Goal: Information Seeking & Learning: Learn about a topic

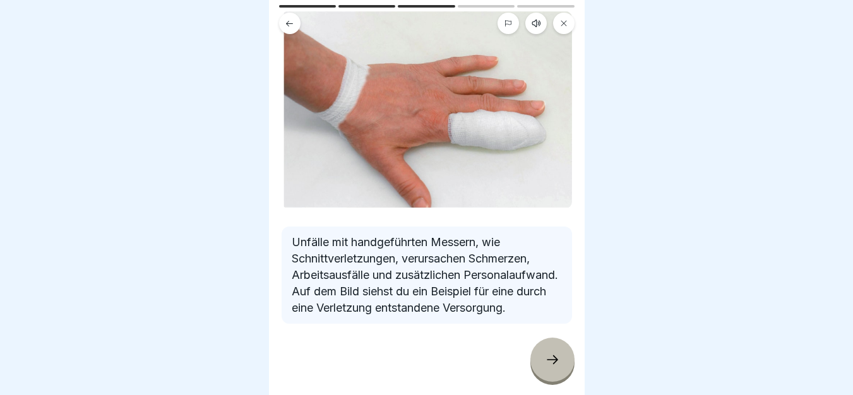
scroll to position [92, 0]
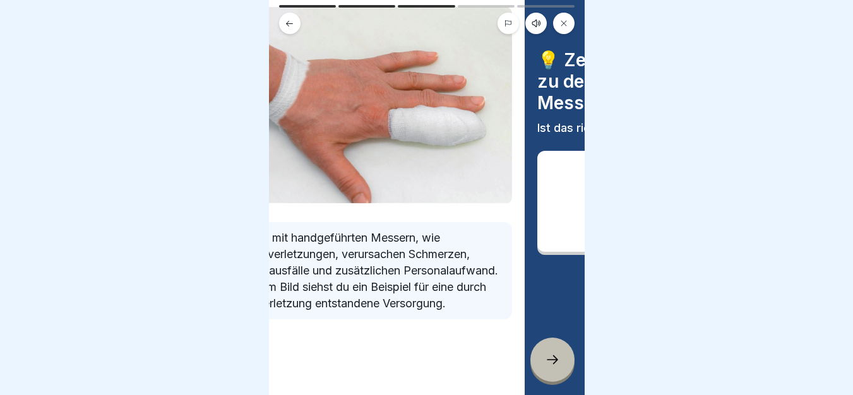
click at [387, 254] on p "Unfälle mit handgeführten Messern, wie Schnittverletzungen, verursachen Schmerz…" at bounding box center [367, 271] width 270 height 82
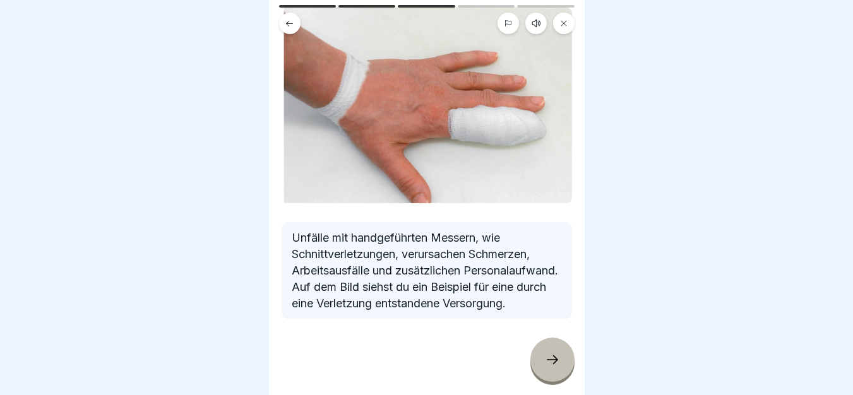
click at [560, 375] on div at bounding box center [552, 360] width 44 height 44
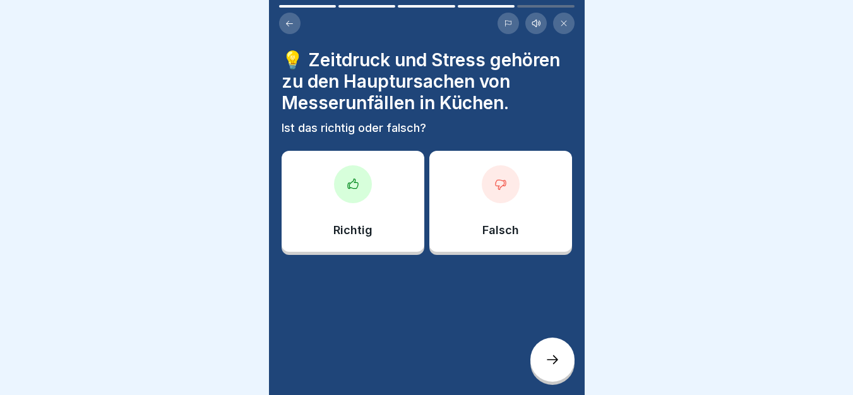
click at [555, 367] on icon at bounding box center [552, 359] width 15 height 15
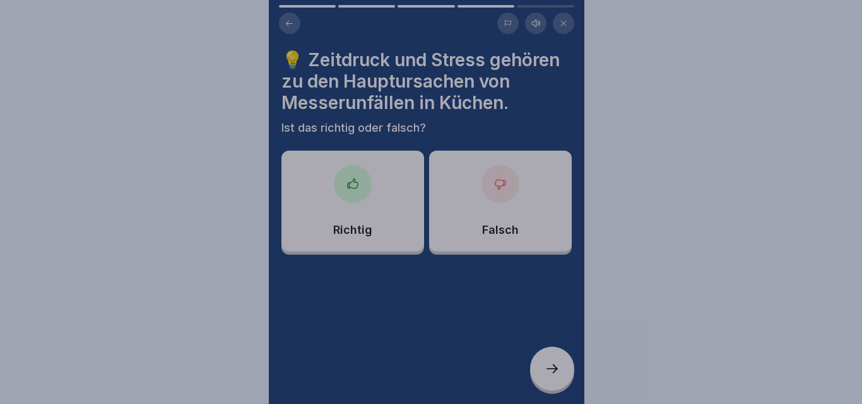
click at [555, 367] on div at bounding box center [431, 202] width 862 height 404
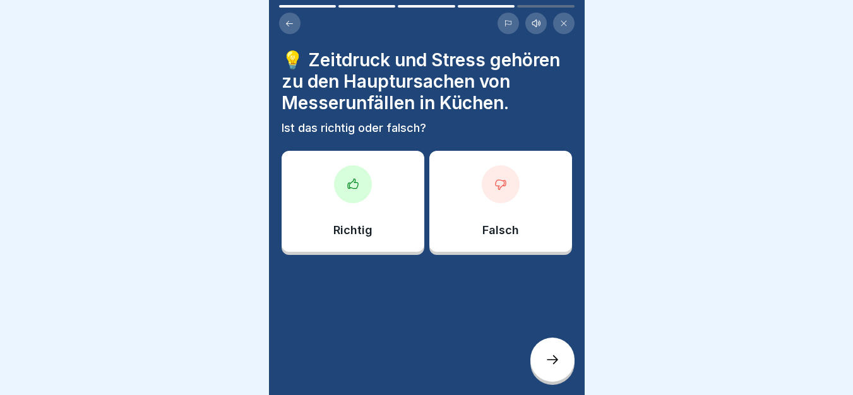
click at [289, 21] on icon at bounding box center [289, 23] width 9 height 9
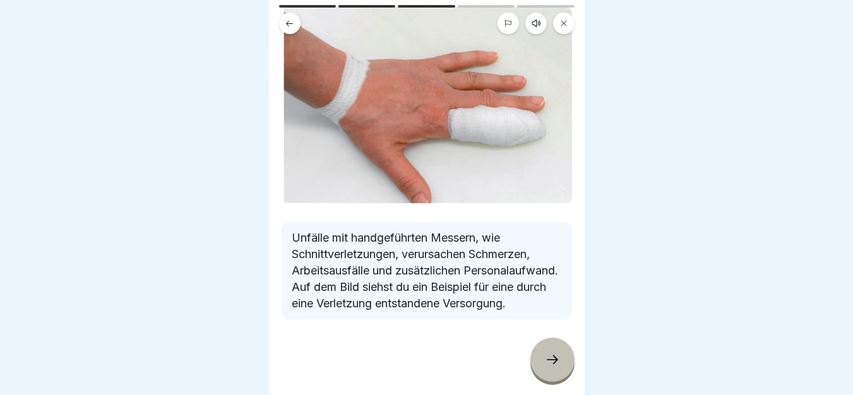
click at [552, 367] on icon at bounding box center [552, 359] width 15 height 15
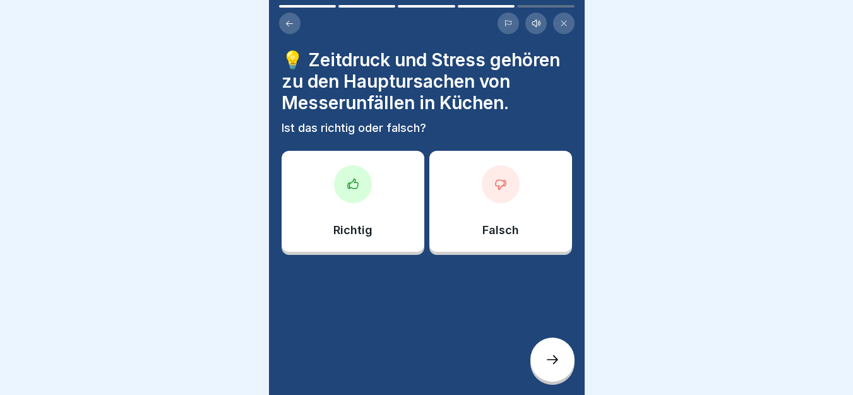
click at [345, 223] on p "Richtig" at bounding box center [352, 230] width 39 height 14
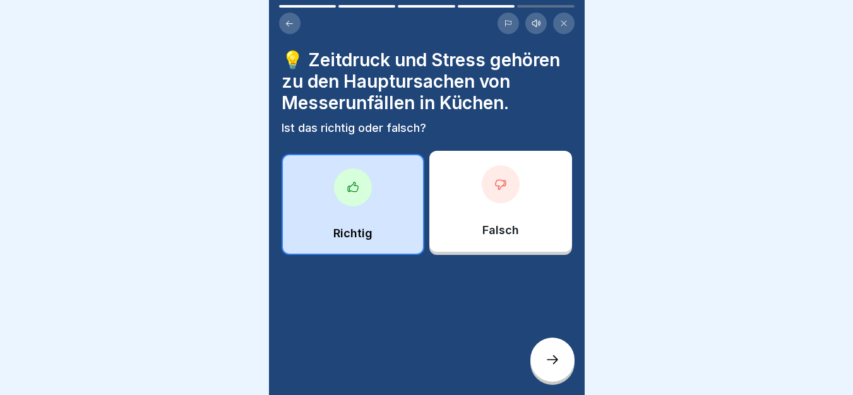
click at [562, 375] on div at bounding box center [552, 360] width 44 height 44
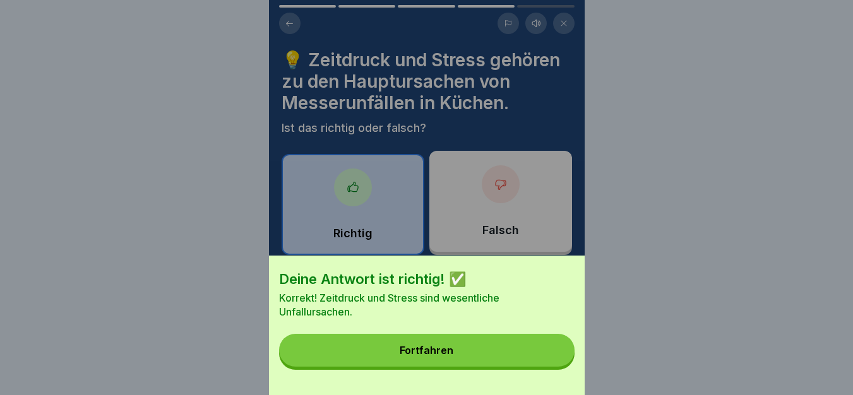
click at [473, 359] on button "Fortfahren" at bounding box center [426, 350] width 295 height 33
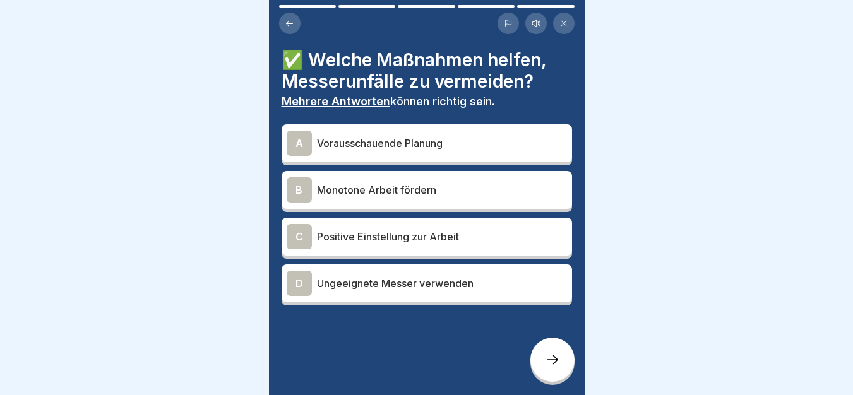
click at [465, 148] on p "Vorausschauende Planung" at bounding box center [442, 143] width 250 height 15
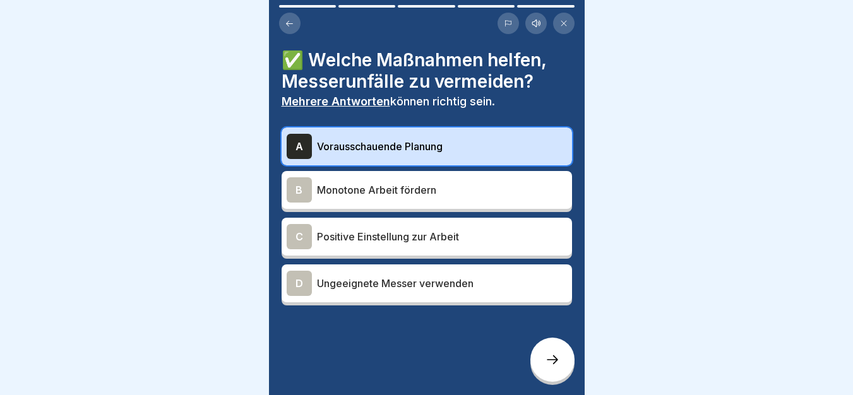
click at [403, 239] on p "Positive Einstellung zur Arbeit" at bounding box center [442, 236] width 250 height 15
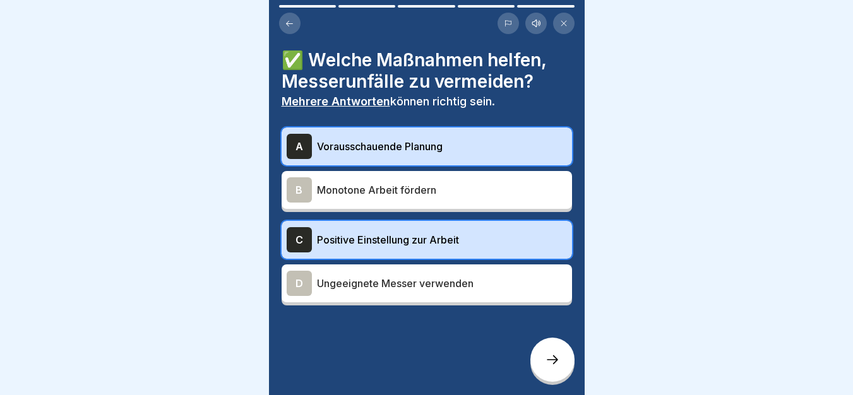
click at [548, 367] on icon at bounding box center [552, 359] width 15 height 15
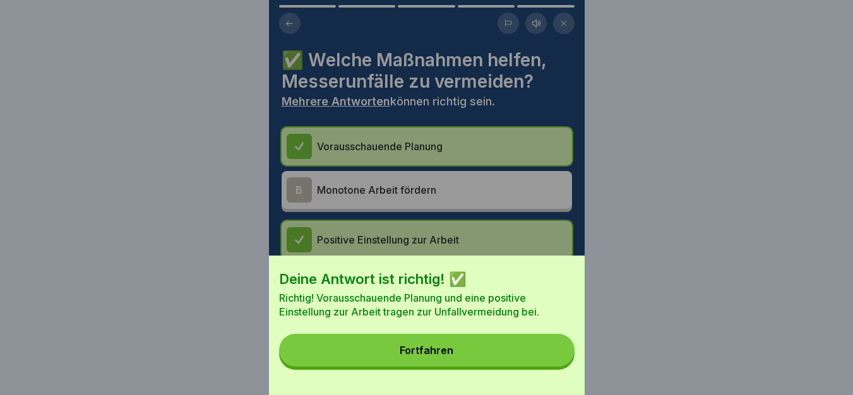
click at [504, 348] on button "Fortfahren" at bounding box center [426, 350] width 295 height 33
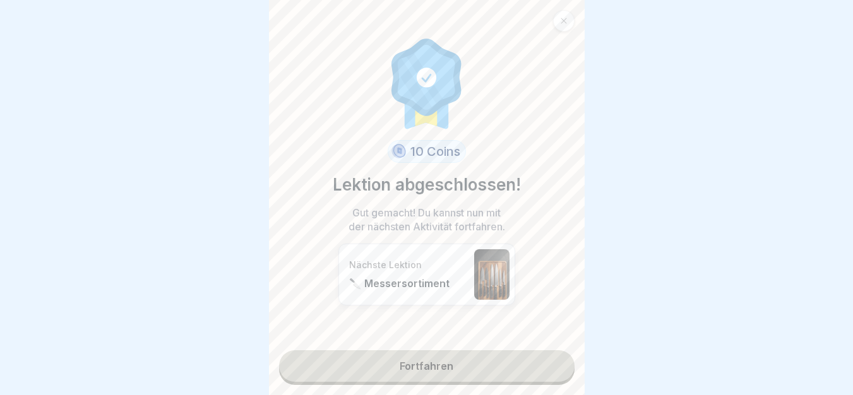
click at [452, 371] on link "Fortfahren" at bounding box center [426, 366] width 295 height 32
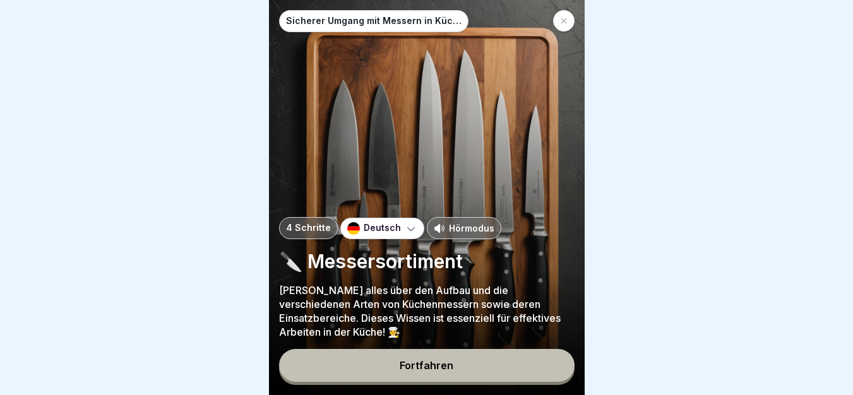
click at [398, 368] on button "Fortfahren" at bounding box center [426, 365] width 295 height 33
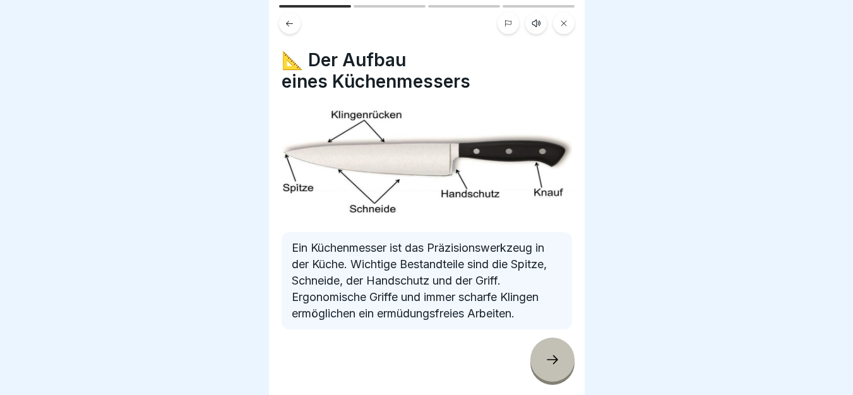
drag, startPoint x: 285, startPoint y: 218, endPoint x: 555, endPoint y: 333, distance: 294.1
click at [555, 381] on div at bounding box center [552, 360] width 44 height 44
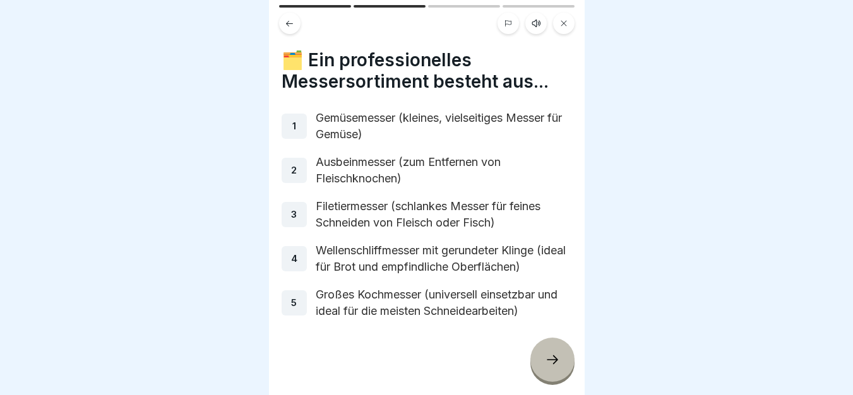
drag, startPoint x: 275, startPoint y: 44, endPoint x: 565, endPoint y: 339, distance: 414.1
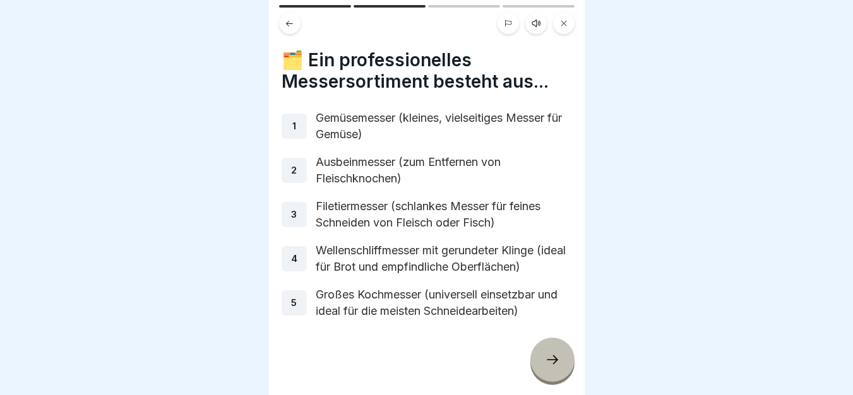
click at [553, 367] on icon at bounding box center [552, 359] width 15 height 15
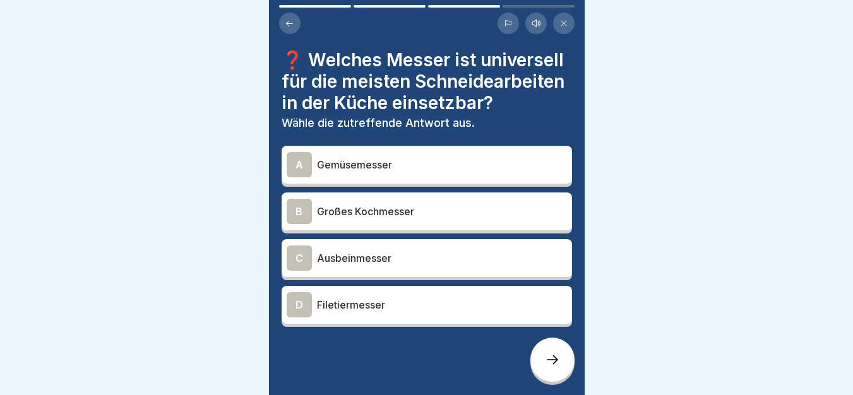
click at [386, 219] on p "Großes Kochmesser" at bounding box center [442, 211] width 250 height 15
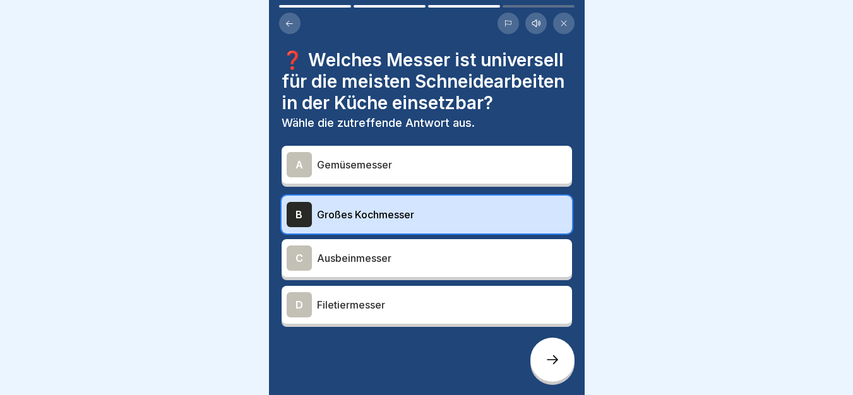
click at [548, 367] on icon at bounding box center [552, 359] width 15 height 15
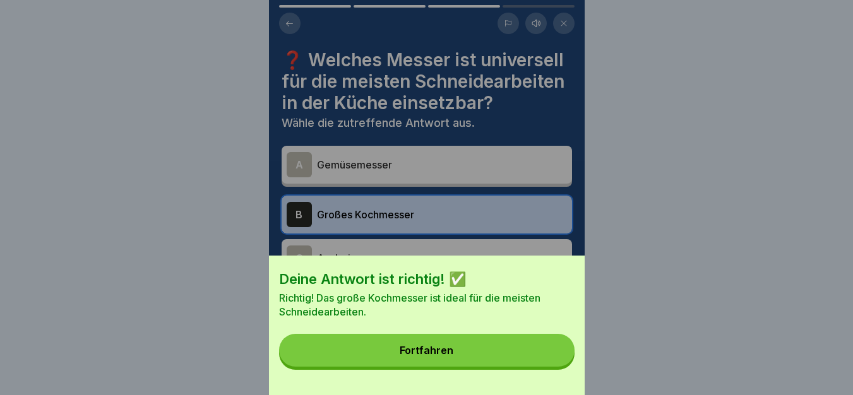
click at [548, 367] on button "Fortfahren" at bounding box center [426, 350] width 295 height 33
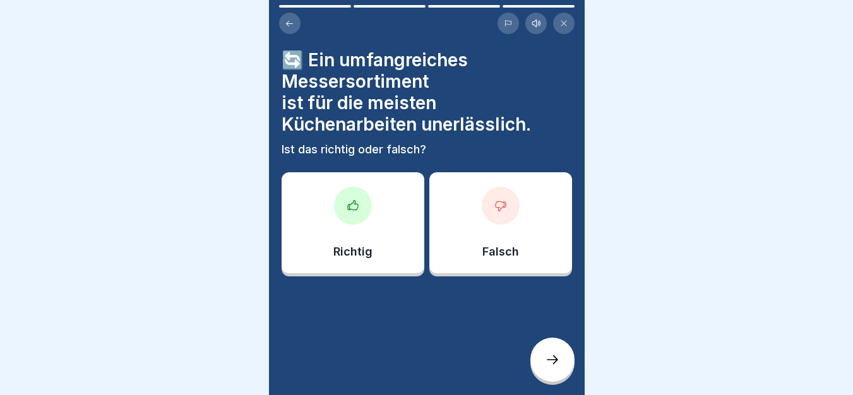
drag, startPoint x: 273, startPoint y: 38, endPoint x: 565, endPoint y: 169, distance: 320.0
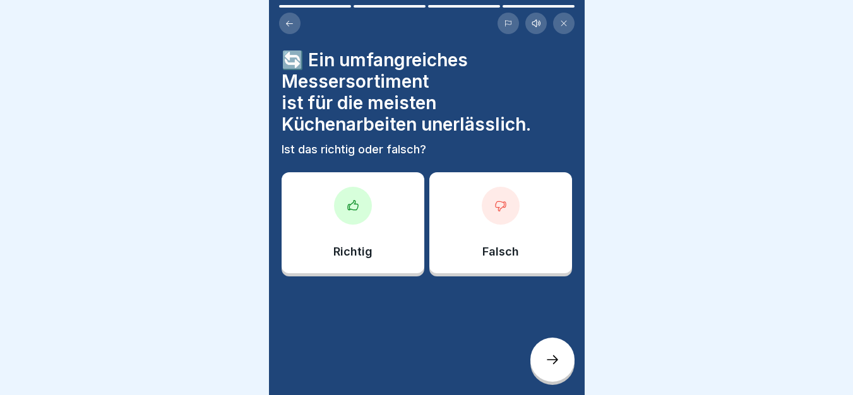
click at [401, 211] on div "Richtig" at bounding box center [352, 222] width 143 height 101
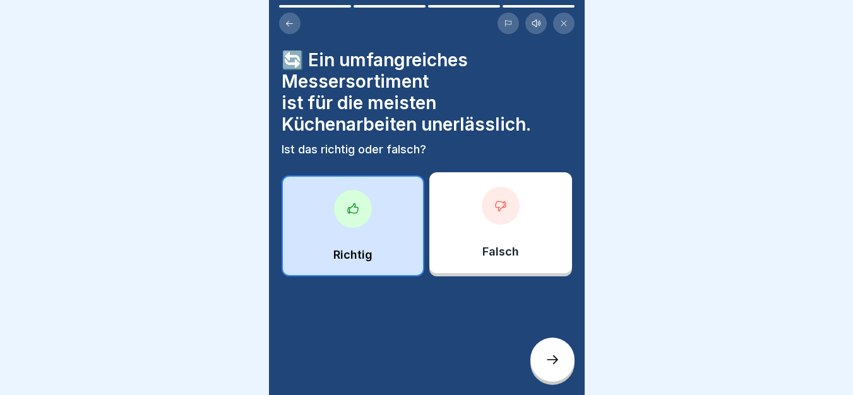
click at [558, 367] on icon at bounding box center [552, 359] width 15 height 15
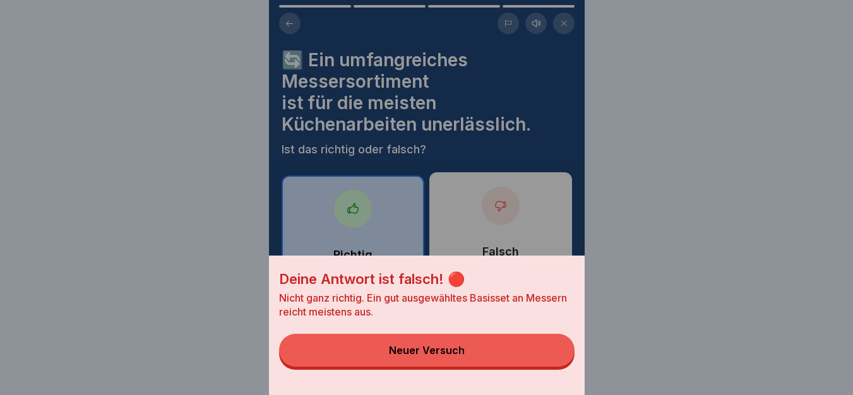
click at [387, 362] on button "Neuer Versuch" at bounding box center [426, 350] width 295 height 33
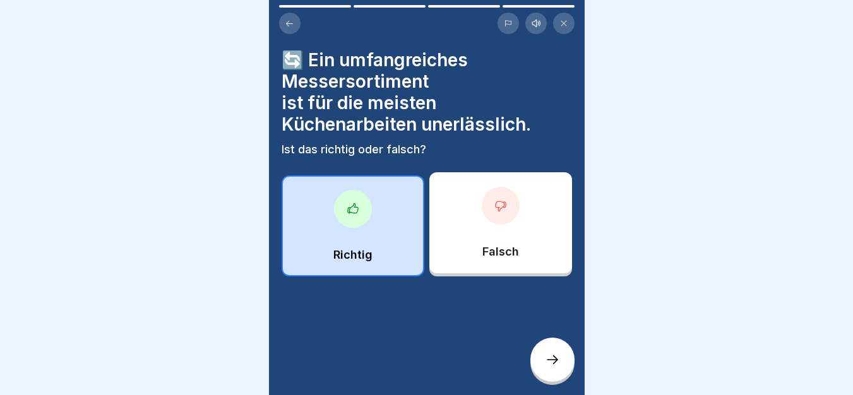
click at [478, 271] on div "Falsch" at bounding box center [500, 222] width 143 height 101
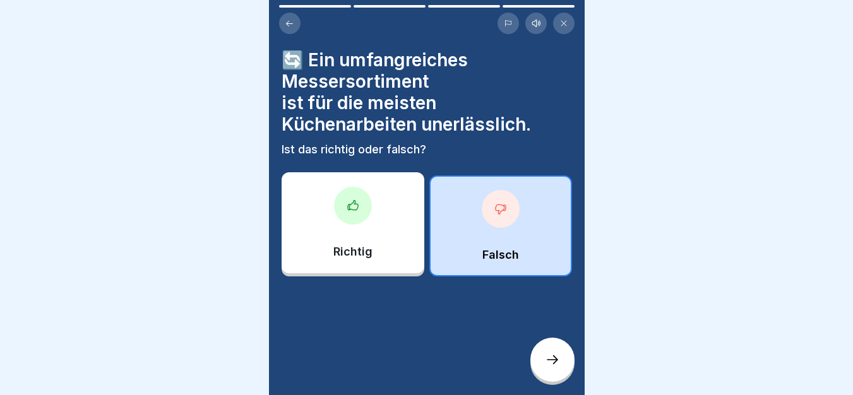
click at [551, 367] on icon at bounding box center [552, 359] width 15 height 15
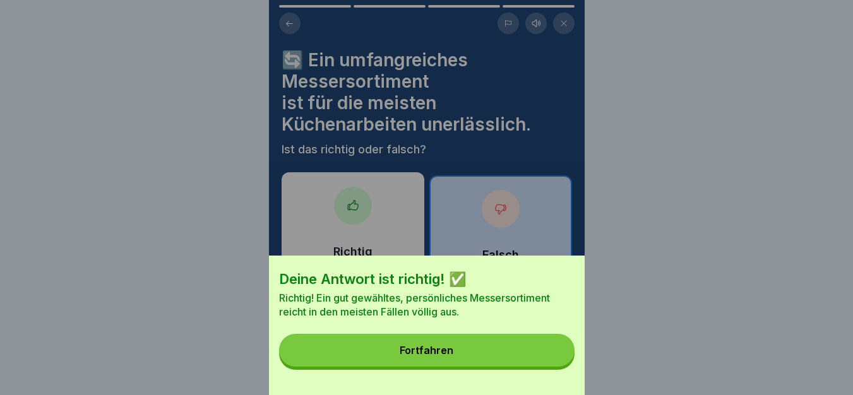
click at [446, 356] on div "Fortfahren" at bounding box center [426, 350] width 54 height 11
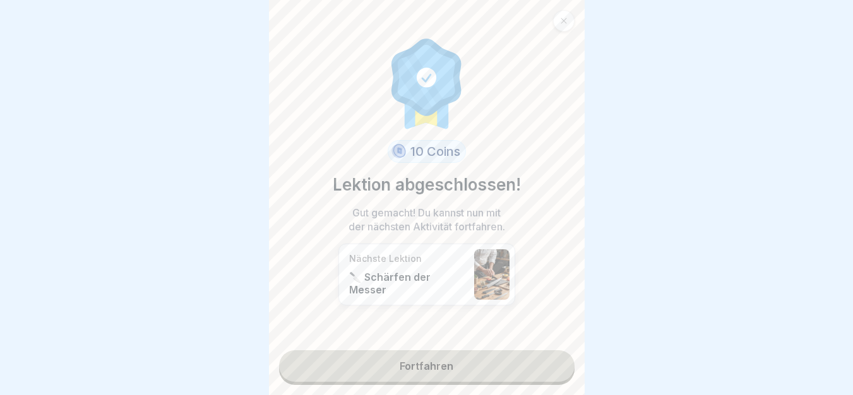
click at [427, 370] on link "Fortfahren" at bounding box center [426, 366] width 295 height 32
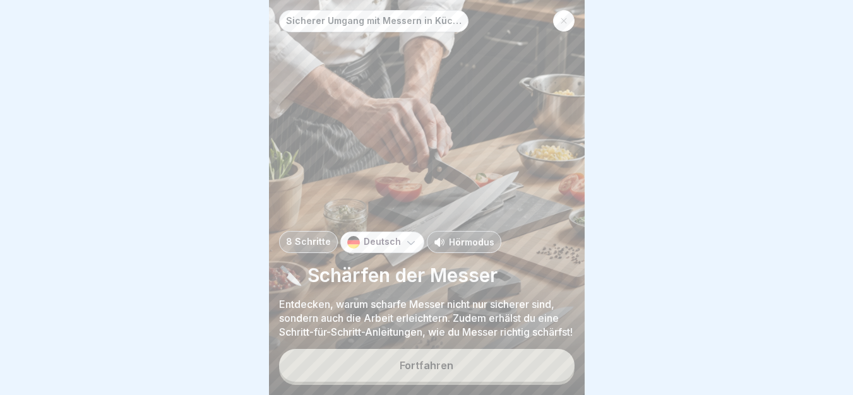
click at [427, 370] on button "Fortfahren" at bounding box center [426, 365] width 295 height 33
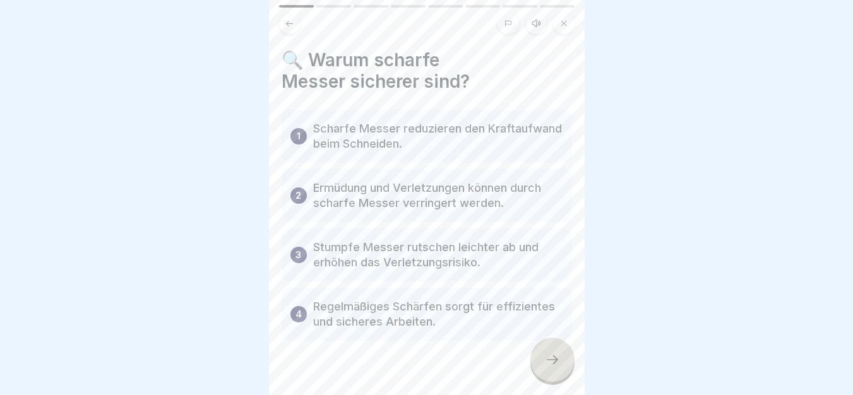
drag, startPoint x: 276, startPoint y: 44, endPoint x: 568, endPoint y: 344, distance: 419.0
click at [553, 367] on icon at bounding box center [552, 359] width 15 height 15
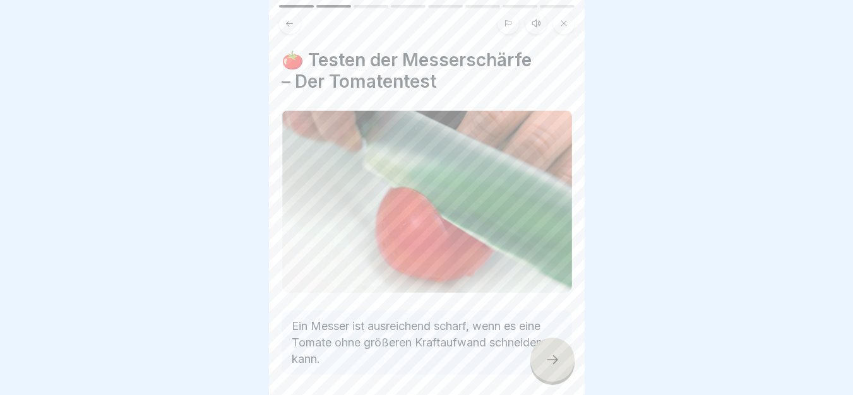
click at [555, 367] on icon at bounding box center [552, 359] width 15 height 15
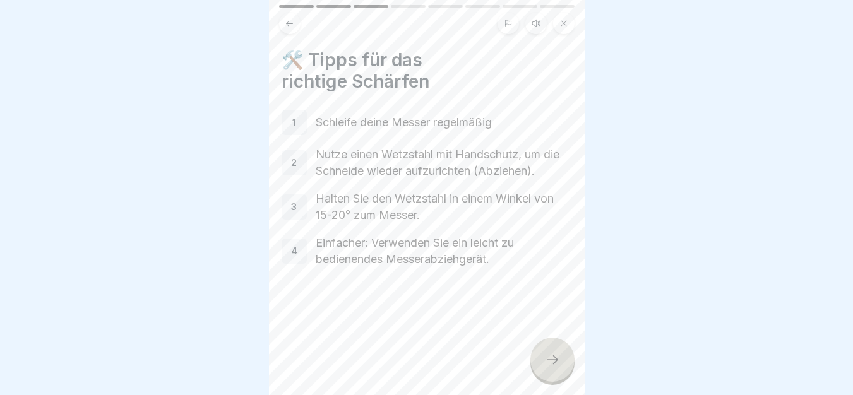
drag, startPoint x: 278, startPoint y: 103, endPoint x: 587, endPoint y: 286, distance: 359.6
click at [550, 367] on icon at bounding box center [552, 359] width 15 height 15
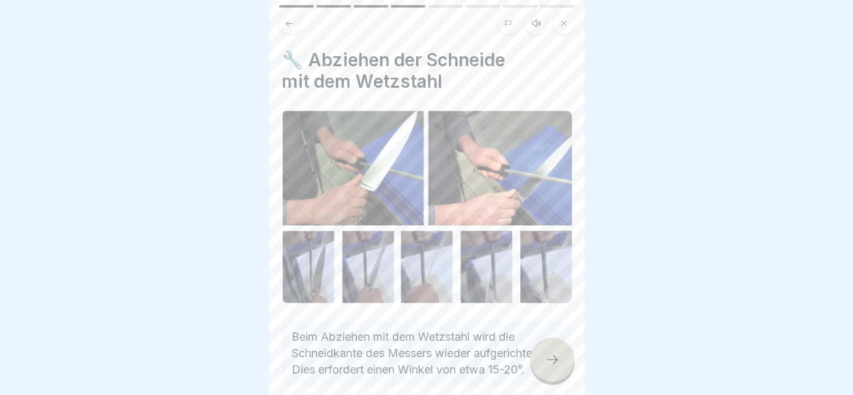
click at [550, 367] on icon at bounding box center [552, 359] width 15 height 15
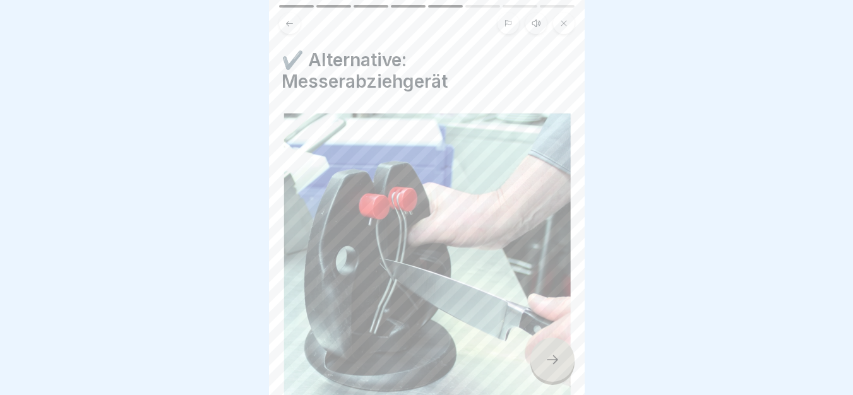
click at [551, 365] on icon at bounding box center [552, 359] width 15 height 15
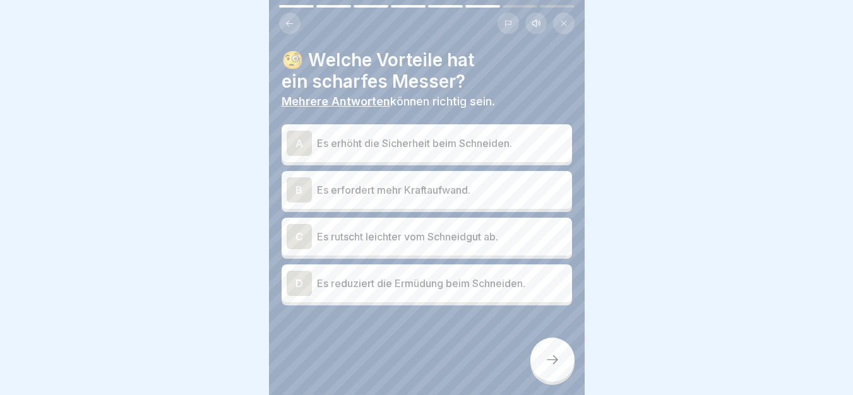
click at [533, 148] on p "Es erhöht die Sicherheit beim Schneiden." at bounding box center [442, 143] width 250 height 15
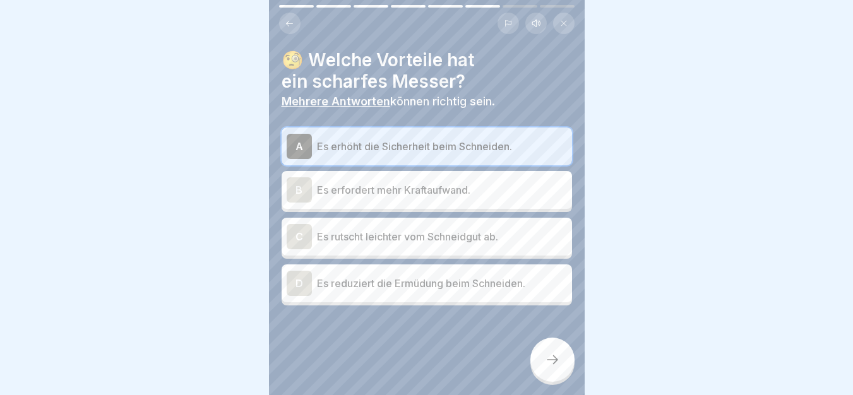
click at [481, 235] on p "Es rutscht leichter vom Schneidgut ab." at bounding box center [442, 236] width 250 height 15
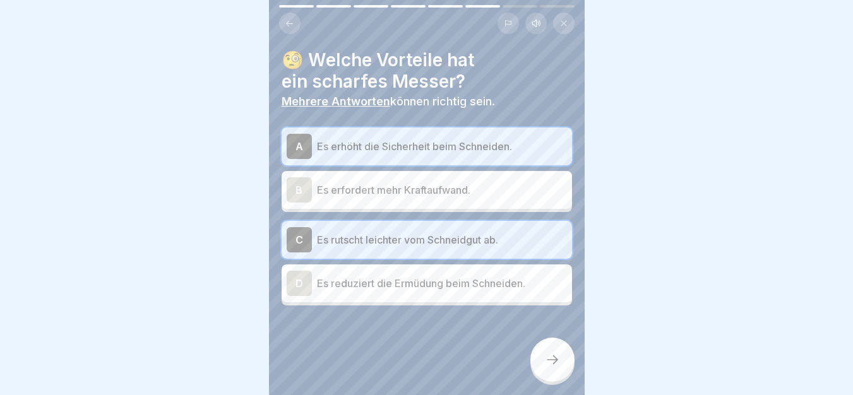
click at [316, 230] on div "C Es rutscht leichter vom Schneidgut ab." at bounding box center [426, 239] width 280 height 25
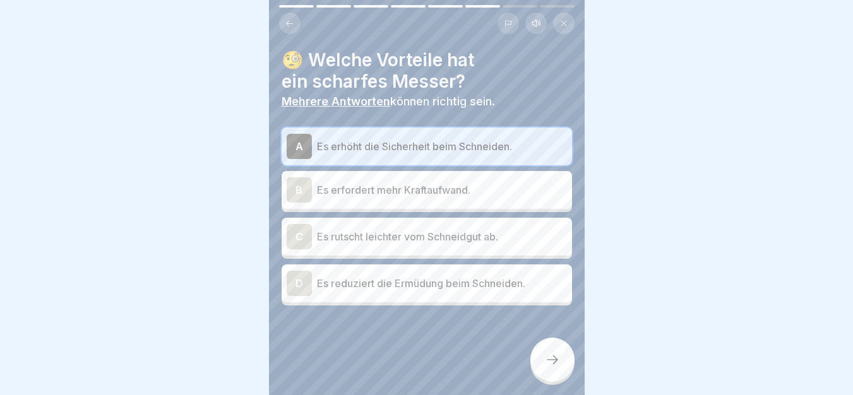
click at [394, 301] on div "D Es reduziert die Ermüdung beim Schneiden." at bounding box center [426, 283] width 290 height 38
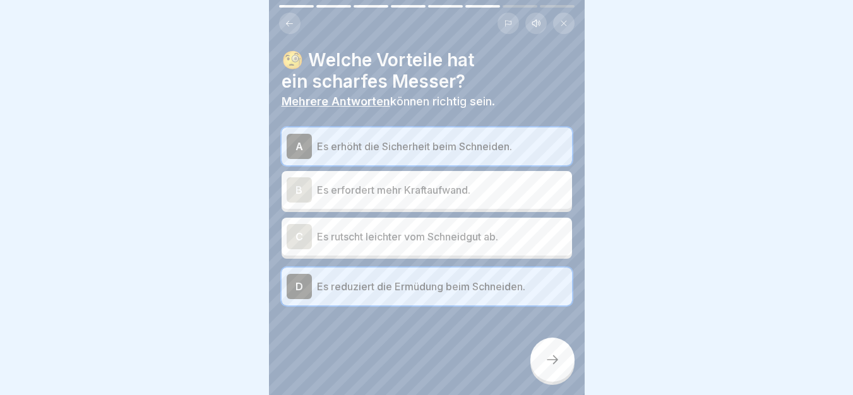
click at [558, 379] on div at bounding box center [552, 360] width 44 height 44
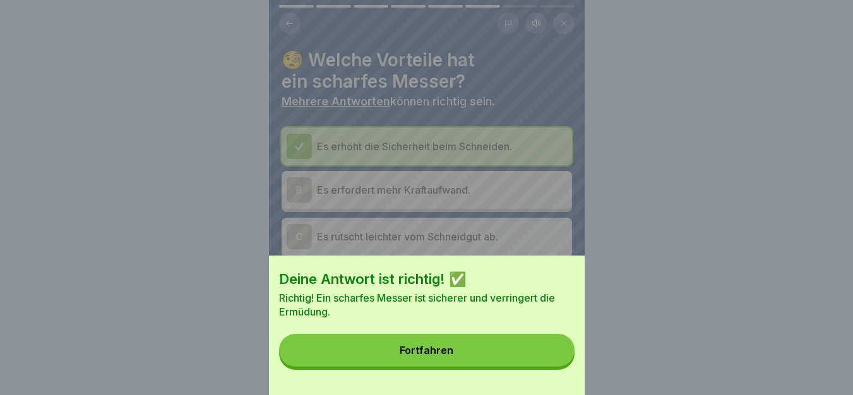
click at [453, 356] on div "Fortfahren" at bounding box center [426, 350] width 54 height 11
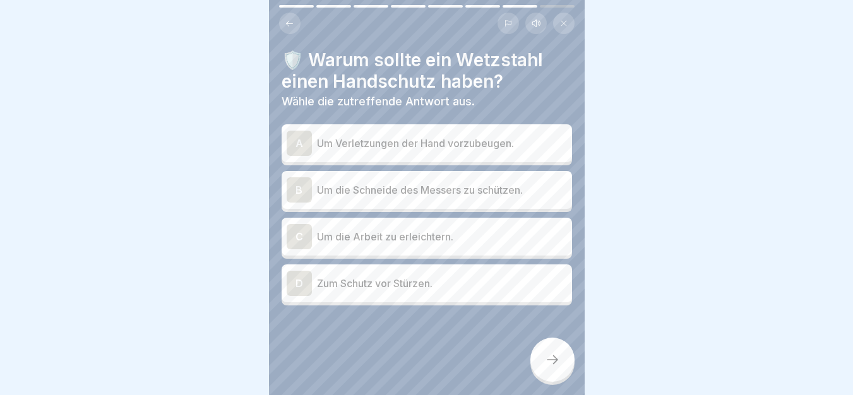
click at [402, 131] on div "A Um Verletzungen der Hand vorzubeugen." at bounding box center [426, 143] width 280 height 25
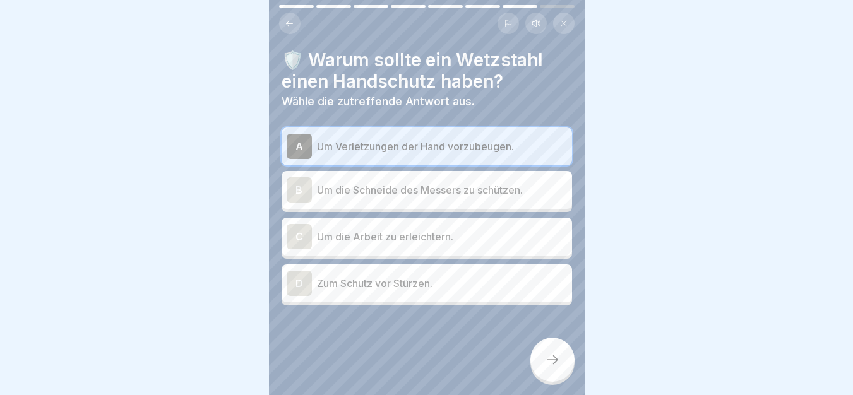
click at [459, 134] on div "A Um Verletzungen der Hand vorzubeugen." at bounding box center [426, 146] width 280 height 25
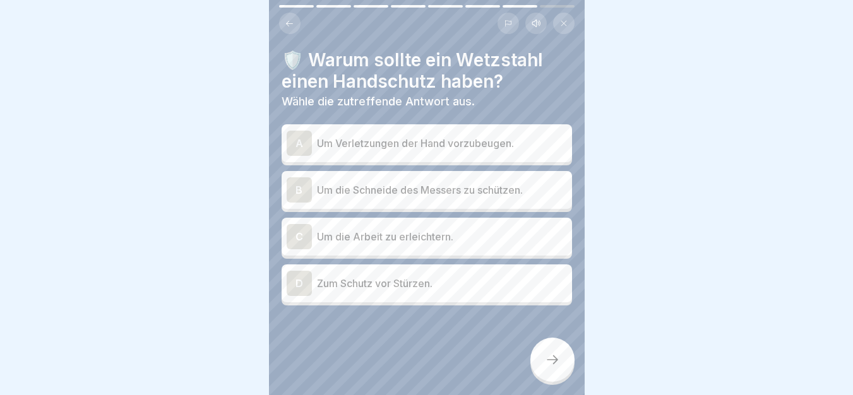
drag, startPoint x: 277, startPoint y: 119, endPoint x: 575, endPoint y: 310, distance: 353.6
click at [536, 137] on p "Um Verletzungen der Hand vorzubeugen." at bounding box center [442, 143] width 250 height 15
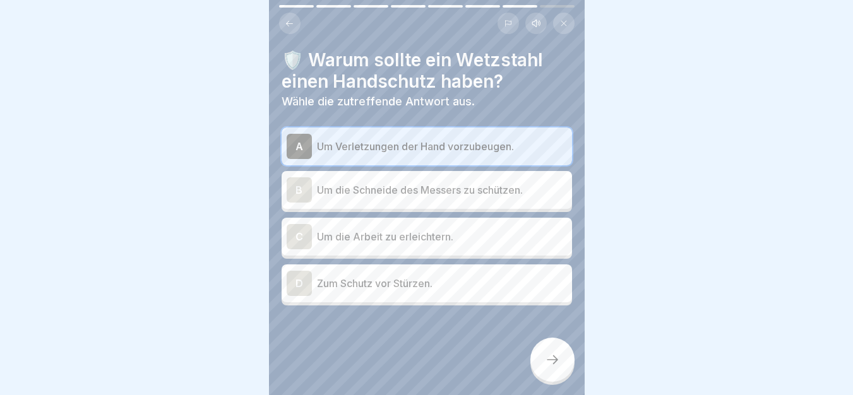
click at [558, 364] on icon at bounding box center [552, 359] width 15 height 15
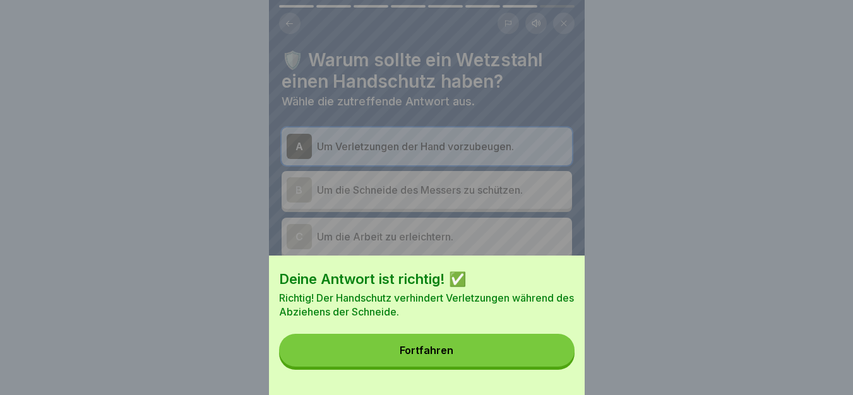
click at [387, 353] on button "Fortfahren" at bounding box center [426, 350] width 295 height 33
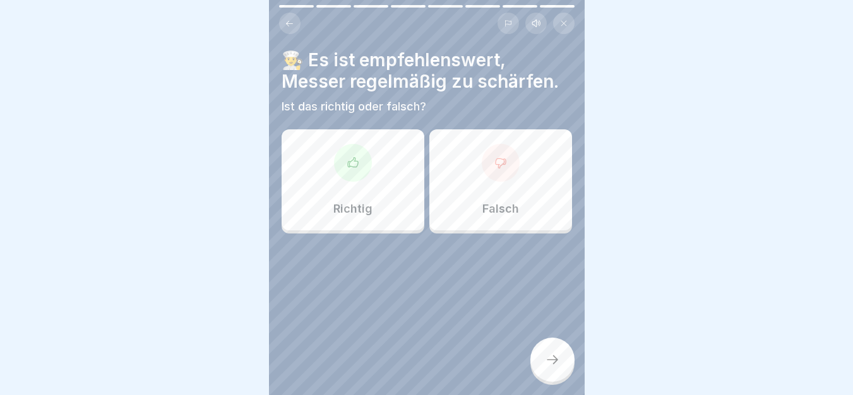
click at [367, 170] on div at bounding box center [353, 163] width 38 height 38
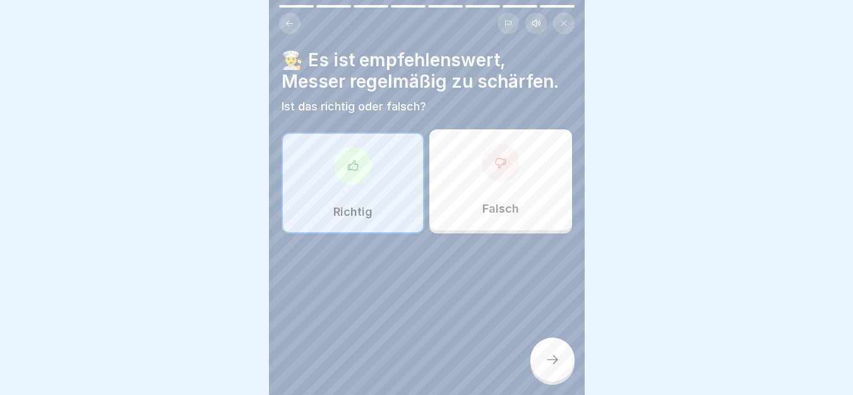
click at [557, 362] on div at bounding box center [552, 360] width 44 height 44
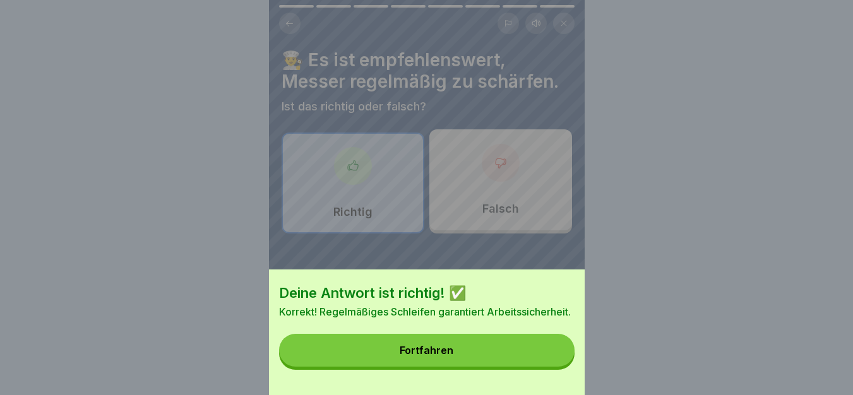
click at [451, 356] on div "Fortfahren" at bounding box center [426, 350] width 54 height 11
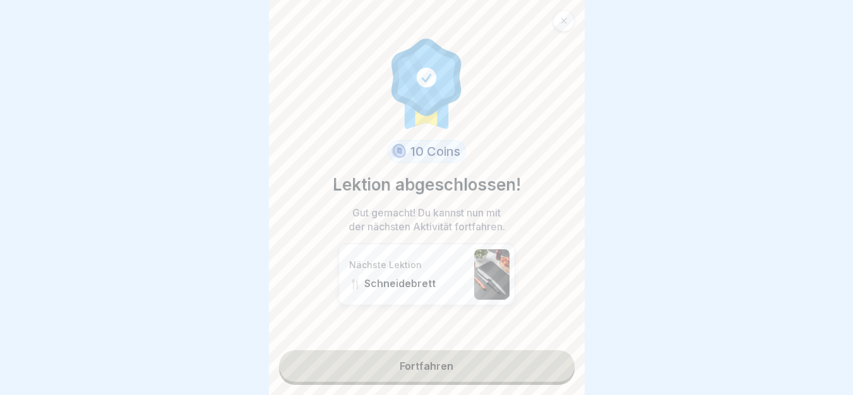
click at [408, 360] on link "Fortfahren" at bounding box center [426, 366] width 295 height 32
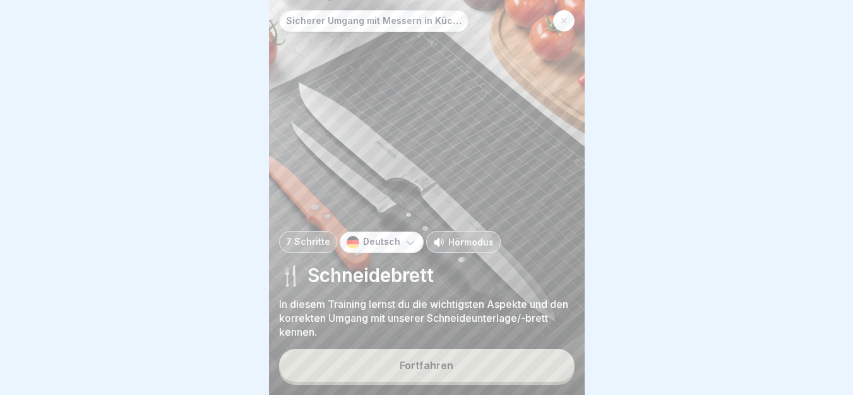
click at [394, 370] on button "Fortfahren" at bounding box center [426, 365] width 295 height 33
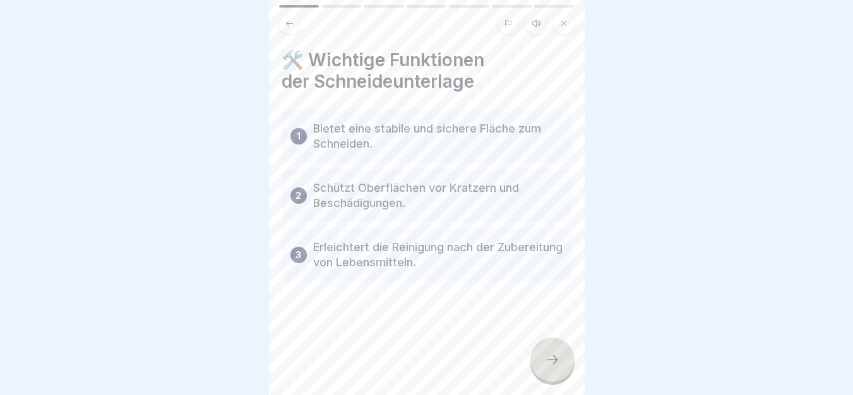
drag, startPoint x: 276, startPoint y: 46, endPoint x: 577, endPoint y: 301, distance: 394.5
click at [558, 361] on div at bounding box center [552, 360] width 44 height 44
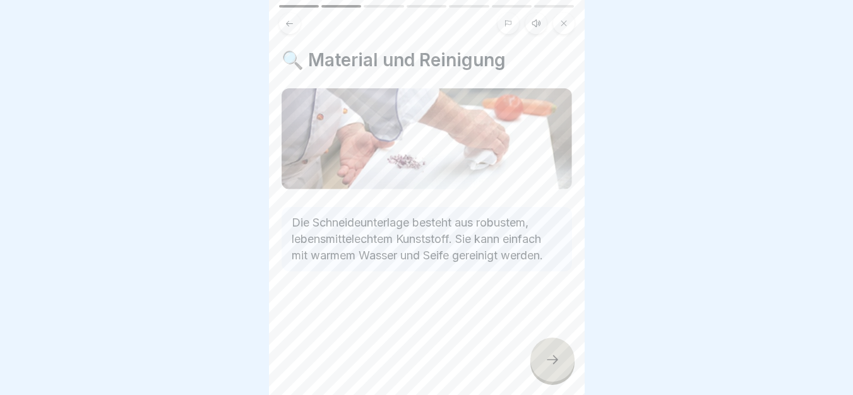
drag, startPoint x: 275, startPoint y: 199, endPoint x: 564, endPoint y: 296, distance: 304.9
click at [558, 379] on div at bounding box center [552, 360] width 44 height 44
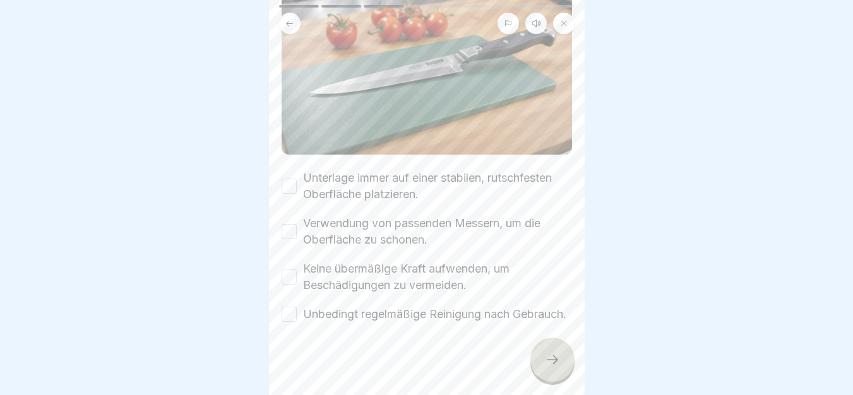
scroll to position [137, 0]
click at [290, 180] on button "Unterlage immer auf einer stabilen, rutschfesten Oberfläche platzieren." at bounding box center [288, 187] width 15 height 15
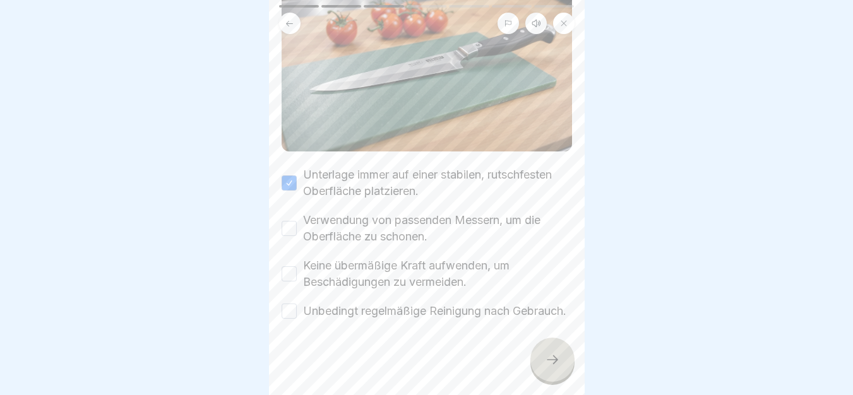
click at [288, 308] on button "Unbedingt regelmäßige Reinigung nach Gebrauch." at bounding box center [288, 311] width 15 height 15
click at [558, 363] on icon at bounding box center [552, 359] width 15 height 15
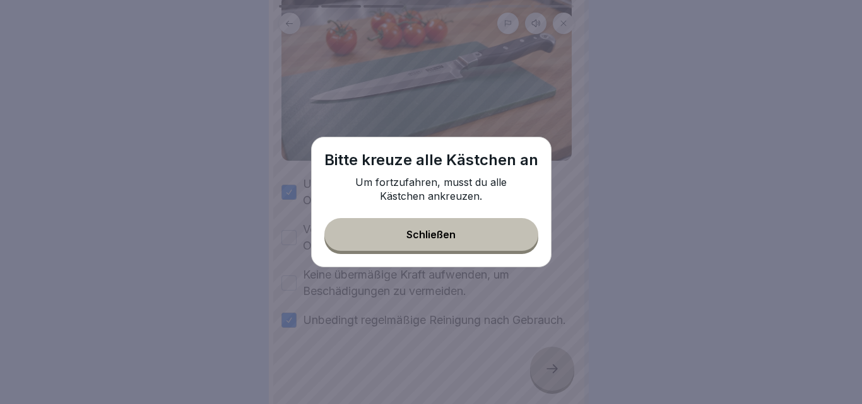
click at [473, 232] on button "Schließen" at bounding box center [431, 234] width 214 height 33
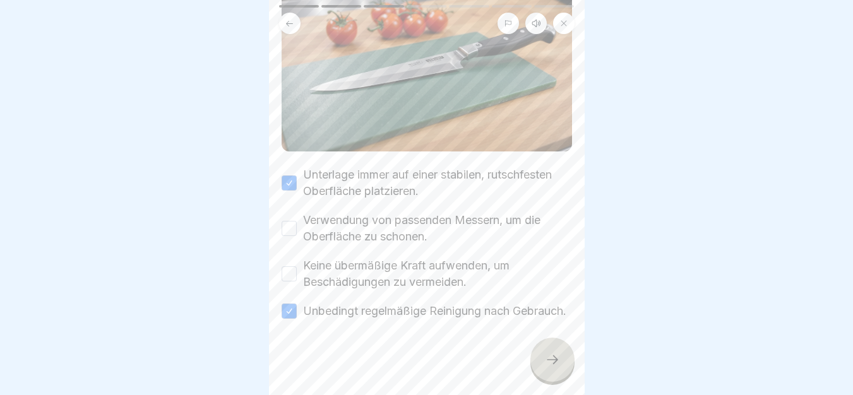
click at [287, 266] on button "Keine übermäßige Kraft aufwenden, um Beschädigungen zu vermeiden." at bounding box center [288, 273] width 15 height 15
click at [290, 221] on button "Verwendung von passenden Messern, um die Oberfläche zu schonen." at bounding box center [288, 228] width 15 height 15
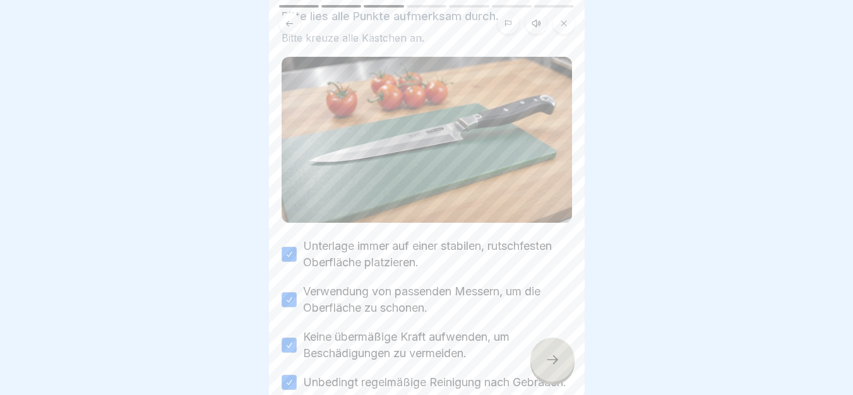
drag, startPoint x: 584, startPoint y: 98, endPoint x: 588, endPoint y: 79, distance: 19.3
click at [588, 79] on div at bounding box center [426, 197] width 853 height 395
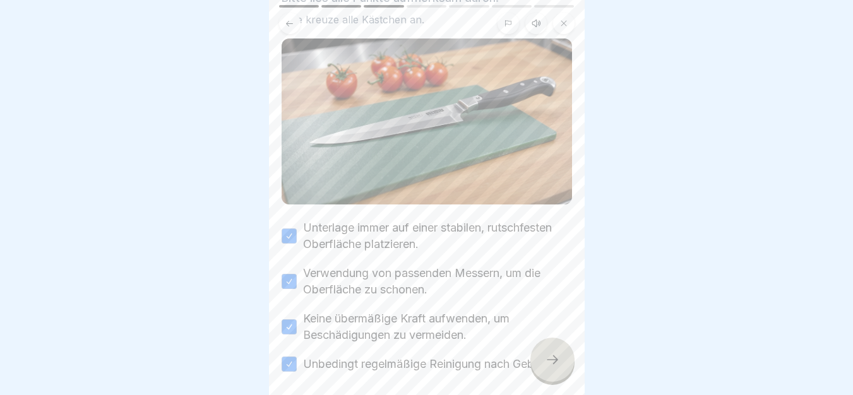
scroll to position [152, 0]
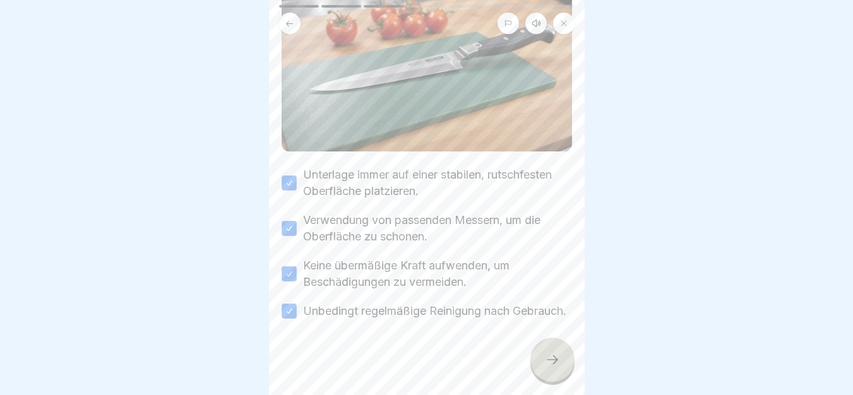
click at [557, 367] on icon at bounding box center [552, 359] width 15 height 15
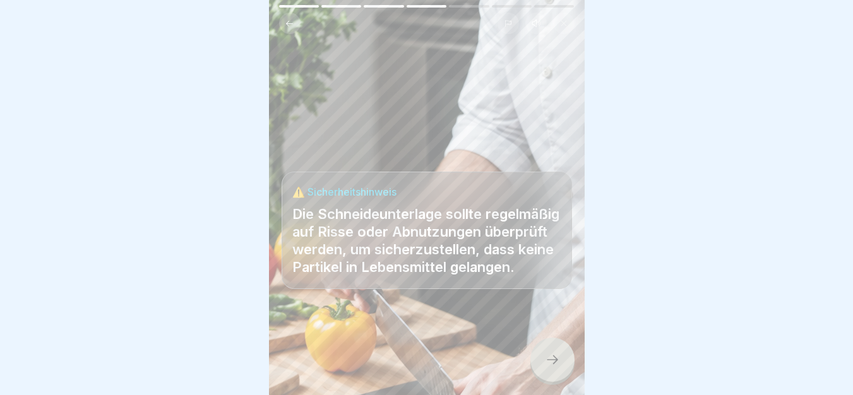
drag, startPoint x: 290, startPoint y: 163, endPoint x: 557, endPoint y: 286, distance: 294.8
click at [547, 367] on icon at bounding box center [552, 359] width 15 height 15
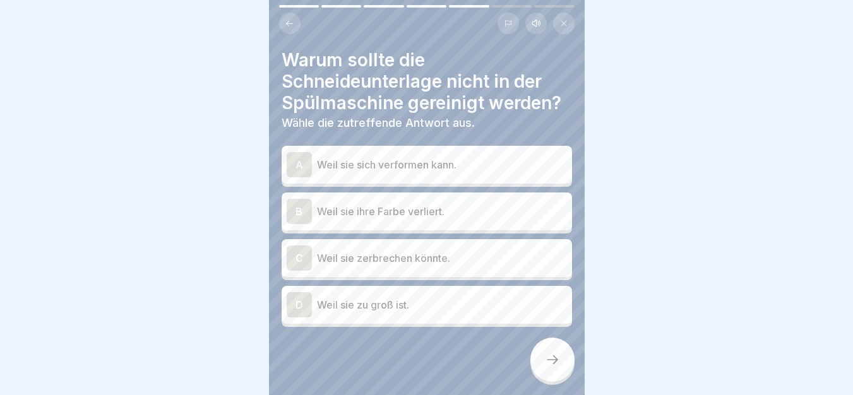
drag, startPoint x: 276, startPoint y: 41, endPoint x: 570, endPoint y: 342, distance: 420.4
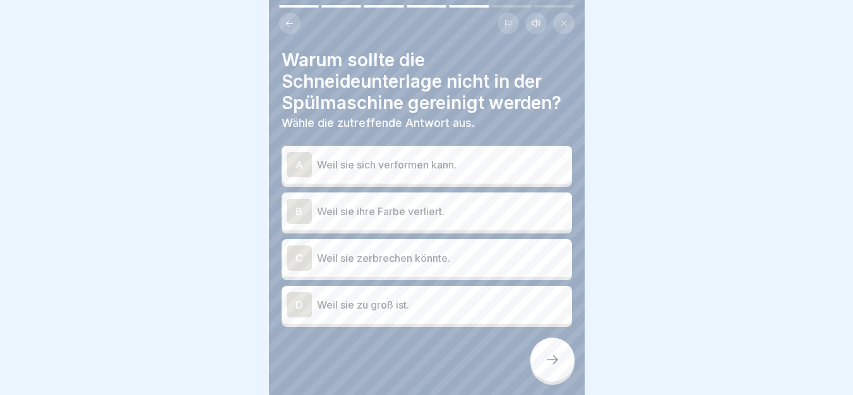
click at [474, 163] on p "Weil sie sich verformen kann." at bounding box center [442, 164] width 250 height 15
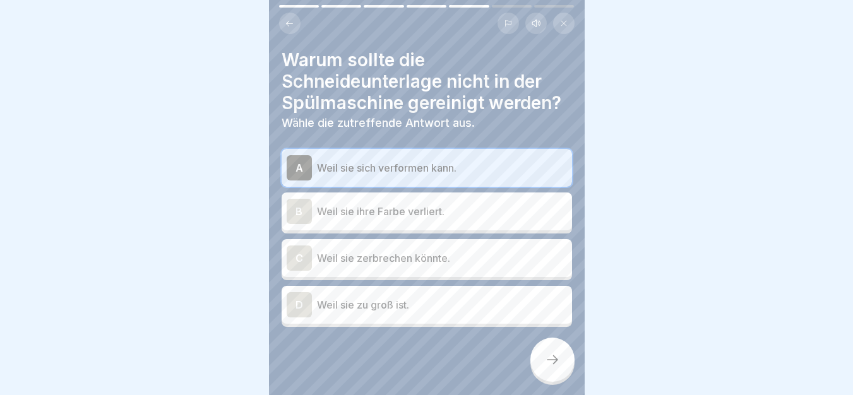
click at [546, 367] on icon at bounding box center [552, 359] width 15 height 15
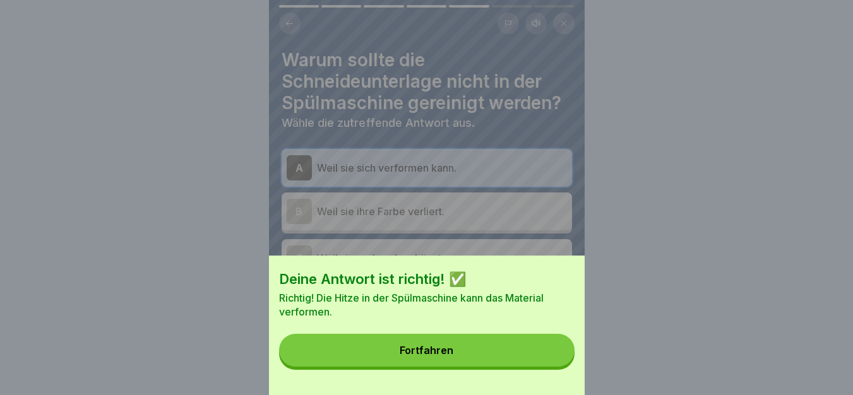
click at [546, 367] on button "Fortfahren" at bounding box center [426, 350] width 295 height 33
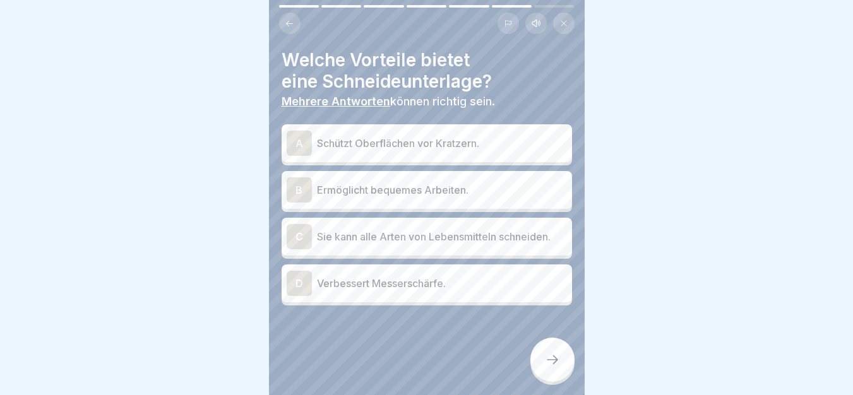
drag, startPoint x: 274, startPoint y: 45, endPoint x: 570, endPoint y: 319, distance: 403.2
type textarea "**********"
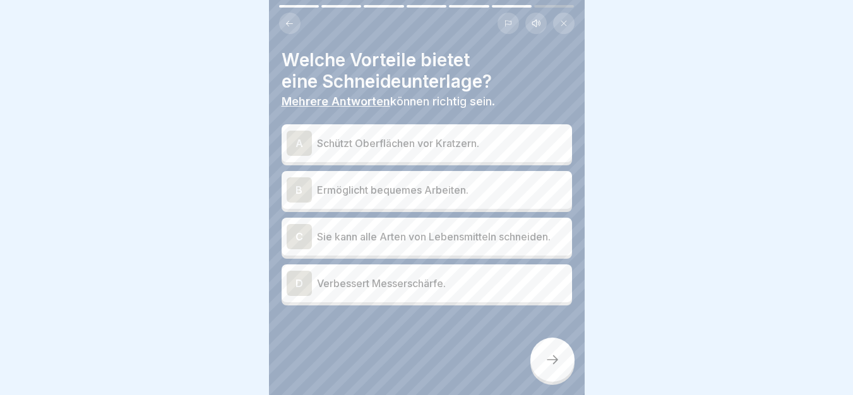
click at [507, 187] on p "Ermöglicht bequemes Arbeiten." at bounding box center [442, 189] width 250 height 15
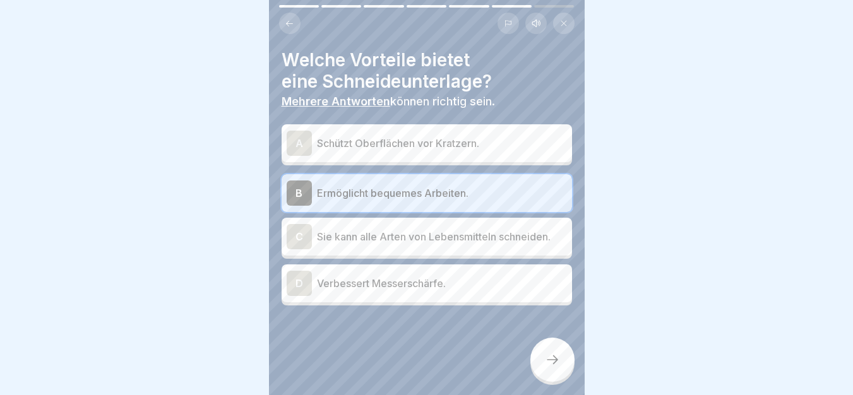
click at [505, 155] on div "A Schützt Oberflächen vor Kratzern." at bounding box center [426, 143] width 280 height 25
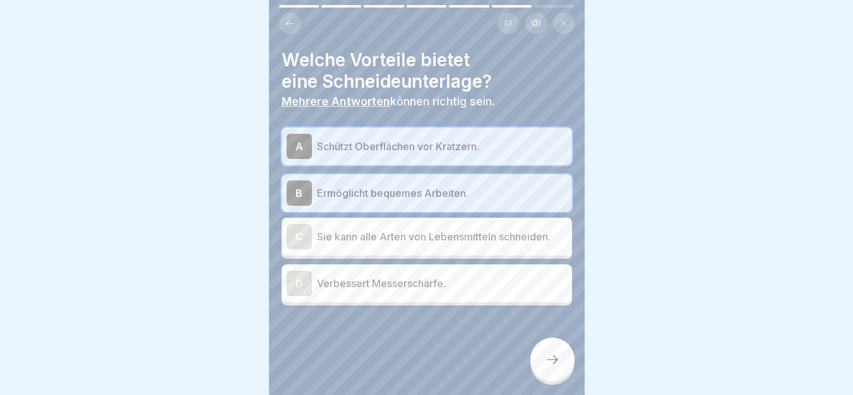
click at [544, 379] on div at bounding box center [552, 360] width 44 height 44
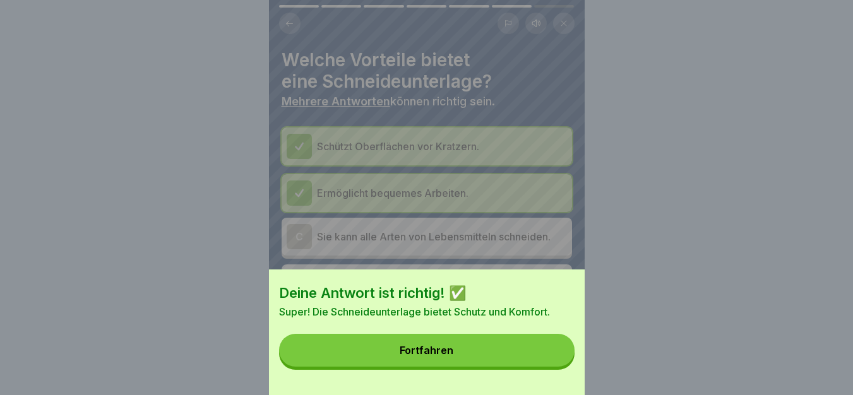
click at [534, 365] on button "Fortfahren" at bounding box center [426, 350] width 295 height 33
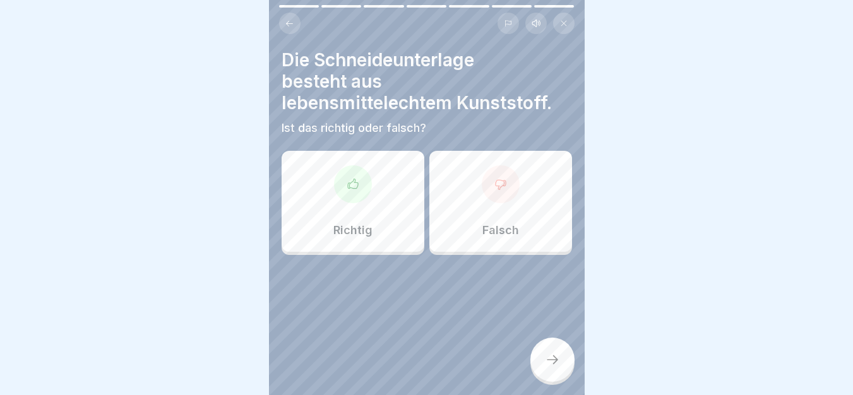
click at [324, 208] on div "Richtig" at bounding box center [352, 201] width 143 height 101
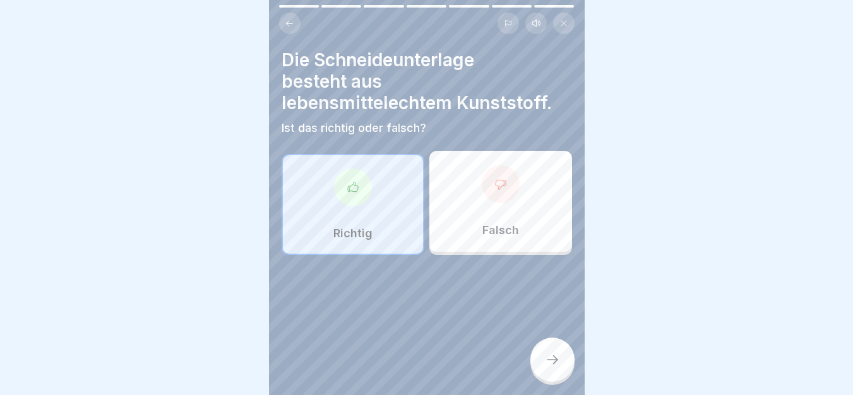
click at [548, 367] on icon at bounding box center [552, 359] width 15 height 15
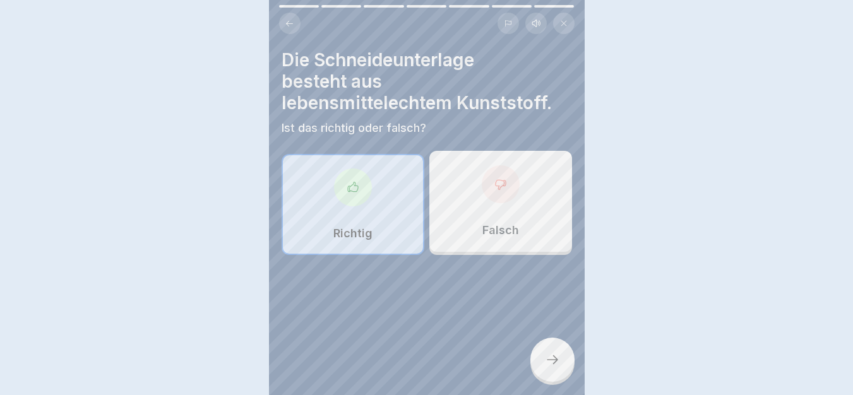
scroll to position [9, 0]
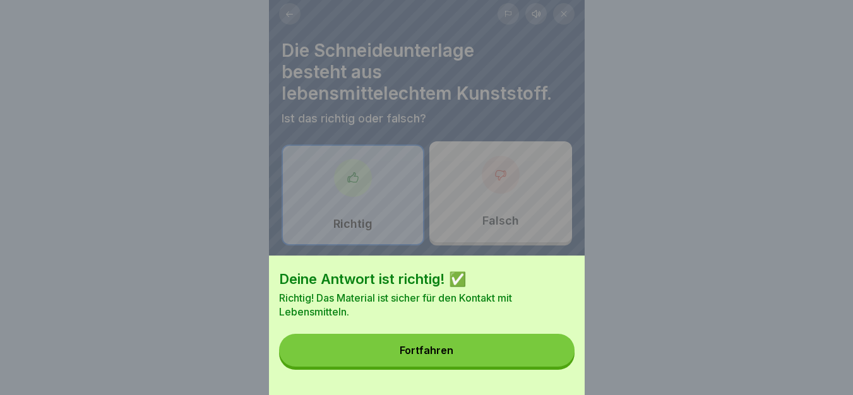
click at [388, 355] on button "Fortfahren" at bounding box center [426, 350] width 295 height 33
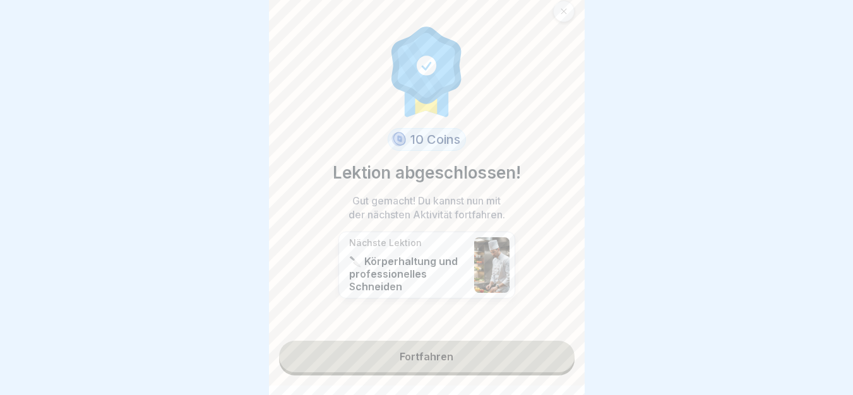
click at [430, 355] on link "Fortfahren" at bounding box center [426, 357] width 295 height 32
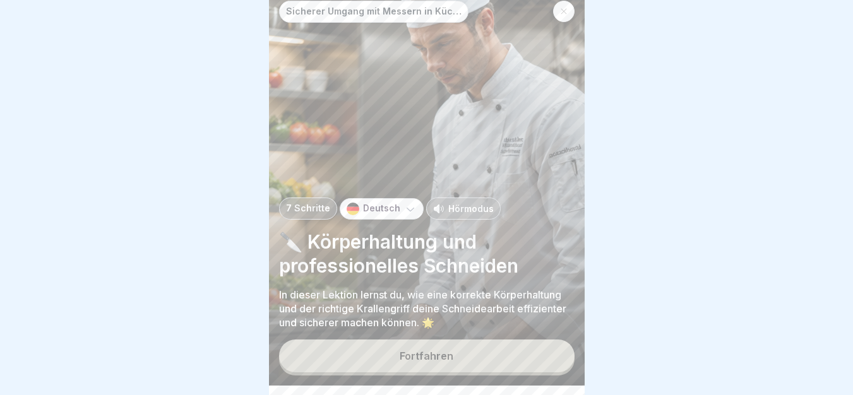
click at [417, 362] on div "Fortfahren" at bounding box center [426, 355] width 54 height 11
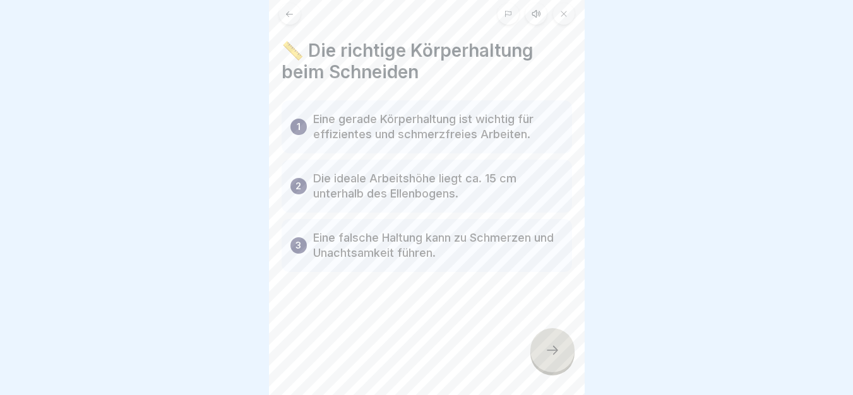
drag, startPoint x: 274, startPoint y: 37, endPoint x: 574, endPoint y: 293, distance: 393.8
click at [553, 358] on icon at bounding box center [552, 350] width 15 height 15
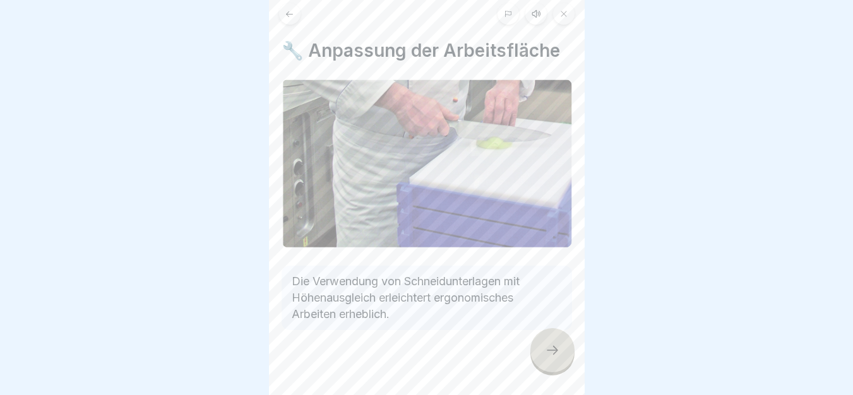
drag, startPoint x: 284, startPoint y: 263, endPoint x: 550, endPoint y: 321, distance: 271.9
click at [547, 358] on icon at bounding box center [552, 350] width 15 height 15
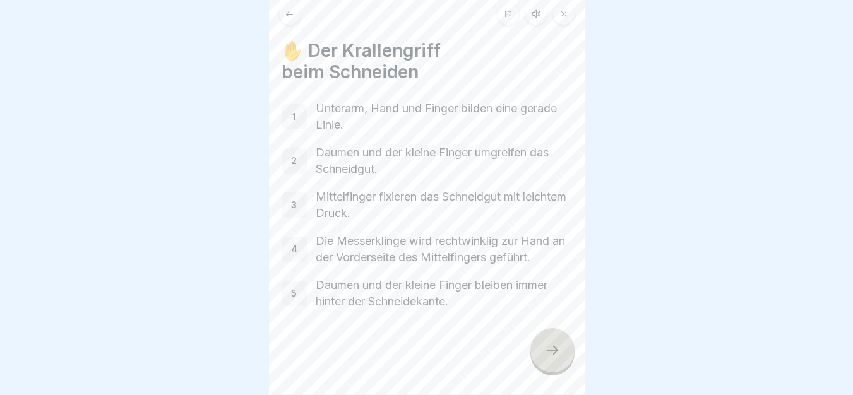
drag, startPoint x: 280, startPoint y: 31, endPoint x: 572, endPoint y: 324, distance: 413.6
click at [541, 347] on div at bounding box center [552, 350] width 44 height 44
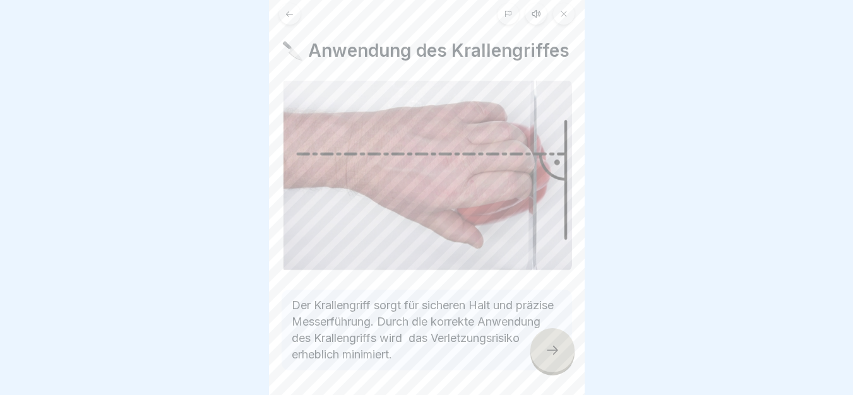
click at [553, 357] on icon at bounding box center [552, 350] width 15 height 15
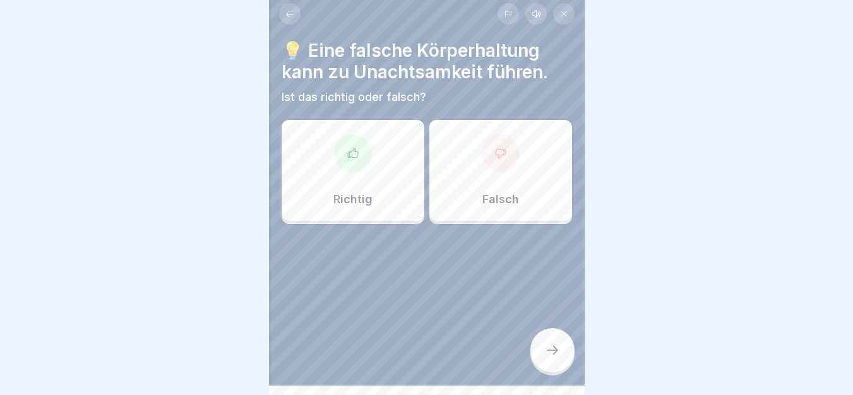
click at [334, 154] on div at bounding box center [353, 153] width 38 height 38
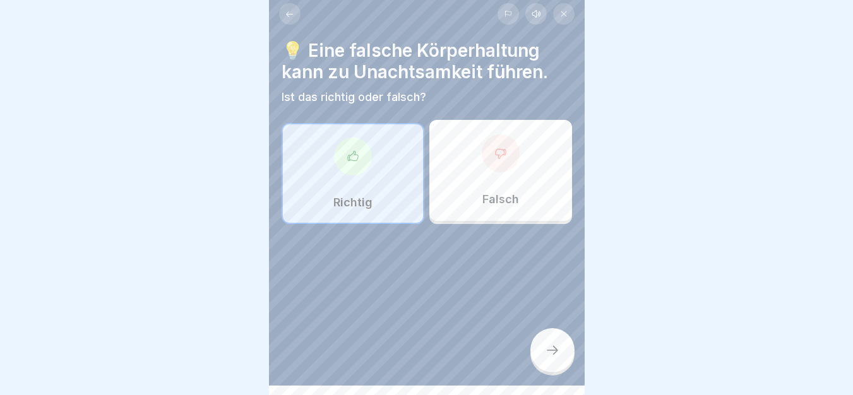
click at [569, 375] on div "💡 Eine falsche Körperhaltung kann zu Unachtsamkeit führen. Ist das richtig oder…" at bounding box center [427, 188] width 316 height 395
click at [553, 367] on div at bounding box center [552, 350] width 44 height 44
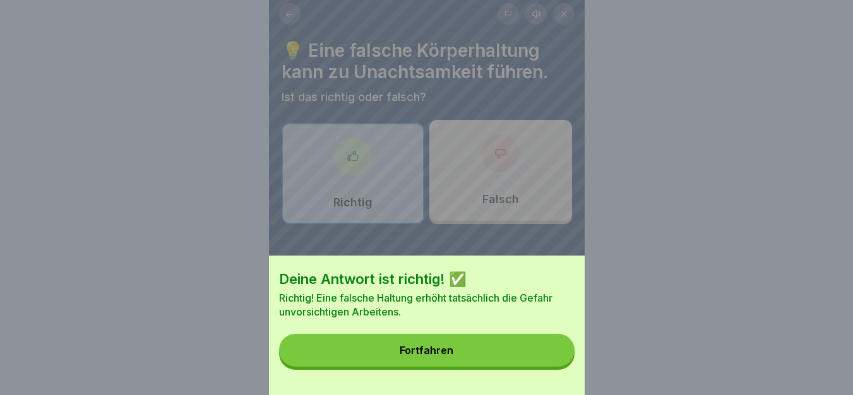
click at [513, 361] on button "Fortfahren" at bounding box center [426, 350] width 295 height 33
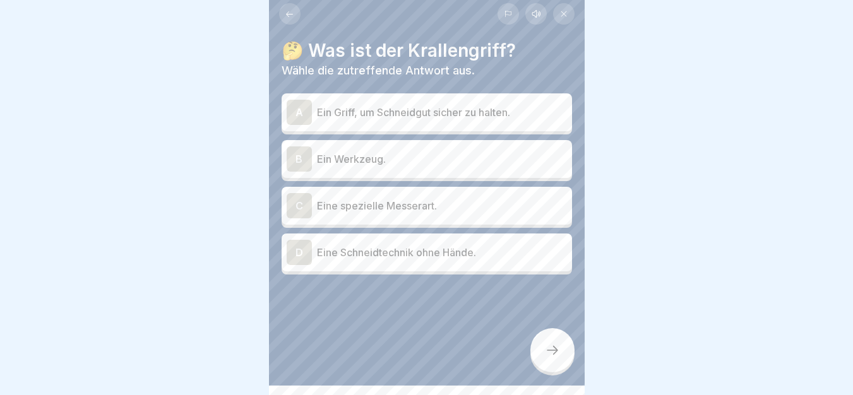
click at [422, 100] on div "A Ein Griff, um Schneidgut sicher zu halten." at bounding box center [426, 112] width 280 height 25
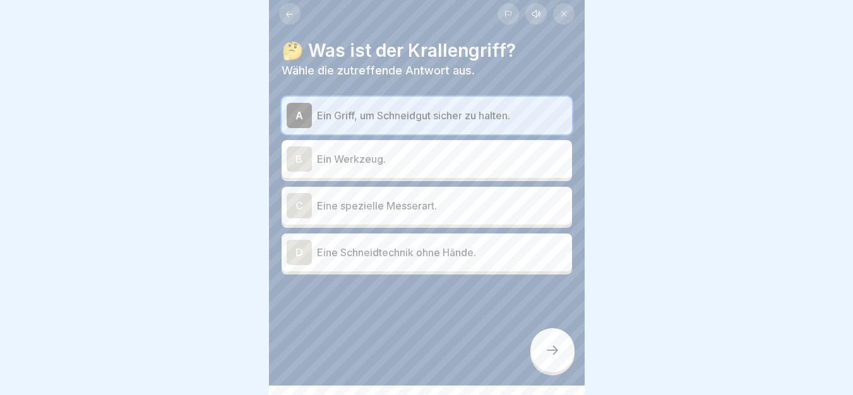
click at [562, 358] on div at bounding box center [552, 350] width 44 height 44
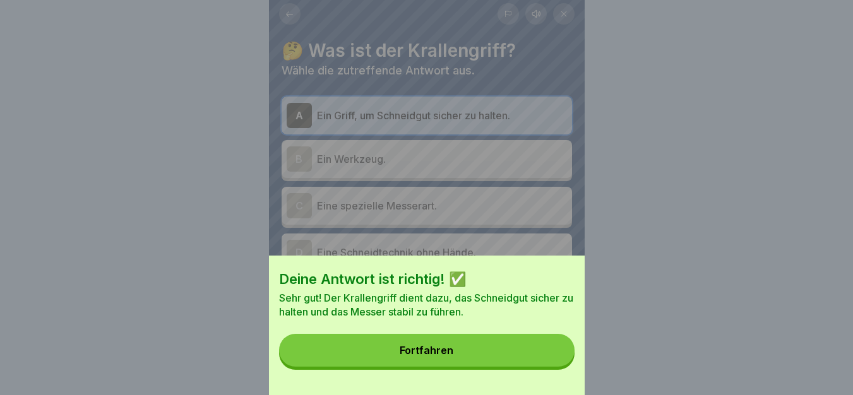
click at [375, 350] on button "Fortfahren" at bounding box center [426, 350] width 295 height 33
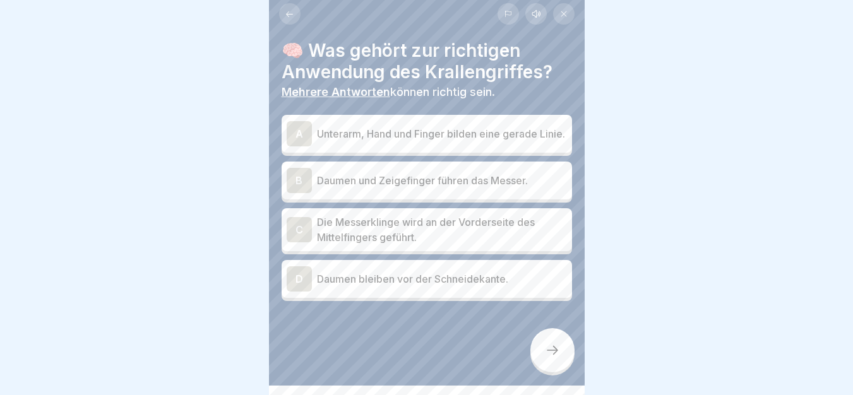
click at [351, 141] on p "Unterarm, Hand und Finger bilden eine gerade Linie." at bounding box center [442, 133] width 250 height 15
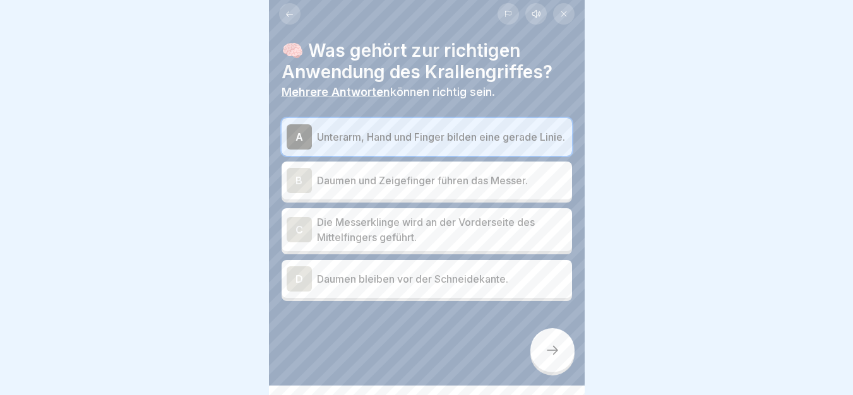
click at [381, 244] on p "Die Messerklinge wird an der Vorderseite des Mittelfingers geführt." at bounding box center [442, 230] width 250 height 30
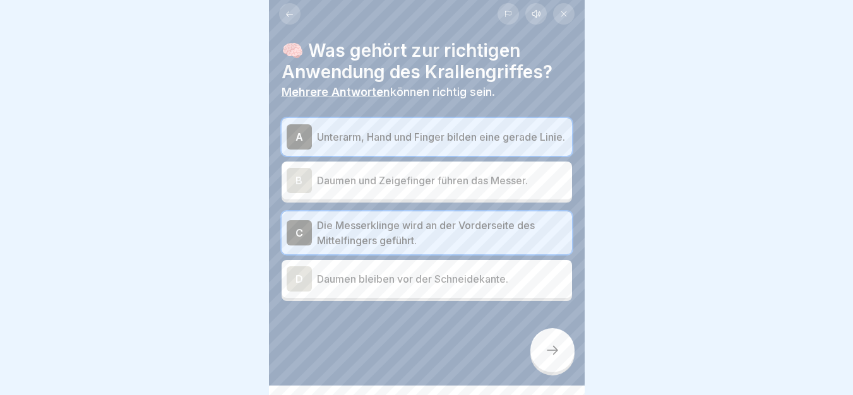
click at [550, 354] on icon at bounding box center [552, 350] width 15 height 15
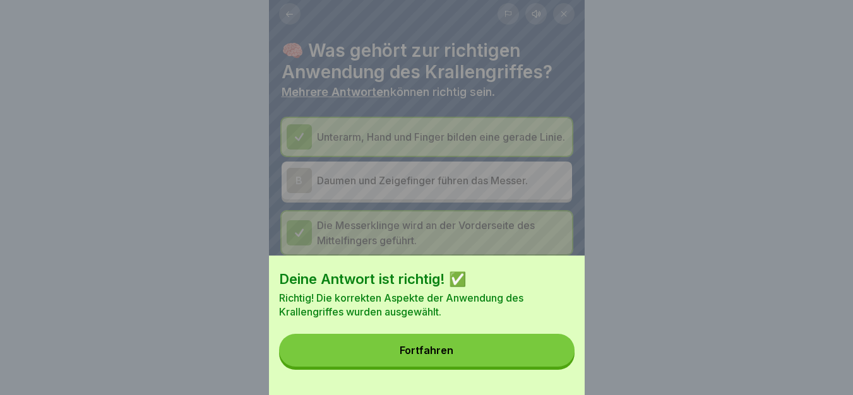
click at [375, 353] on button "Fortfahren" at bounding box center [426, 350] width 295 height 33
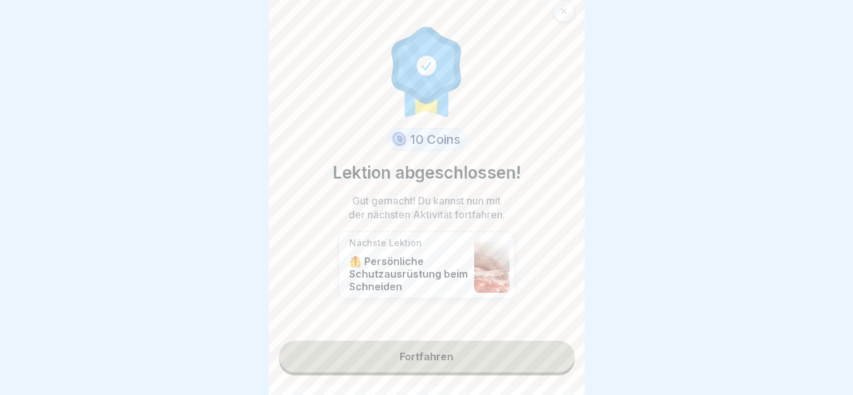
click at [396, 353] on link "Fortfahren" at bounding box center [426, 357] width 295 height 32
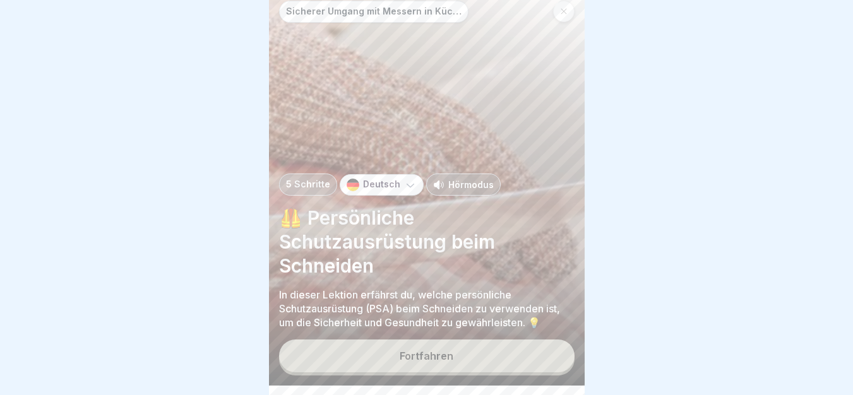
drag, startPoint x: 271, startPoint y: 211, endPoint x: 577, endPoint y: 344, distance: 333.5
click at [490, 372] on button "Fortfahren" at bounding box center [426, 355] width 295 height 33
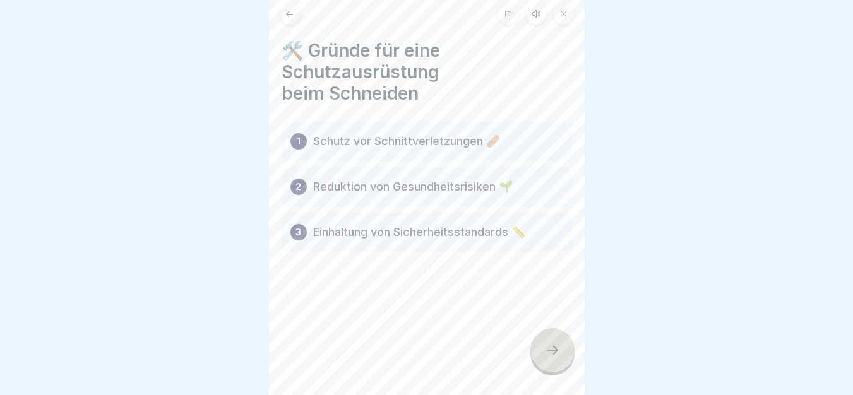
drag, startPoint x: 274, startPoint y: 39, endPoint x: 565, endPoint y: 271, distance: 372.3
click at [552, 356] on icon at bounding box center [552, 350] width 15 height 15
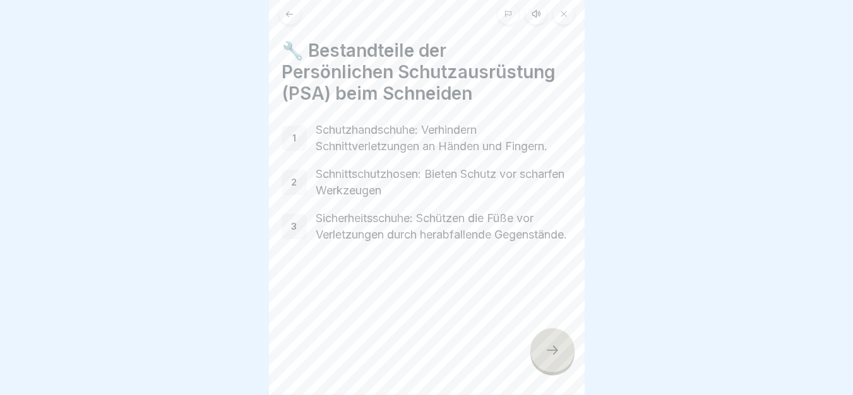
drag, startPoint x: 272, startPoint y: 33, endPoint x: 574, endPoint y: 278, distance: 388.5
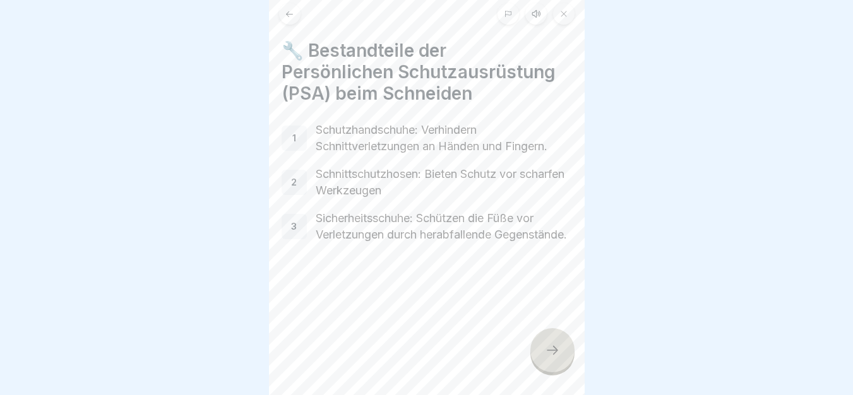
click at [553, 357] on icon at bounding box center [552, 350] width 15 height 15
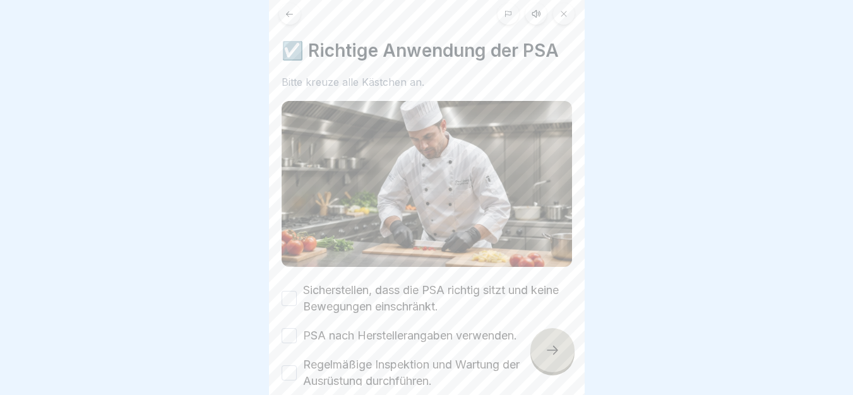
drag, startPoint x: 587, startPoint y: 235, endPoint x: 581, endPoint y: 264, distance: 29.1
click at [581, 264] on body "Sicherer Umgang mit Messern in Küchen 5 Schritte Deutsch Hörmodus 🦺 Persönliche…" at bounding box center [426, 188] width 853 height 395
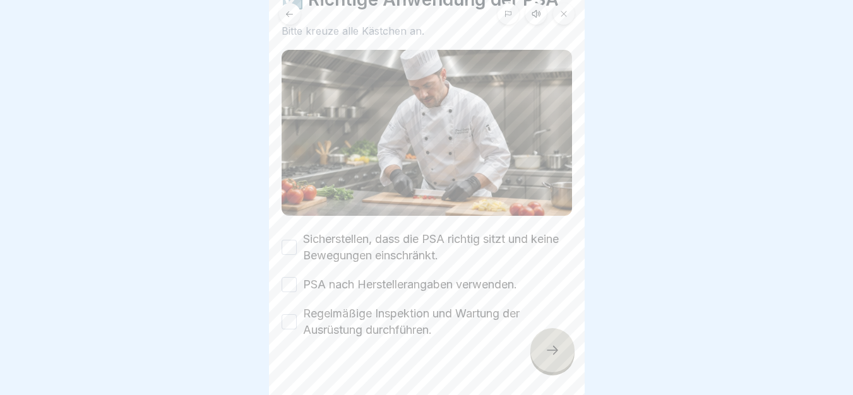
scroll to position [74, 0]
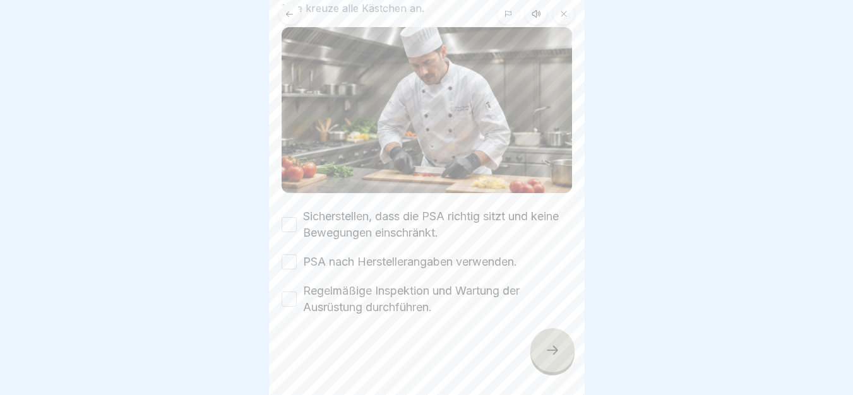
drag, startPoint x: 277, startPoint y: 203, endPoint x: 543, endPoint y: 316, distance: 288.7
click at [286, 226] on button "Sicherstellen, dass die PSA richtig sitzt und keine Bewegungen einschränkt." at bounding box center [288, 224] width 15 height 15
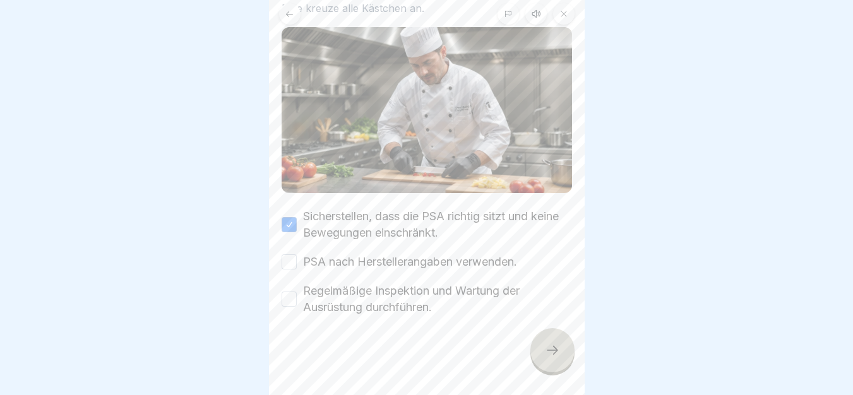
click at [284, 255] on button "PSA nach Herstellerangaben verwenden." at bounding box center [288, 261] width 15 height 15
click at [288, 292] on button "Regelmäßige Inspektion und Wartung der Ausrüstung durchführen." at bounding box center [288, 299] width 15 height 15
click at [564, 365] on div at bounding box center [552, 350] width 44 height 44
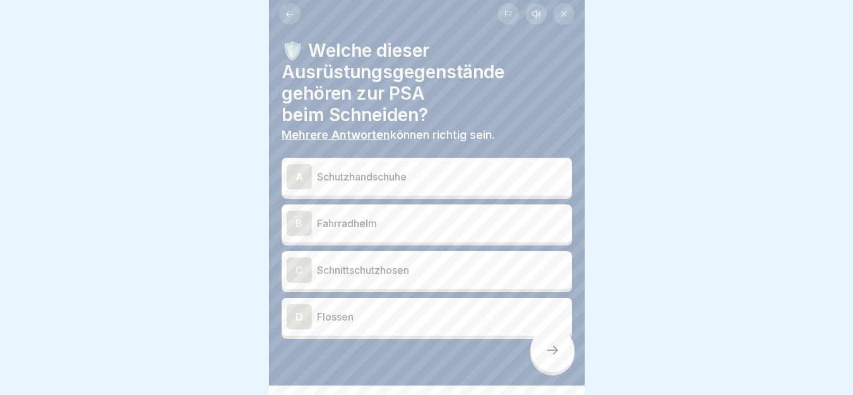
click at [386, 177] on p "Schutzhandschuhe" at bounding box center [442, 176] width 250 height 15
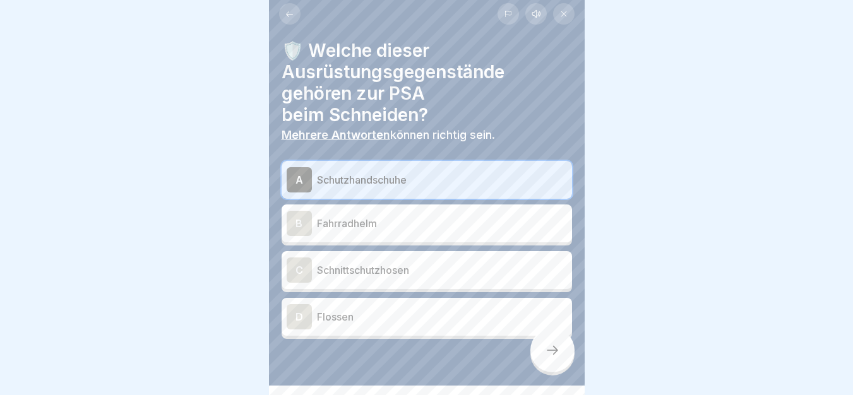
click at [374, 273] on p "Schnittschutzhosen" at bounding box center [442, 270] width 250 height 15
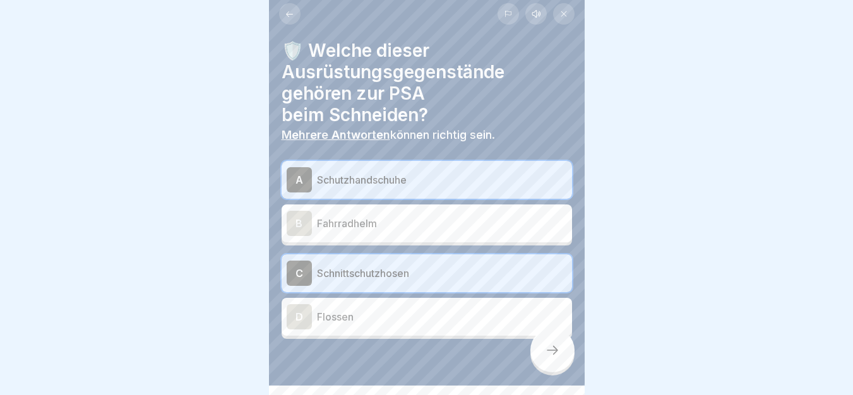
click at [543, 353] on div at bounding box center [552, 350] width 44 height 44
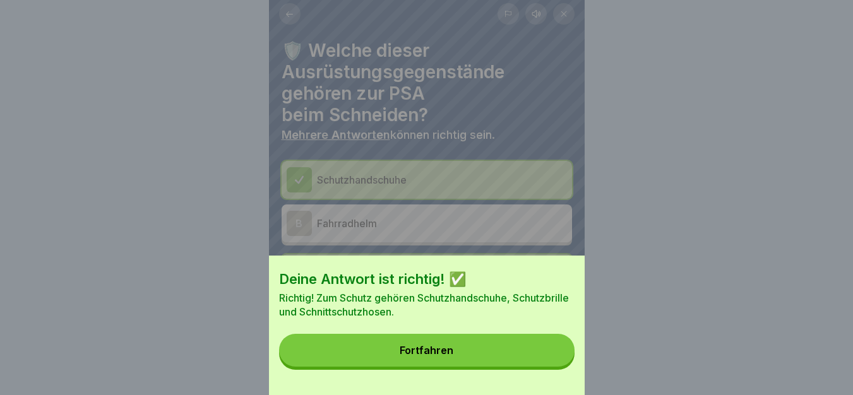
click at [383, 357] on button "Fortfahren" at bounding box center [426, 350] width 295 height 33
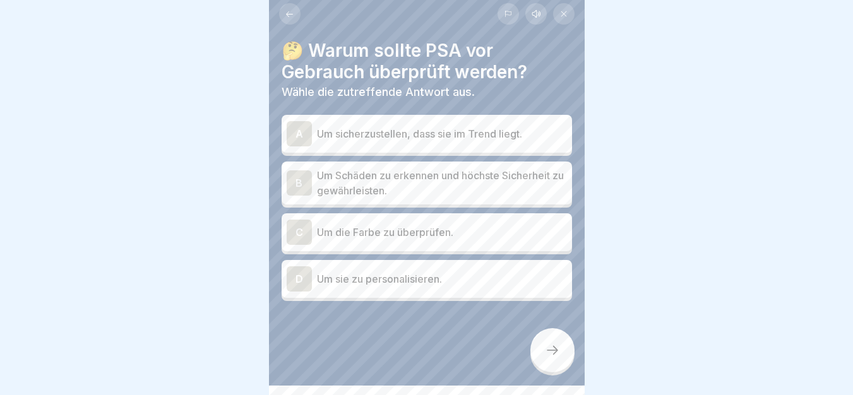
click at [435, 164] on div "B Um Schäden zu erkennen und höchste Sicherheit zu gewährleisten." at bounding box center [426, 183] width 290 height 43
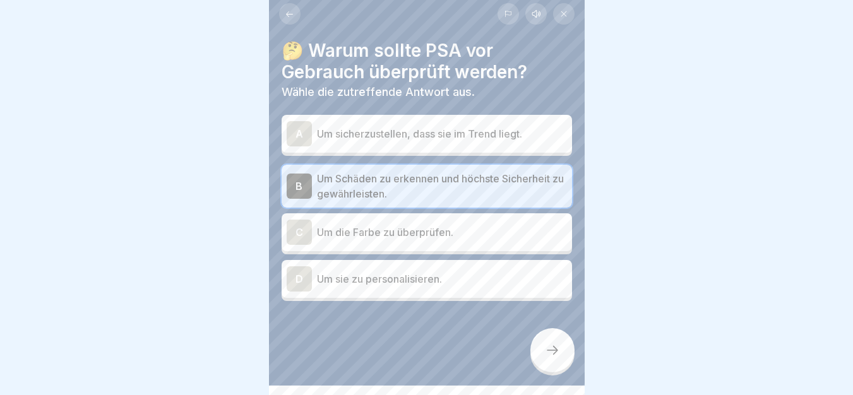
click at [549, 358] on icon at bounding box center [552, 350] width 15 height 15
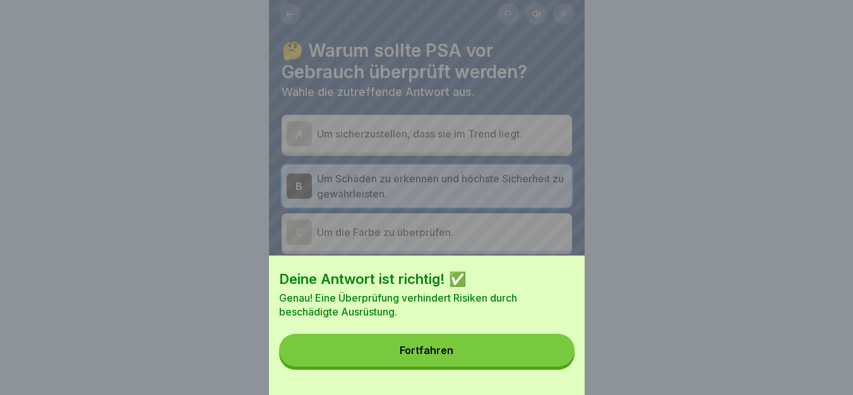
click at [413, 356] on div "Fortfahren" at bounding box center [426, 350] width 54 height 11
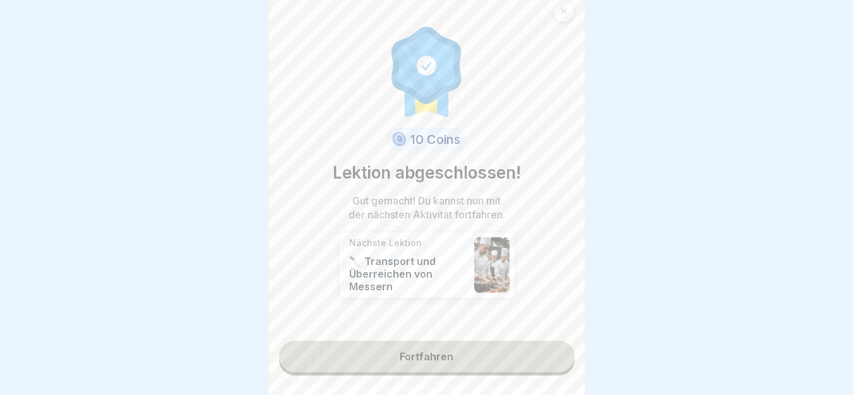
click at [413, 357] on link "Fortfahren" at bounding box center [426, 357] width 295 height 32
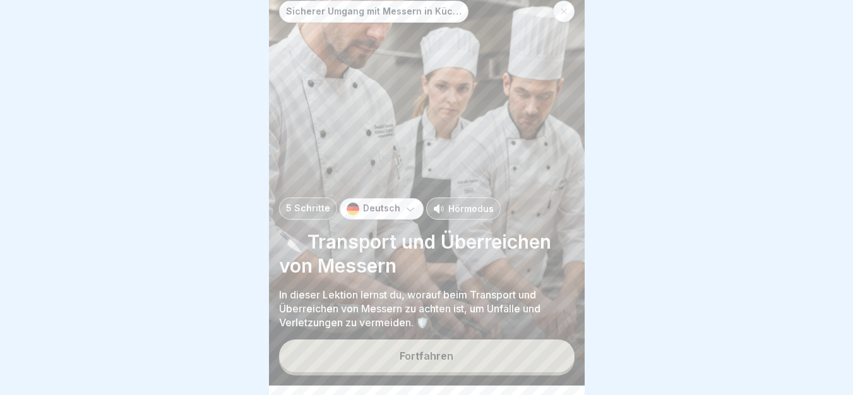
drag, startPoint x: 273, startPoint y: 231, endPoint x: 564, endPoint y: 350, distance: 314.8
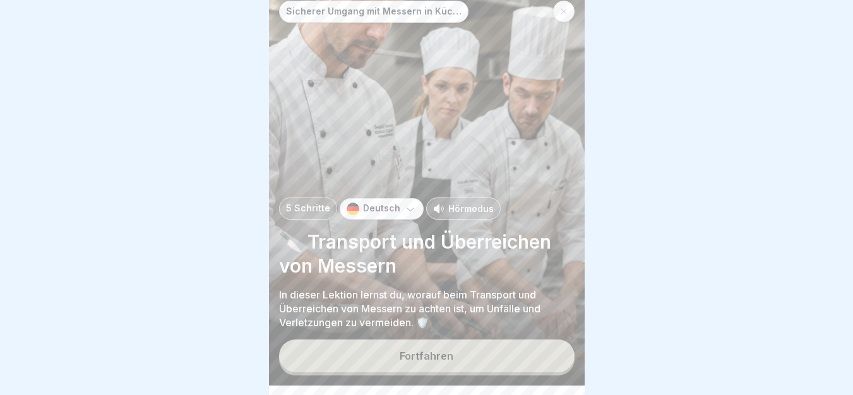
click at [497, 371] on button "Fortfahren" at bounding box center [426, 355] width 295 height 33
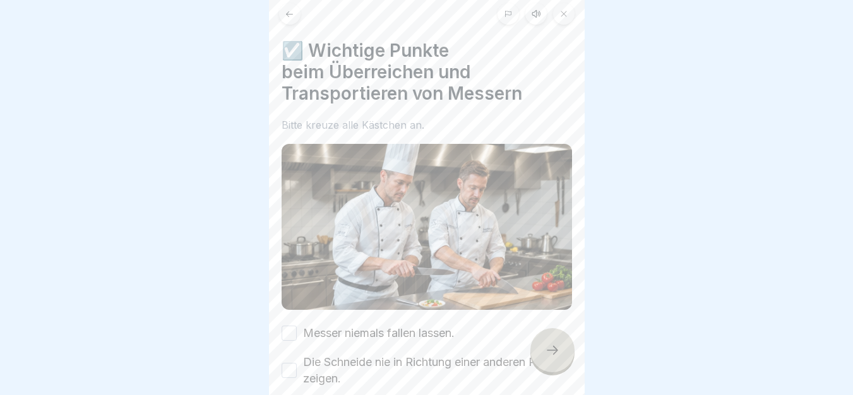
scroll to position [146, 0]
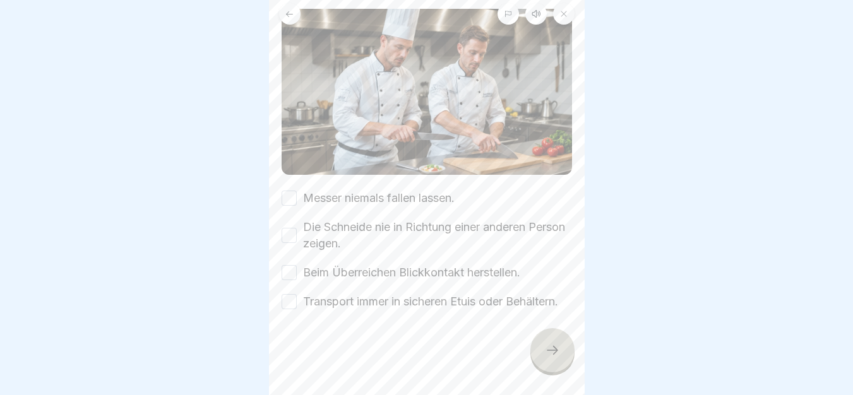
click at [287, 191] on button "Messer niemals fallen lassen." at bounding box center [288, 198] width 15 height 15
click at [283, 228] on button "Die Schneide nie in Richtung einer anderen Person zeigen." at bounding box center [288, 235] width 15 height 15
click at [291, 265] on button "Beim Überreichen Blickkontakt herstellen." at bounding box center [288, 272] width 15 height 15
click at [285, 300] on button "Transport immer in sicheren Etuis oder Behältern." at bounding box center [288, 301] width 15 height 15
click at [540, 369] on div at bounding box center [552, 350] width 44 height 44
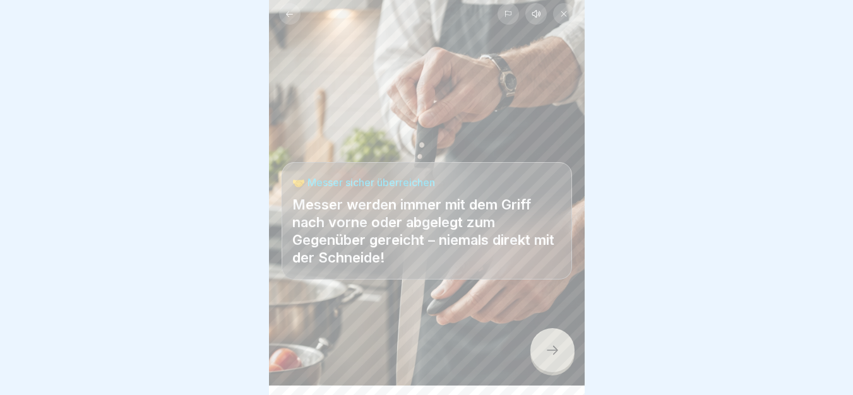
drag, startPoint x: 275, startPoint y: 155, endPoint x: 569, endPoint y: 293, distance: 324.6
click at [550, 372] on div at bounding box center [552, 350] width 44 height 44
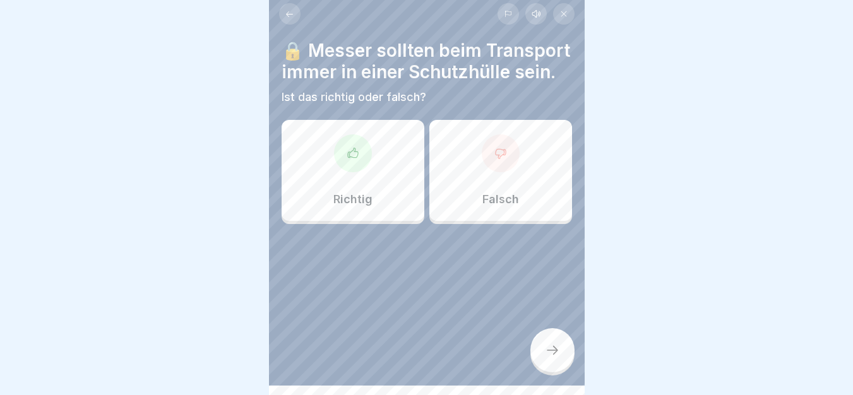
click at [311, 195] on div "Richtig" at bounding box center [352, 170] width 143 height 101
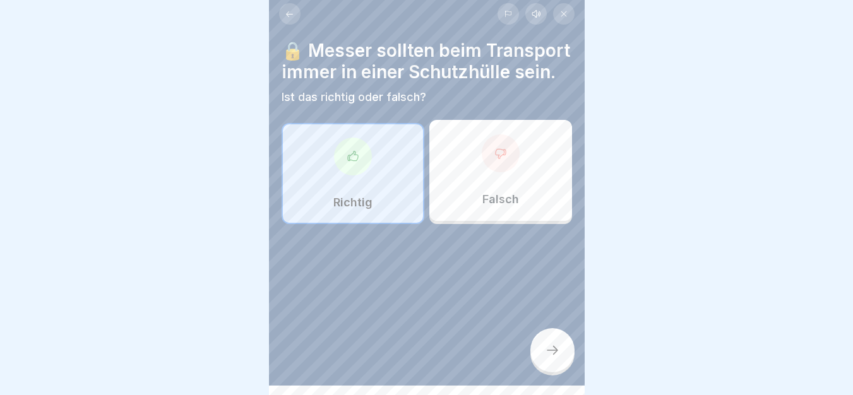
click at [555, 358] on icon at bounding box center [552, 350] width 15 height 15
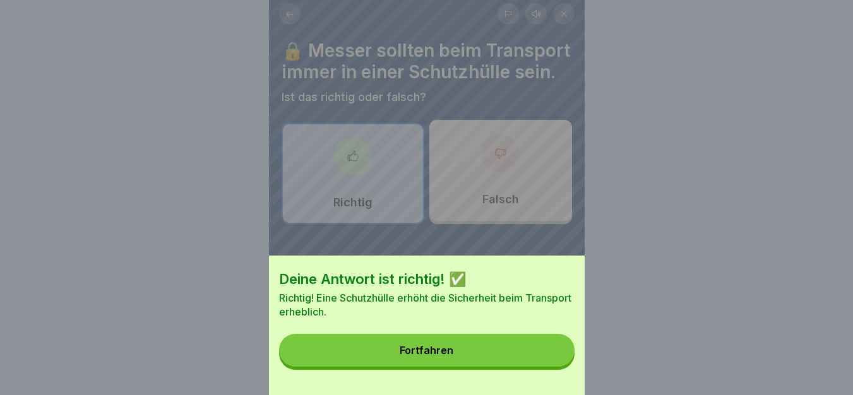
click at [421, 355] on button "Fortfahren" at bounding box center [426, 350] width 295 height 33
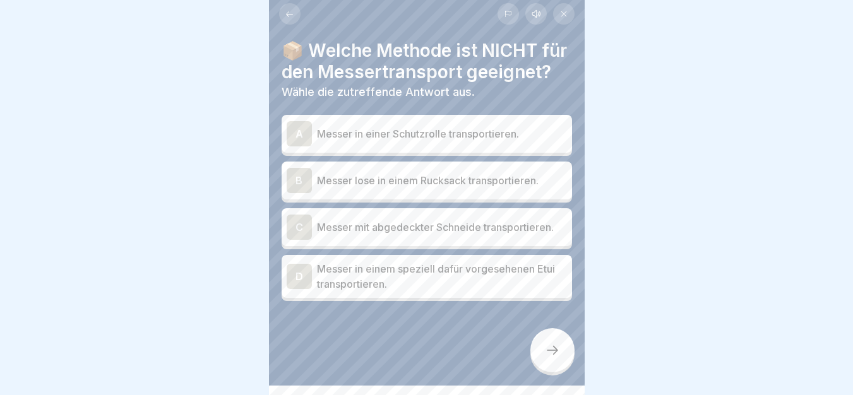
click at [403, 141] on p "Messer in einer Schutzrolle transportieren." at bounding box center [442, 133] width 250 height 15
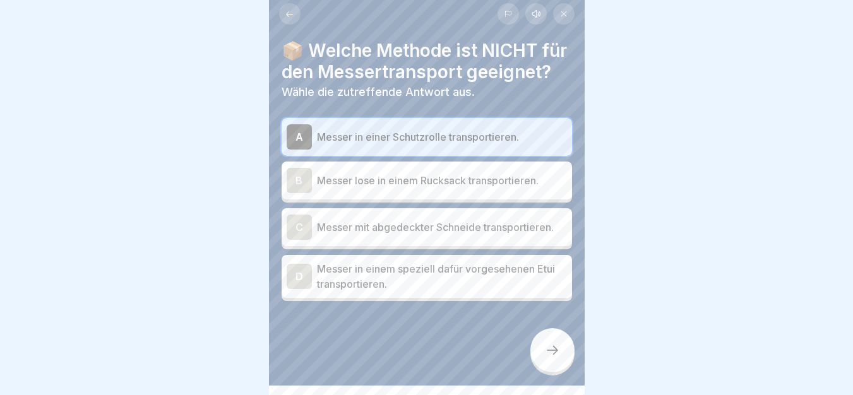
drag, startPoint x: 278, startPoint y: 133, endPoint x: 574, endPoint y: 333, distance: 356.7
click at [517, 235] on p "Messer mit abgedeckter Schneide transportieren." at bounding box center [442, 227] width 250 height 15
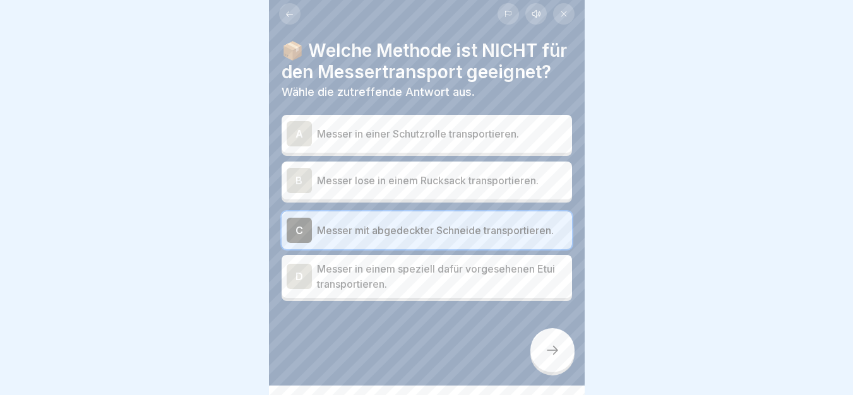
click at [487, 292] on p "Messer in einem speziell dafür vorgesehenen Etui transportieren." at bounding box center [442, 276] width 250 height 30
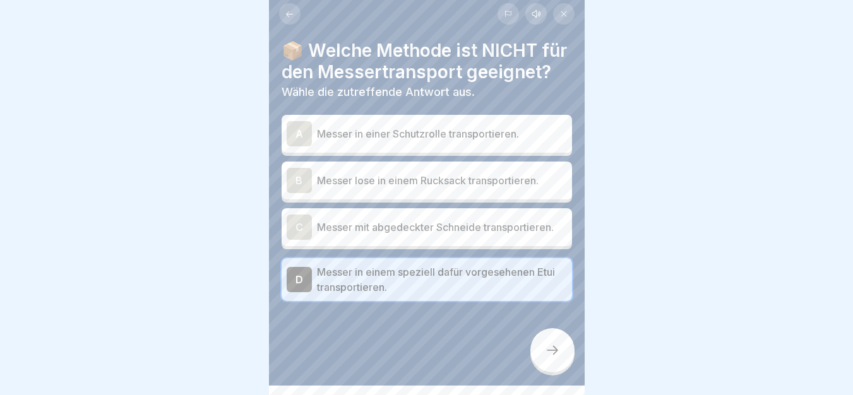
click at [504, 188] on p "Messer lose in einem Rucksack transportieren." at bounding box center [442, 180] width 250 height 15
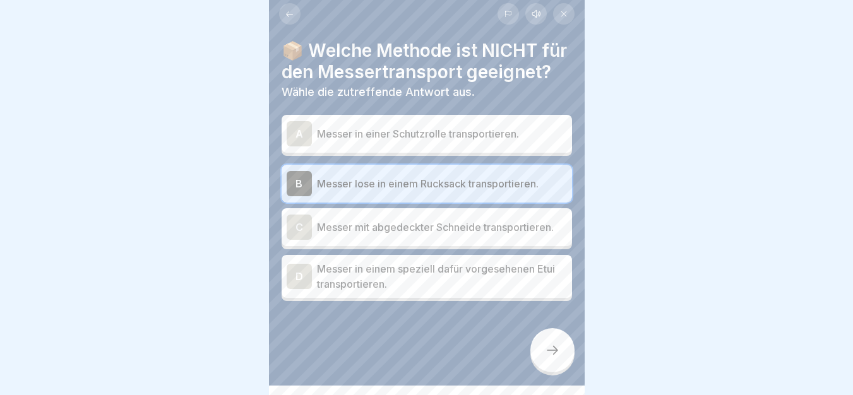
click at [552, 358] on icon at bounding box center [552, 350] width 15 height 15
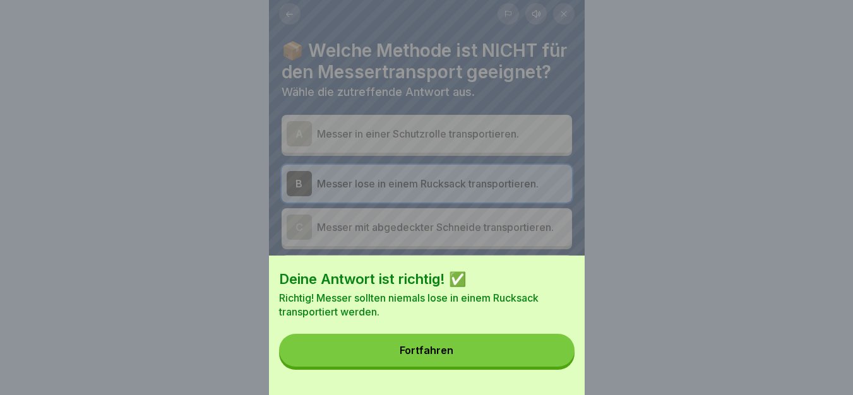
click at [430, 367] on button "Fortfahren" at bounding box center [426, 350] width 295 height 33
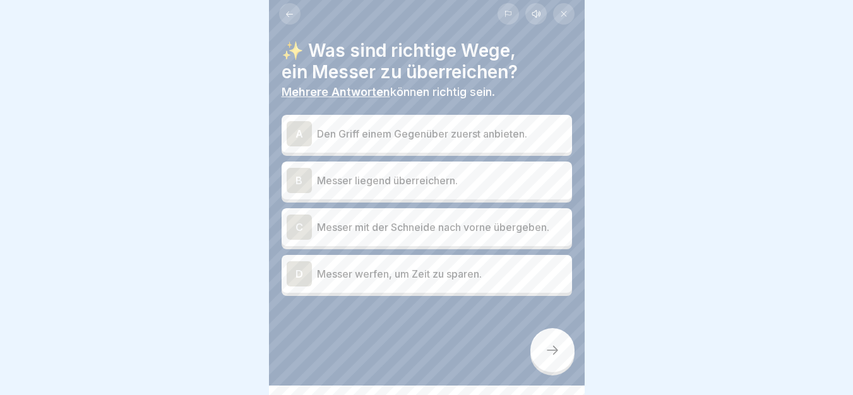
click at [379, 198] on div "B Messer liegend überreichern." at bounding box center [426, 181] width 290 height 38
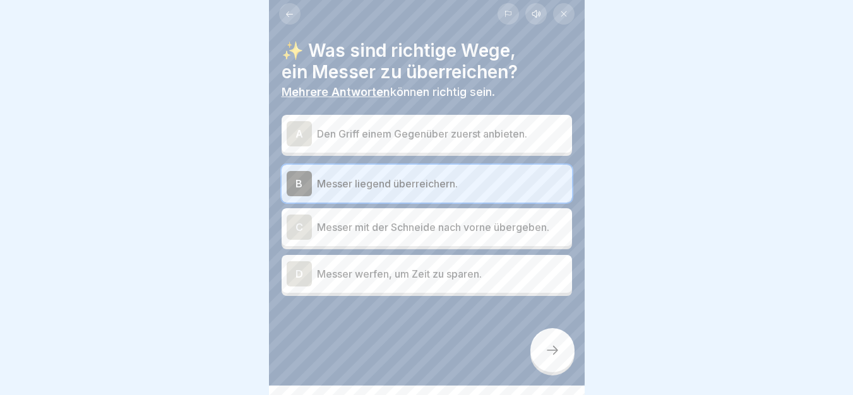
click at [419, 135] on p "Den Griff einem Gegenüber zuerst anbieten." at bounding box center [442, 133] width 250 height 15
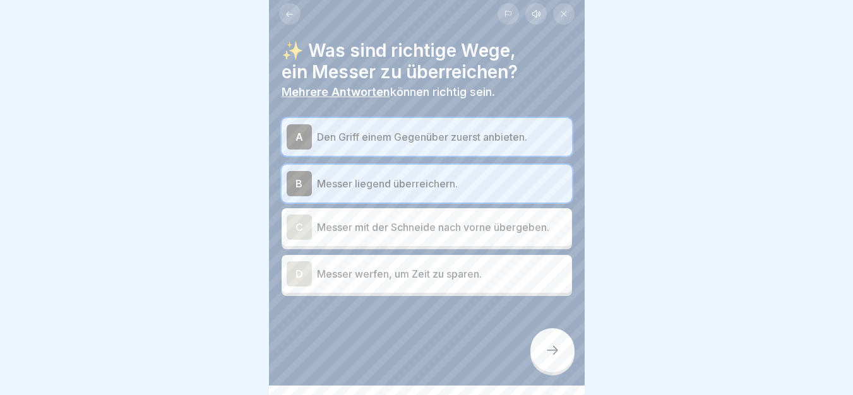
click at [543, 351] on div at bounding box center [552, 350] width 44 height 44
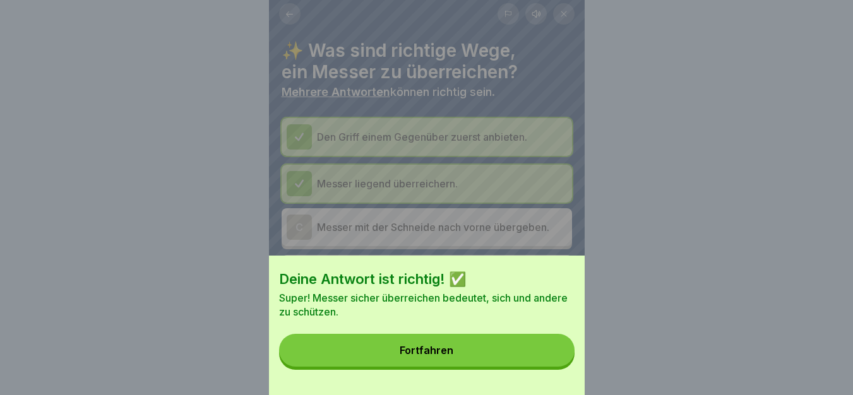
click at [453, 356] on div "Fortfahren" at bounding box center [426, 350] width 54 height 11
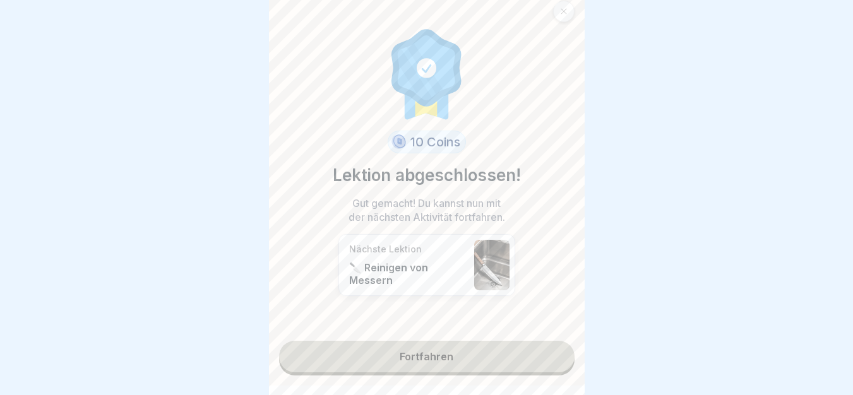
click at [456, 357] on link "Fortfahren" at bounding box center [426, 357] width 295 height 32
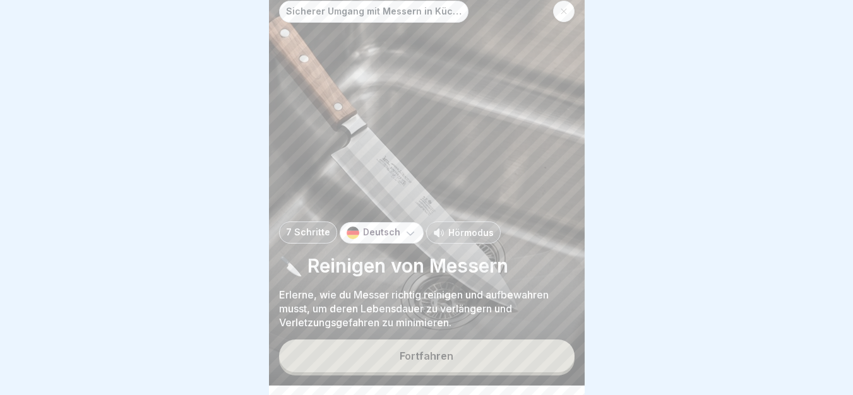
click at [456, 237] on p "Hörmodus" at bounding box center [470, 232] width 45 height 13
click at [512, 321] on div "Sicherer Umgang mit Messern in Küchen 7 Schritte Deutsch Hörmodus 🔪 Reinigen vo…" at bounding box center [427, 188] width 316 height 395
drag, startPoint x: 276, startPoint y: 262, endPoint x: 567, endPoint y: 347, distance: 303.7
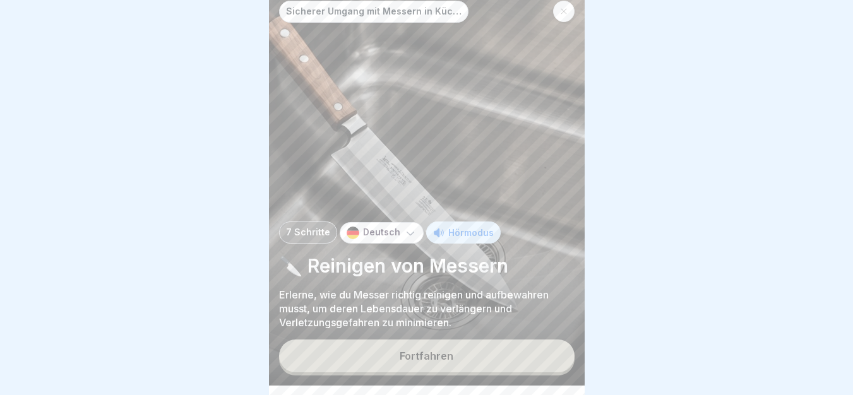
click at [504, 372] on button "Fortfahren" at bounding box center [426, 355] width 295 height 33
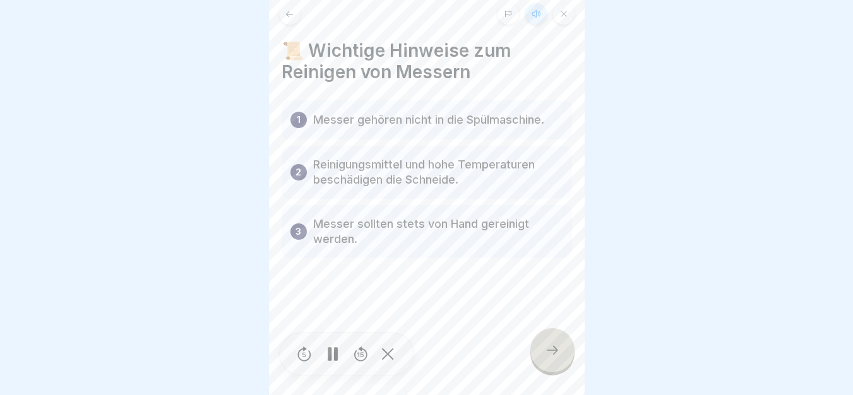
click at [330, 361] on rect at bounding box center [330, 354] width 4 height 14
click at [330, 361] on icon at bounding box center [332, 354] width 13 height 14
click at [539, 358] on div at bounding box center [552, 350] width 44 height 44
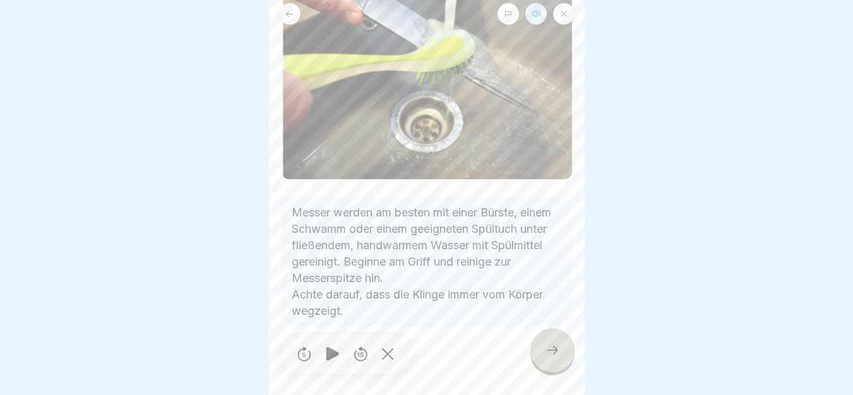
scroll to position [123, 0]
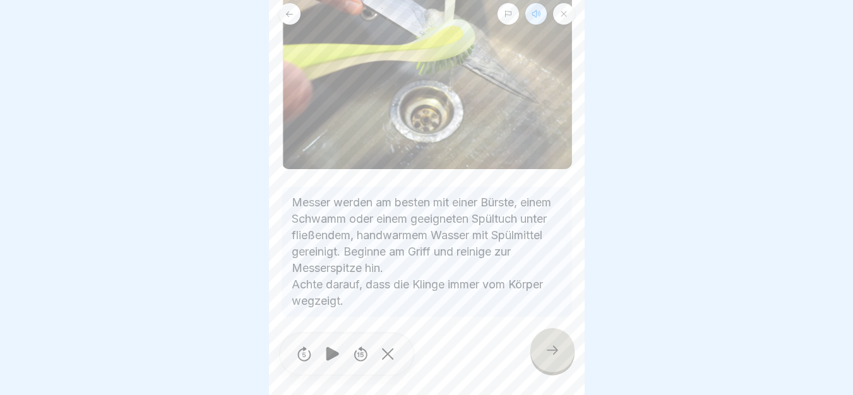
click at [548, 358] on icon at bounding box center [552, 350] width 15 height 15
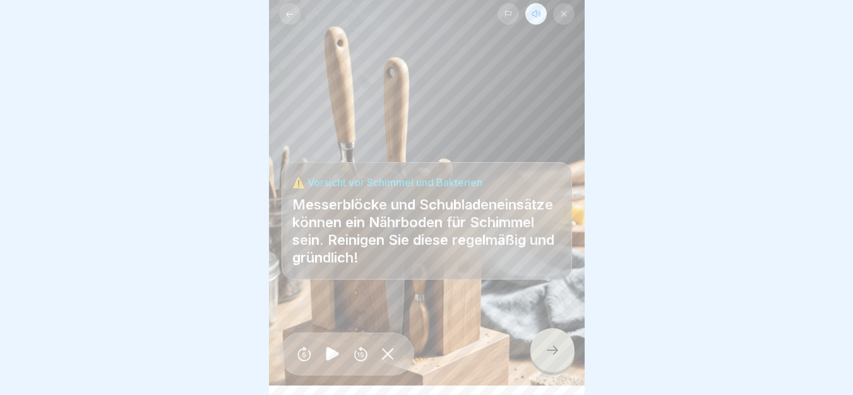
drag, startPoint x: 280, startPoint y: 143, endPoint x: 538, endPoint y: 276, distance: 290.1
click at [553, 372] on div at bounding box center [552, 350] width 44 height 44
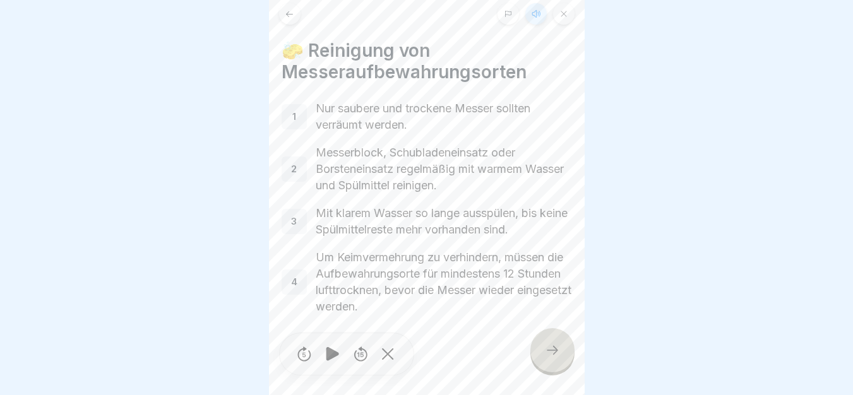
drag, startPoint x: 278, startPoint y: 36, endPoint x: 574, endPoint y: 332, distance: 418.5
click at [558, 345] on div at bounding box center [552, 350] width 44 height 44
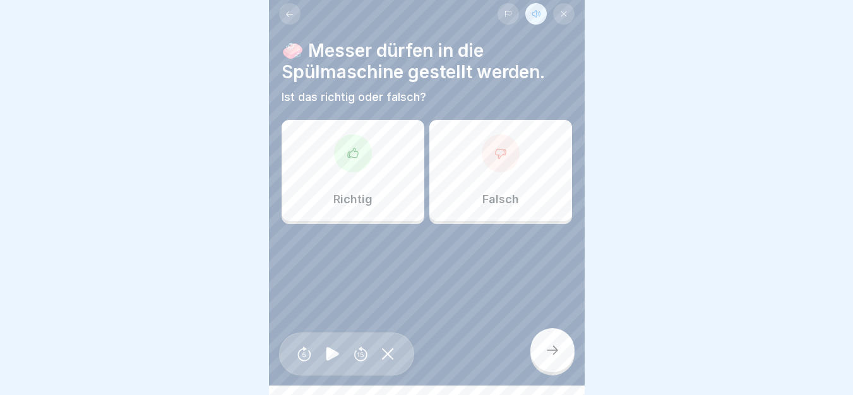
click at [334, 361] on icon at bounding box center [332, 354] width 13 height 14
click at [497, 178] on div "Falsch" at bounding box center [500, 170] width 143 height 101
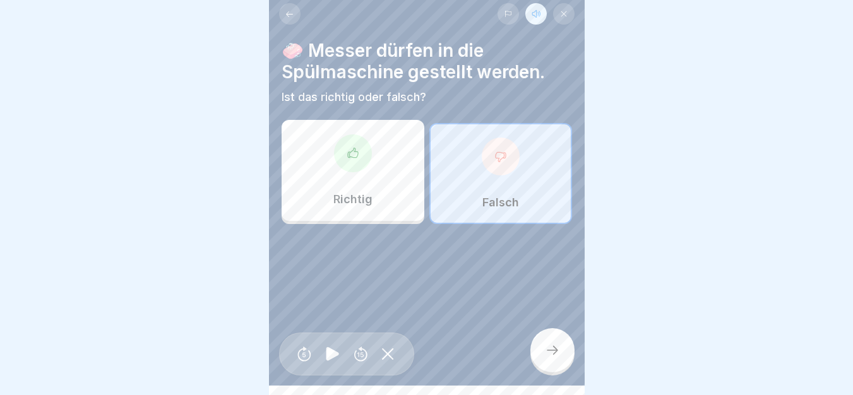
click at [553, 355] on icon at bounding box center [552, 350] width 15 height 15
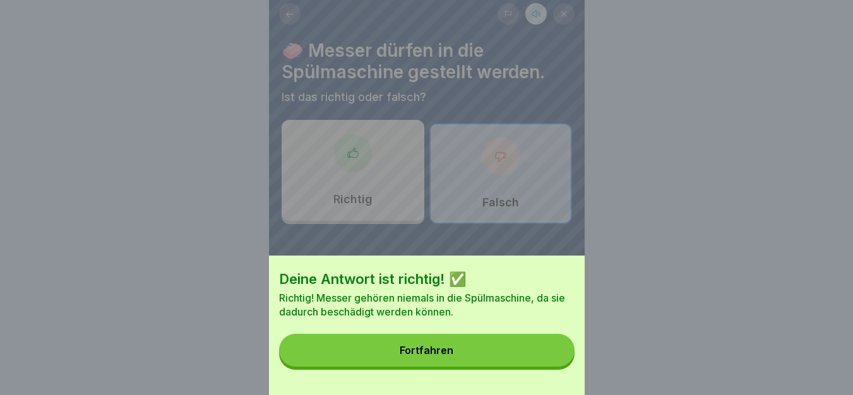
click at [438, 354] on button "Fortfahren" at bounding box center [426, 350] width 295 height 33
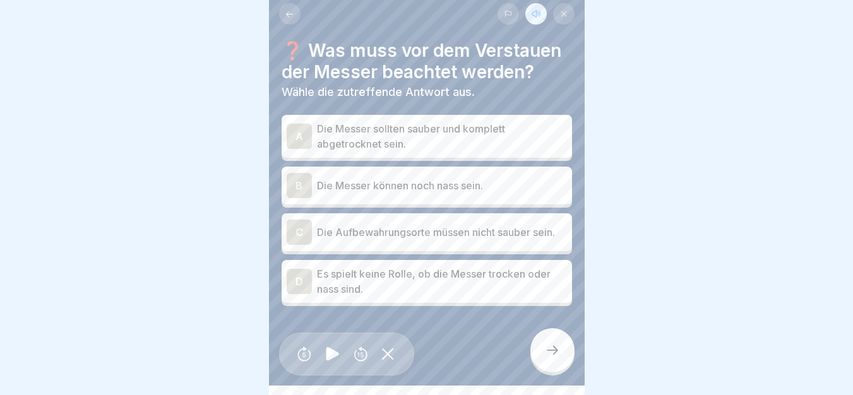
drag, startPoint x: 274, startPoint y: 31, endPoint x: 571, endPoint y: 315, distance: 410.6
click at [529, 122] on p "Die Messer sollten sauber und komplett abgetrocknet sein." at bounding box center [442, 136] width 250 height 30
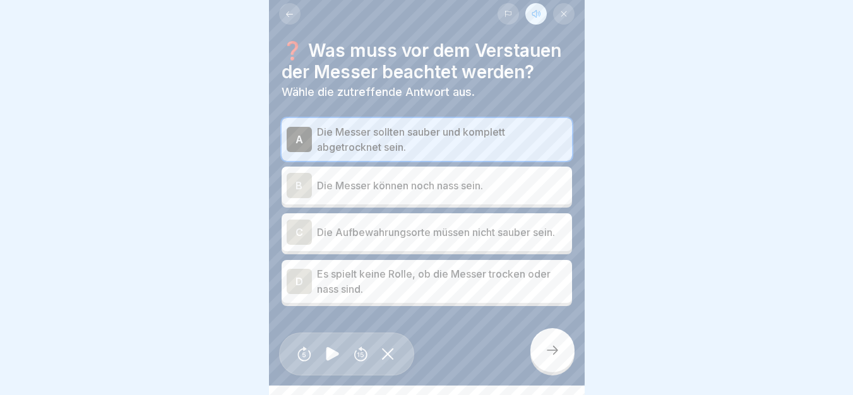
click at [331, 369] on div at bounding box center [332, 354] width 25 height 28
click at [538, 351] on div at bounding box center [552, 350] width 44 height 44
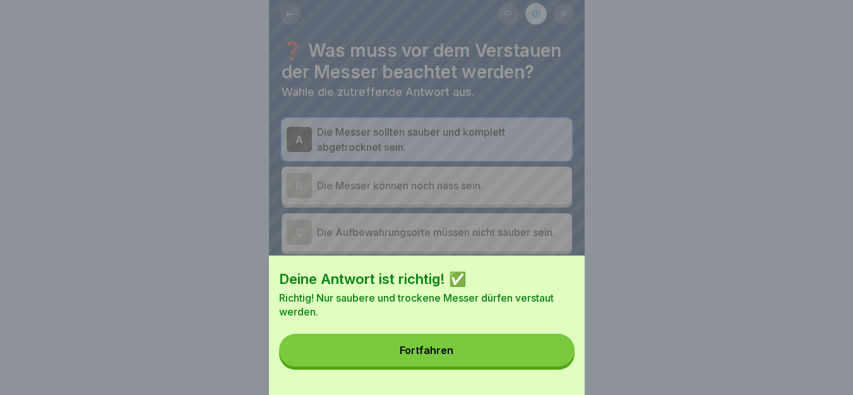
click at [538, 351] on button "Fortfahren" at bounding box center [426, 350] width 295 height 33
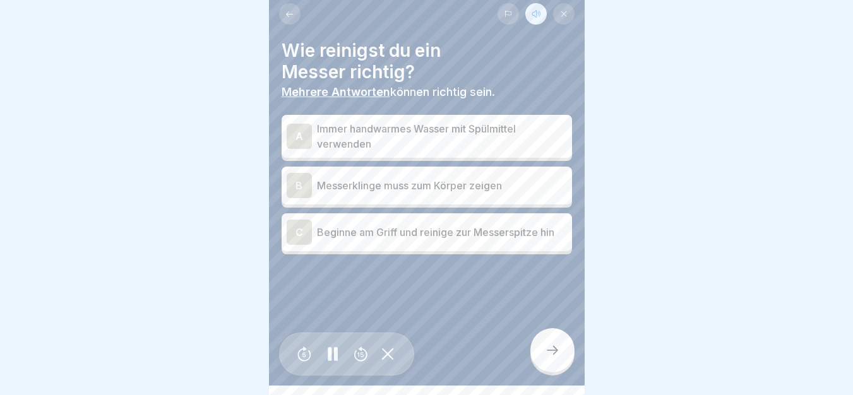
click at [392, 141] on p "Immer handwarmes Wasser mit Spülmittel verwenden" at bounding box center [442, 136] width 250 height 30
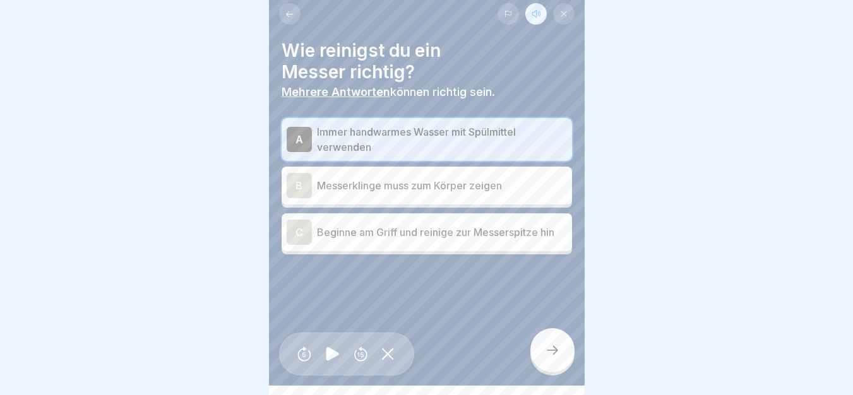
click at [441, 234] on p "Beginne am Griff und reinige zur Messerspitze hin" at bounding box center [442, 232] width 250 height 15
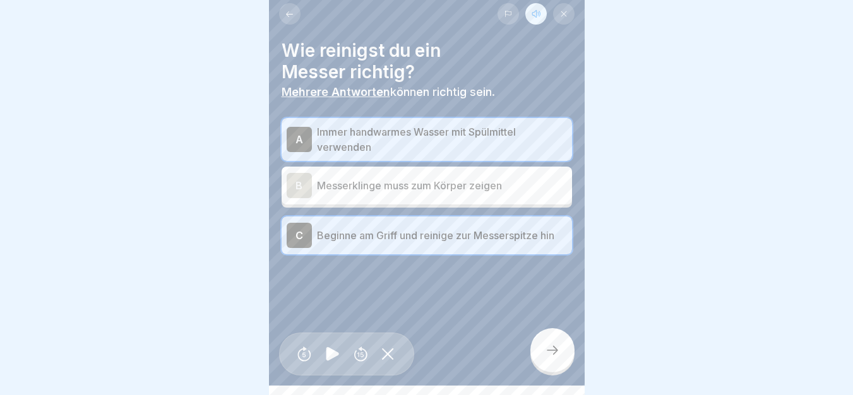
click at [552, 357] on icon at bounding box center [552, 350] width 15 height 15
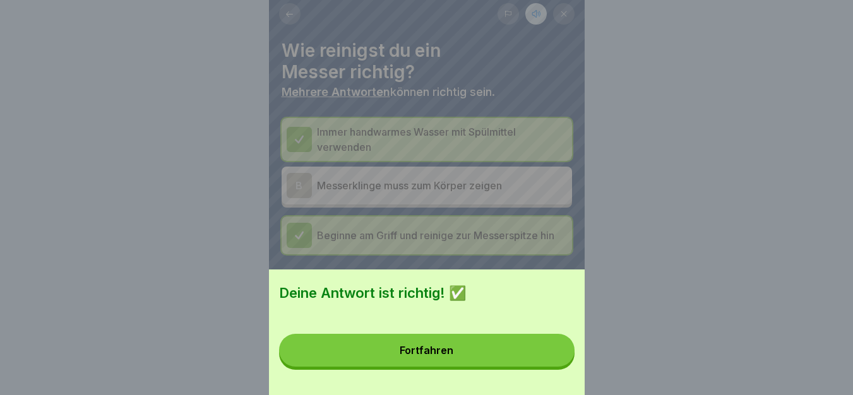
click at [480, 360] on button "Fortfahren" at bounding box center [426, 350] width 295 height 33
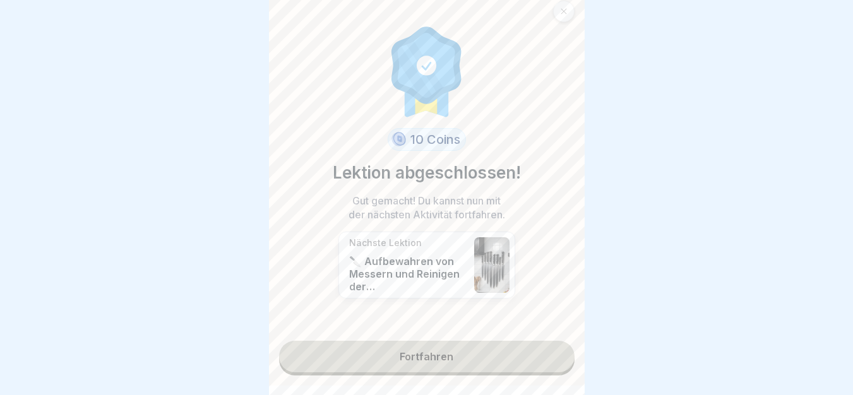
click at [436, 361] on link "Fortfahren" at bounding box center [426, 357] width 295 height 32
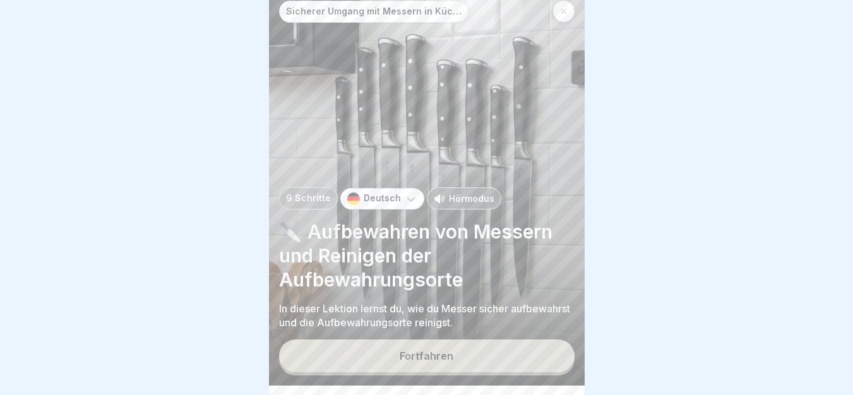
click at [415, 360] on button "Fortfahren" at bounding box center [426, 355] width 295 height 33
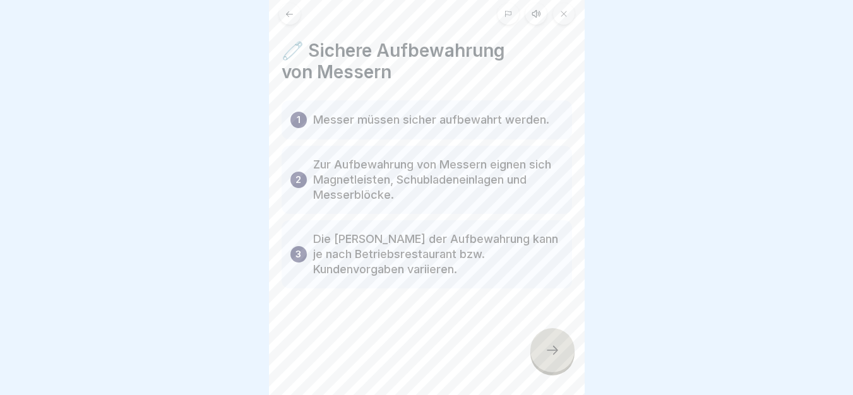
click at [293, 16] on icon at bounding box center [289, 13] width 9 height 9
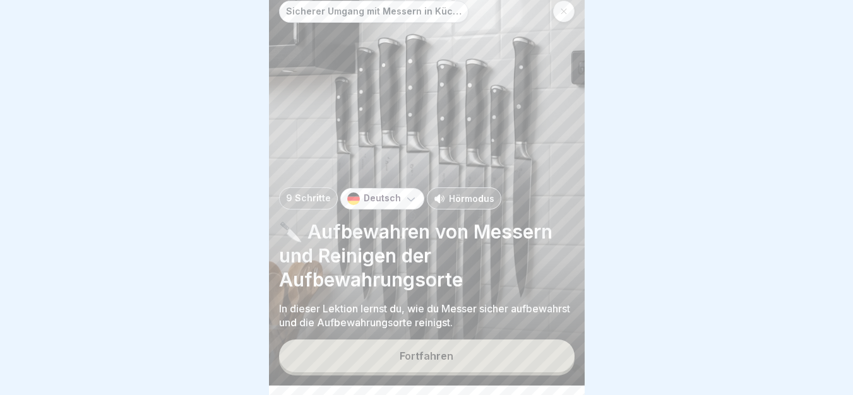
click at [456, 205] on p "Hörmodus" at bounding box center [471, 198] width 45 height 13
click at [440, 362] on div "Fortfahren" at bounding box center [426, 355] width 54 height 11
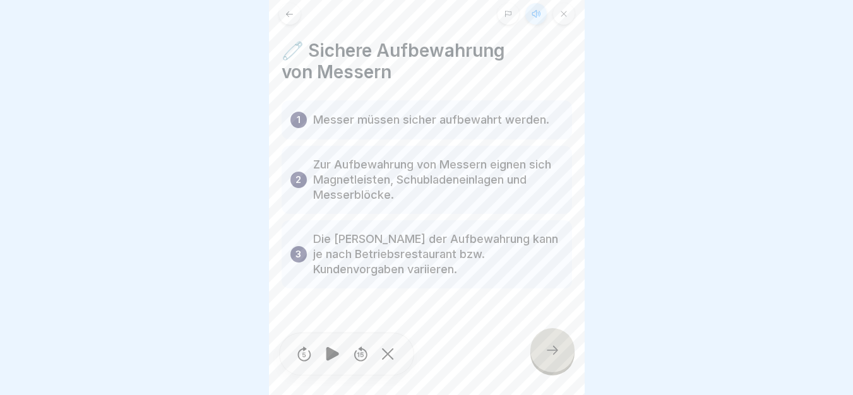
drag, startPoint x: 275, startPoint y: 33, endPoint x: 571, endPoint y: 301, distance: 399.0
click at [329, 361] on icon at bounding box center [332, 354] width 13 height 14
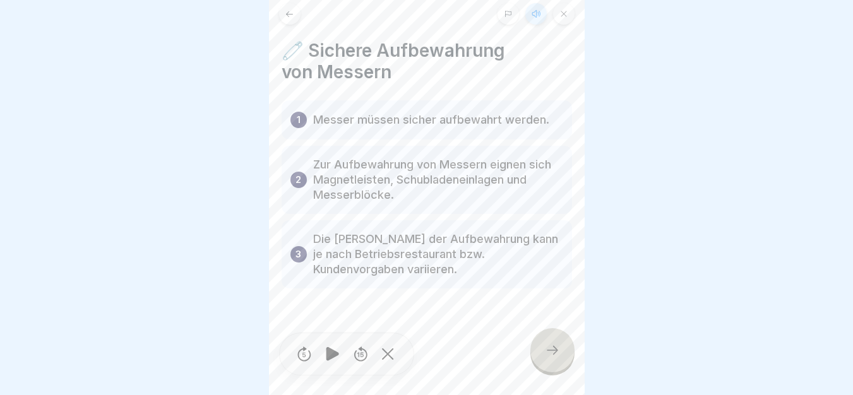
click at [548, 358] on icon at bounding box center [552, 350] width 15 height 15
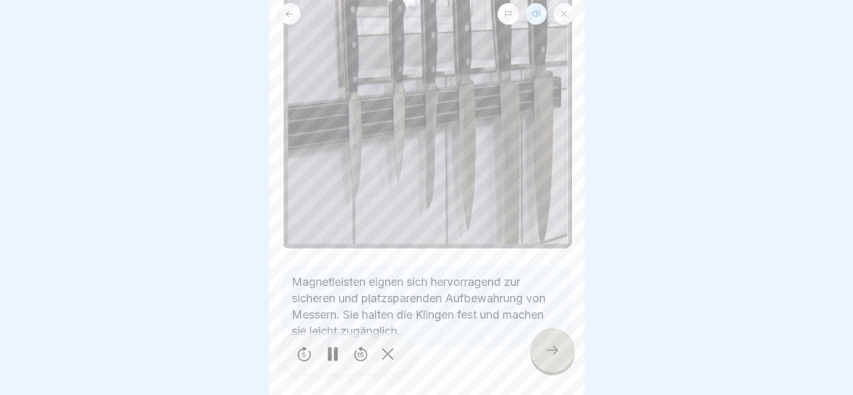
scroll to position [153, 0]
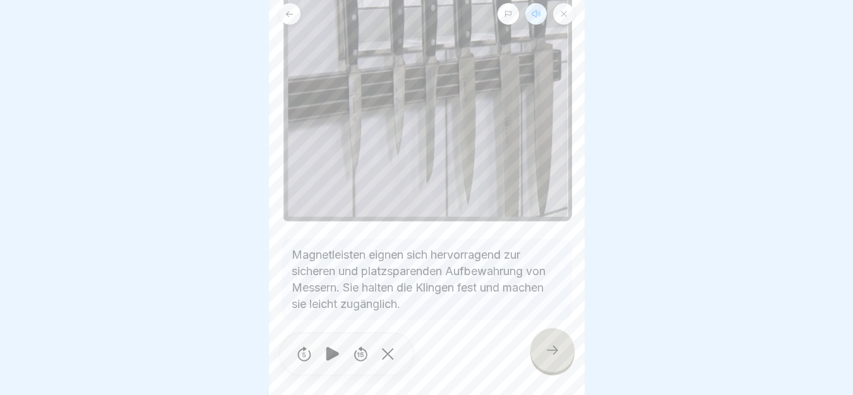
drag, startPoint x: 281, startPoint y: 227, endPoint x: 548, endPoint y: 310, distance: 279.4
click at [329, 364] on icon at bounding box center [332, 354] width 25 height 20
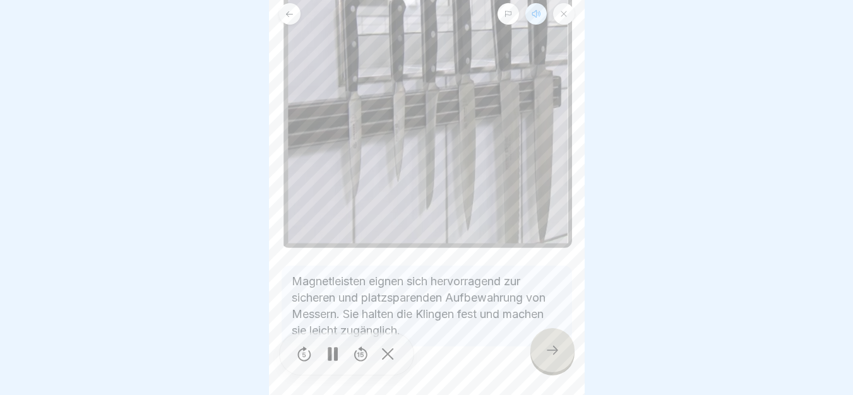
scroll to position [147, 0]
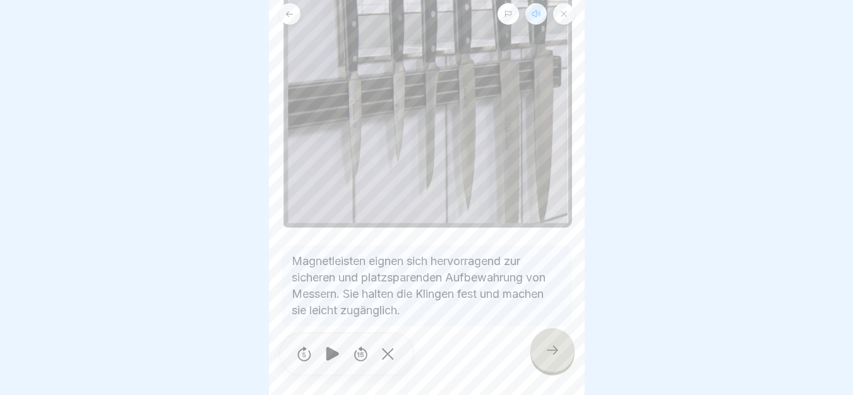
click at [558, 358] on icon at bounding box center [552, 350] width 15 height 15
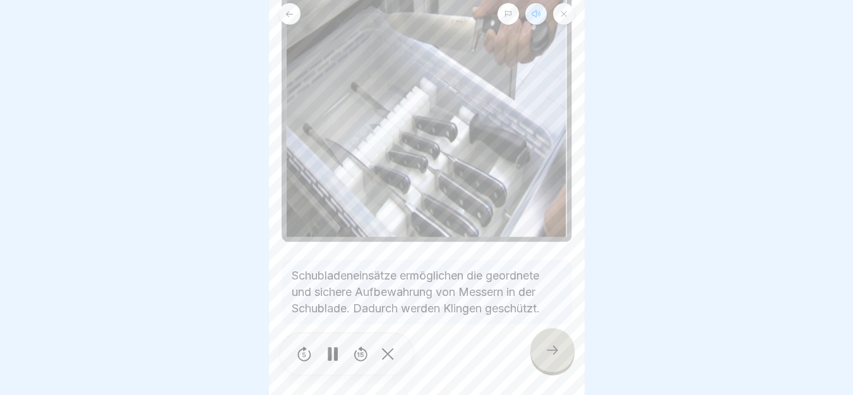
scroll to position [153, 0]
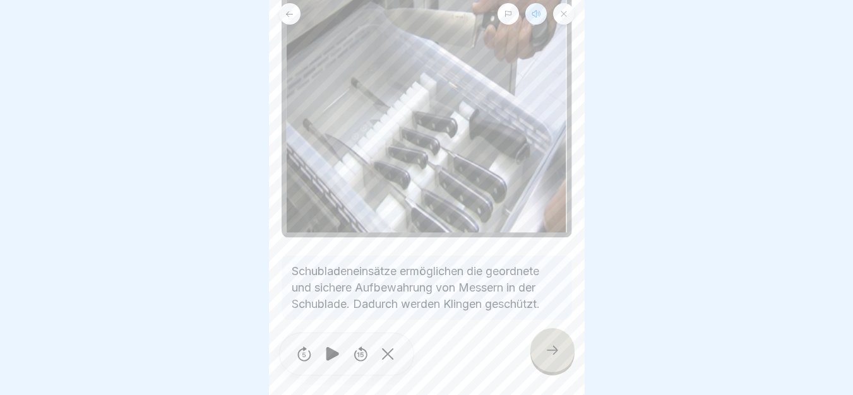
drag, startPoint x: 286, startPoint y: 251, endPoint x: 559, endPoint y: 308, distance: 279.2
click at [334, 360] on icon at bounding box center [332, 354] width 13 height 14
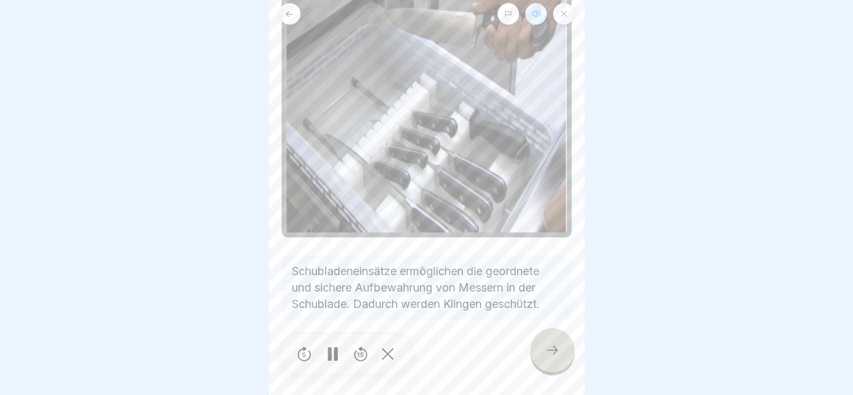
click at [557, 358] on icon at bounding box center [552, 350] width 15 height 15
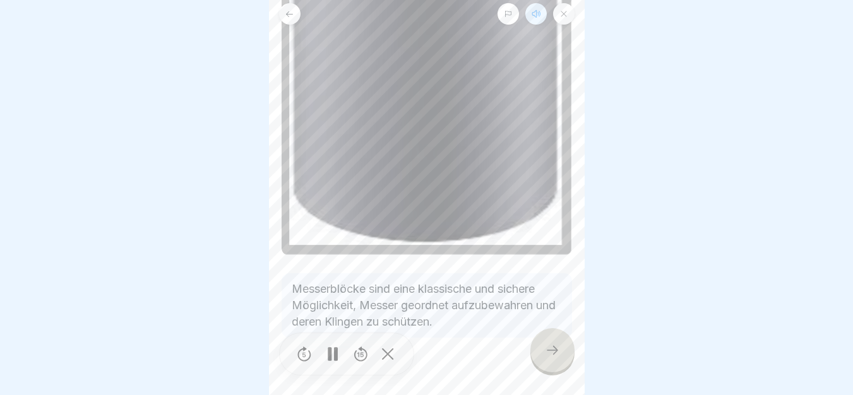
scroll to position [442, 0]
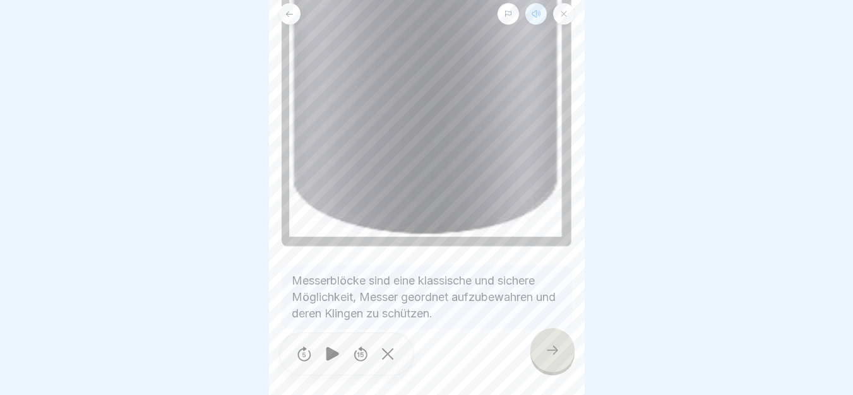
click at [564, 360] on div at bounding box center [552, 350] width 44 height 44
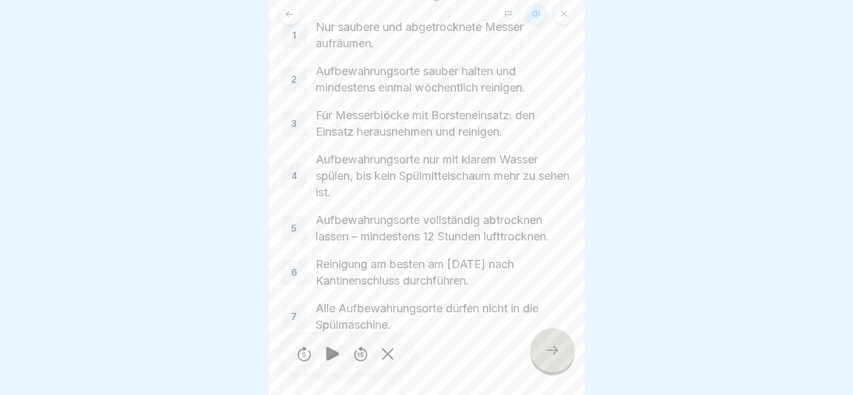
scroll to position [80, 0]
drag, startPoint x: 274, startPoint y: 11, endPoint x: 572, endPoint y: 339, distance: 443.6
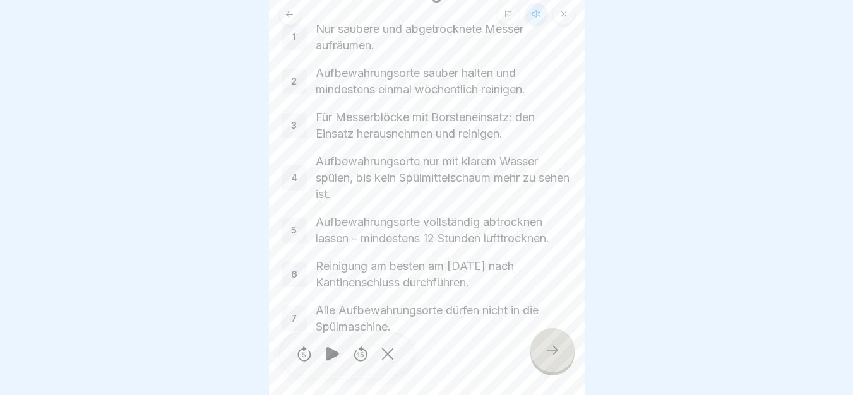
click at [332, 361] on icon at bounding box center [332, 354] width 13 height 14
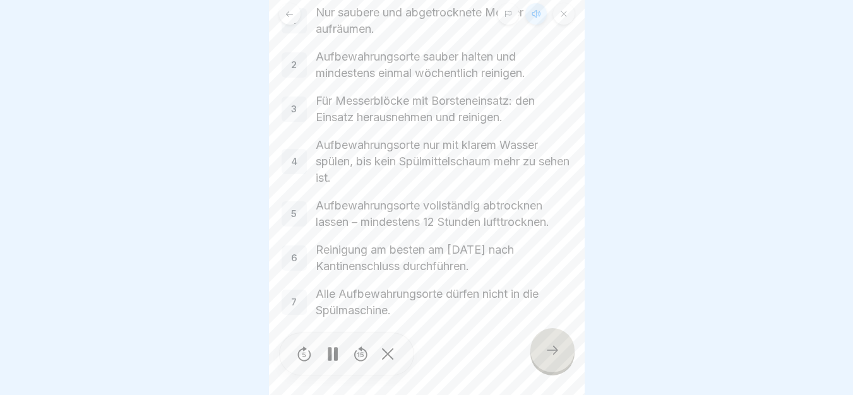
scroll to position [97, 0]
click at [541, 357] on div at bounding box center [552, 350] width 44 height 44
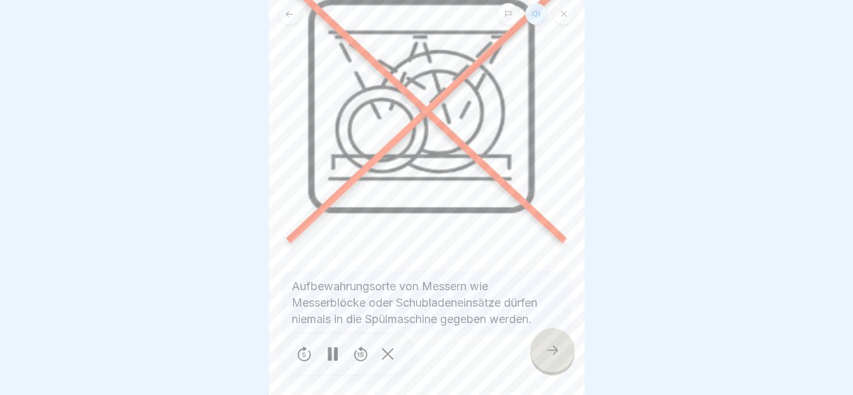
scroll to position [118, 0]
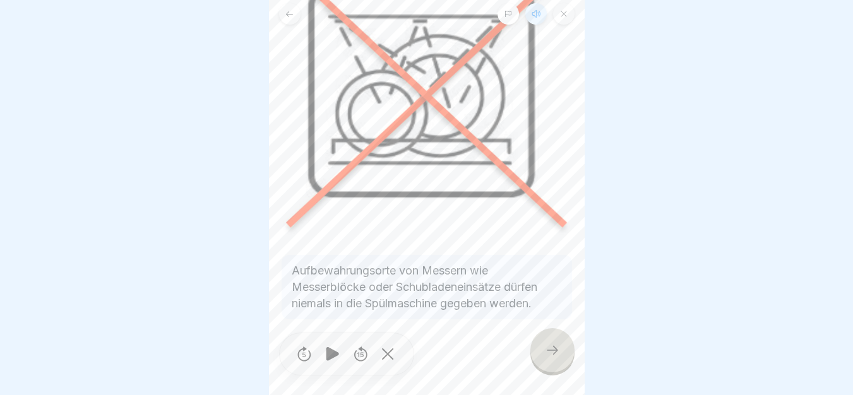
click at [538, 357] on div at bounding box center [552, 350] width 44 height 44
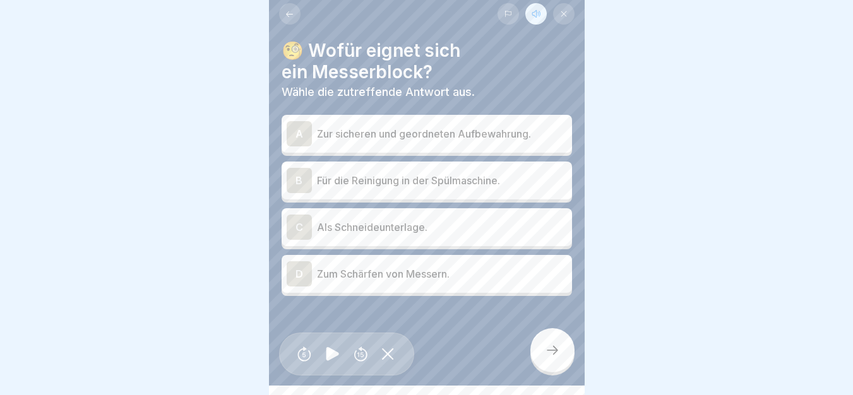
click at [449, 128] on p "Zur sicheren und geordneten Aufbewahrung." at bounding box center [442, 133] width 250 height 15
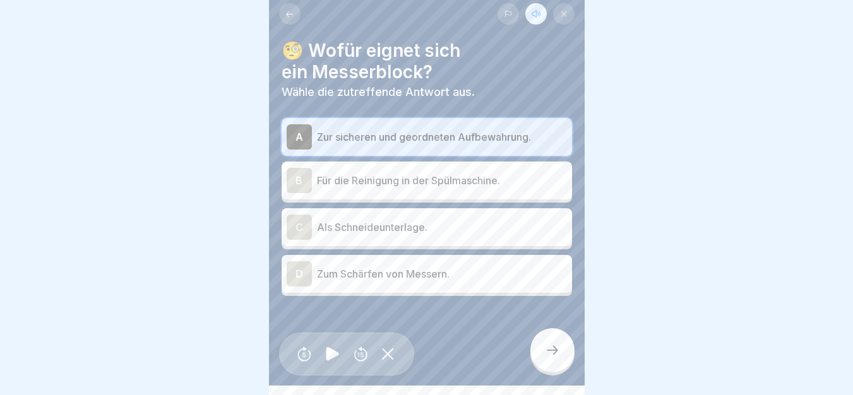
click at [553, 358] on icon at bounding box center [552, 350] width 15 height 15
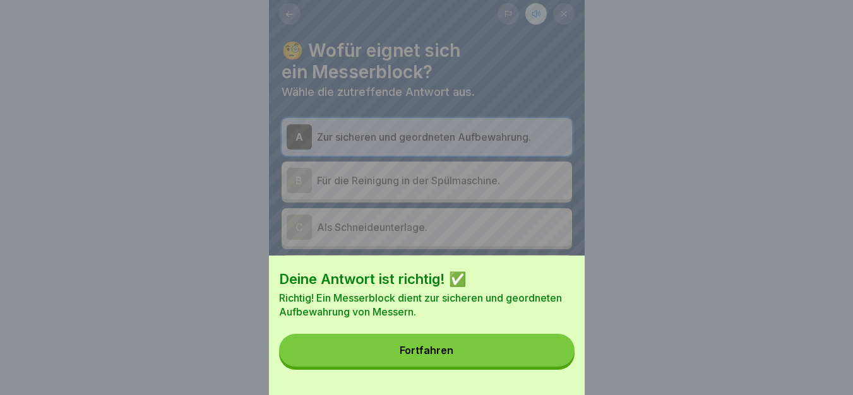
click at [411, 351] on button "Fortfahren" at bounding box center [426, 350] width 295 height 33
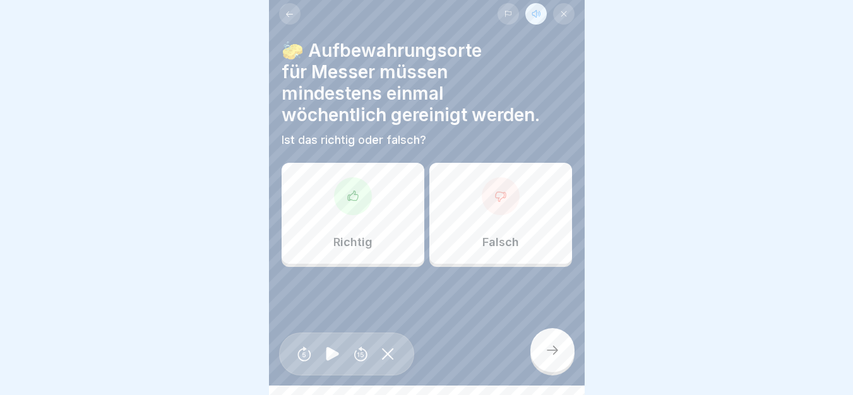
click at [373, 208] on div "Richtig" at bounding box center [352, 213] width 143 height 101
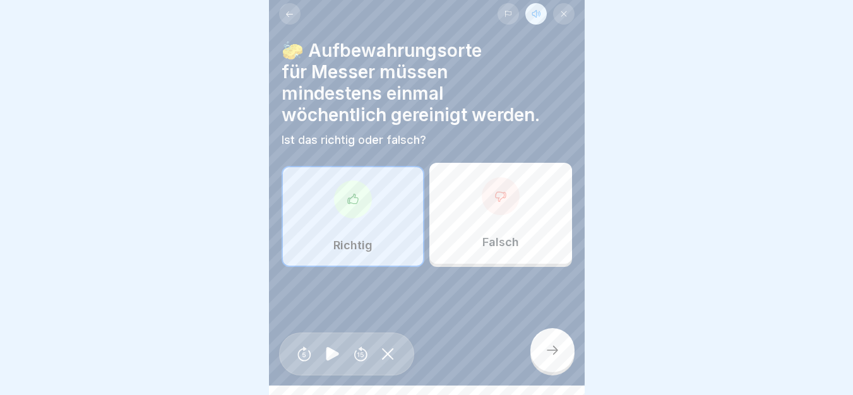
click at [560, 355] on div at bounding box center [552, 350] width 44 height 44
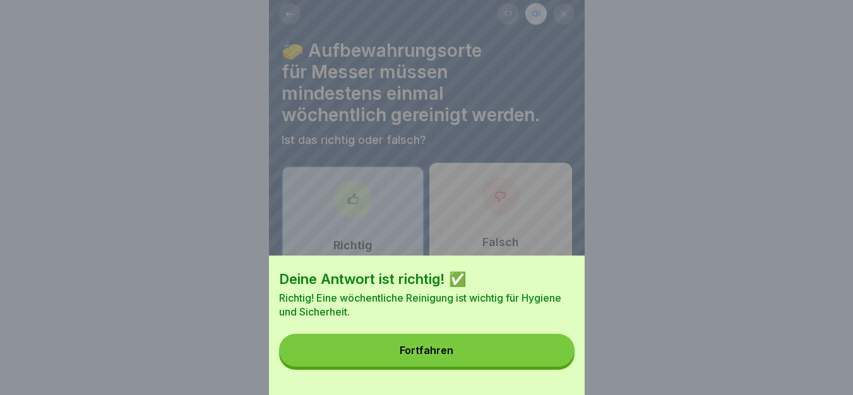
click at [453, 367] on button "Fortfahren" at bounding box center [426, 350] width 295 height 33
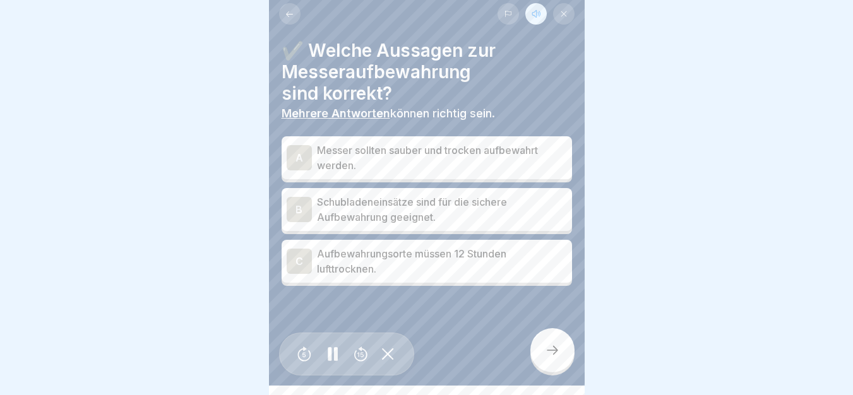
click at [360, 162] on p "Messer sollten sauber und trocken aufbewahrt werden." at bounding box center [442, 158] width 250 height 30
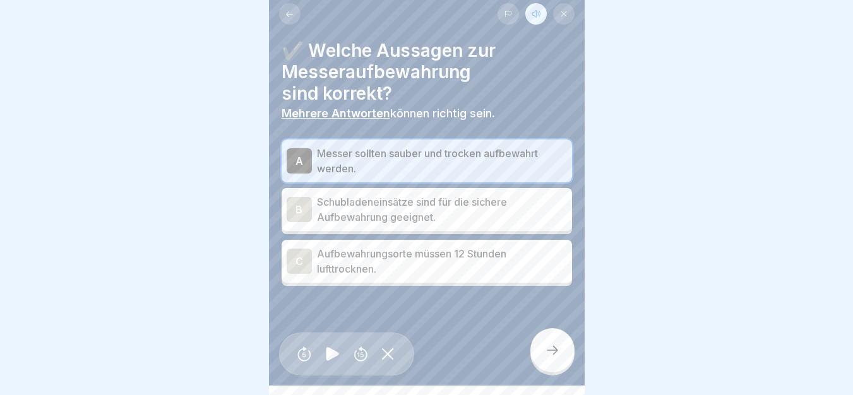
click at [460, 216] on p "Schubladeneinsätze sind für die sichere Aufbewahrung geeignet." at bounding box center [442, 209] width 250 height 30
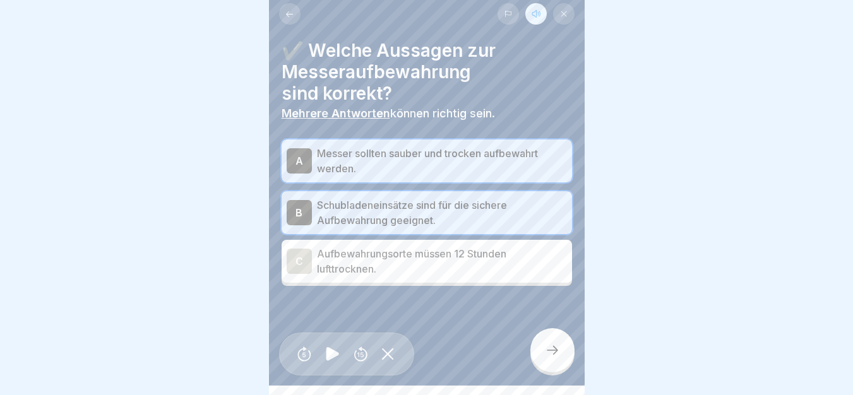
click at [466, 269] on p "Aufbewahrungsorte müssen 12 Stunden lufttrocknen." at bounding box center [442, 261] width 250 height 30
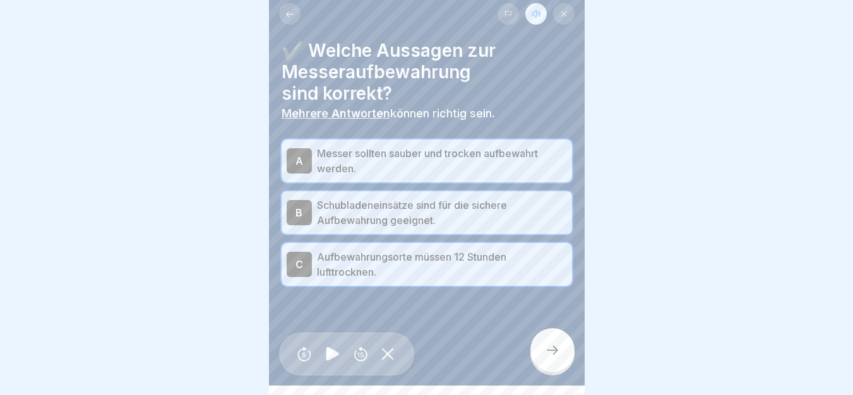
click at [547, 357] on icon at bounding box center [552, 350] width 15 height 15
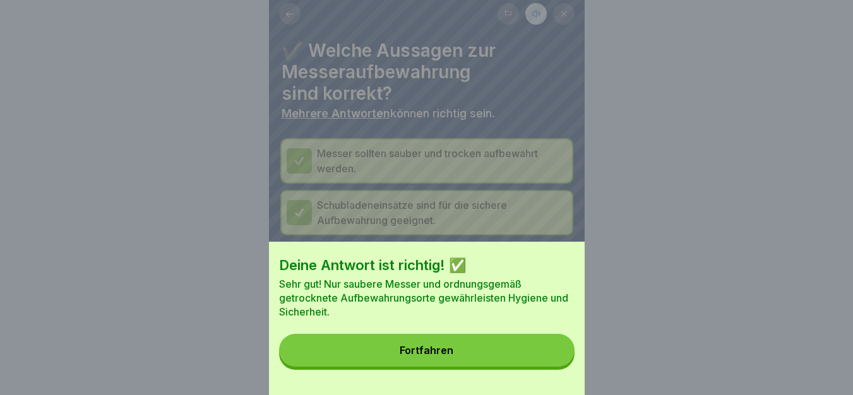
click at [449, 367] on button "Fortfahren" at bounding box center [426, 350] width 295 height 33
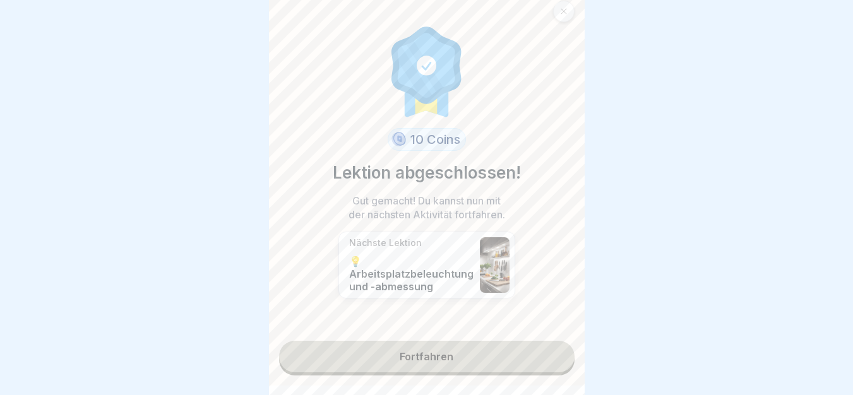
click at [410, 355] on link "Fortfahren" at bounding box center [426, 357] width 295 height 32
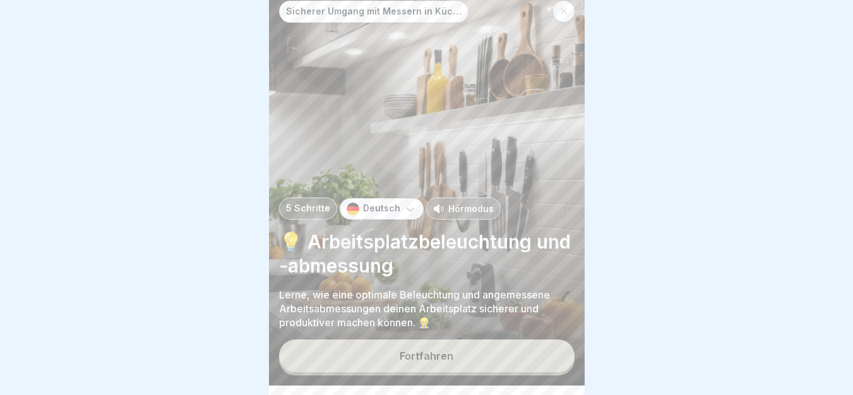
click at [474, 211] on p "Hörmodus" at bounding box center [470, 208] width 45 height 13
drag, startPoint x: 274, startPoint y: 233, endPoint x: 577, endPoint y: 346, distance: 322.5
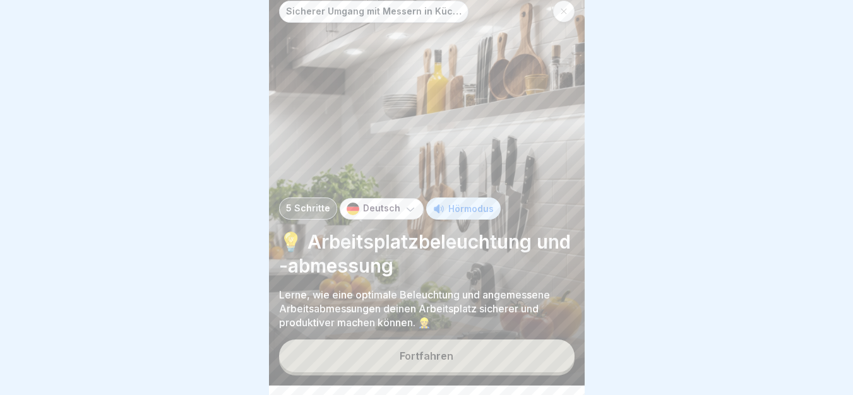
click at [451, 351] on button "Fortfahren" at bounding box center [426, 355] width 295 height 33
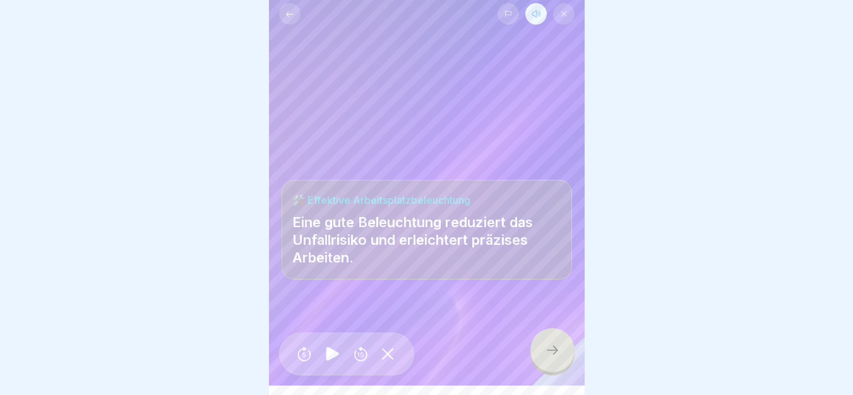
click at [546, 358] on icon at bounding box center [552, 350] width 15 height 15
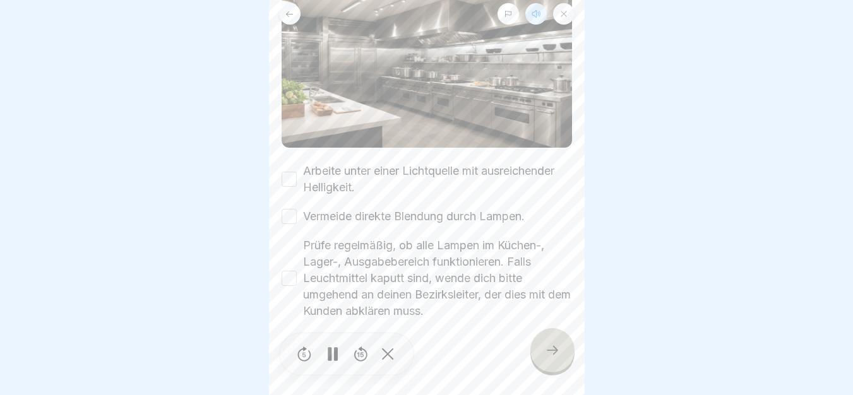
scroll to position [145, 0]
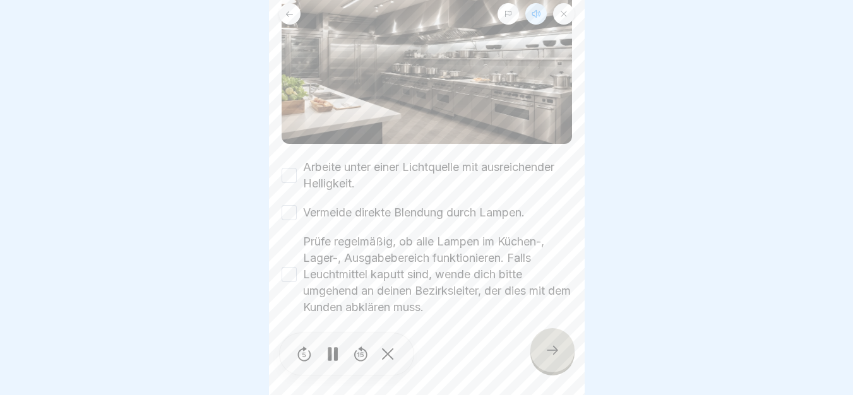
drag, startPoint x: 295, startPoint y: 146, endPoint x: 581, endPoint y: 318, distance: 333.8
click at [293, 175] on button "Arbeite unter einer Lichtquelle mit ausreichender Helligkeit." at bounding box center [288, 175] width 15 height 15
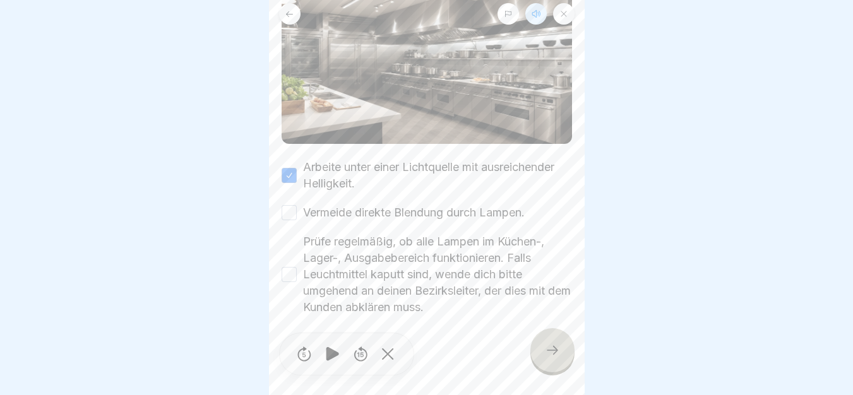
click at [287, 205] on button "Vermeide direkte Blendung durch Lampen." at bounding box center [288, 212] width 15 height 15
click at [290, 261] on div "Prüfe regelmäßig, ob alle Lampen im Küchen-, Lager-, Ausgabebereich funktionier…" at bounding box center [426, 274] width 290 height 82
click at [290, 267] on button "Prüfe regelmäßig, ob alle Lampen im Küchen-, Lager-, Ausgabebereich funktionier…" at bounding box center [288, 274] width 15 height 15
click at [331, 369] on div at bounding box center [332, 354] width 25 height 28
click at [553, 346] on div at bounding box center [552, 350] width 44 height 44
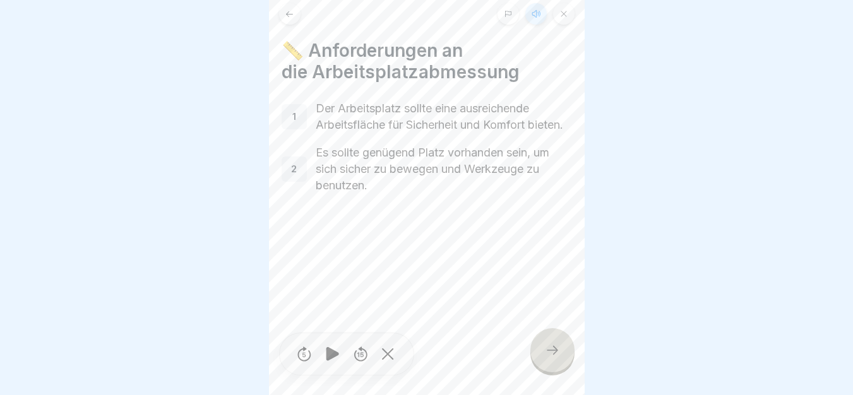
click at [564, 352] on div at bounding box center [552, 350] width 44 height 44
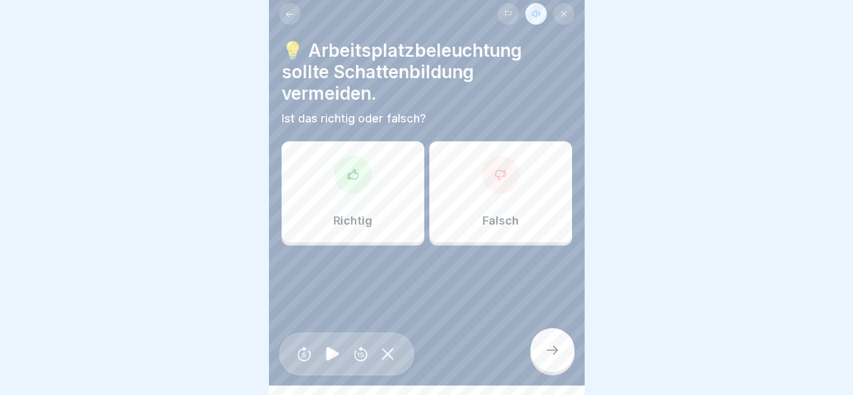
click at [375, 173] on div "Richtig" at bounding box center [352, 191] width 143 height 101
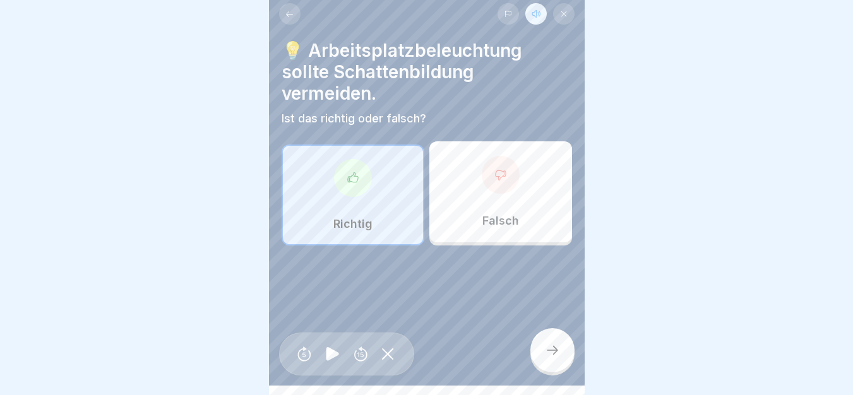
click at [567, 368] on div at bounding box center [552, 350] width 44 height 44
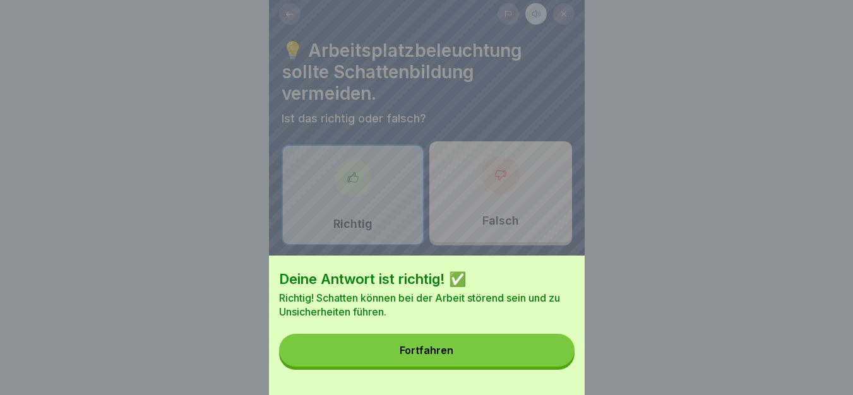
click at [414, 356] on div "Fortfahren" at bounding box center [426, 350] width 54 height 11
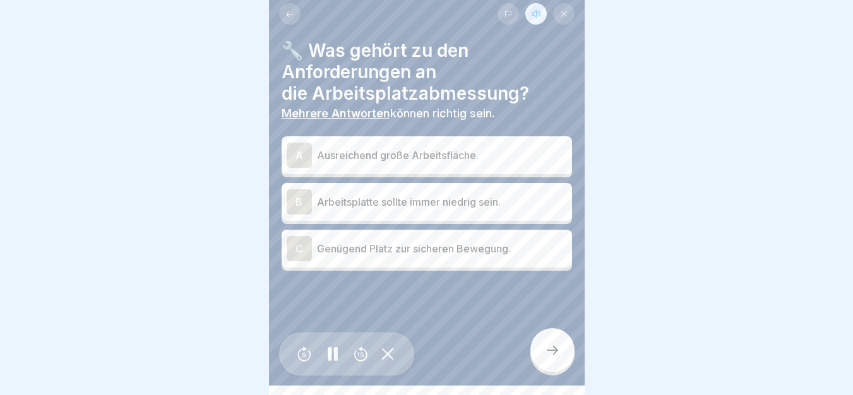
click at [329, 351] on div at bounding box center [332, 354] width 25 height 28
click at [439, 153] on p "Ausreichend große Arbeitsfläche." at bounding box center [442, 155] width 250 height 15
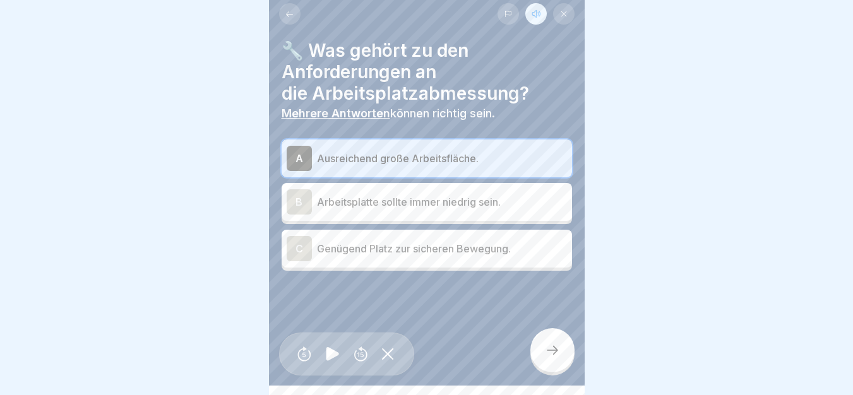
click at [398, 252] on p "Genügend Platz zur sicheren Bewegung." at bounding box center [442, 248] width 250 height 15
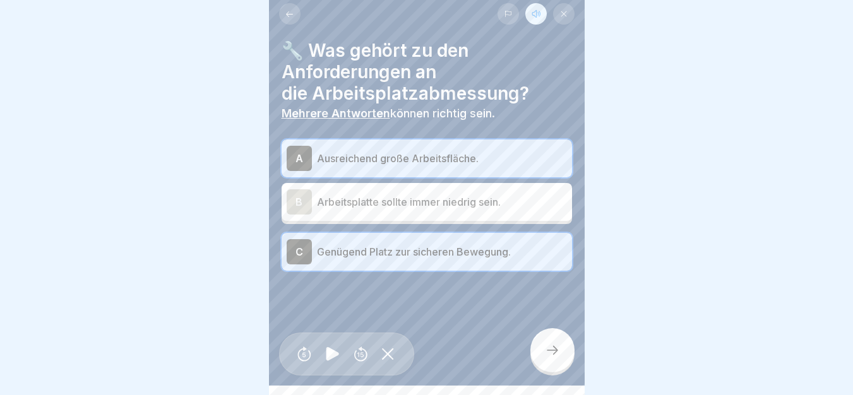
click at [331, 361] on icon at bounding box center [332, 354] width 13 height 14
click at [553, 358] on icon at bounding box center [552, 350] width 15 height 15
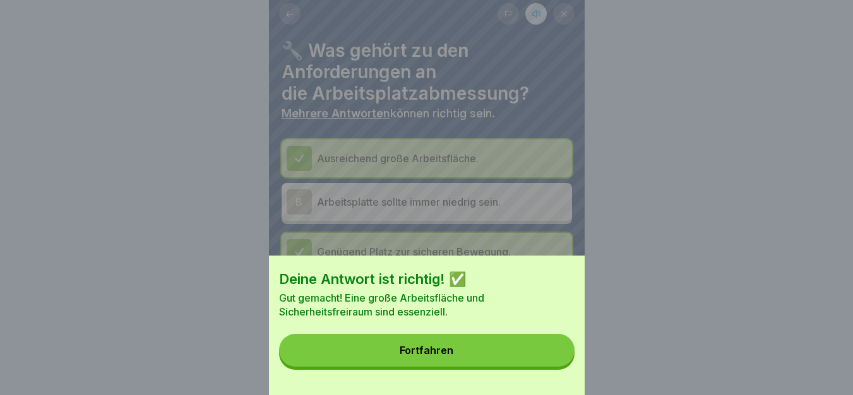
drag, startPoint x: 281, startPoint y: 315, endPoint x: 487, endPoint y: 332, distance: 207.1
click at [487, 332] on div "Deine Antwort ist richtig! ✅ Gut gemacht! Eine große Arbeitsfläche und Sicherhe…" at bounding box center [427, 325] width 316 height 139
click at [545, 285] on h1 "Deine Antwort ist richtig! ✅" at bounding box center [426, 278] width 295 height 19
click at [534, 255] on div "Deine Antwort ist richtig! ✅ Gut gemacht! Eine große Arbeitsfläche und Sicherhe…" at bounding box center [427, 197] width 316 height 395
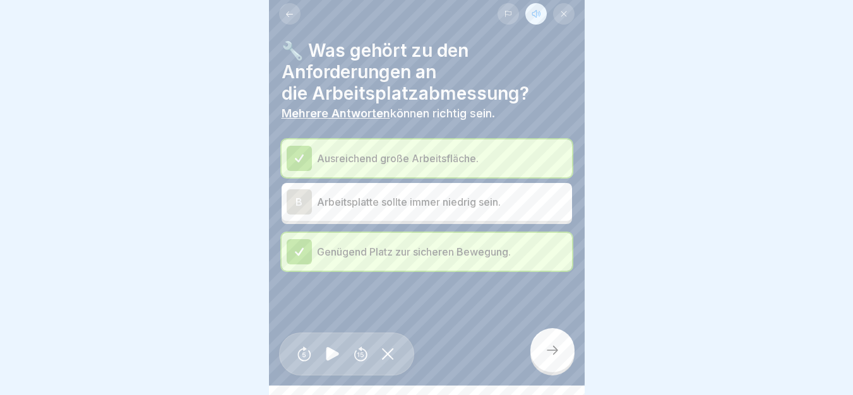
click at [548, 358] on icon at bounding box center [552, 350] width 15 height 15
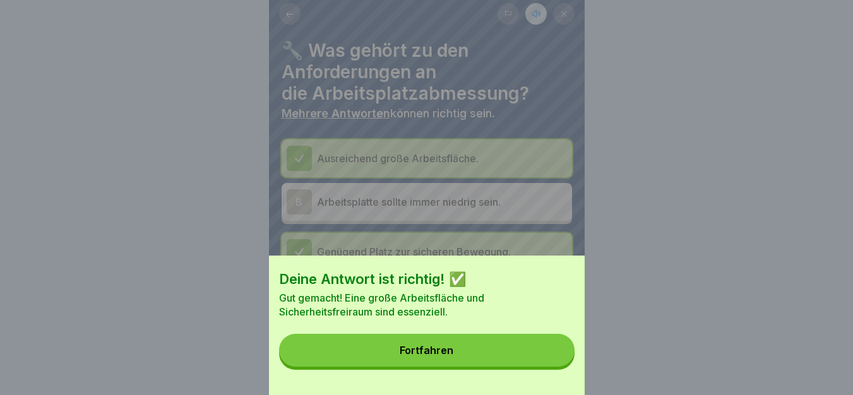
click at [548, 359] on button "Fortfahren" at bounding box center [426, 350] width 295 height 33
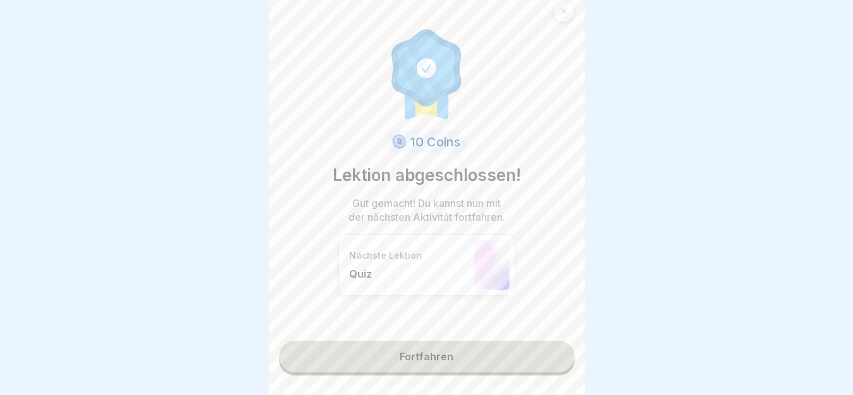
click at [432, 357] on link "Fortfahren" at bounding box center [426, 357] width 295 height 32
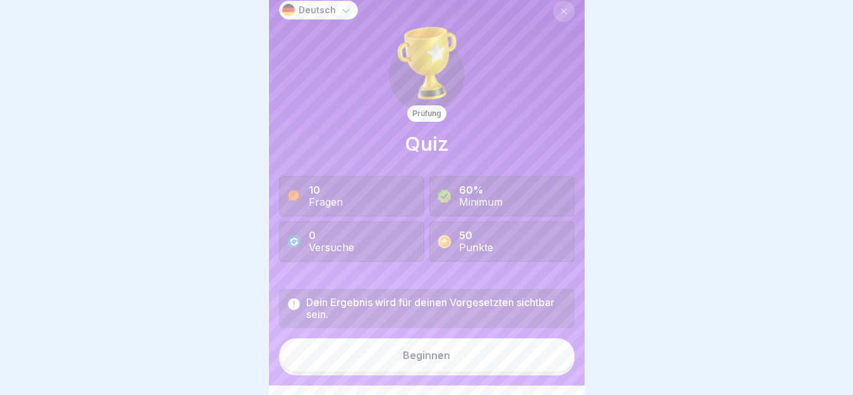
click at [787, 268] on div at bounding box center [426, 197] width 853 height 395
drag, startPoint x: 292, startPoint y: 292, endPoint x: 538, endPoint y: 339, distance: 250.6
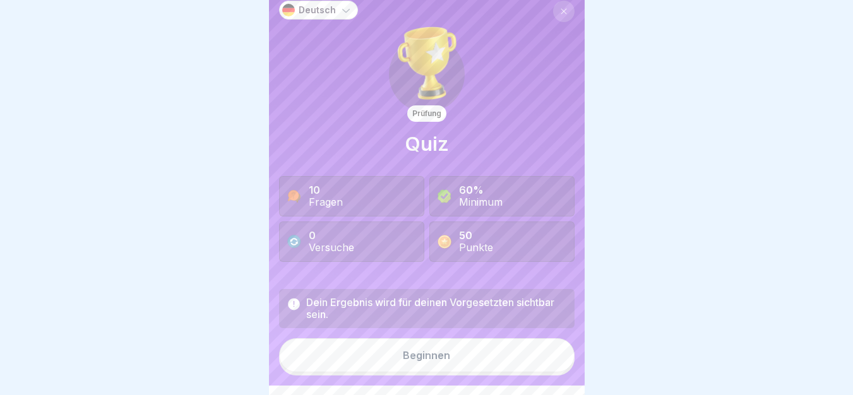
click at [509, 366] on button "Beginnen" at bounding box center [426, 355] width 295 height 34
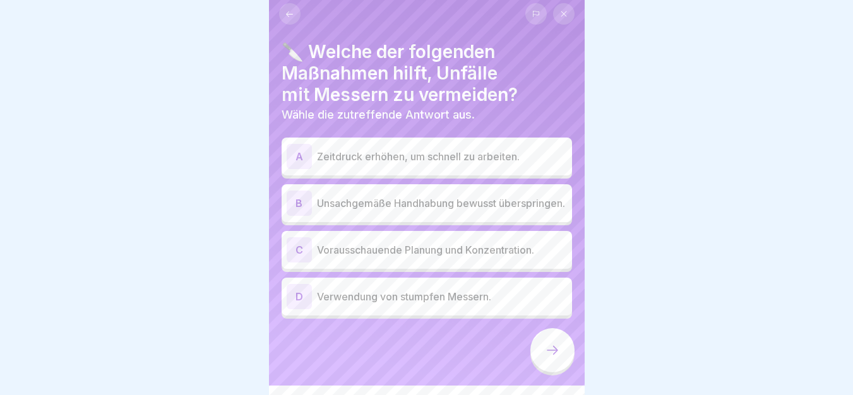
click at [287, 11] on icon at bounding box center [289, 13] width 9 height 9
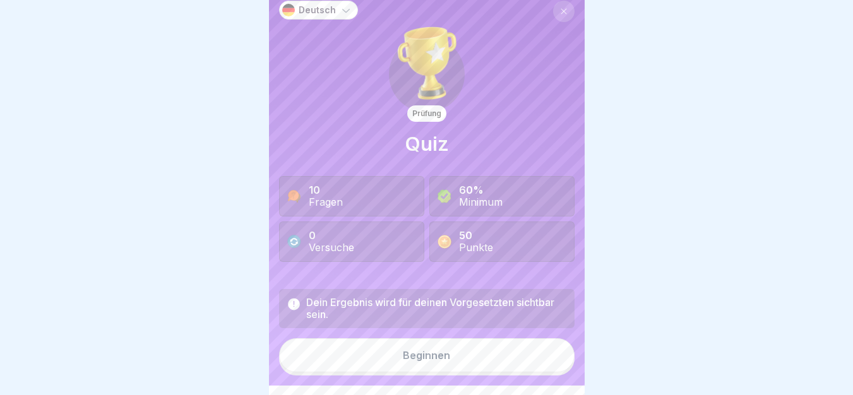
click at [421, 361] on div "Beginnen" at bounding box center [426, 355] width 47 height 11
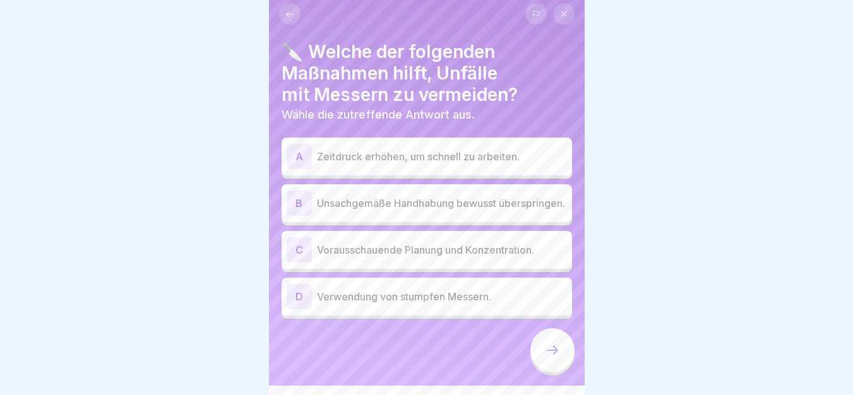
drag, startPoint x: 276, startPoint y: 37, endPoint x: 553, endPoint y: 327, distance: 400.8
click at [453, 254] on p "Vorausschauende Planung und Konzentration." at bounding box center [442, 249] width 250 height 15
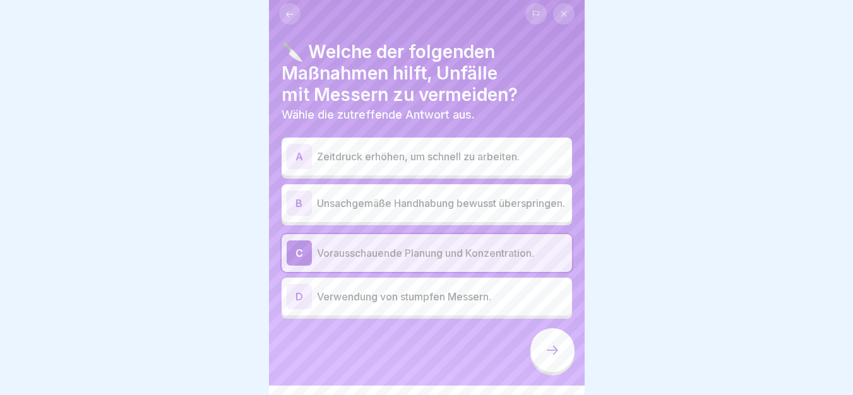
click at [561, 369] on div at bounding box center [552, 350] width 44 height 44
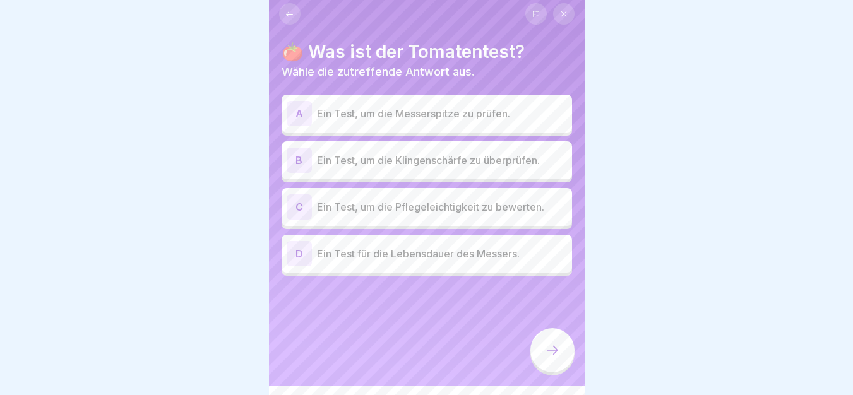
click at [431, 162] on p "Ein Test, um die Klingenschärfe zu überprüfen." at bounding box center [442, 160] width 250 height 15
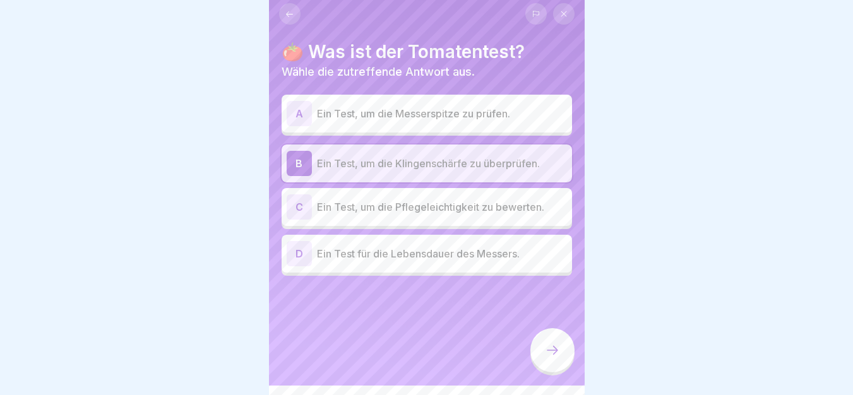
click at [557, 357] on icon at bounding box center [552, 350] width 15 height 15
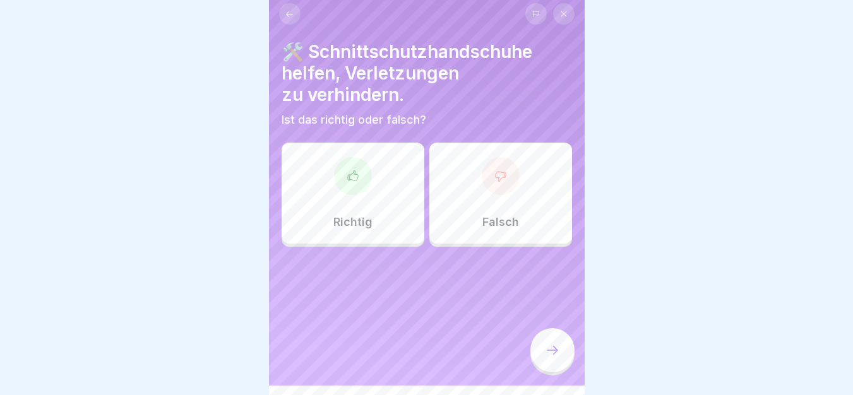
click at [367, 189] on div "Richtig" at bounding box center [352, 193] width 143 height 101
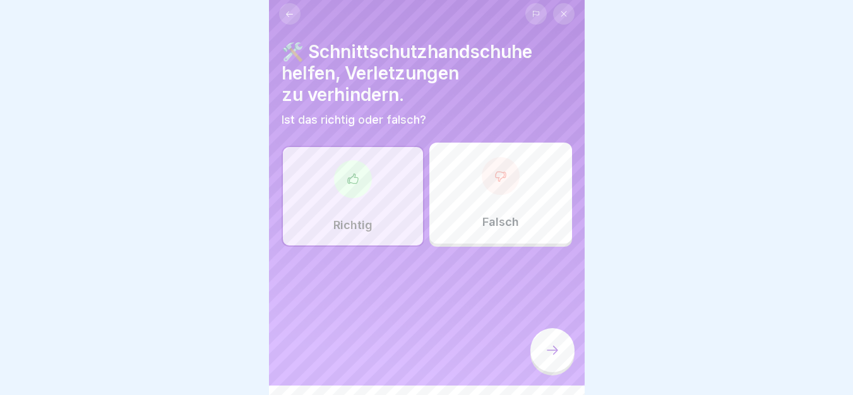
click at [557, 356] on icon at bounding box center [552, 350] width 15 height 15
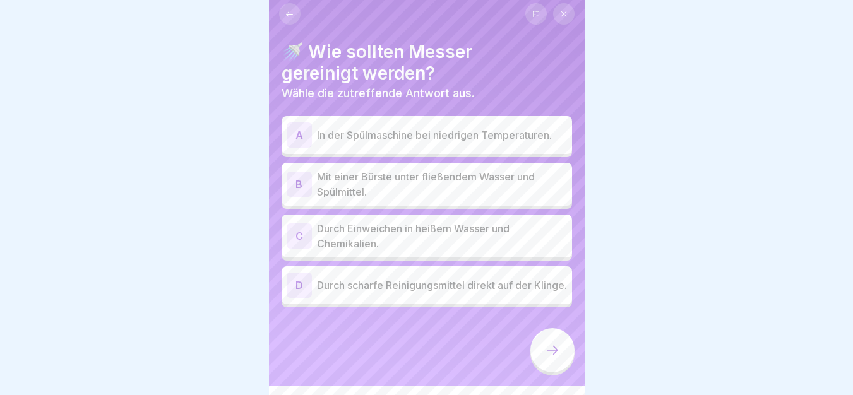
click at [410, 187] on p "Mit einer Bürste unter fließendem Wasser und Spülmittel." at bounding box center [442, 184] width 250 height 30
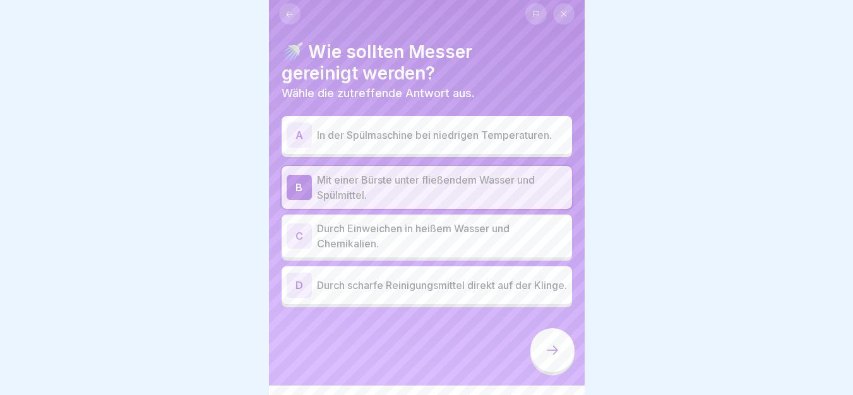
drag, startPoint x: 312, startPoint y: 222, endPoint x: 524, endPoint y: 252, distance: 213.6
click at [557, 358] on icon at bounding box center [552, 350] width 15 height 15
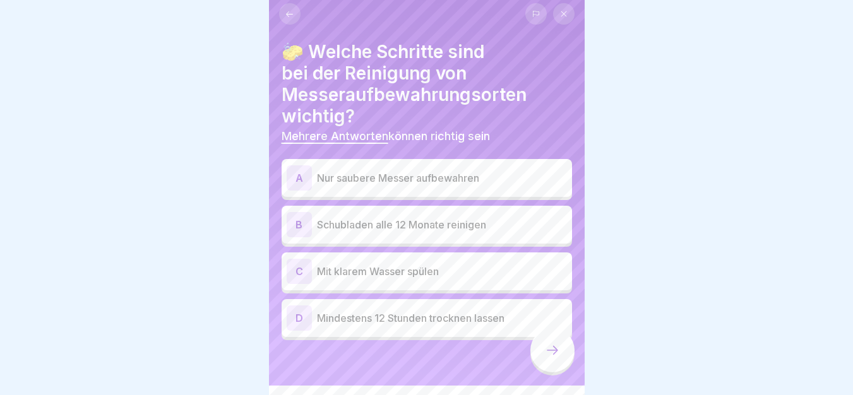
click at [361, 174] on p "Nur saubere Messer aufbewahren" at bounding box center [442, 177] width 250 height 15
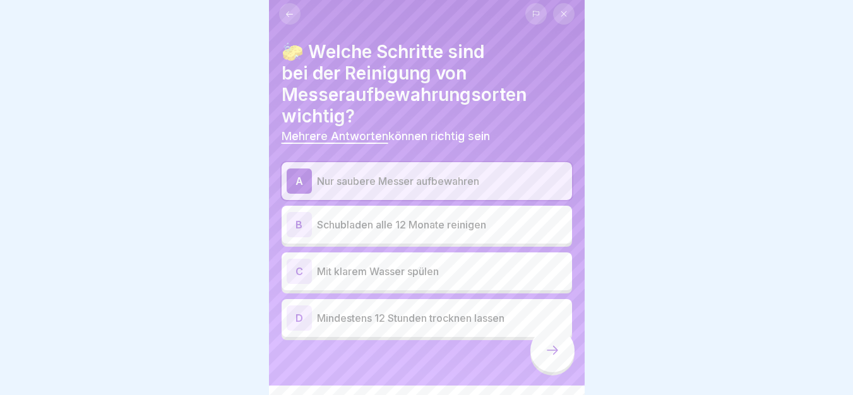
click at [385, 264] on p "Mit klarem Wasser spülen" at bounding box center [442, 271] width 250 height 15
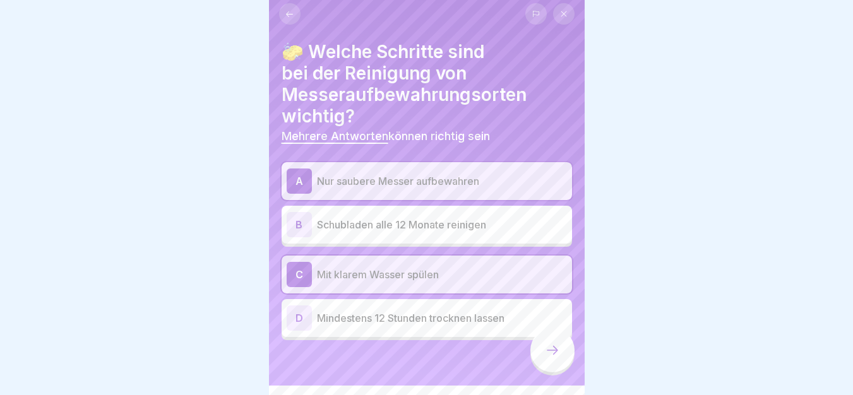
click at [403, 316] on p "Mindestens 12 Stunden trocknen lassen" at bounding box center [442, 317] width 250 height 15
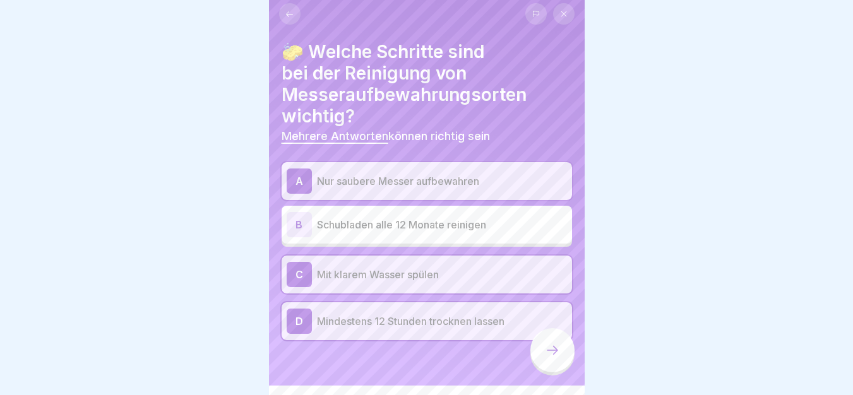
click at [553, 370] on div at bounding box center [552, 350] width 44 height 44
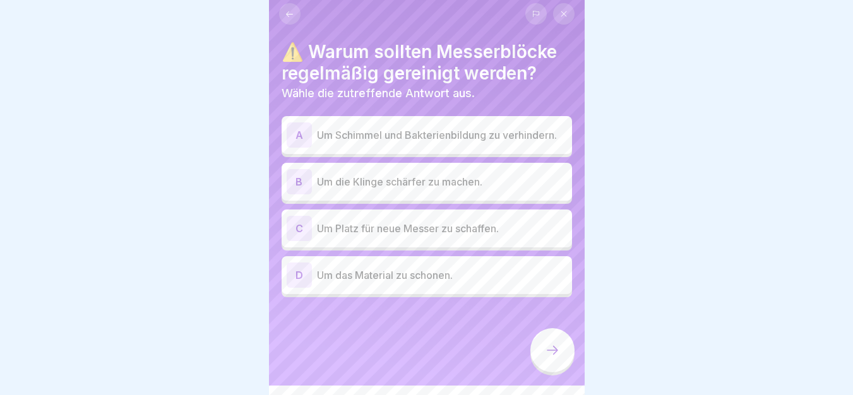
click at [433, 131] on p "Um Schimmel und Bakterienbildung zu verhindern." at bounding box center [442, 134] width 250 height 15
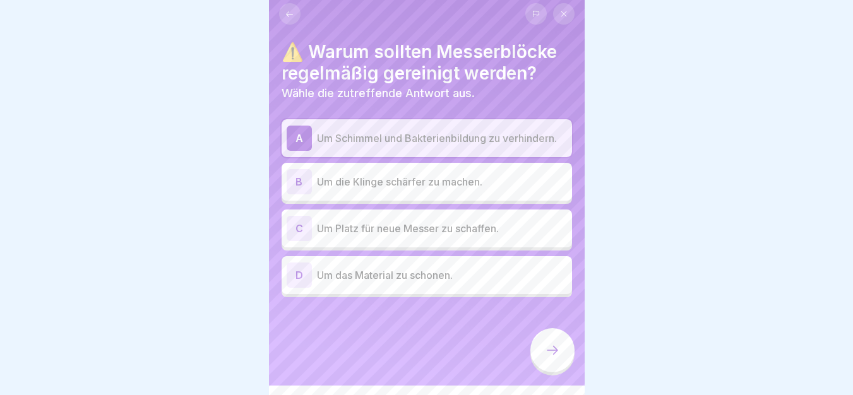
click at [546, 358] on icon at bounding box center [552, 350] width 15 height 15
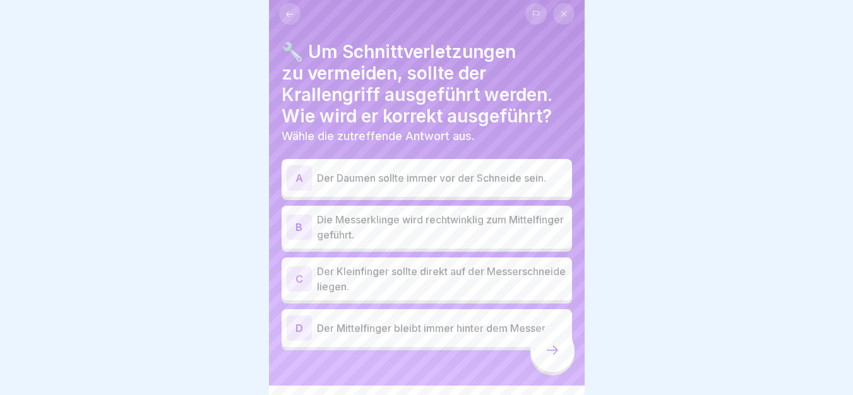
click at [336, 221] on p "Die Messerklinge wird rechtwinklig zum Mittelfinger geführt." at bounding box center [442, 227] width 250 height 30
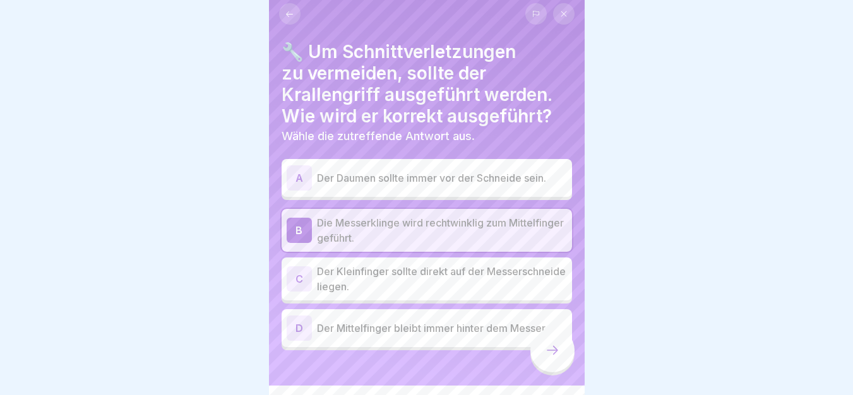
click at [520, 290] on p "Der Kleinfinger sollte direkt auf der Messerschneide liegen." at bounding box center [442, 279] width 250 height 30
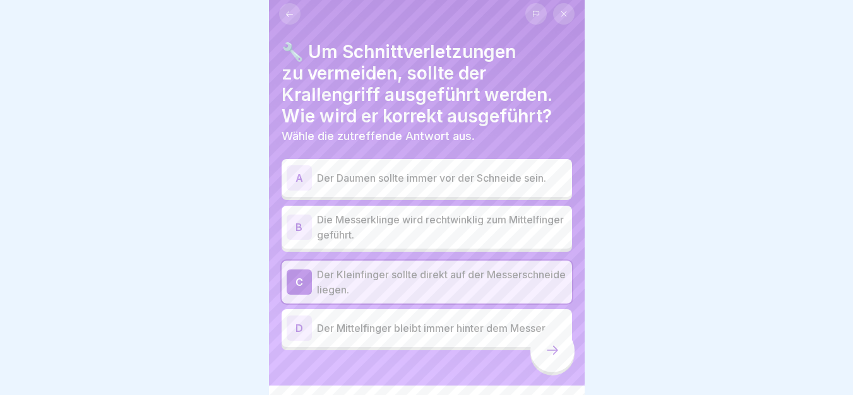
click at [528, 227] on p "Die Messerklinge wird rechtwinklig zum Mittelfinger geführt." at bounding box center [442, 227] width 250 height 30
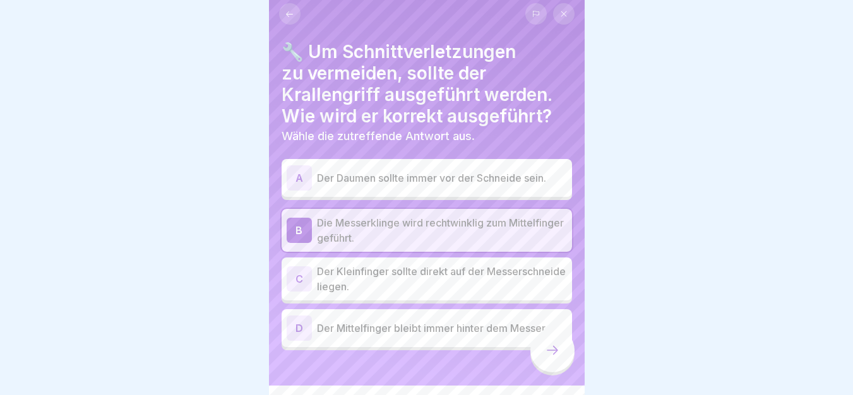
click at [555, 358] on icon at bounding box center [552, 350] width 15 height 15
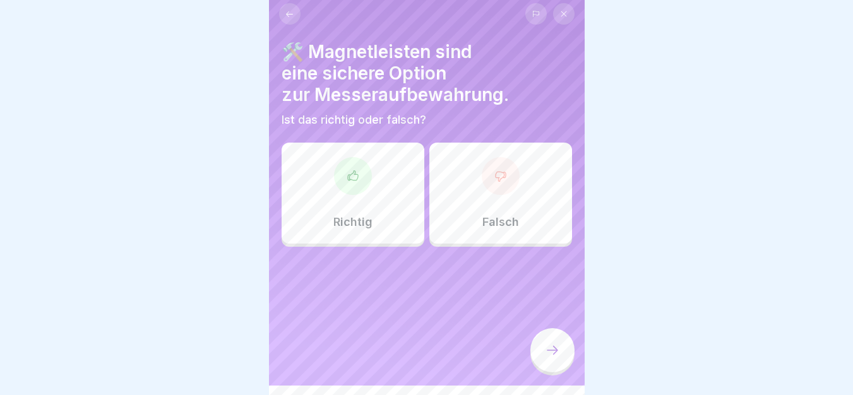
click at [363, 180] on div at bounding box center [353, 176] width 38 height 38
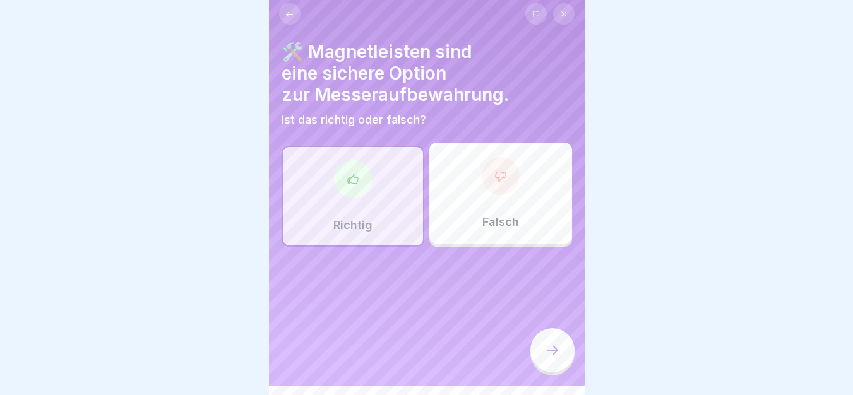
click at [548, 368] on div at bounding box center [552, 350] width 44 height 44
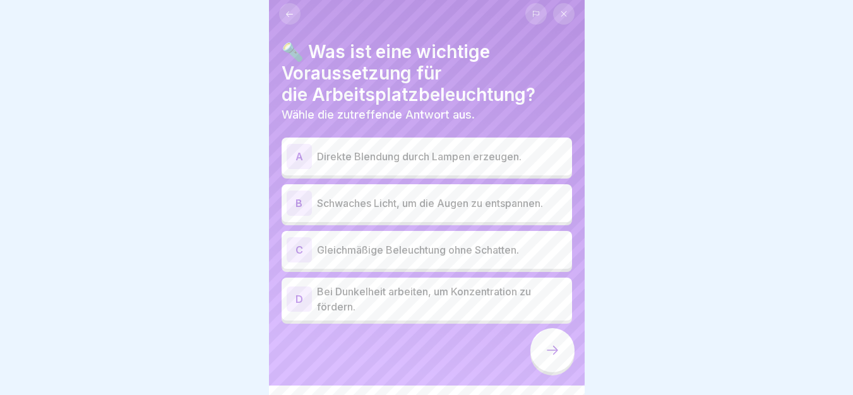
drag, startPoint x: 277, startPoint y: 33, endPoint x: 563, endPoint y: 328, distance: 411.0
click at [381, 256] on p "Gleichmäßige Beleuchtung ohne Schatten." at bounding box center [442, 249] width 250 height 15
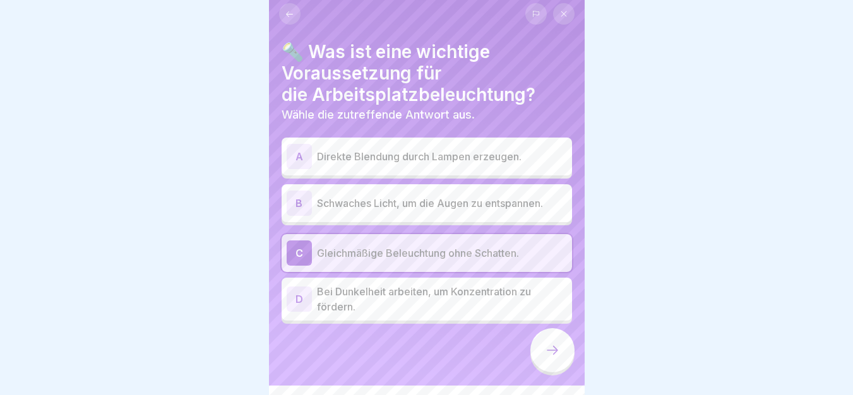
click at [562, 365] on div at bounding box center [552, 350] width 44 height 44
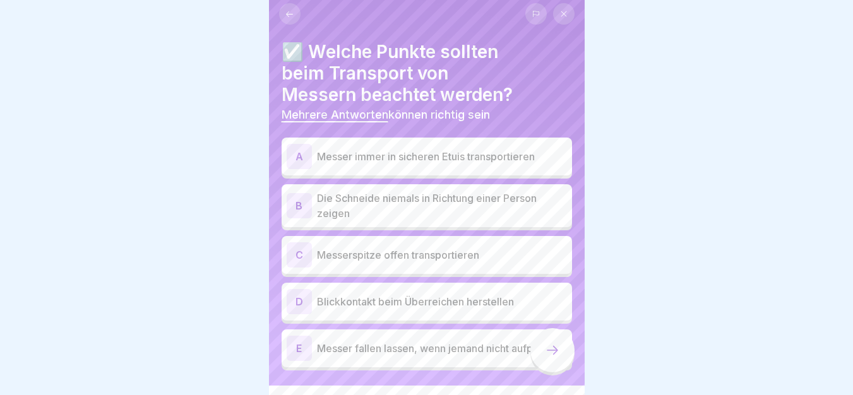
click at [441, 163] on p "Messer immer in sicheren Etuis transportieren" at bounding box center [442, 156] width 250 height 15
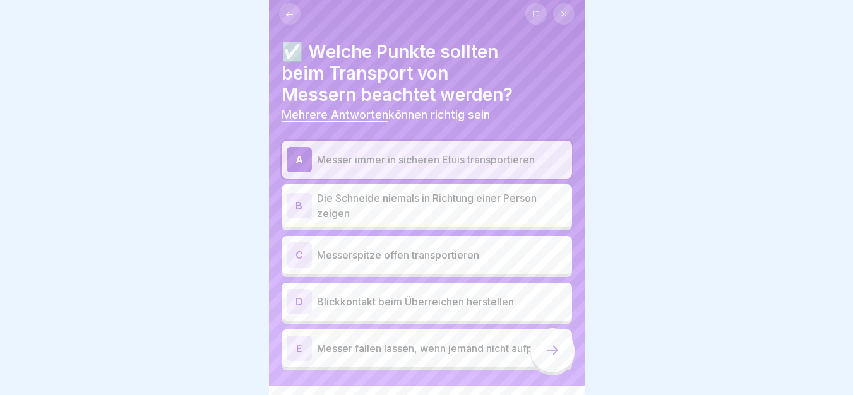
click at [428, 199] on p "Die Schneide niemals in Richtung einer Person zeigen" at bounding box center [442, 206] width 250 height 30
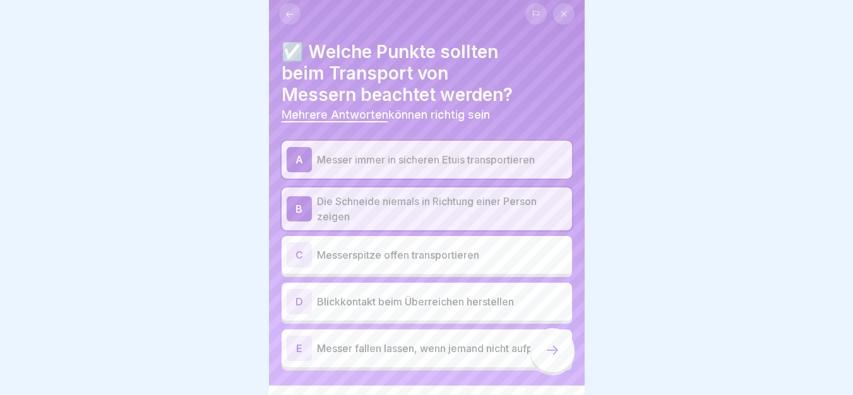
scroll to position [35, 0]
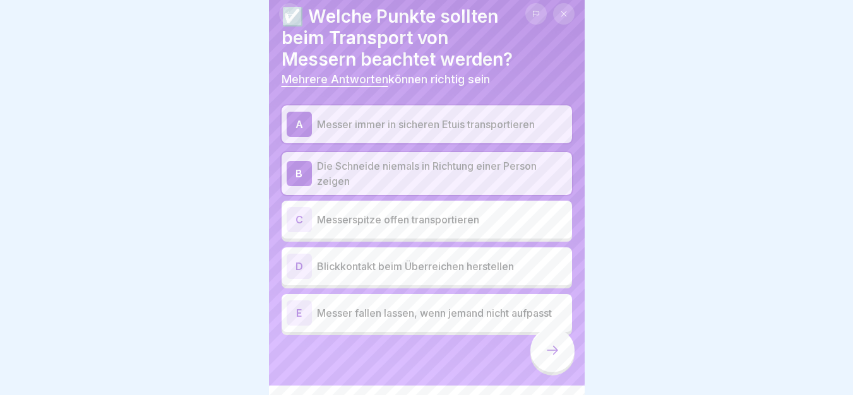
drag, startPoint x: 281, startPoint y: 89, endPoint x: 569, endPoint y: 338, distance: 380.3
type textarea "**********"
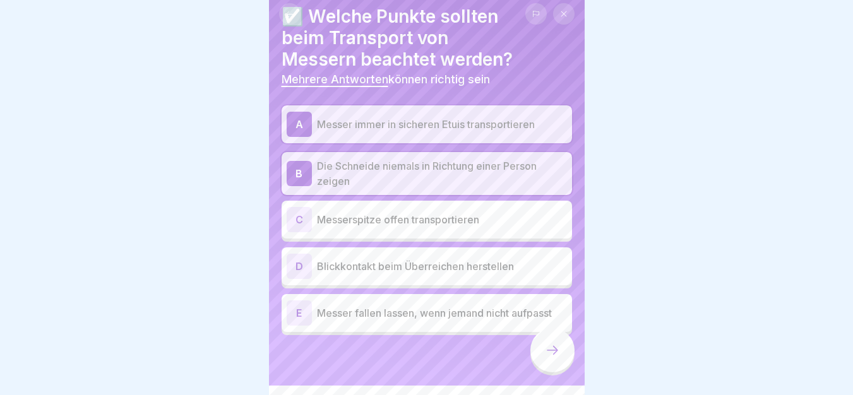
click at [561, 346] on div at bounding box center [552, 350] width 44 height 44
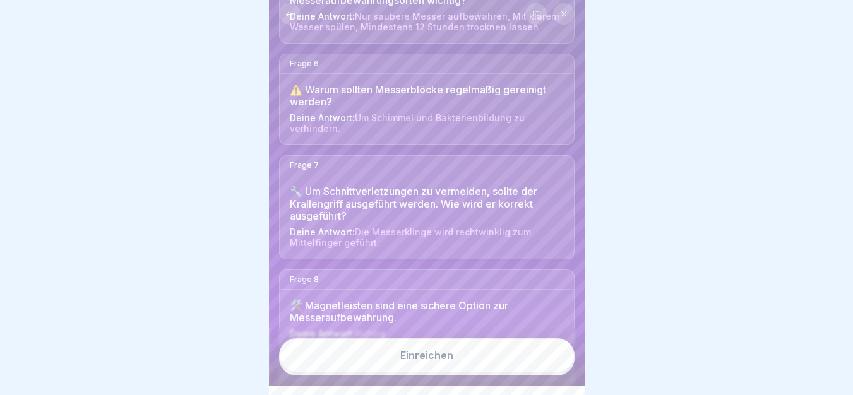
scroll to position [589, 0]
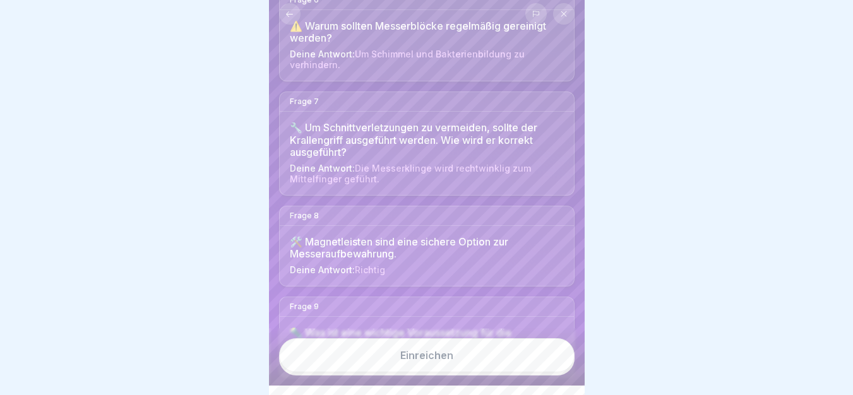
click at [594, 315] on div at bounding box center [426, 197] width 853 height 395
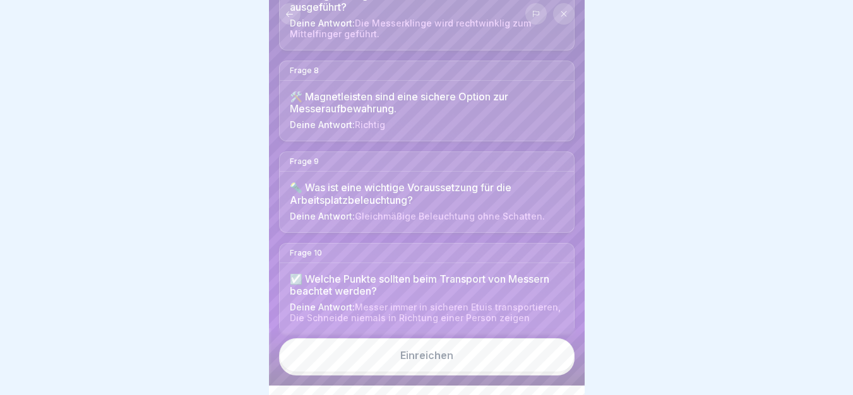
click at [503, 363] on button "Einreichen" at bounding box center [426, 355] width 295 height 34
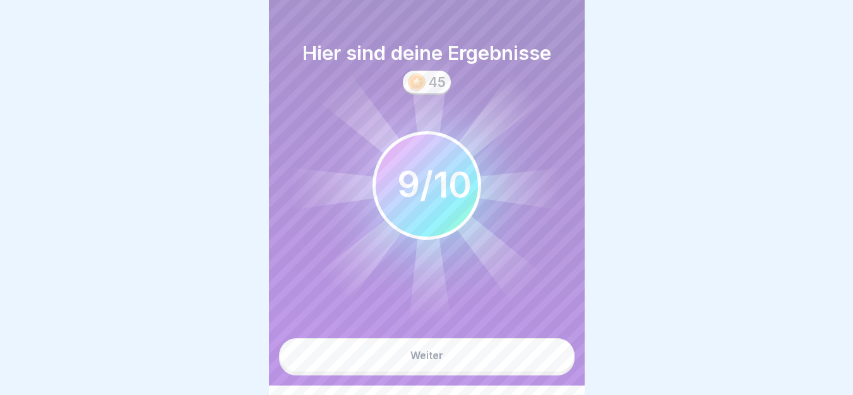
click at [462, 370] on button "Weiter" at bounding box center [426, 355] width 295 height 34
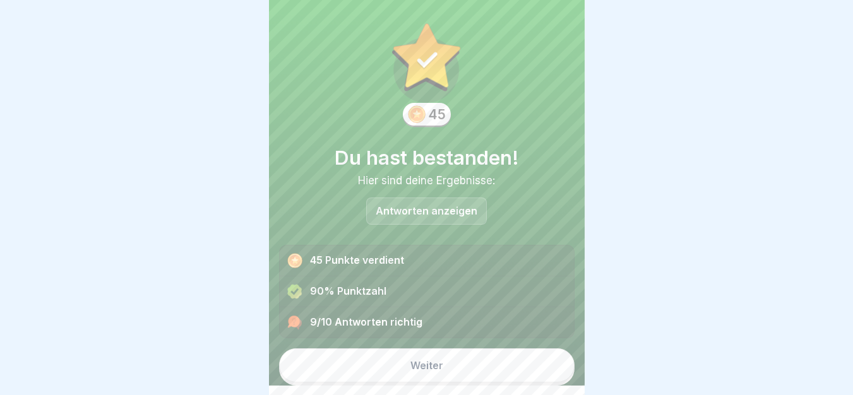
click at [593, 244] on body "Deutsch Prüfung Quiz 10 Fragen 60% Minimum 0 Versuche 50 Punkte Dein Ergebnis w…" at bounding box center [426, 188] width 853 height 395
click at [459, 360] on button "Weiter" at bounding box center [426, 365] width 295 height 34
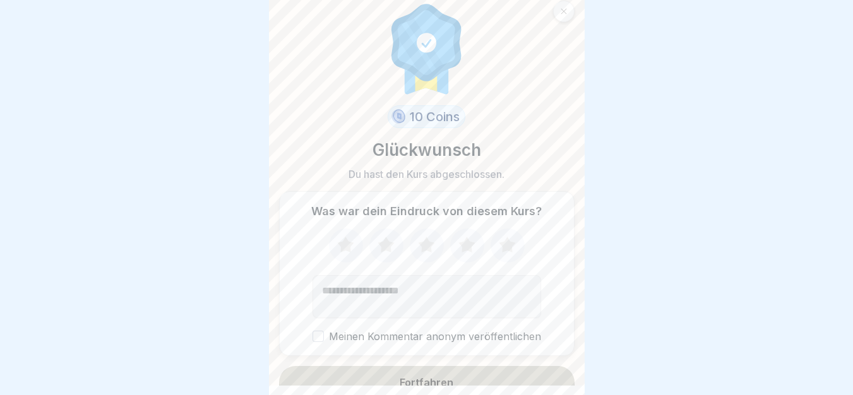
scroll to position [17, 0]
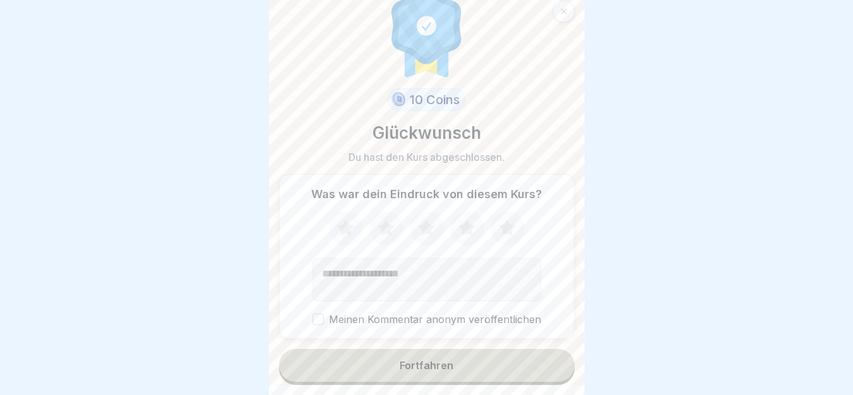
click at [426, 292] on textarea "Kommentar (optional)" at bounding box center [426, 279] width 228 height 43
click at [507, 227] on icon at bounding box center [507, 228] width 16 height 16
click at [344, 278] on textarea "********" at bounding box center [426, 279] width 228 height 43
click at [334, 274] on textarea "********" at bounding box center [426, 279] width 228 height 43
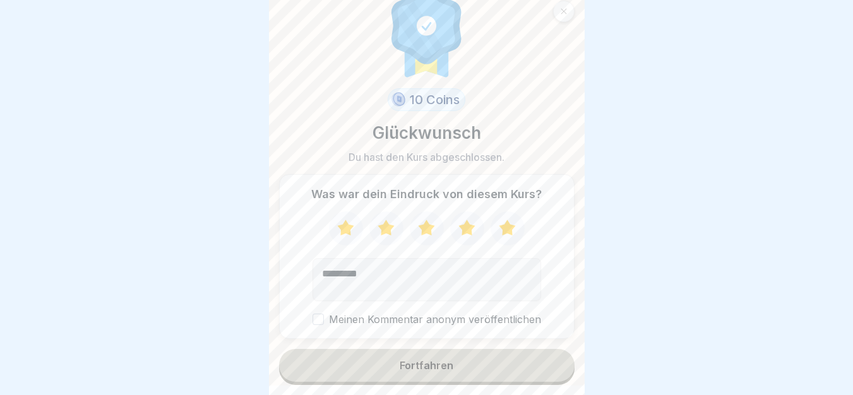
type textarea "*********"
click at [410, 377] on button "Fortfahren" at bounding box center [426, 365] width 295 height 33
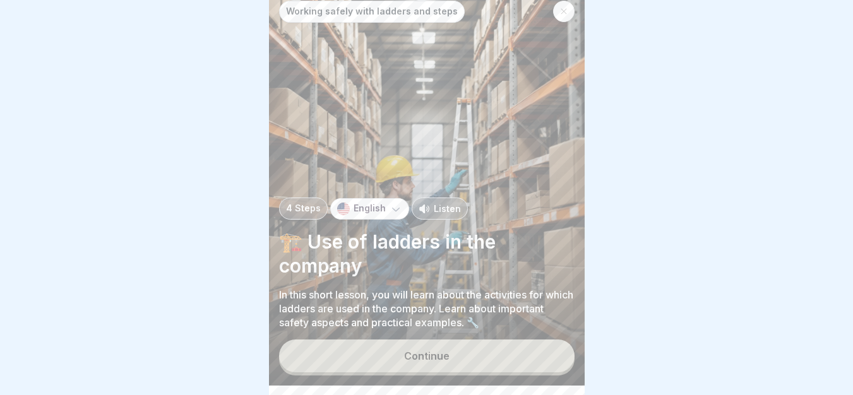
click at [394, 215] on icon at bounding box center [395, 209] width 13 height 13
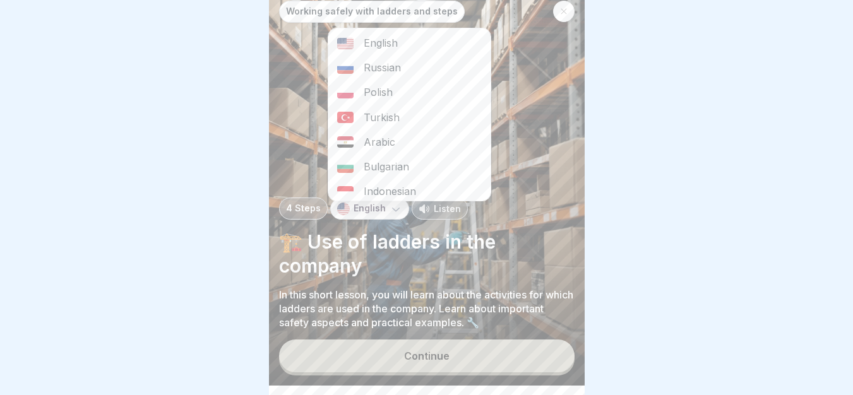
scroll to position [204, 0]
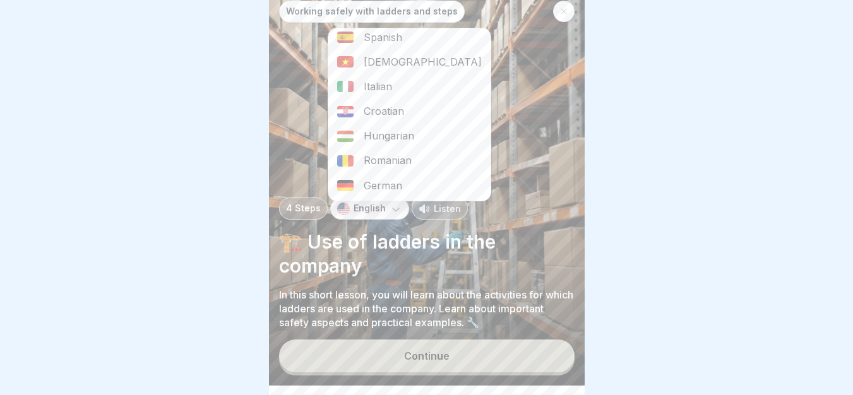
click at [415, 187] on div "German" at bounding box center [409, 186] width 162 height 25
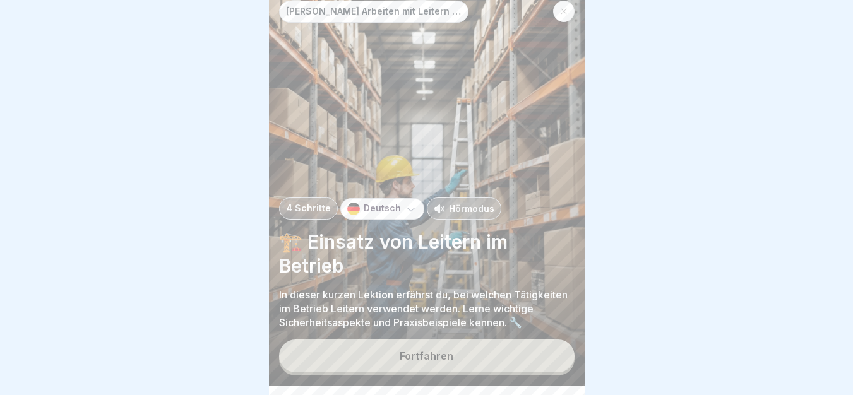
click at [469, 215] on p "Hörmodus" at bounding box center [471, 208] width 45 height 13
click at [514, 363] on button "Fortfahren" at bounding box center [426, 355] width 295 height 33
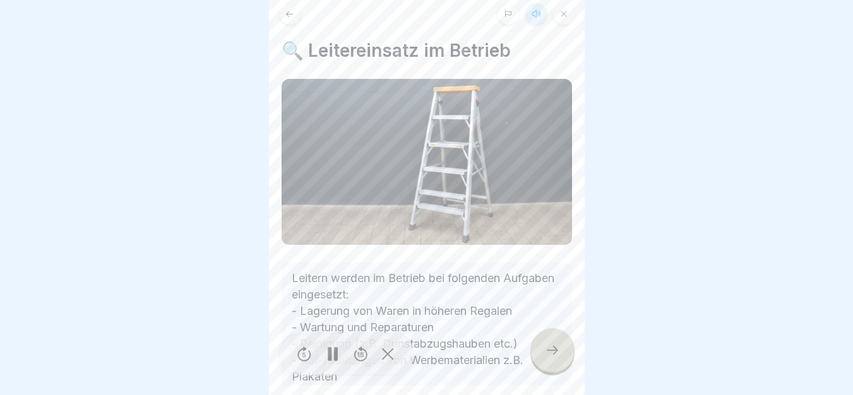
scroll to position [77, 0]
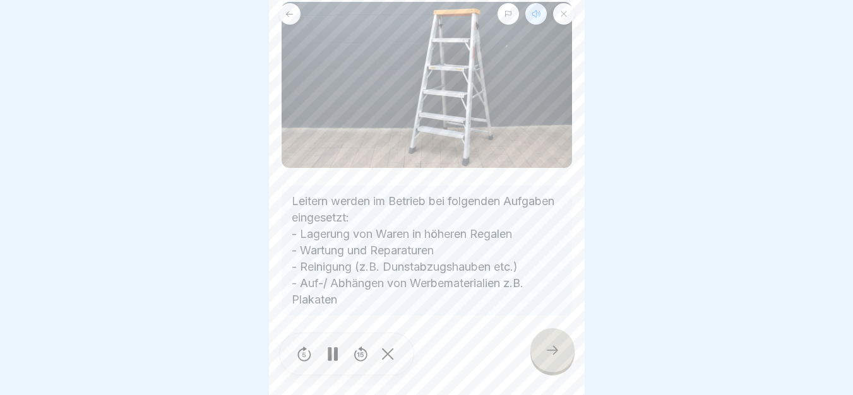
click at [559, 370] on div at bounding box center [552, 350] width 44 height 44
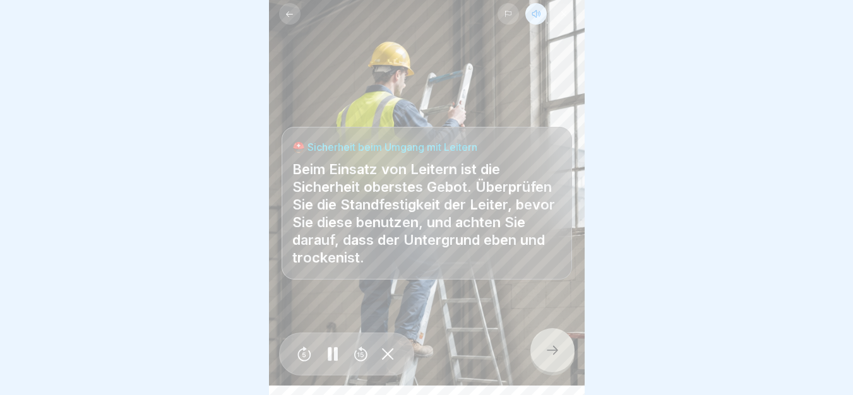
click at [559, 370] on div at bounding box center [552, 350] width 44 height 44
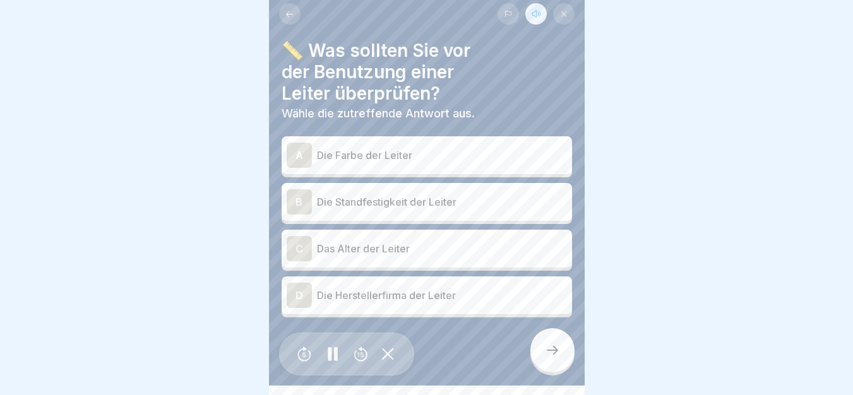
click at [559, 370] on div at bounding box center [552, 350] width 44 height 44
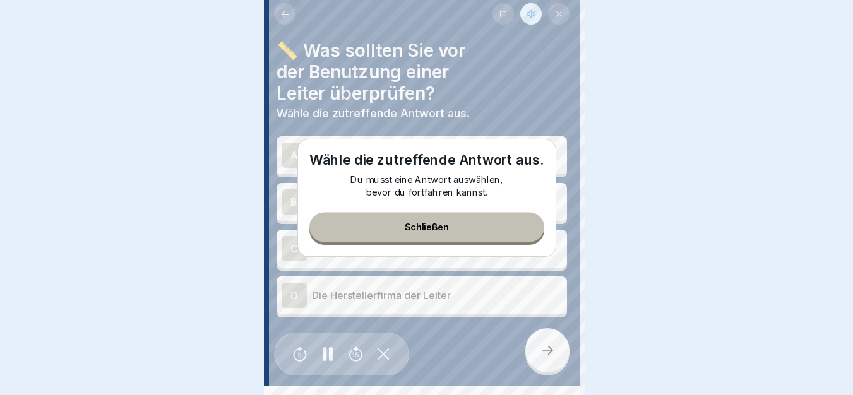
scroll to position [0, 0]
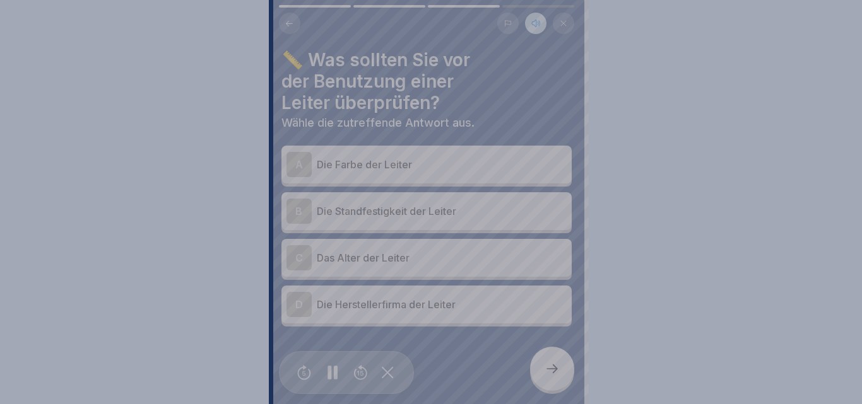
click at [559, 371] on div at bounding box center [431, 202] width 862 height 404
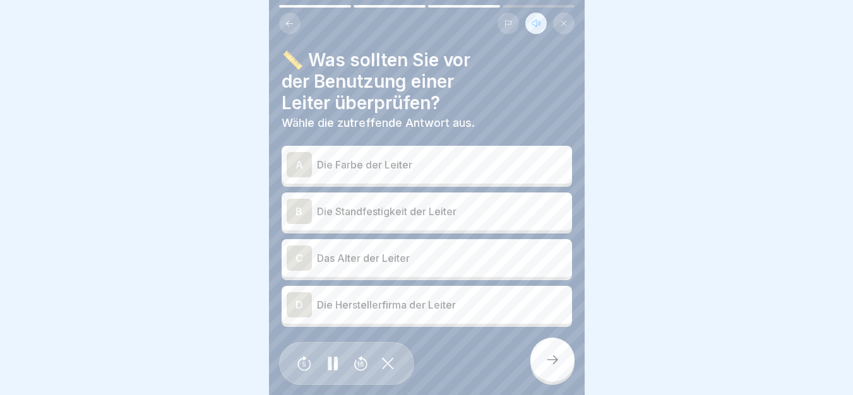
click at [283, 30] on button at bounding box center [289, 23] width 21 height 21
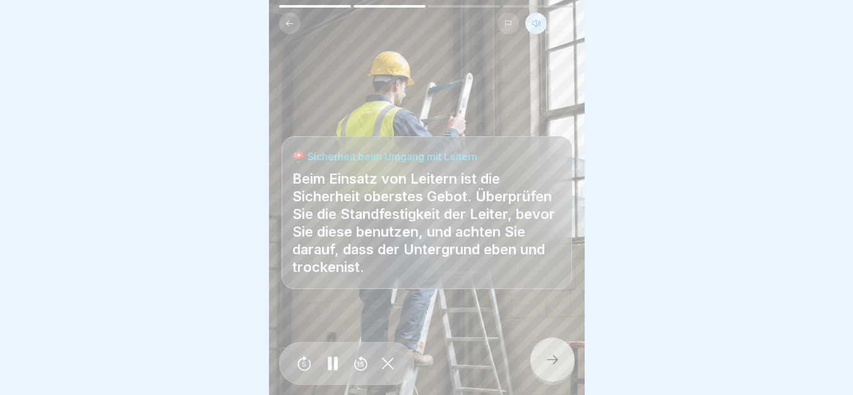
click at [283, 30] on button at bounding box center [289, 23] width 21 height 21
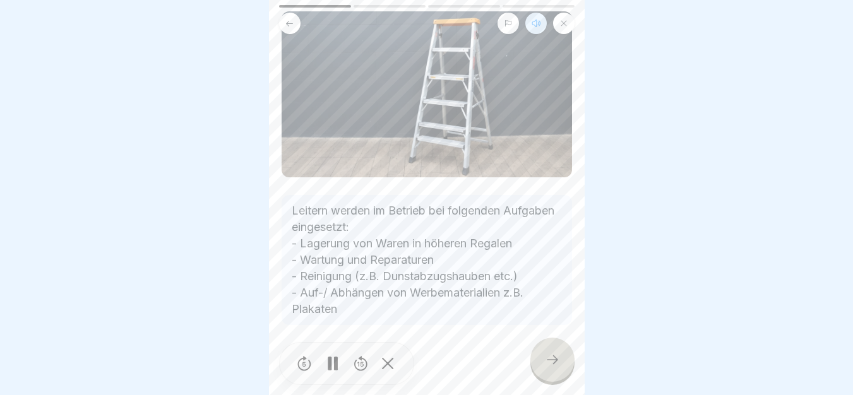
click at [283, 30] on button at bounding box center [289, 23] width 21 height 21
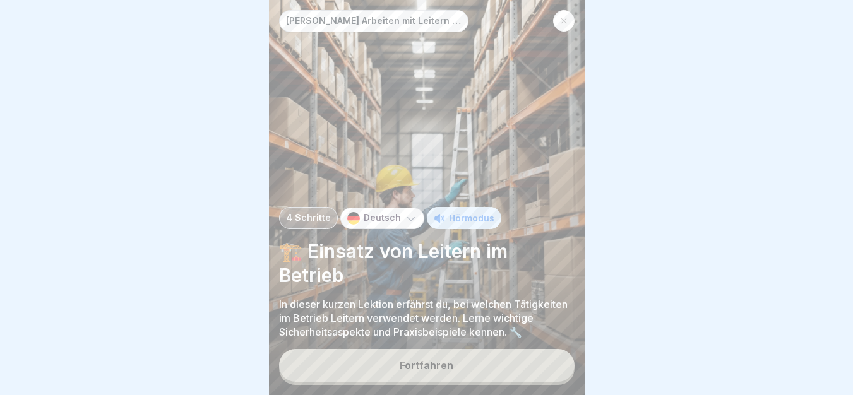
click at [557, 13] on div at bounding box center [563, 20] width 21 height 21
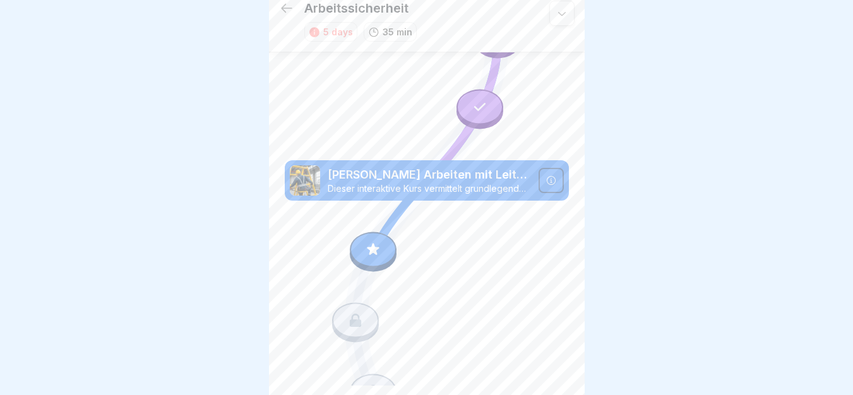
scroll to position [750, 0]
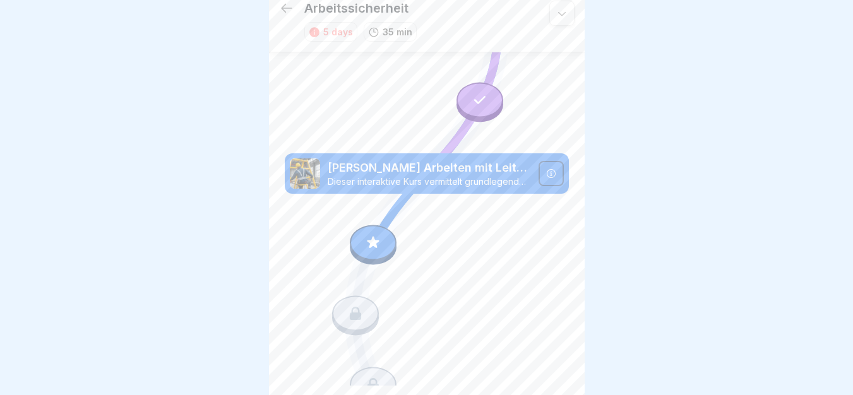
drag, startPoint x: 584, startPoint y: 285, endPoint x: 580, endPoint y: 270, distance: 15.0
click at [580, 270] on div "Arbeitssicherheit 5 days 35 min Sicherer Umgang mit Messern in Küchen Dieser Ku…" at bounding box center [427, 188] width 316 height 395
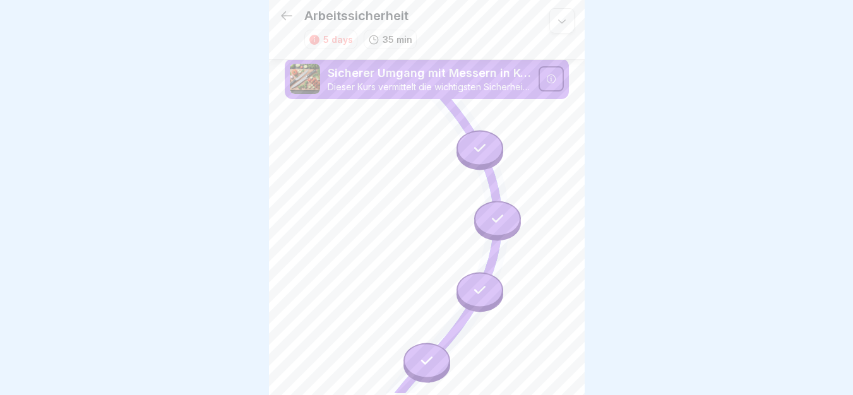
scroll to position [0, 0]
click at [555, 21] on icon at bounding box center [561, 22] width 13 height 13
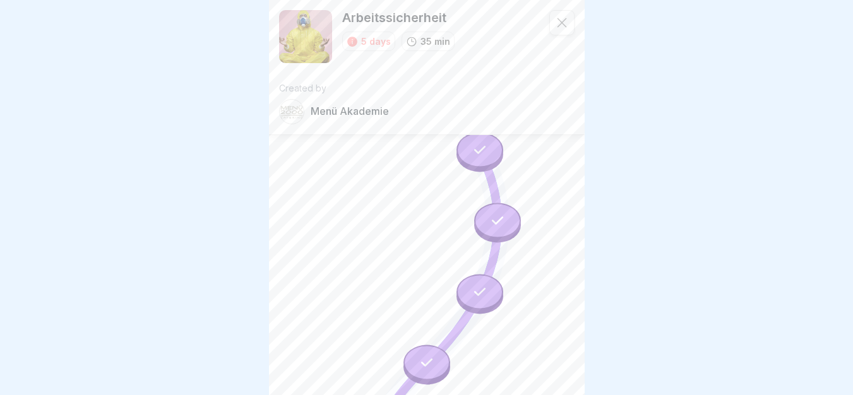
click at [555, 21] on icon at bounding box center [561, 22] width 13 height 13
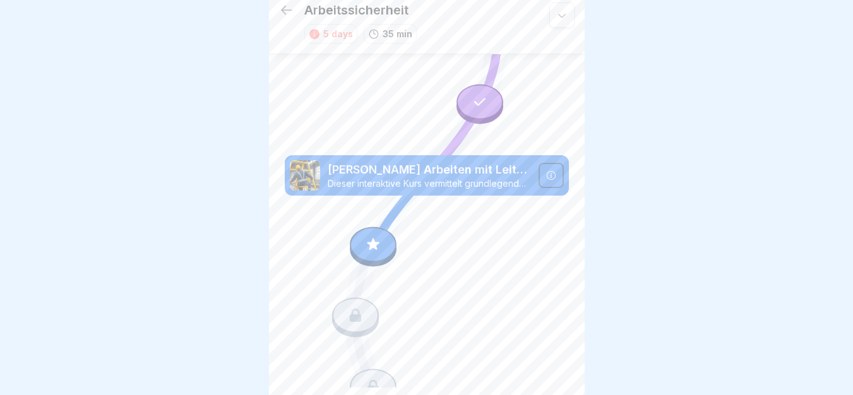
scroll to position [9, 0]
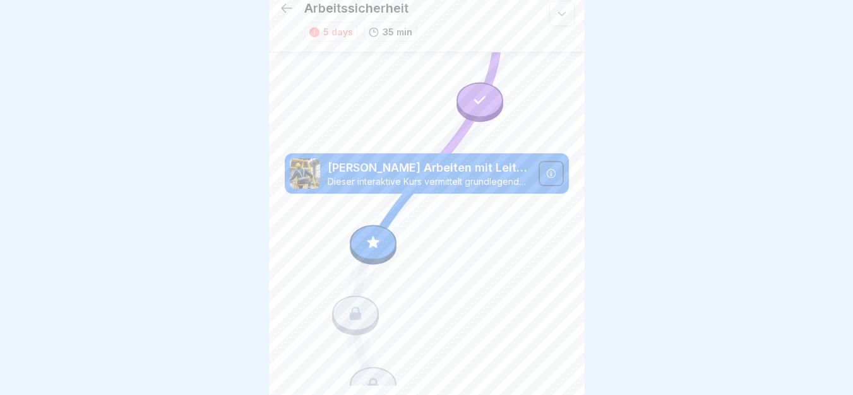
click at [538, 161] on div at bounding box center [550, 173] width 25 height 25
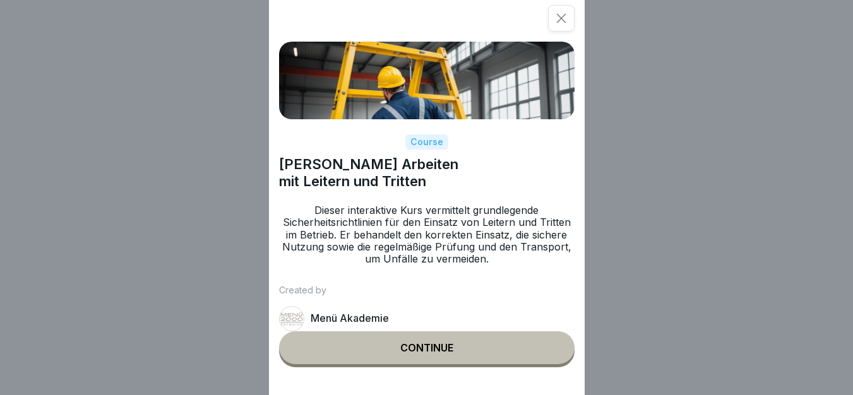
drag, startPoint x: 289, startPoint y: 159, endPoint x: 586, endPoint y: 285, distance: 322.3
click at [584, 285] on div "Course [PERSON_NAME] Arbeiten mit Leitern und Tritten Dieser interaktive Kurs v…" at bounding box center [427, 197] width 316 height 395
click at [541, 280] on div "Course [PERSON_NAME] Arbeiten mit Leitern und Tritten Dieser interaktive Kurs v…" at bounding box center [427, 197] width 316 height 395
click at [509, 307] on div "Created by Menü Akademie" at bounding box center [426, 308] width 295 height 46
click at [660, 291] on div "Course [PERSON_NAME] Arbeiten mit Leitern und Tritten Dieser interaktive Kurs v…" at bounding box center [426, 197] width 853 height 395
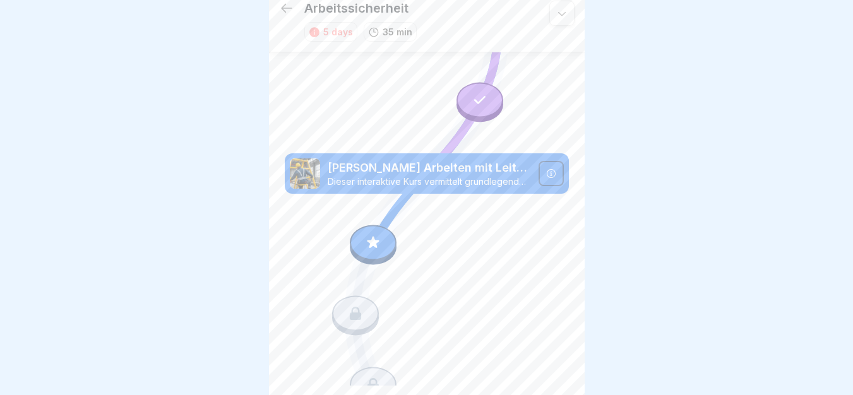
click at [371, 234] on icon at bounding box center [373, 242] width 16 height 16
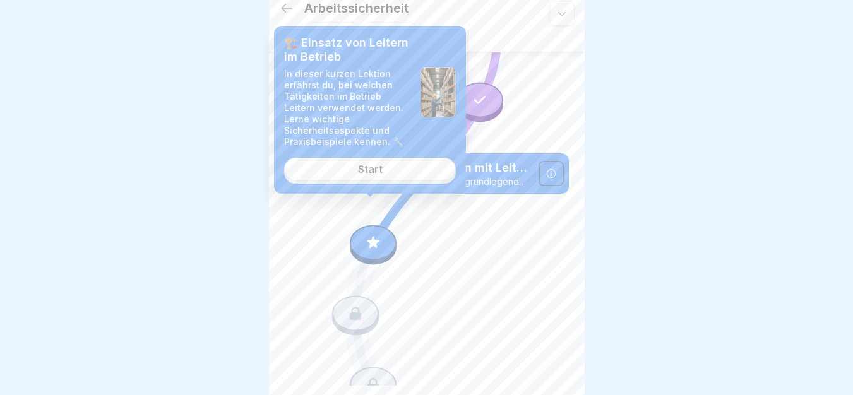
click at [380, 173] on div "Start" at bounding box center [370, 168] width 25 height 11
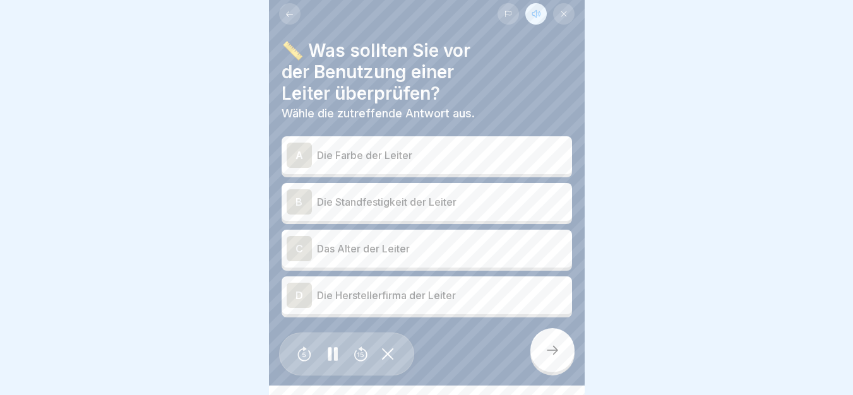
click at [288, 9] on icon at bounding box center [289, 13] width 9 height 9
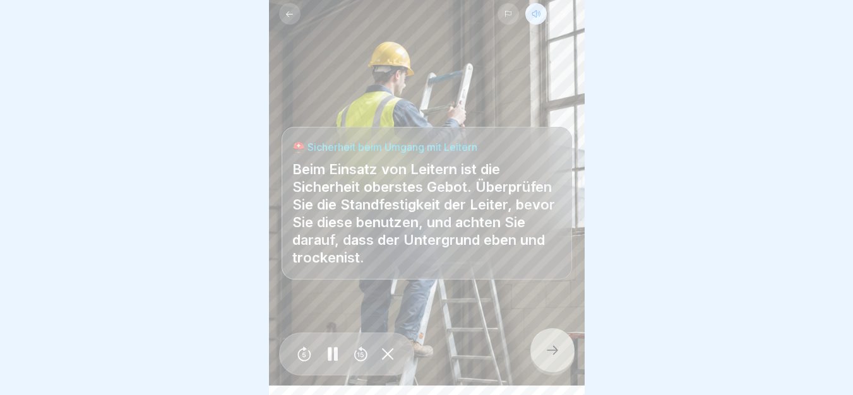
click at [288, 9] on icon at bounding box center [289, 13] width 9 height 9
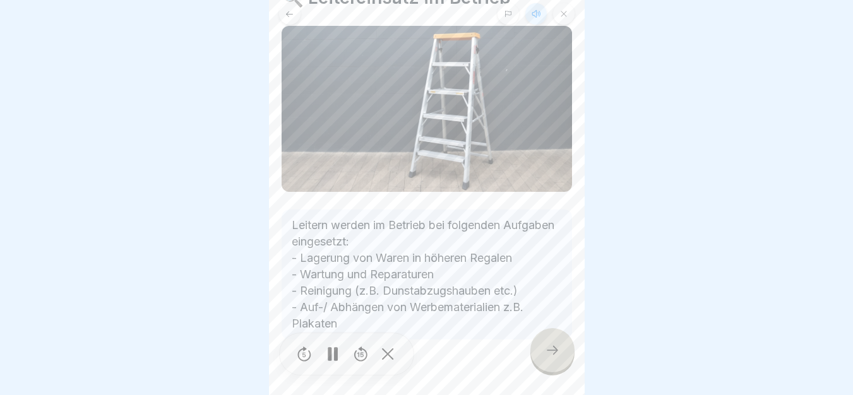
scroll to position [77, 0]
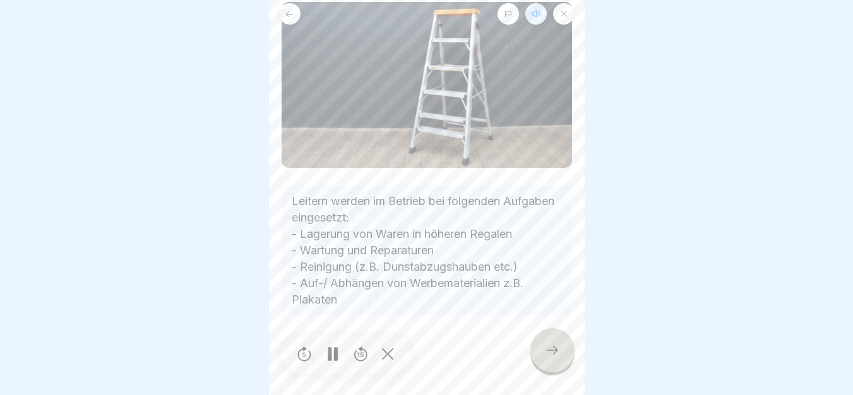
drag, startPoint x: 281, startPoint y: 169, endPoint x: 546, endPoint y: 307, distance: 299.5
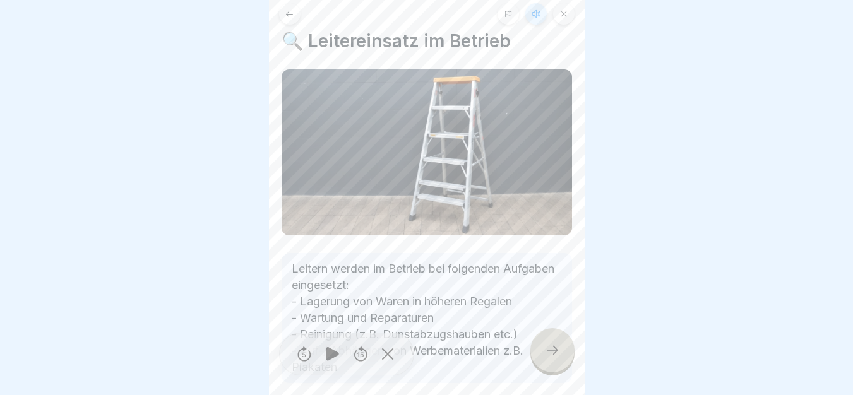
scroll to position [0, 0]
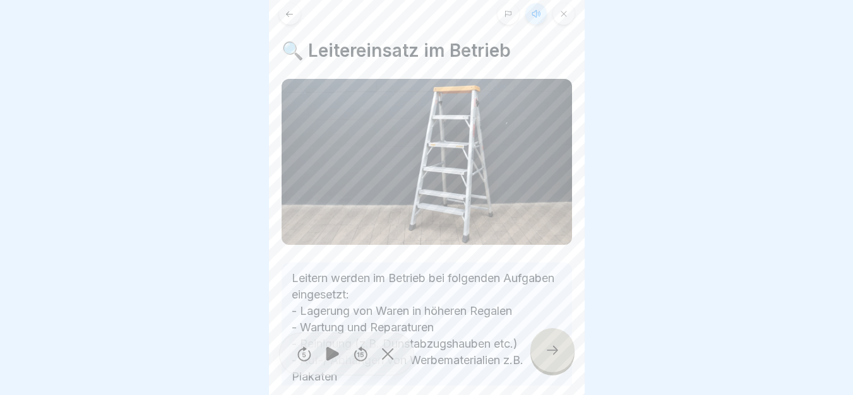
drag, startPoint x: 586, startPoint y: 88, endPoint x: 599, endPoint y: 214, distance: 126.3
click at [599, 214] on div at bounding box center [426, 197] width 853 height 395
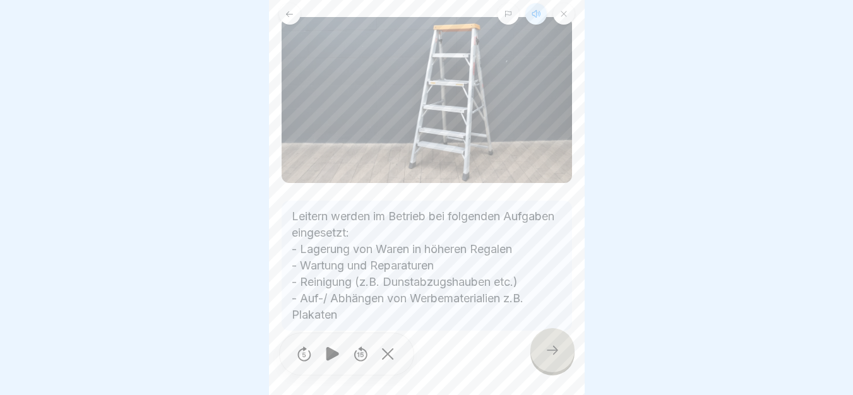
scroll to position [77, 0]
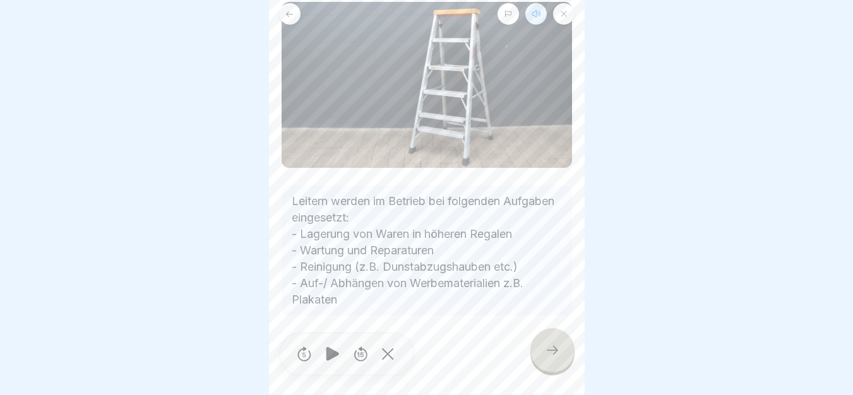
click at [552, 350] on div at bounding box center [552, 350] width 44 height 44
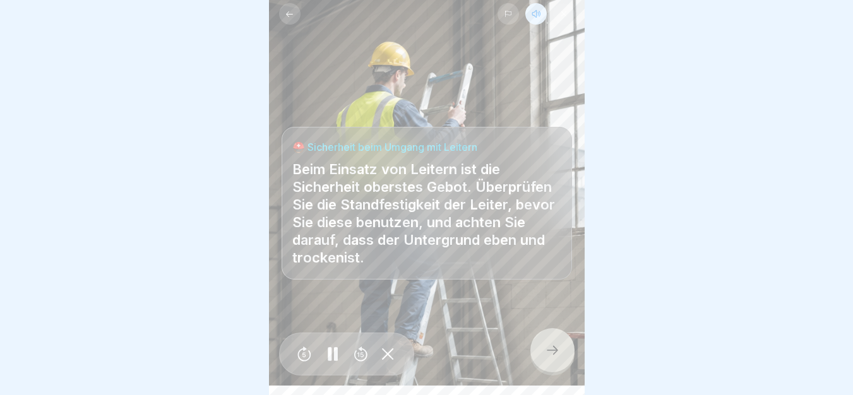
click at [291, 18] on icon at bounding box center [289, 13] width 9 height 9
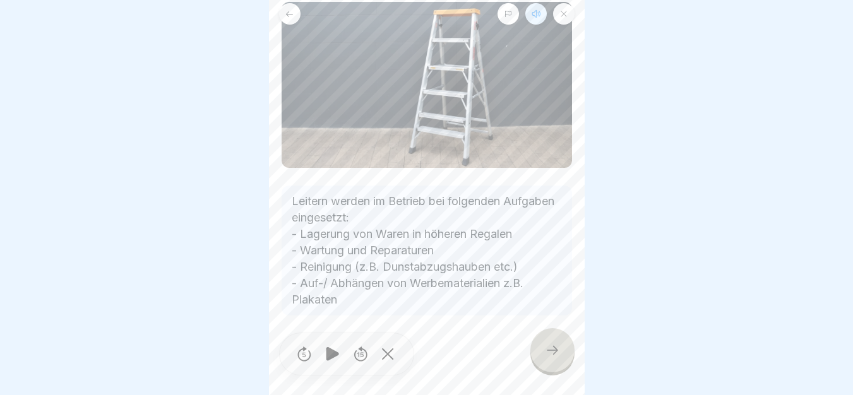
click at [540, 360] on div at bounding box center [552, 350] width 44 height 44
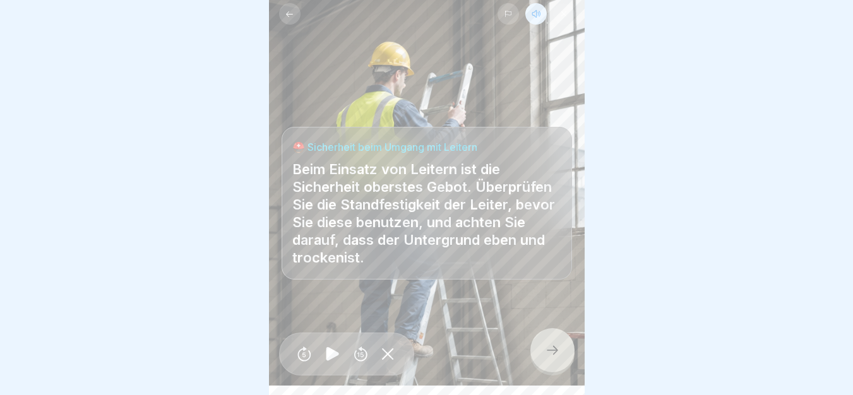
drag, startPoint x: 284, startPoint y: 133, endPoint x: 559, endPoint y: 278, distance: 311.4
click at [550, 346] on div at bounding box center [552, 350] width 44 height 44
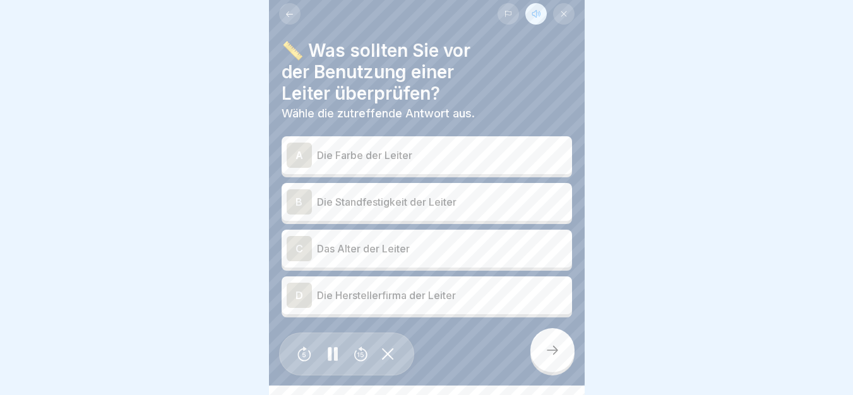
click at [471, 206] on p "Die Standfestigkeit der Leiter" at bounding box center [442, 201] width 250 height 15
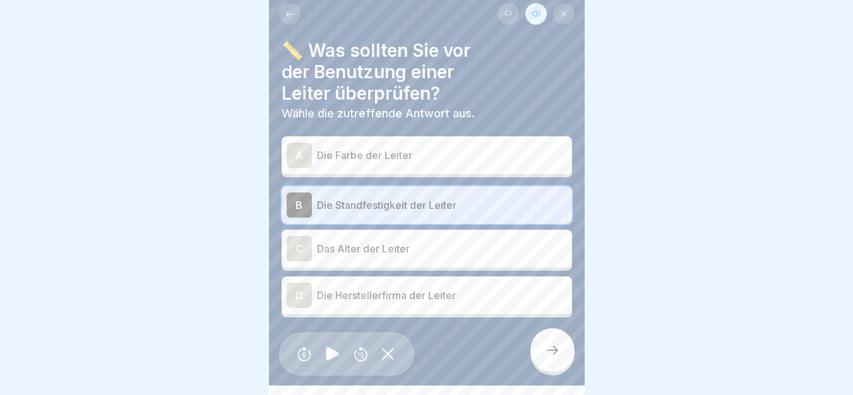
click at [552, 358] on icon at bounding box center [552, 350] width 15 height 15
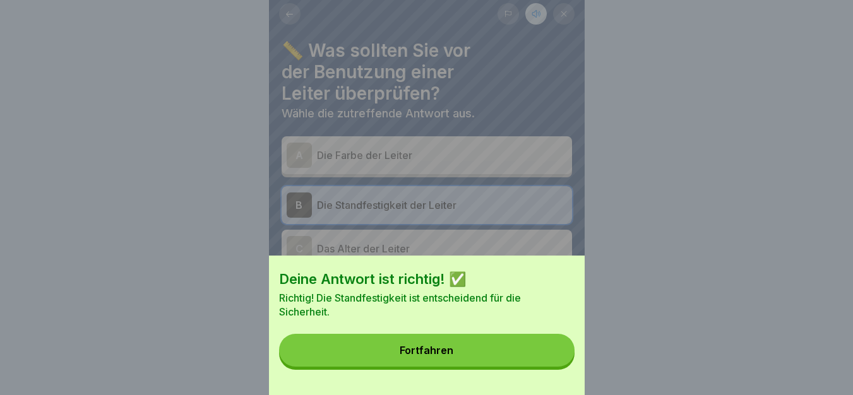
click at [552, 360] on button "Fortfahren" at bounding box center [426, 350] width 295 height 33
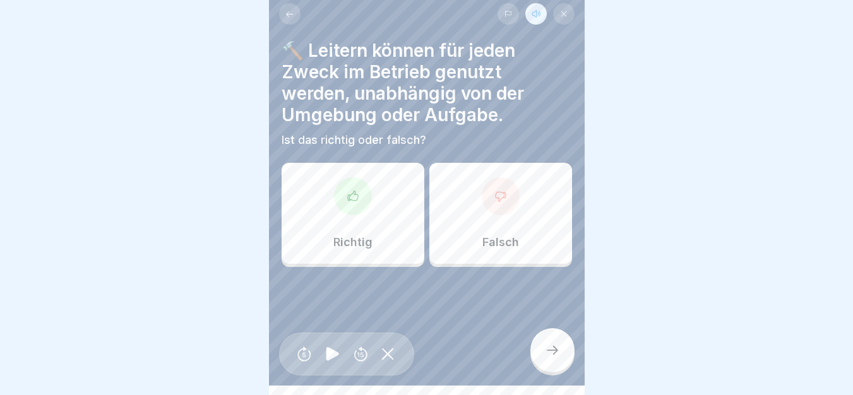
click at [495, 192] on icon at bounding box center [500, 196] width 10 height 9
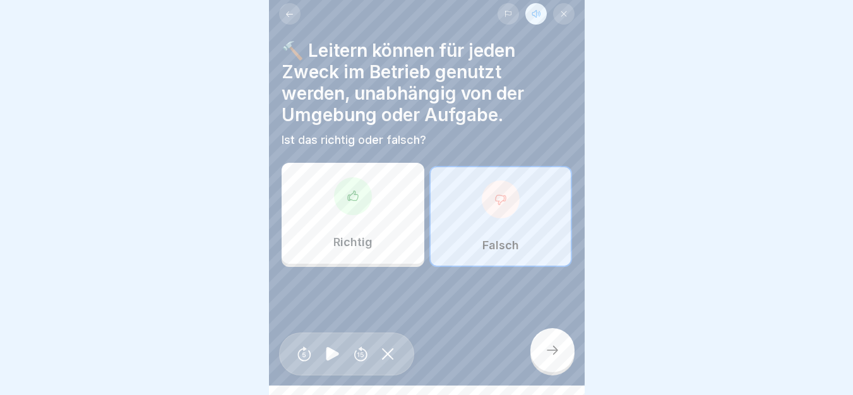
click at [564, 381] on div "🔨 Leitern können für jeden Zweck im Betrieb genutzt werden, unabhängig von der …" at bounding box center [427, 188] width 316 height 395
click at [555, 358] on icon at bounding box center [552, 350] width 15 height 15
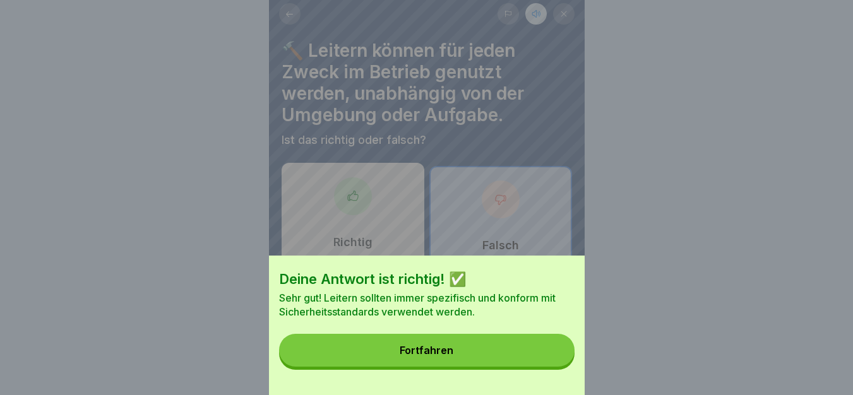
click at [417, 355] on div "Fortfahren" at bounding box center [426, 350] width 54 height 11
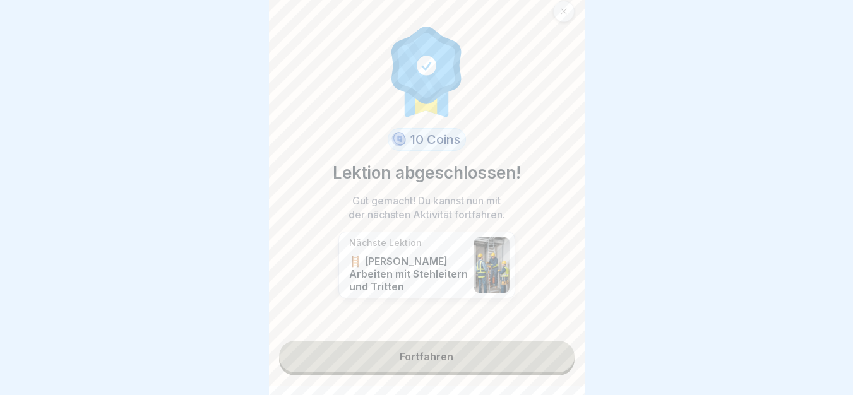
click at [349, 265] on p "🪜 [PERSON_NAME] Arbeiten mit Stehleitern und Tritten" at bounding box center [408, 274] width 119 height 38
click at [415, 364] on link "Fortfahren" at bounding box center [426, 357] width 295 height 32
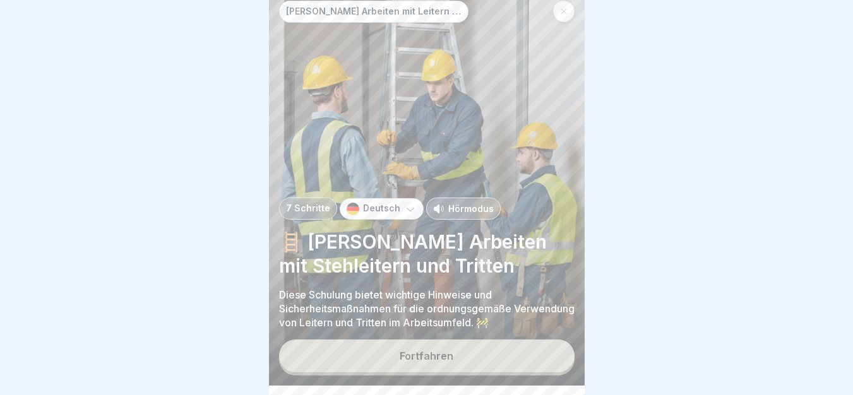
click at [415, 362] on div "Fortfahren" at bounding box center [426, 355] width 54 height 11
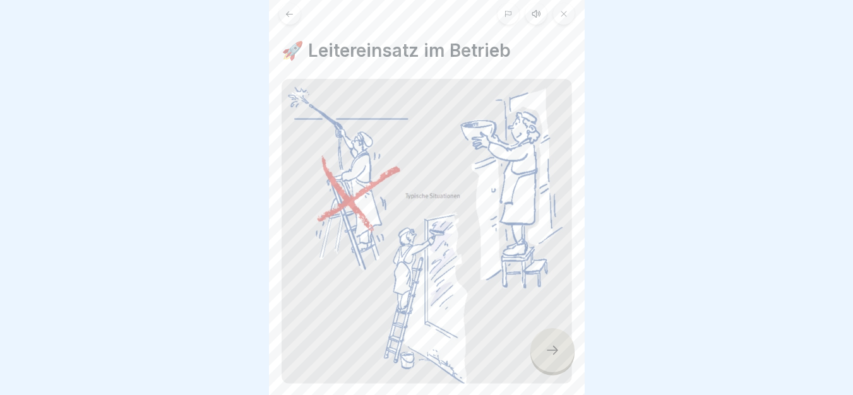
click at [286, 8] on button at bounding box center [289, 13] width 21 height 21
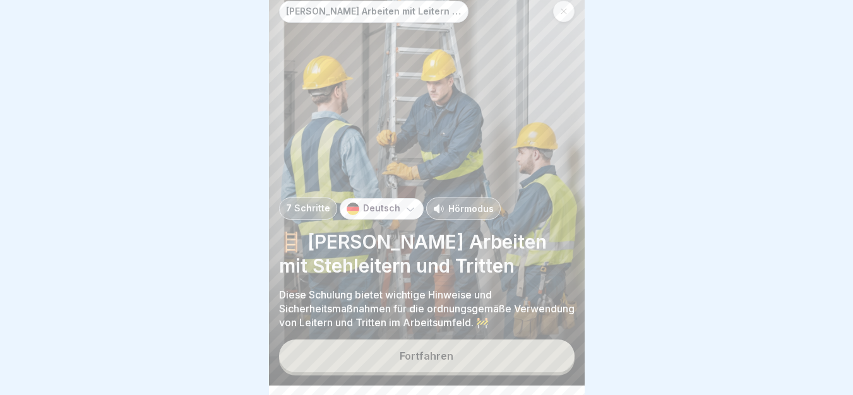
click at [466, 215] on p "Hörmodus" at bounding box center [470, 208] width 45 height 13
drag, startPoint x: 274, startPoint y: 243, endPoint x: 569, endPoint y: 343, distance: 311.9
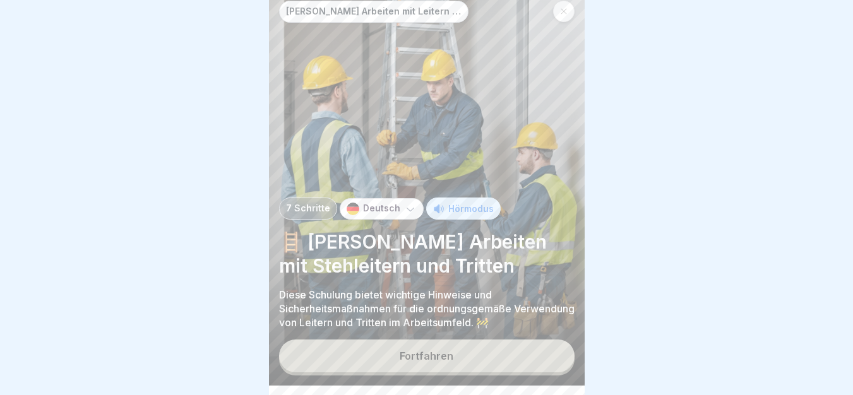
click at [477, 372] on button "Fortfahren" at bounding box center [426, 355] width 295 height 33
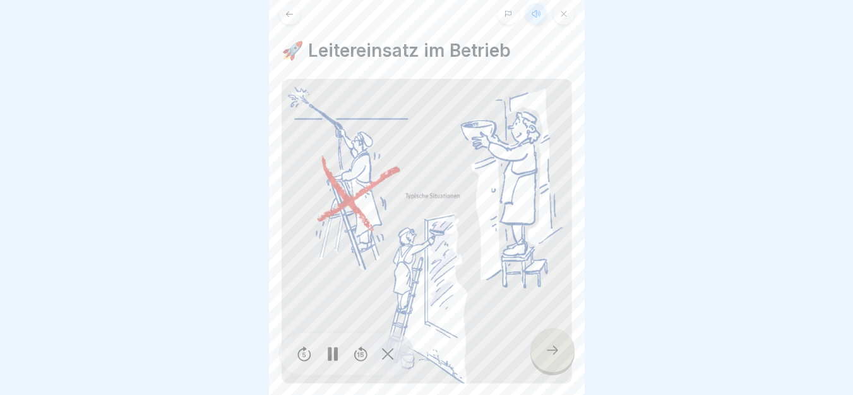
drag, startPoint x: 586, startPoint y: 194, endPoint x: 581, endPoint y: 228, distance: 34.4
click at [581, 228] on body "[PERSON_NAME] Arbeiten mit Leitern und Tritten 7 Schritte Deutsch Hörmodus 🪜 [P…" at bounding box center [426, 188] width 853 height 395
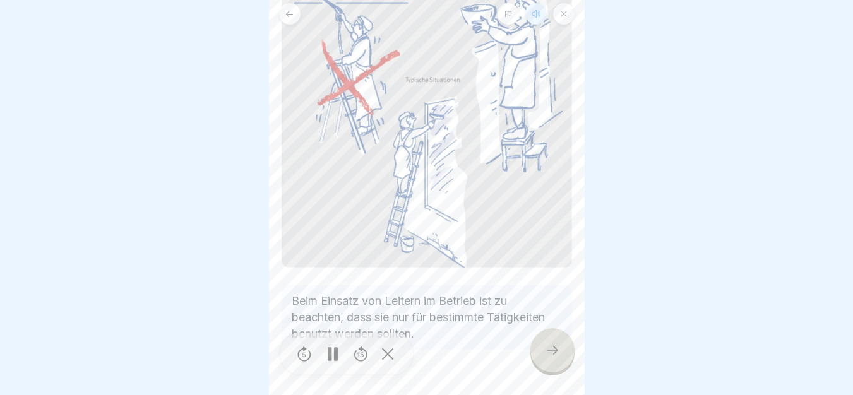
scroll to position [146, 0]
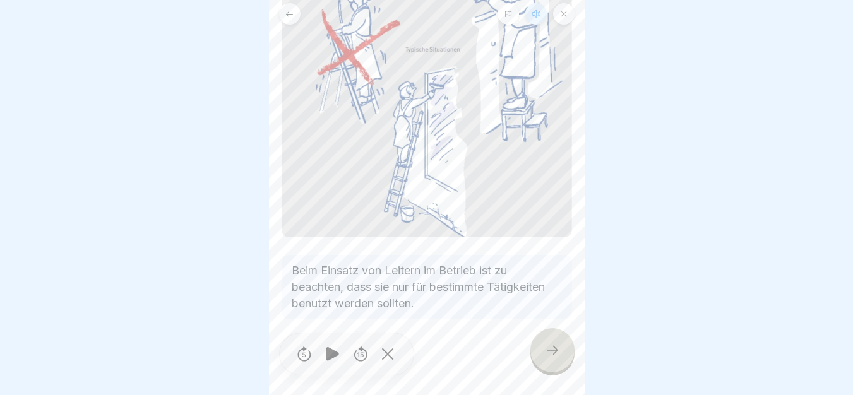
click at [562, 369] on div at bounding box center [552, 350] width 44 height 44
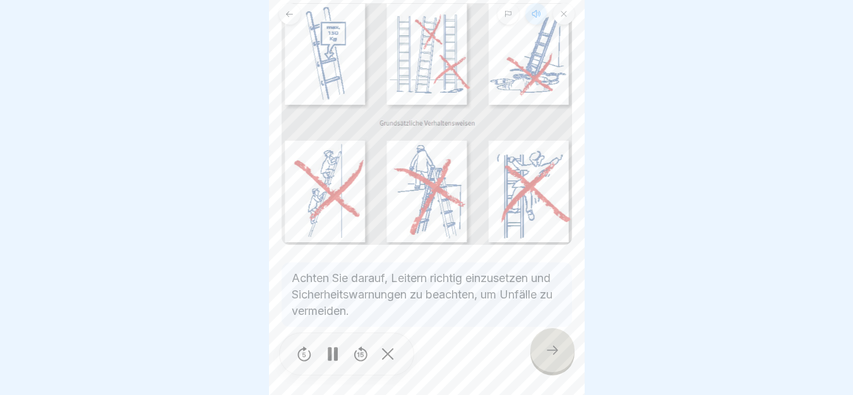
scroll to position [107, 0]
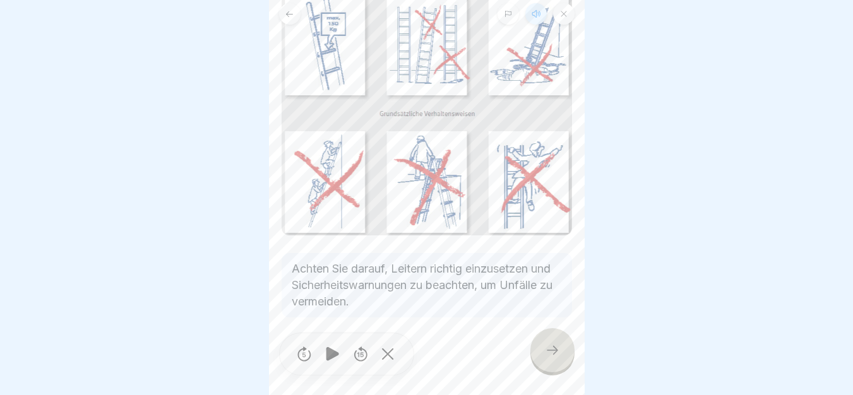
click at [554, 358] on icon at bounding box center [552, 350] width 15 height 15
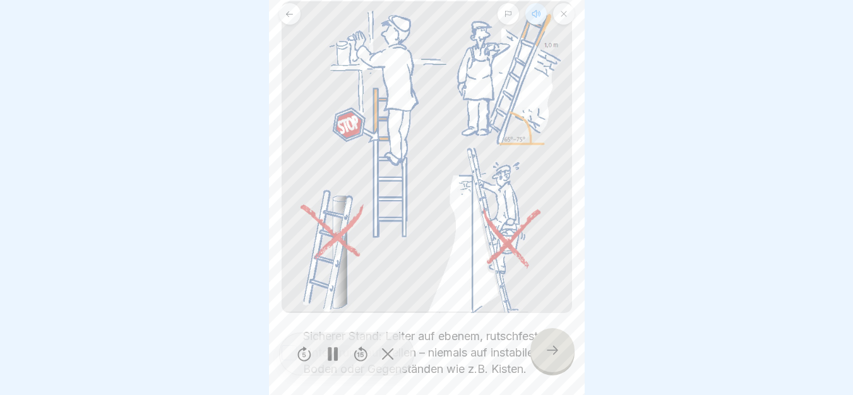
scroll to position [103, 0]
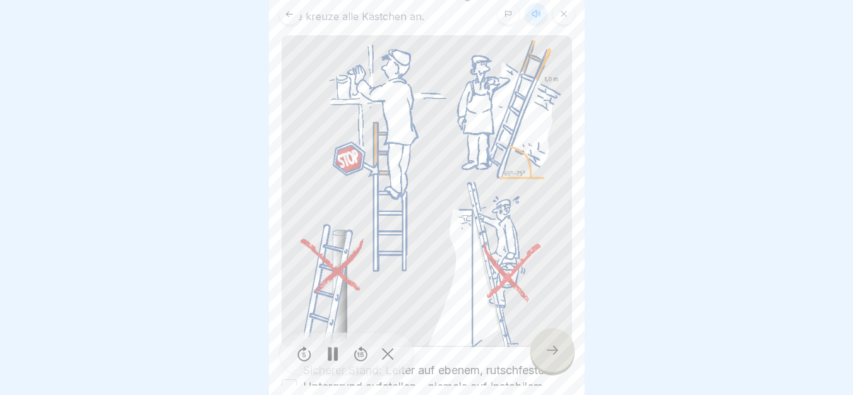
drag, startPoint x: 586, startPoint y: 137, endPoint x: 581, endPoint y: 98, distance: 39.4
click at [581, 98] on body "[PERSON_NAME] Arbeiten mit Leitern und Tritten 7 Schritte Deutsch Hörmodus 🪜 [P…" at bounding box center [426, 188] width 853 height 395
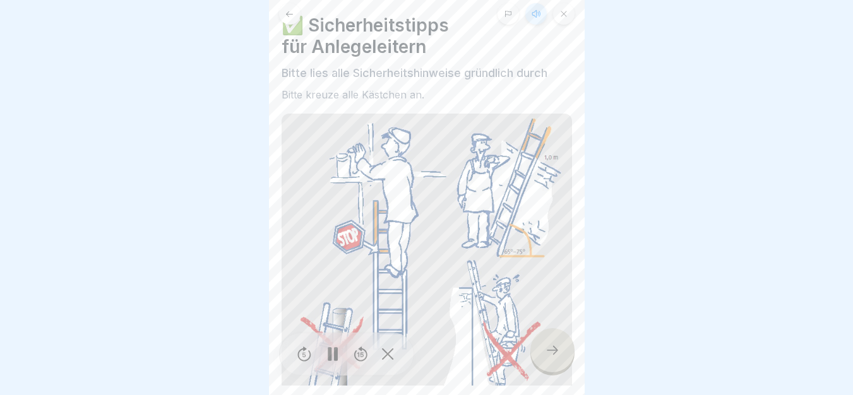
scroll to position [0, 0]
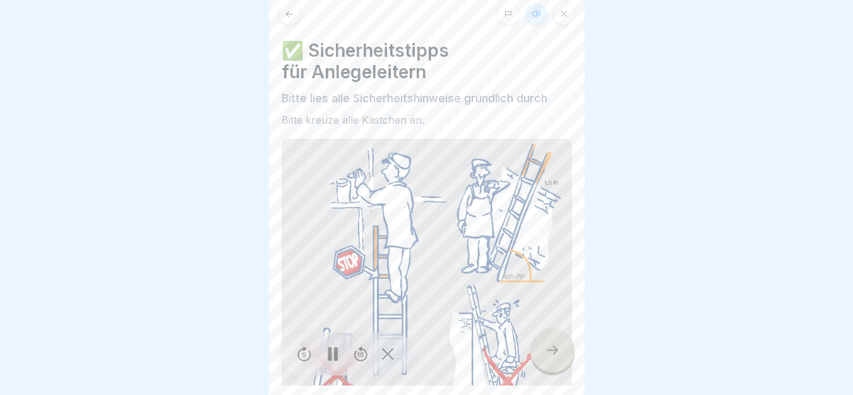
drag, startPoint x: 276, startPoint y: 37, endPoint x: 566, endPoint y: 134, distance: 305.5
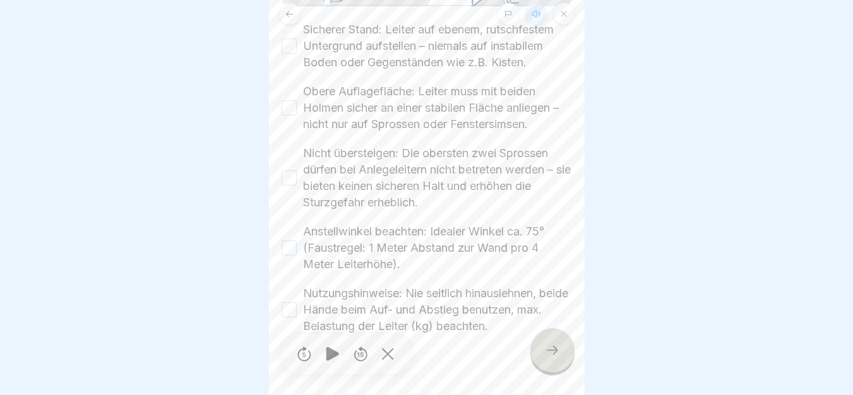
scroll to position [443, 0]
drag, startPoint x: 276, startPoint y: 7, endPoint x: 560, endPoint y: 343, distance: 440.1
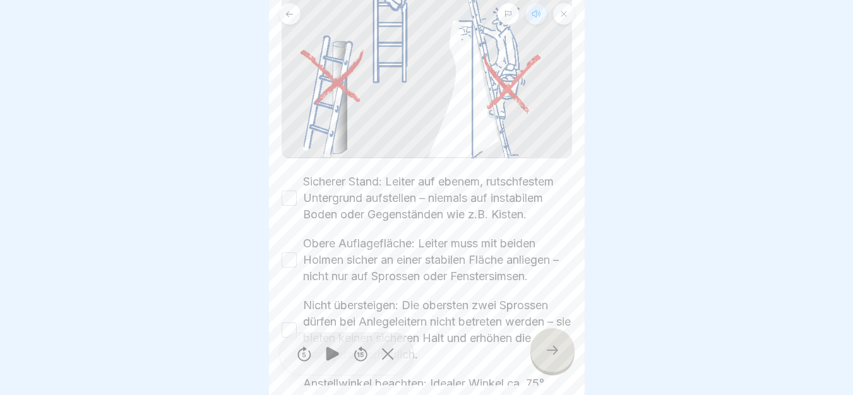
scroll to position [283, 0]
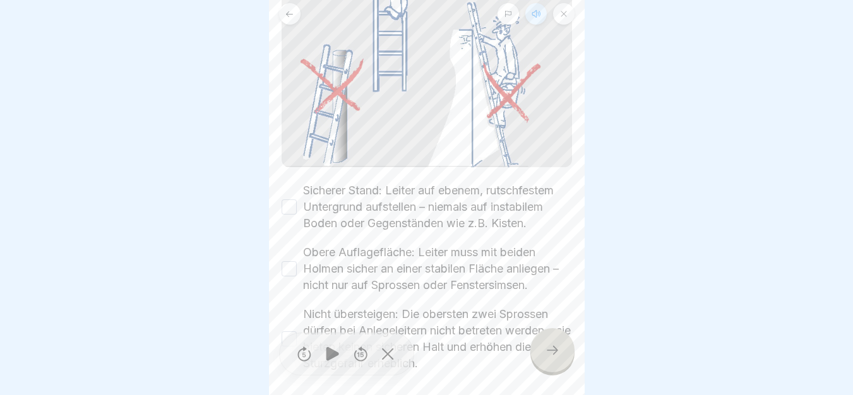
click at [285, 204] on button "Sicherer Stand: Leiter auf ebenem, rutschfestem Untergrund aufstellen – niemals…" at bounding box center [288, 206] width 15 height 15
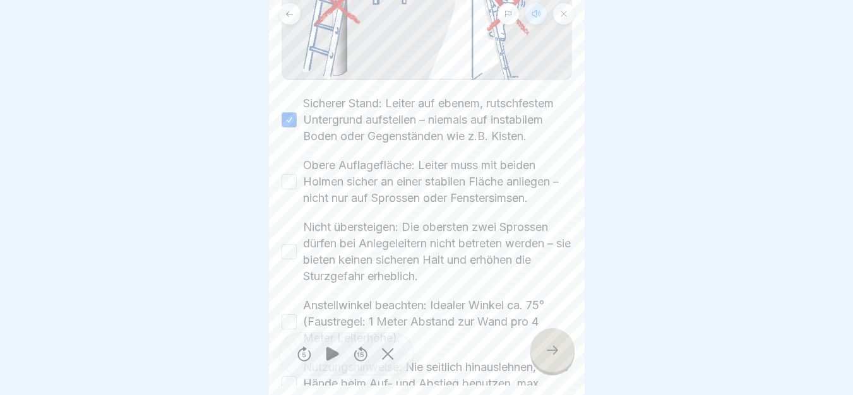
scroll to position [375, 0]
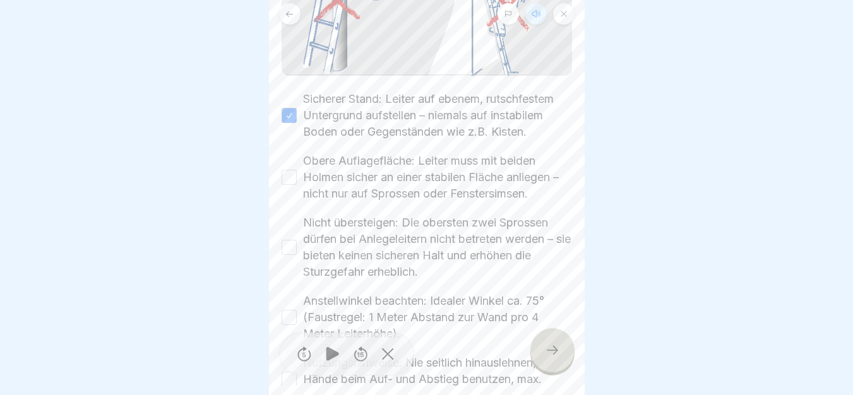
click at [282, 178] on button "Obere Auflagefläche: Leiter muss mit beiden Holmen sicher an einer stabilen Flä…" at bounding box center [288, 177] width 15 height 15
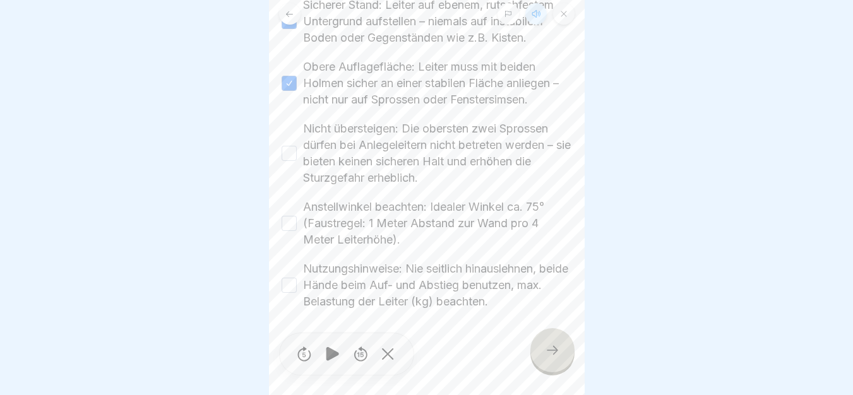
scroll to position [472, 0]
click at [283, 161] on button "Nicht übersteigen: Die obersten zwei Sprossen dürfen bei Anlegeleitern nicht be…" at bounding box center [288, 153] width 15 height 15
click at [292, 289] on button "Nutzungshinweise: Nie seitlich hinauslehnen, beide Hände beim Auf- und Abstieg …" at bounding box center [288, 285] width 15 height 15
click at [280, 229] on div "✅ Sicherheitstipps für Anlegeleitern Bitte lies alle Sicherheitshinweise gründl…" at bounding box center [427, 188] width 316 height 395
click at [288, 227] on button "Anstellwinkel beachten: Idealer Winkel ca. 75° (Faustregel: 1 Meter Abstand zur…" at bounding box center [288, 223] width 15 height 15
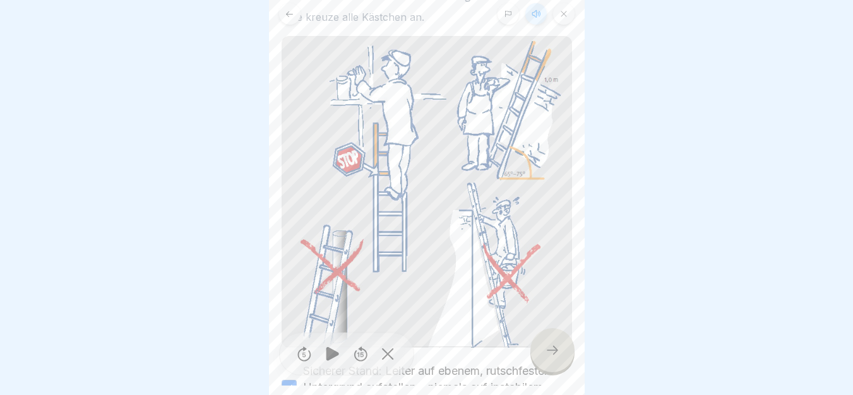
scroll to position [0, 0]
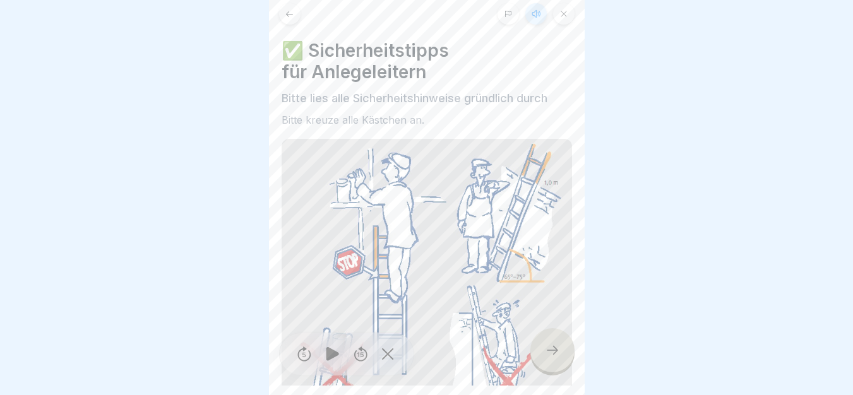
click at [333, 361] on icon at bounding box center [332, 354] width 13 height 14
click at [333, 361] on icon at bounding box center [333, 354] width 10 height 14
click at [333, 361] on icon at bounding box center [332, 354] width 13 height 14
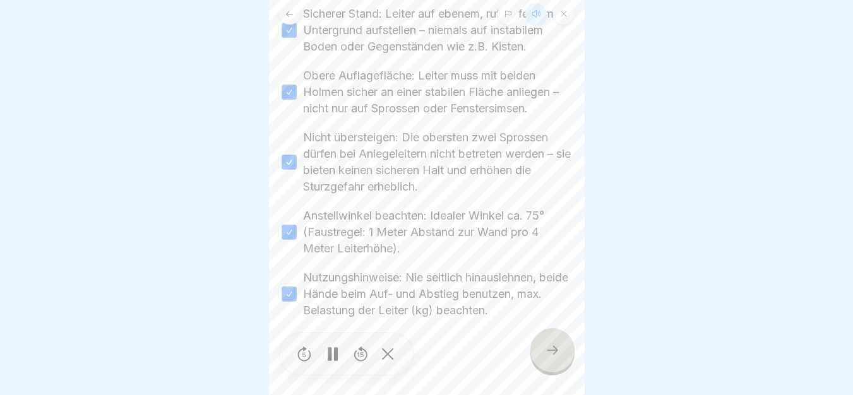
scroll to position [475, 0]
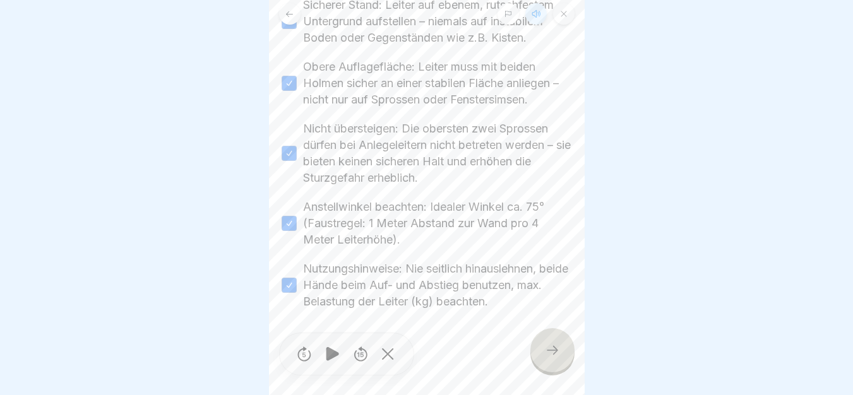
click at [548, 351] on div at bounding box center [552, 350] width 44 height 44
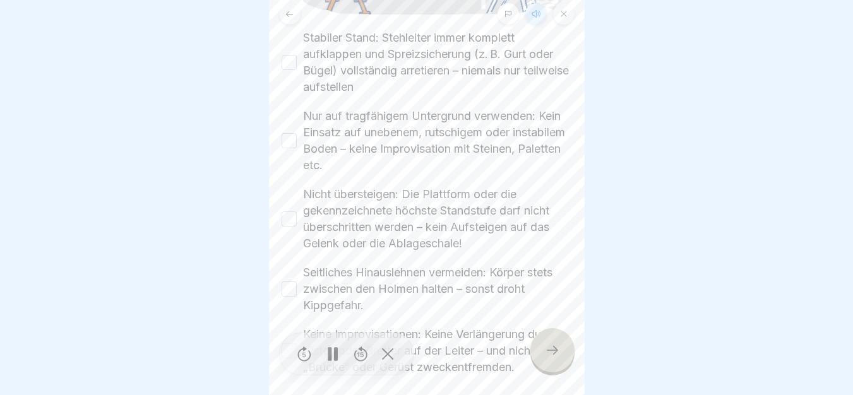
scroll to position [427, 0]
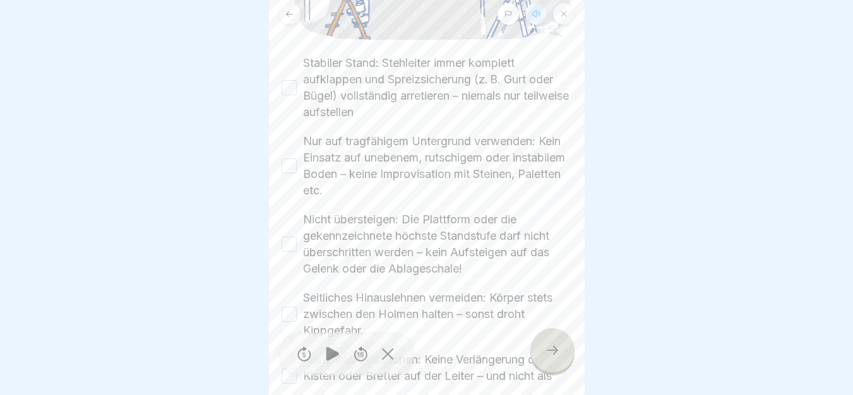
drag, startPoint x: 295, startPoint y: 40, endPoint x: 570, endPoint y: 334, distance: 403.1
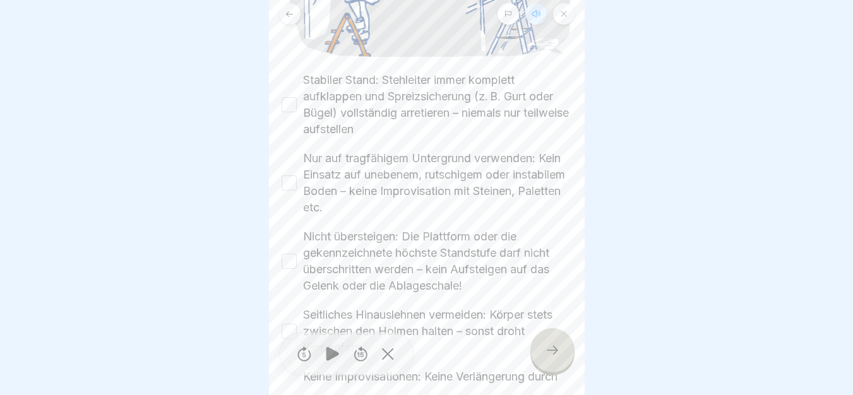
scroll to position [397, 0]
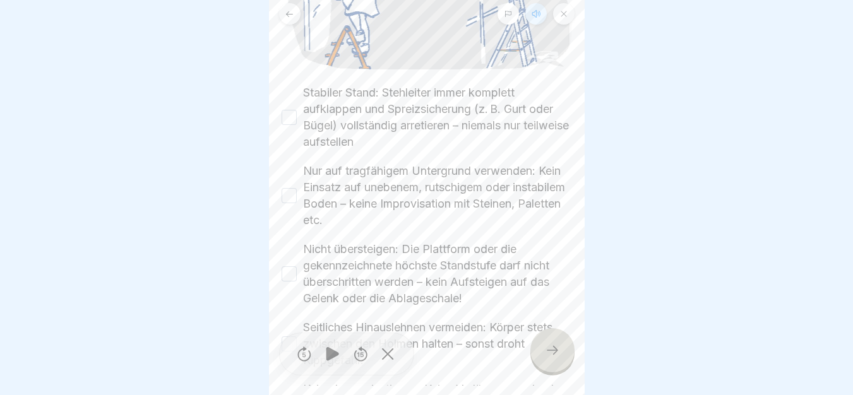
click at [290, 110] on button "Stabiler Stand: Stehleiter immer komplett aufklappen und Spreizsicherung (z. B.…" at bounding box center [288, 117] width 15 height 15
click at [288, 188] on button "Nur auf tragfähigem Untergrund verwenden: Kein Einsatz auf unebenem, rutschigem…" at bounding box center [288, 195] width 15 height 15
click at [296, 266] on button "Nicht übersteigen: Die Plattform oder die gekennzeichnete höchste Standstufe da…" at bounding box center [288, 273] width 15 height 15
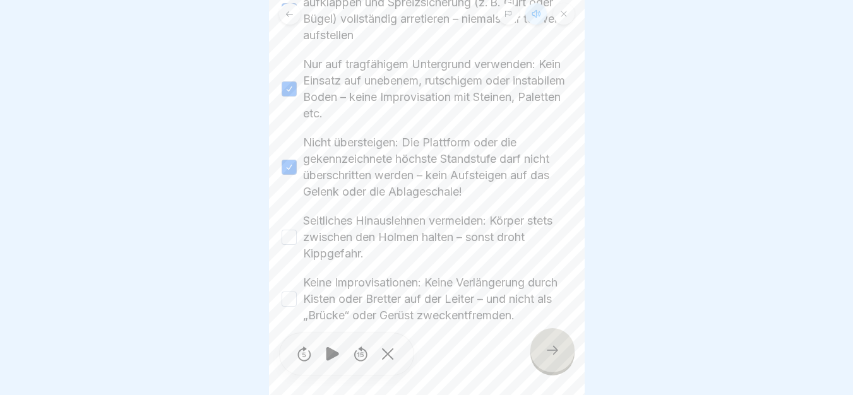
scroll to position [523, 0]
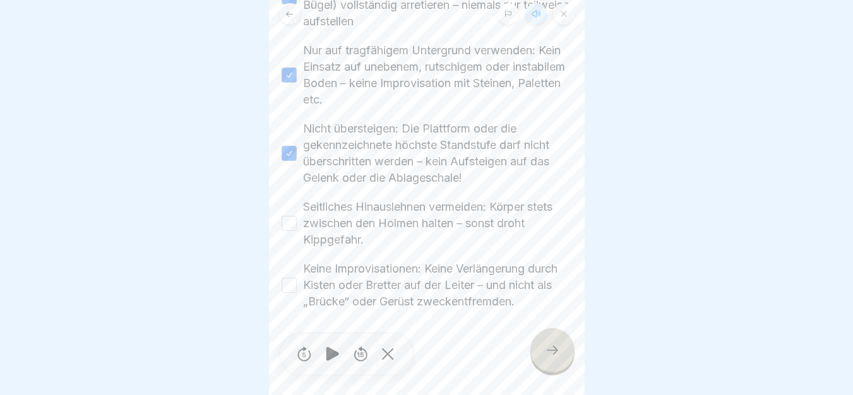
click at [292, 216] on button "Seitliches Hinauslehnen vermeiden: Körper stets zwischen den Holmen halten – so…" at bounding box center [288, 223] width 15 height 15
click at [297, 281] on div "Keine Improvisationen: Keine Verlängerung durch Kisten oder Bretter auf der Lei…" at bounding box center [426, 285] width 290 height 49
click at [285, 278] on button "Keine Improvisationen: Keine Verlängerung durch Kisten oder Bretter auf der Lei…" at bounding box center [288, 285] width 15 height 15
drag, startPoint x: 301, startPoint y: 242, endPoint x: 557, endPoint y: 314, distance: 266.1
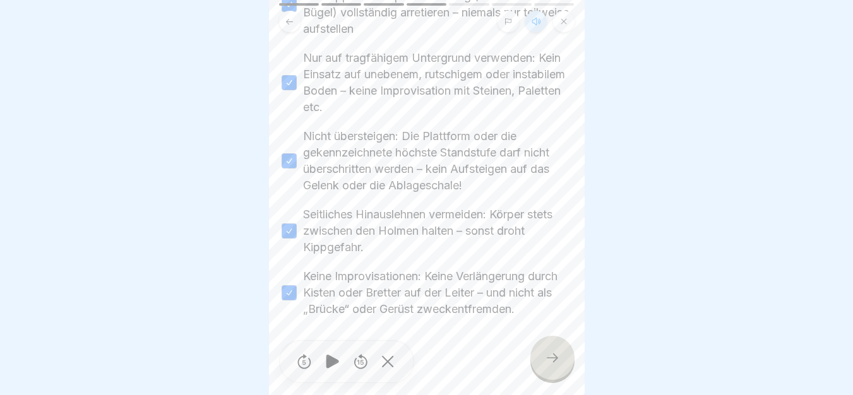
scroll to position [0, 0]
click at [340, 374] on icon at bounding box center [332, 363] width 25 height 20
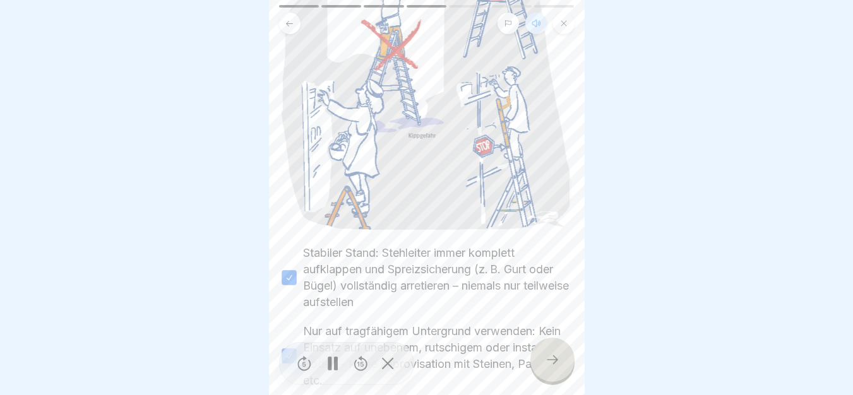
scroll to position [247, 0]
click at [339, 374] on div at bounding box center [332, 364] width 25 height 28
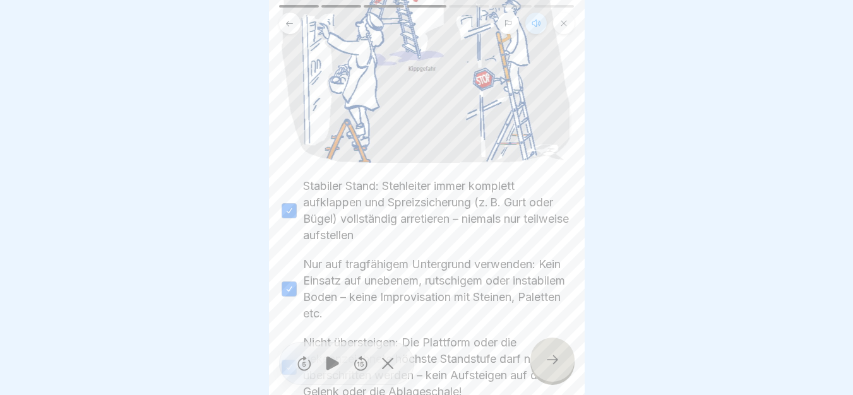
scroll to position [411, 0]
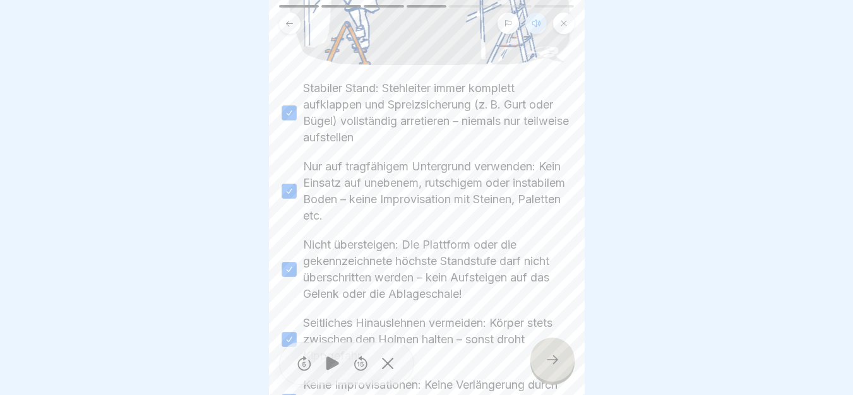
click at [332, 374] on icon at bounding box center [332, 363] width 25 height 20
click at [299, 368] on icon at bounding box center [304, 363] width 21 height 20
click at [336, 370] on rect at bounding box center [335, 364] width 4 height 14
click at [336, 370] on icon at bounding box center [332, 364] width 13 height 14
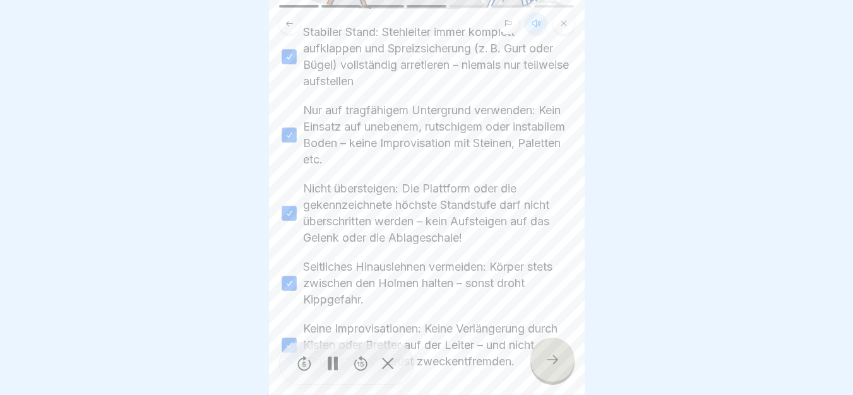
scroll to position [523, 0]
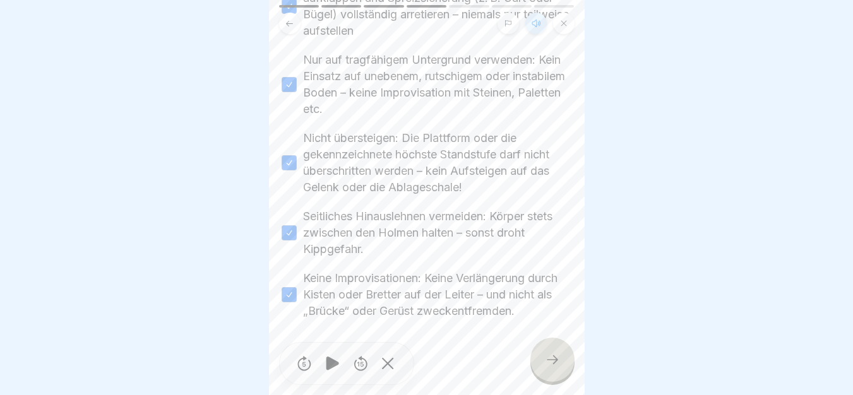
click at [557, 367] on icon at bounding box center [552, 359] width 15 height 15
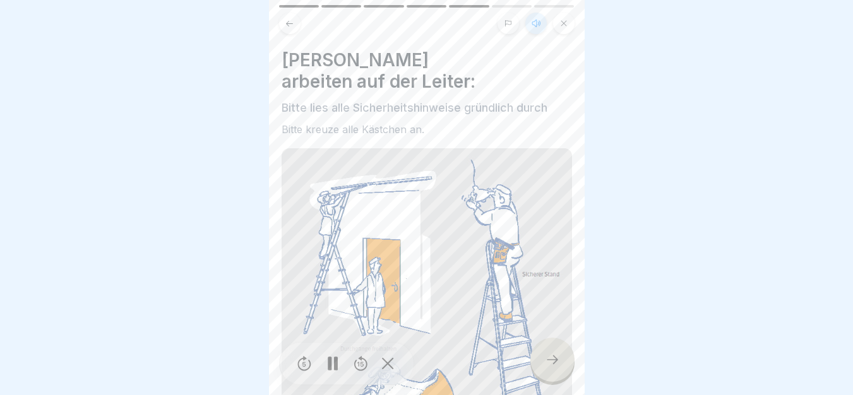
scroll to position [177, 0]
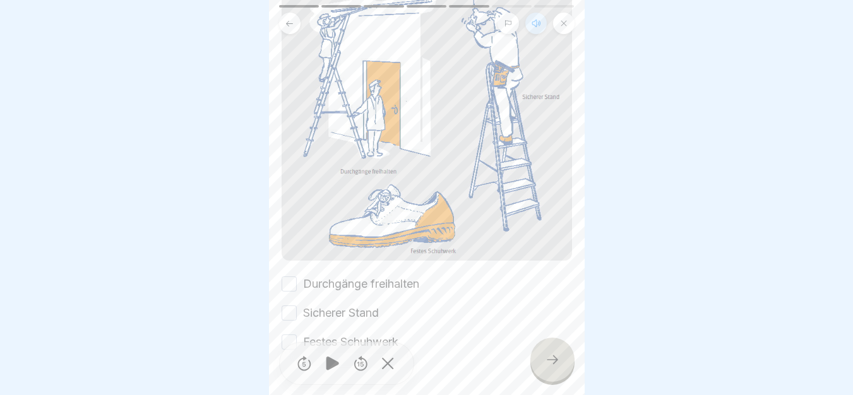
click at [329, 305] on label "Sicherer Stand" at bounding box center [341, 313] width 76 height 16
click at [297, 305] on button "Sicherer Stand" at bounding box center [288, 312] width 15 height 15
click at [334, 334] on label "Festes Schuhwerk" at bounding box center [350, 342] width 95 height 16
click at [297, 334] on button "Festes Schuhwerk" at bounding box center [288, 341] width 15 height 15
click at [316, 276] on label "Durchgänge freihalten" at bounding box center [361, 284] width 116 height 16
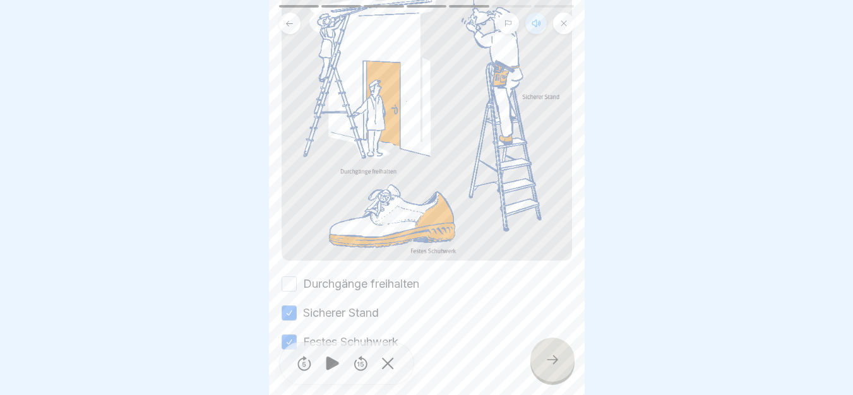
click at [297, 276] on button "Durchgänge freihalten" at bounding box center [288, 283] width 15 height 15
click at [546, 382] on div at bounding box center [552, 360] width 44 height 44
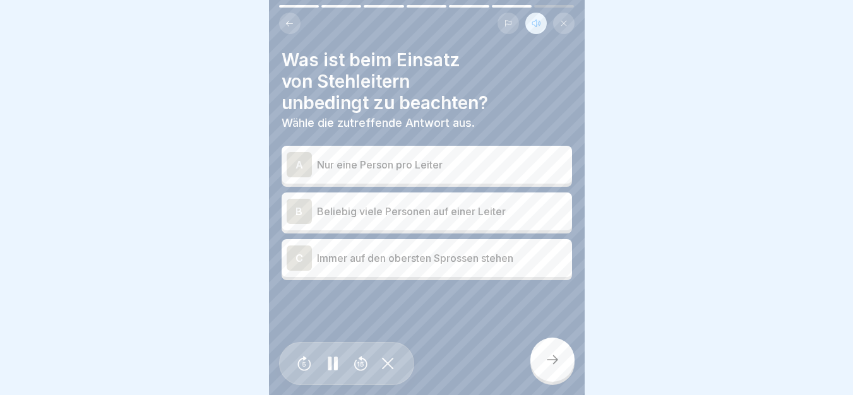
click at [400, 159] on p "Nur eine Person pro Leiter" at bounding box center [442, 164] width 250 height 15
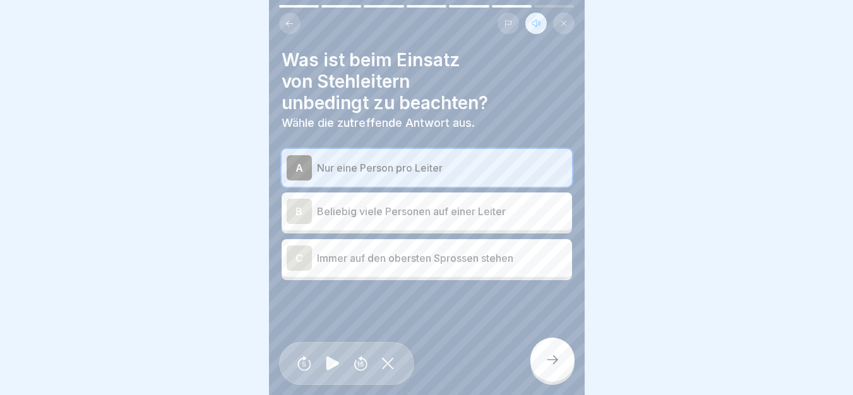
click at [550, 377] on div at bounding box center [552, 360] width 44 height 44
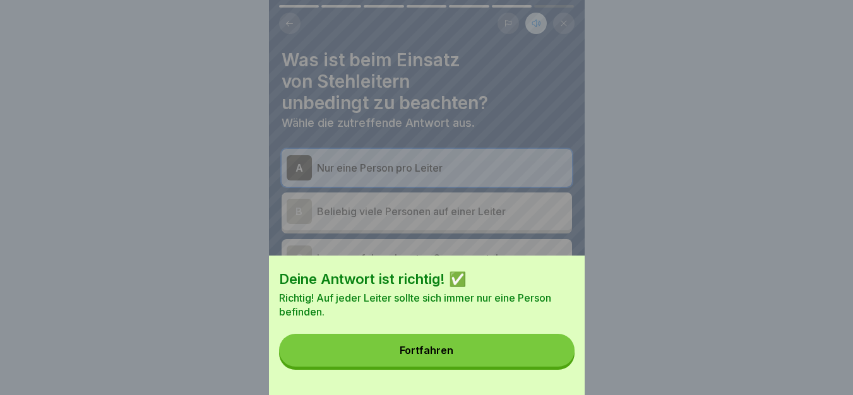
click at [435, 348] on button "Fortfahren" at bounding box center [426, 350] width 295 height 33
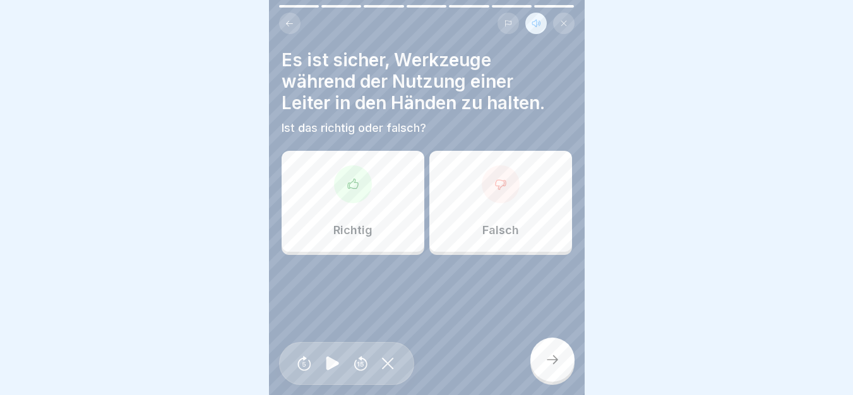
click at [514, 233] on div "Falsch" at bounding box center [500, 201] width 143 height 101
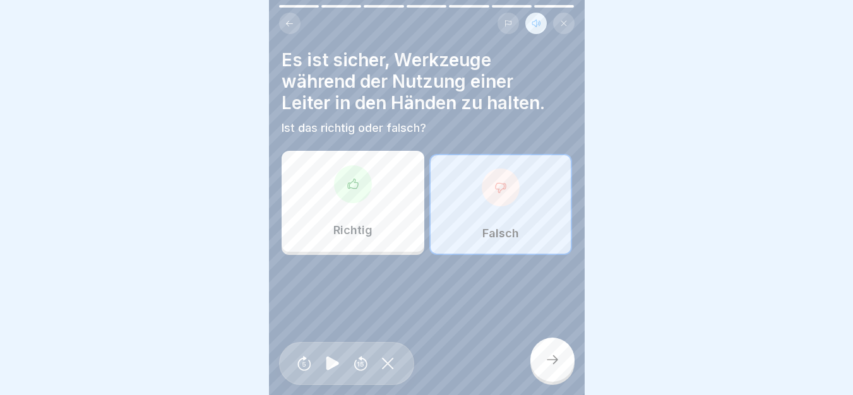
click at [544, 382] on div at bounding box center [552, 360] width 44 height 44
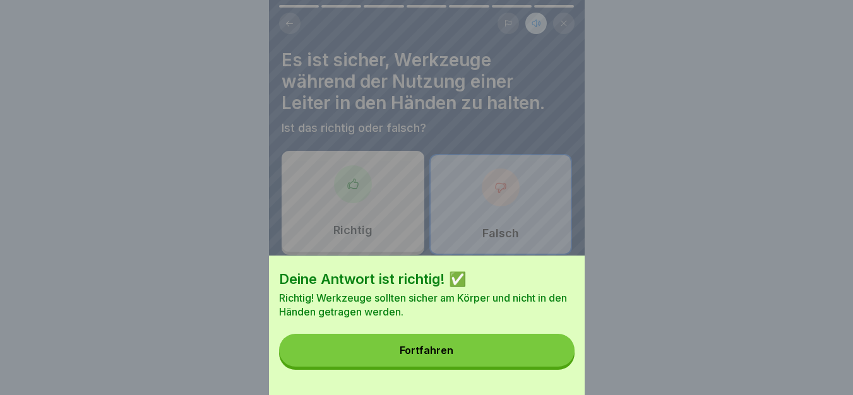
click at [466, 359] on button "Fortfahren" at bounding box center [426, 350] width 295 height 33
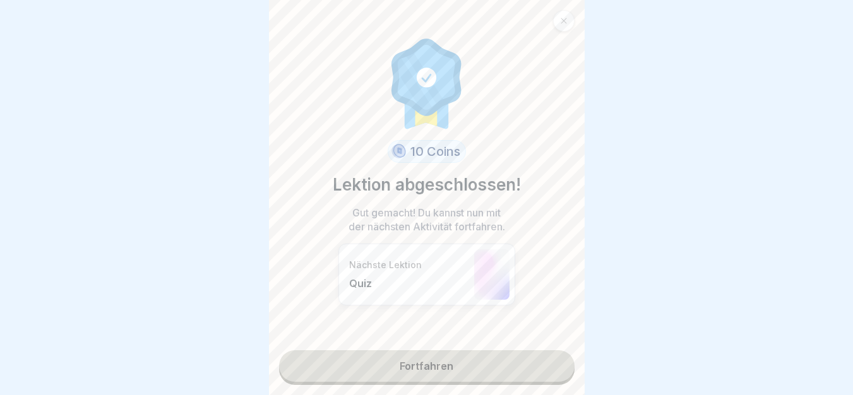
click at [460, 372] on link "Fortfahren" at bounding box center [426, 366] width 295 height 32
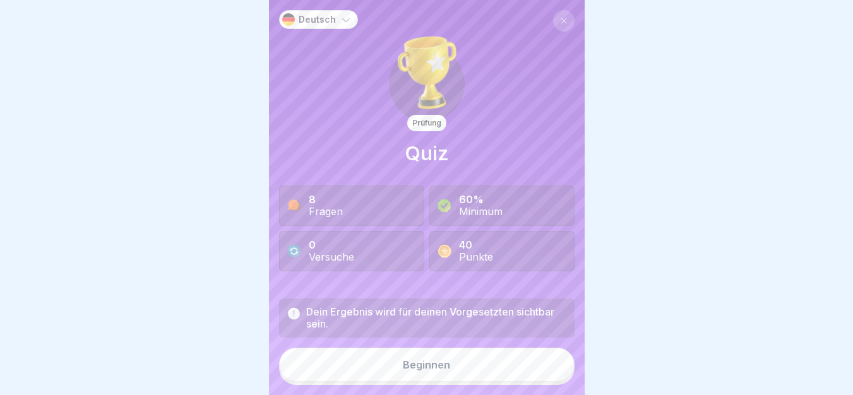
click at [460, 372] on button "Beginnen" at bounding box center [426, 365] width 295 height 34
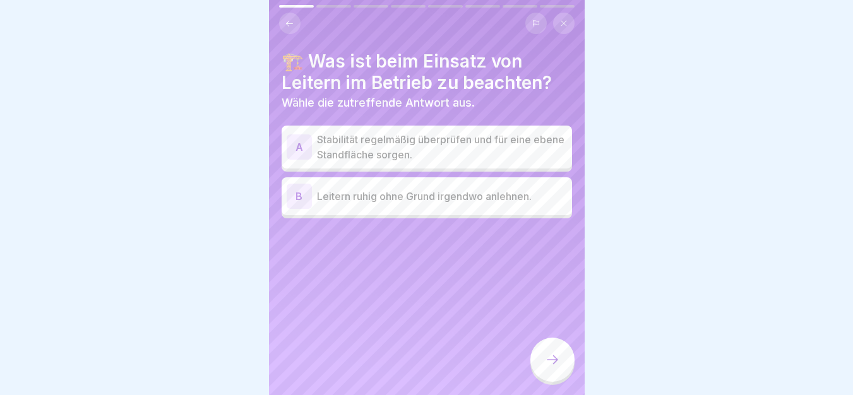
click at [466, 156] on p "Stabilität regelmäßig überprüfen und für eine ebene Standfläche sorgen." at bounding box center [442, 147] width 250 height 30
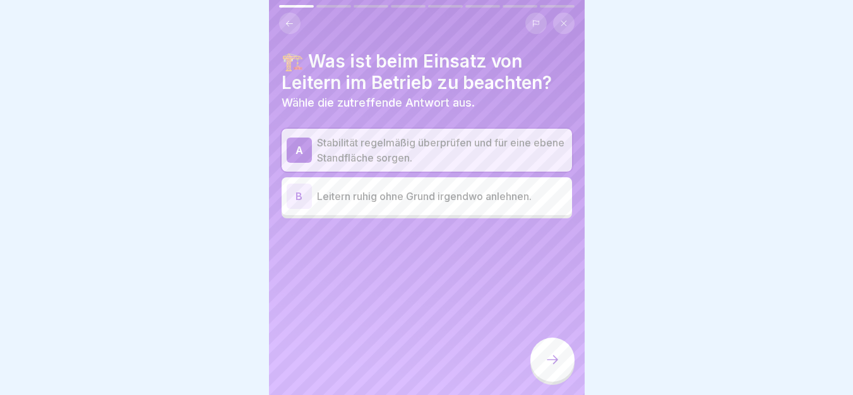
drag, startPoint x: 318, startPoint y: 188, endPoint x: 555, endPoint y: 211, distance: 237.8
click at [541, 378] on div at bounding box center [552, 360] width 44 height 44
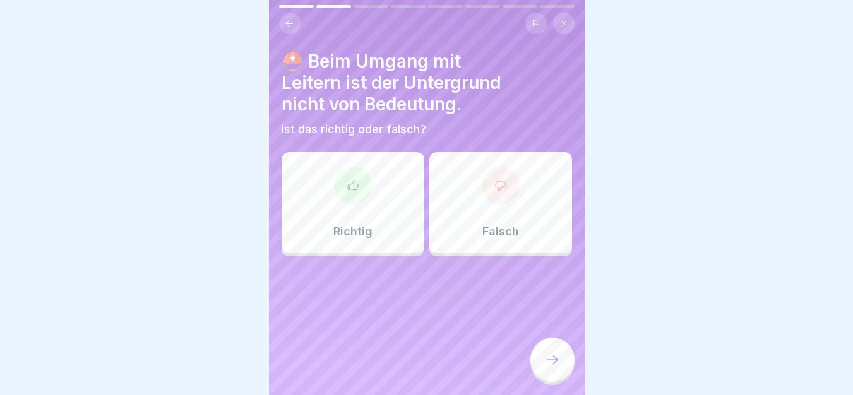
click at [510, 219] on div "Falsch" at bounding box center [500, 202] width 143 height 101
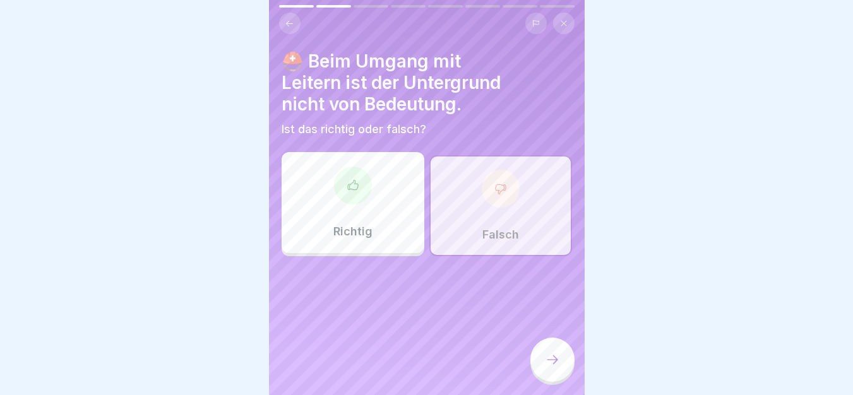
drag, startPoint x: 275, startPoint y: 43, endPoint x: 531, endPoint y: 130, distance: 270.6
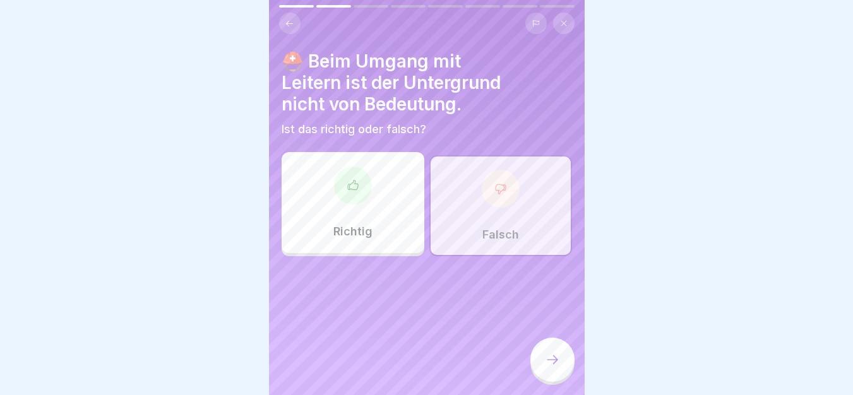
click at [533, 204] on div "Falsch" at bounding box center [500, 205] width 143 height 101
click at [555, 381] on div at bounding box center [552, 360] width 44 height 44
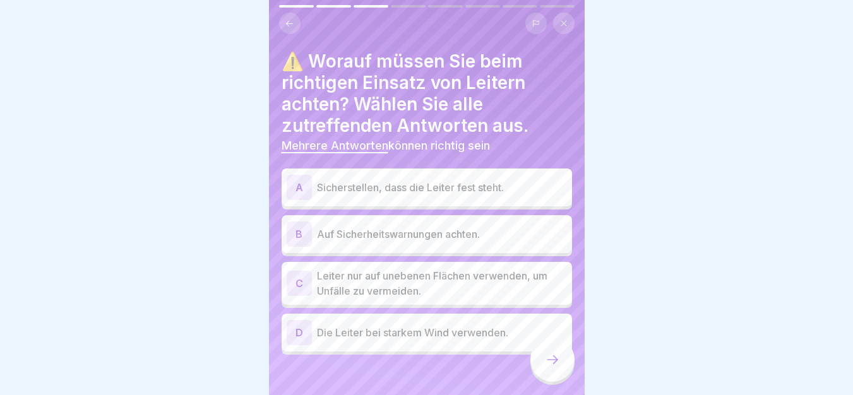
click at [391, 186] on p "Sicherstellen, dass die Leiter fest steht." at bounding box center [442, 187] width 250 height 15
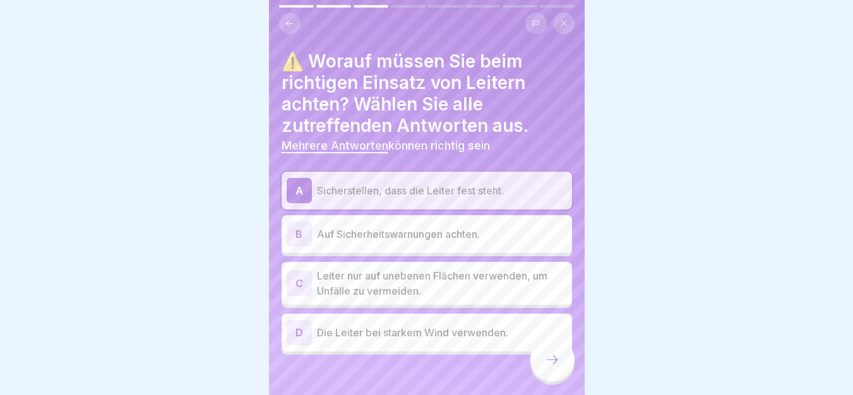
click at [418, 245] on div "B Auf Sicherheitswarnungen achten." at bounding box center [426, 233] width 280 height 25
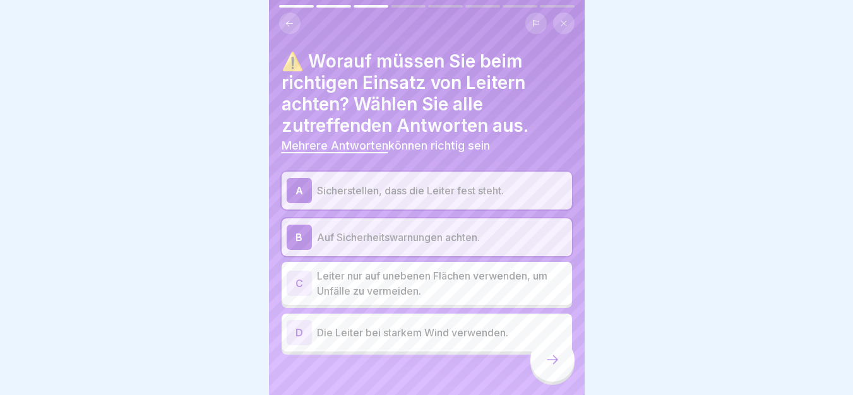
click at [547, 367] on icon at bounding box center [552, 359] width 15 height 15
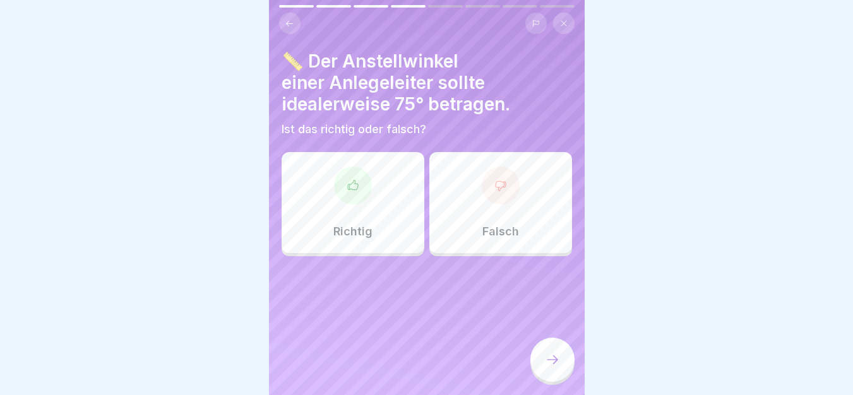
click at [346, 191] on icon at bounding box center [352, 185] width 13 height 13
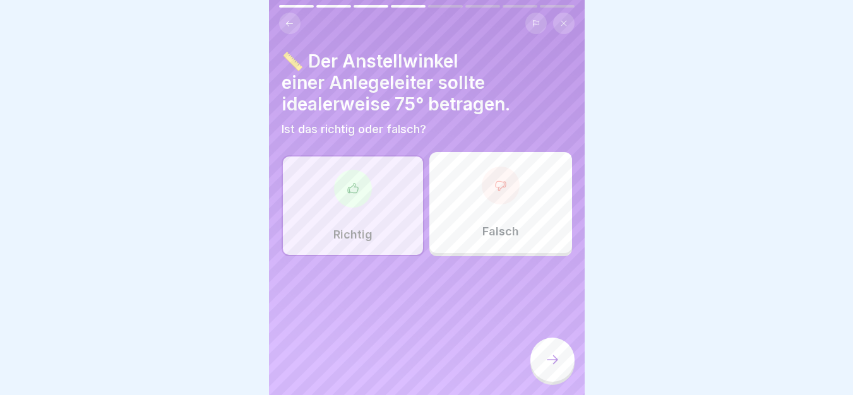
drag, startPoint x: 276, startPoint y: 46, endPoint x: 519, endPoint y: 140, distance: 260.5
type textarea "**********"
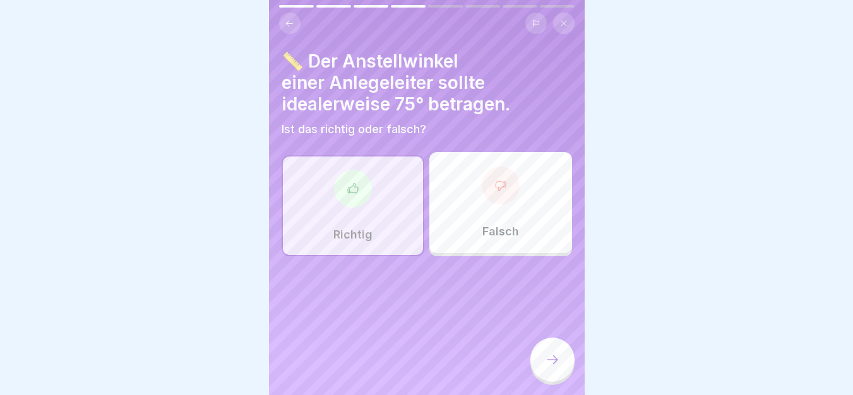
click at [557, 362] on div at bounding box center [552, 360] width 44 height 44
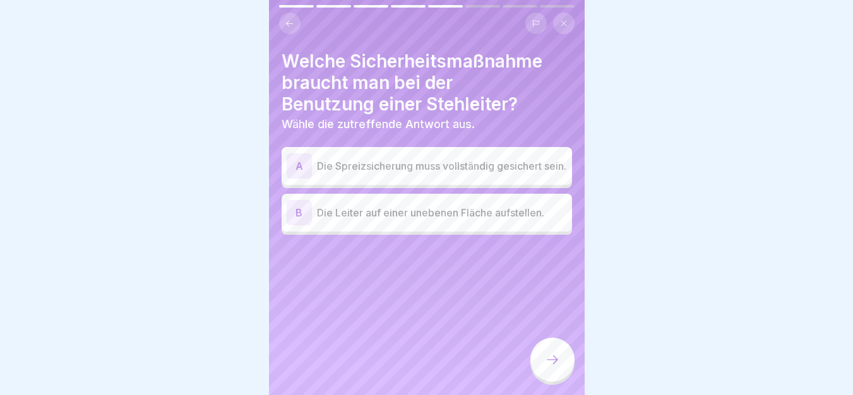
click at [399, 174] on p "Die Spreizsicherung muss vollständig gesichert sein." at bounding box center [442, 165] width 250 height 15
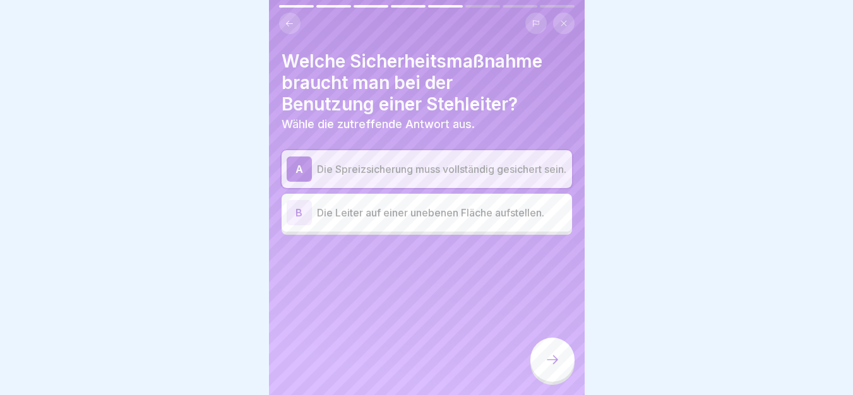
click at [549, 367] on icon at bounding box center [552, 359] width 15 height 15
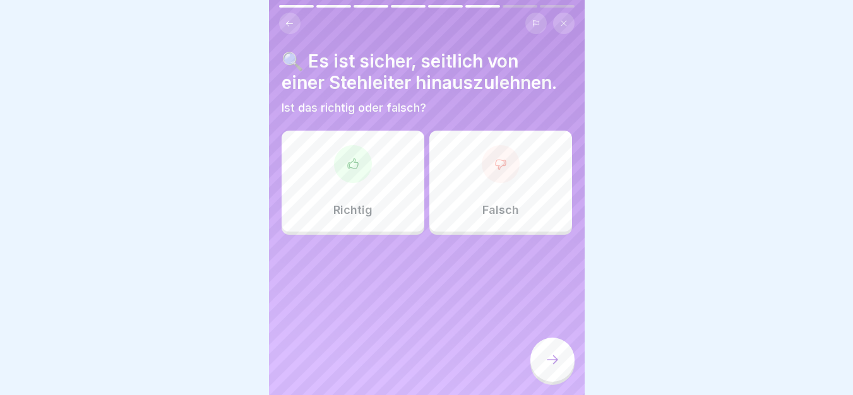
click at [484, 175] on div at bounding box center [500, 164] width 38 height 38
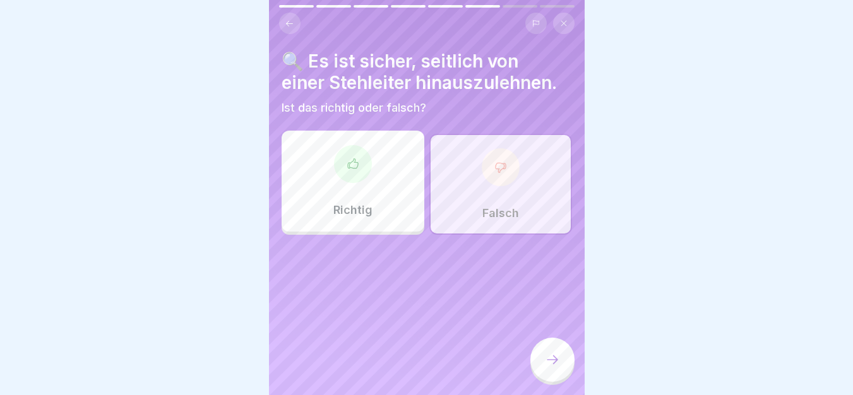
click at [555, 378] on div at bounding box center [552, 360] width 44 height 44
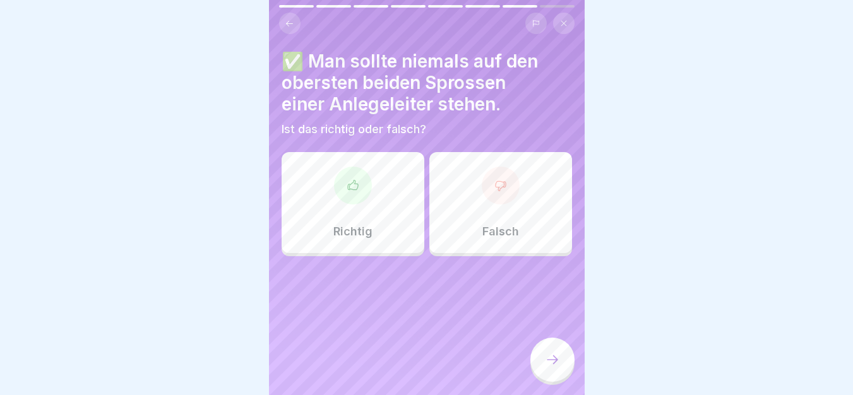
click at [374, 228] on div "Richtig" at bounding box center [352, 202] width 143 height 101
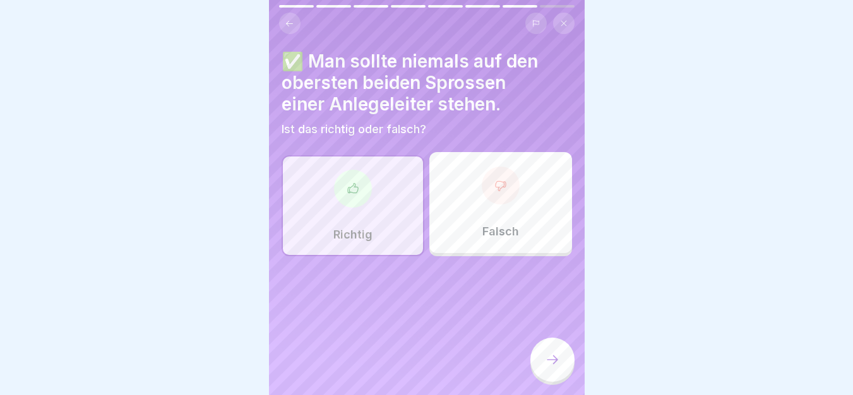
click at [556, 360] on div at bounding box center [552, 360] width 44 height 44
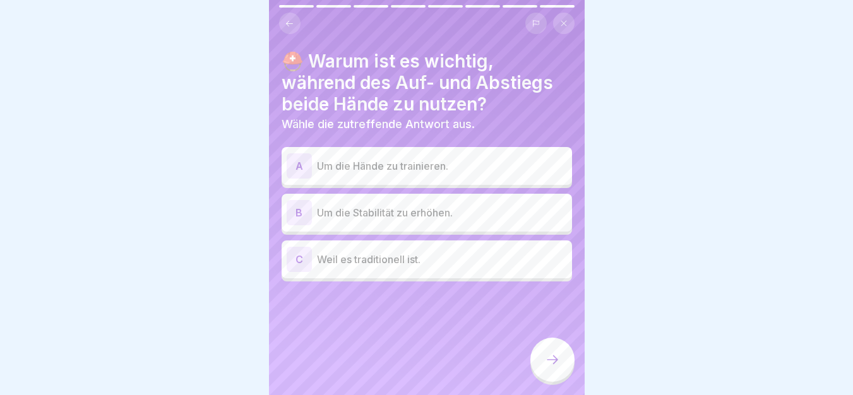
click at [466, 211] on p "Um die Stabilität zu erhöhen." at bounding box center [442, 212] width 250 height 15
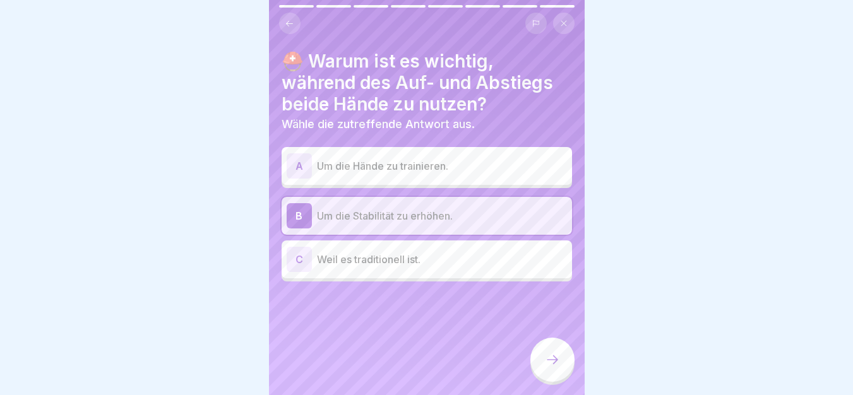
click at [549, 382] on div at bounding box center [552, 360] width 44 height 44
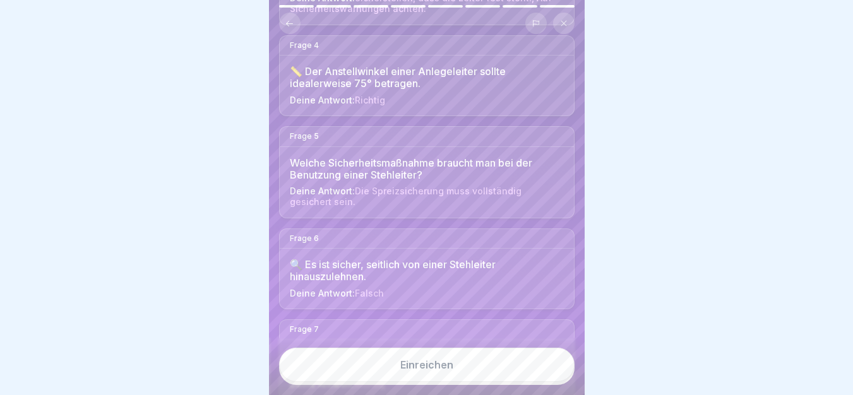
scroll to position [555, 0]
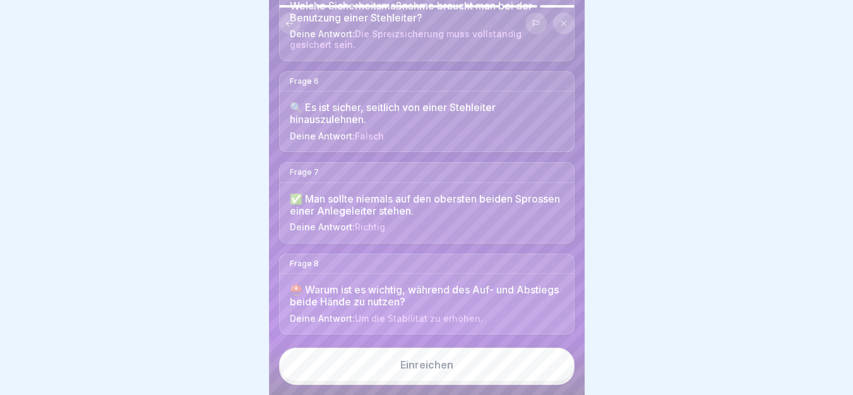
click at [468, 366] on button "Einreichen" at bounding box center [426, 365] width 295 height 34
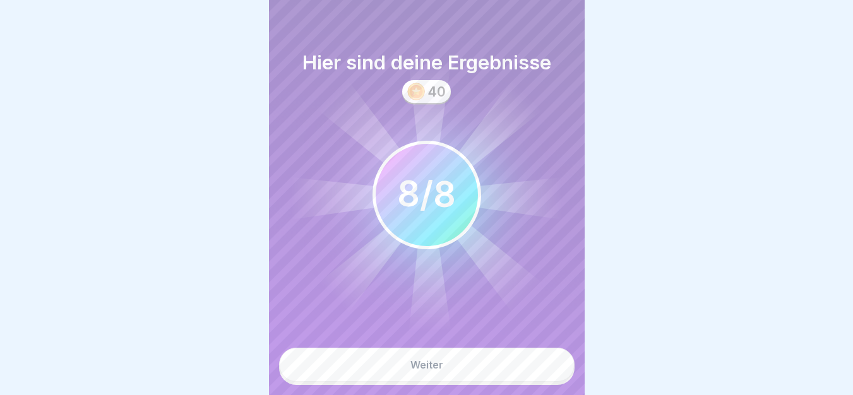
click at [467, 379] on button "Weiter" at bounding box center [426, 365] width 295 height 34
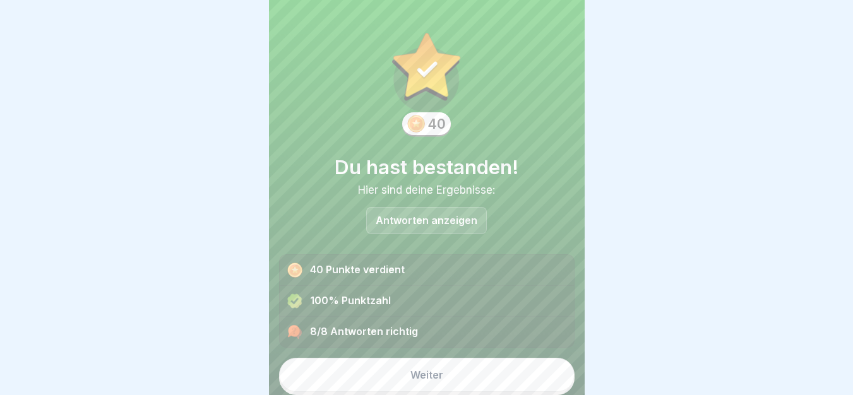
scroll to position [1, 0]
click at [508, 384] on button "Weiter" at bounding box center [426, 374] width 295 height 34
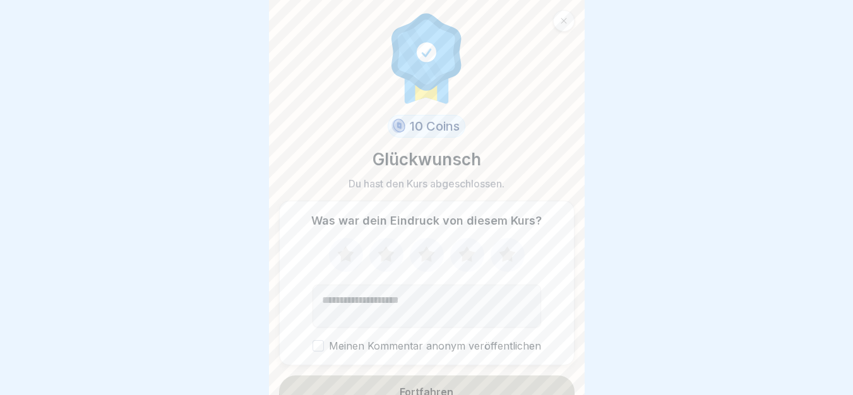
click at [589, 241] on body "Deutsch Prüfung Quiz 8 Fragen 60% Minimum 0 Versuche 40 Punkte Dein Ergebnis wi…" at bounding box center [426, 197] width 853 height 395
drag, startPoint x: 589, startPoint y: 241, endPoint x: 581, endPoint y: 247, distance: 9.5
click at [581, 247] on body "Deutsch Prüfung Quiz 8 Fragen 60% Minimum 0 Versuche 40 Punkte Dein Ergebnis wi…" at bounding box center [426, 197] width 853 height 395
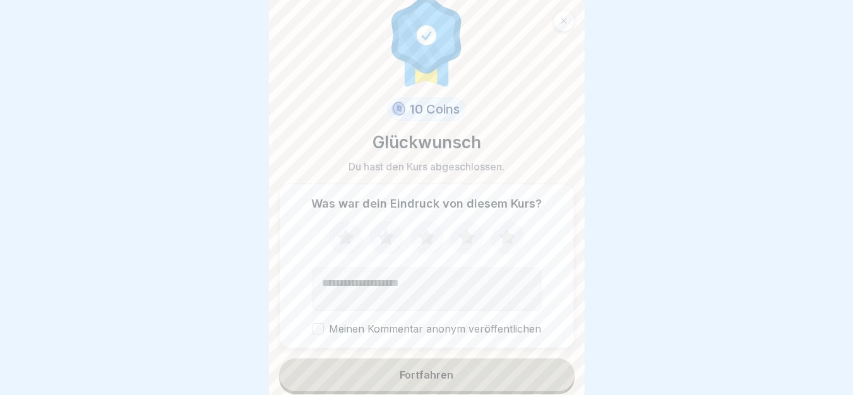
click at [500, 239] on icon at bounding box center [507, 237] width 16 height 16
click at [431, 281] on textarea "Kommentar (optional)" at bounding box center [426, 289] width 228 height 43
type textarea "*********"
click at [389, 387] on button "Fortfahren" at bounding box center [426, 374] width 295 height 33
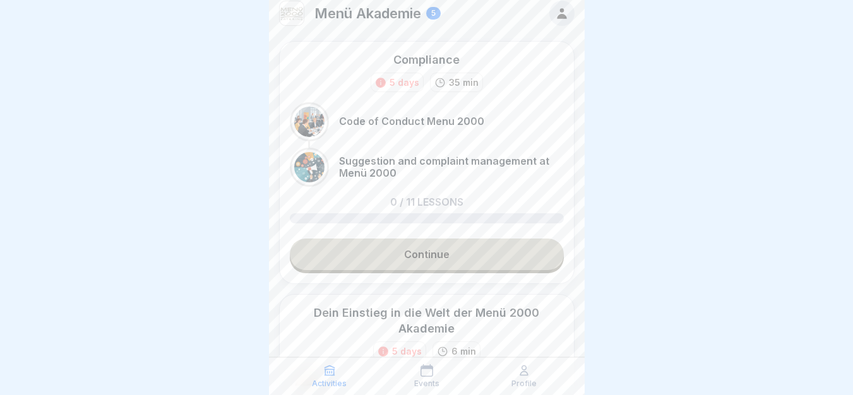
click at [555, 14] on icon at bounding box center [562, 13] width 14 height 14
click at [490, 268] on link "Continue" at bounding box center [427, 255] width 274 height 32
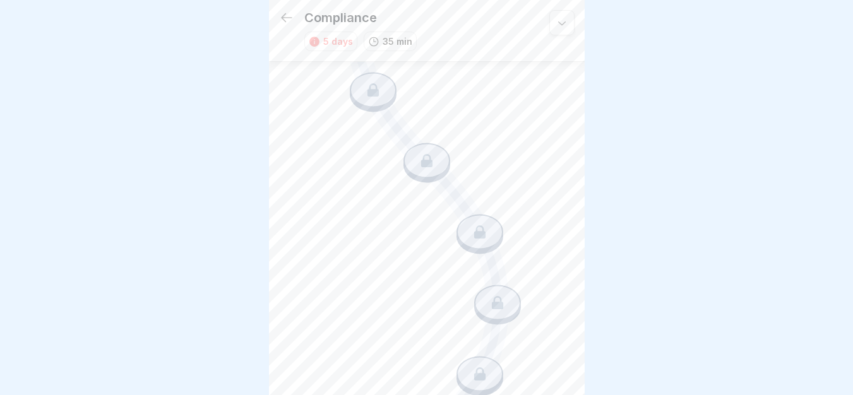
scroll to position [498, 0]
drag, startPoint x: 584, startPoint y: 306, endPoint x: 591, endPoint y: 394, distance: 87.9
click at [591, 394] on div at bounding box center [426, 197] width 853 height 395
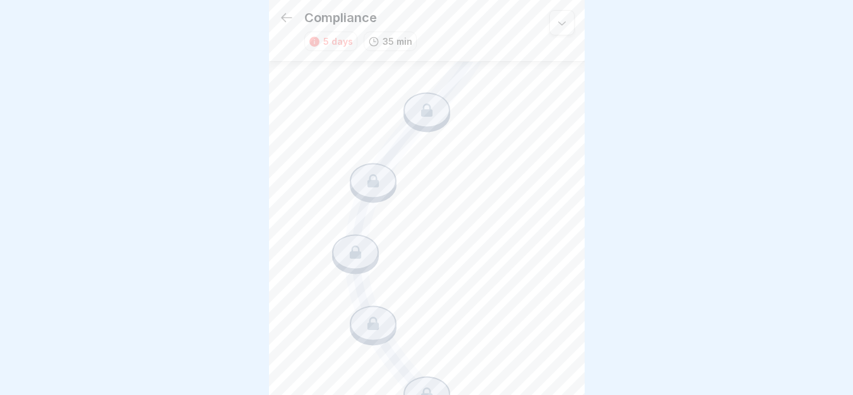
scroll to position [247, 0]
drag, startPoint x: 601, startPoint y: 210, endPoint x: 581, endPoint y: 182, distance: 34.3
click at [581, 182] on body "Compliance 5 days 35 min Code of Conduct Menu 2000 This course provides a compr…" at bounding box center [426, 197] width 853 height 395
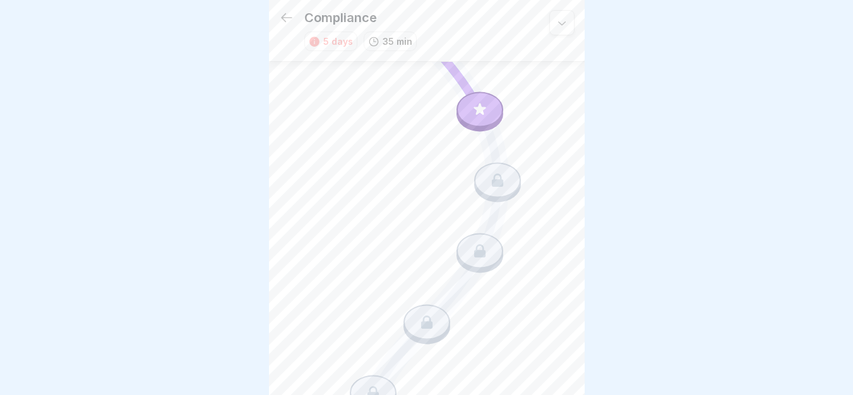
scroll to position [0, 0]
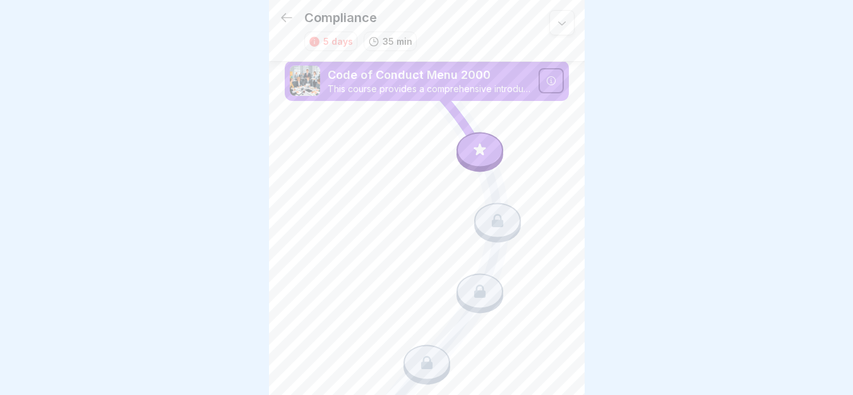
click at [479, 147] on icon at bounding box center [479, 149] width 16 height 16
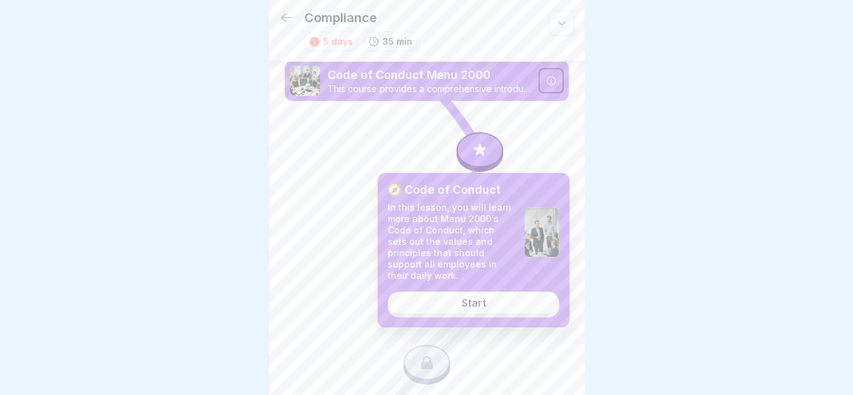
click at [492, 304] on link "Start" at bounding box center [473, 303] width 172 height 23
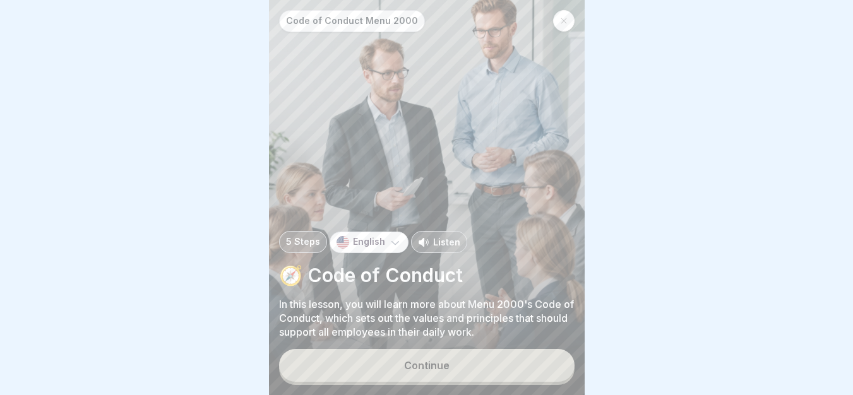
click at [382, 253] on div "English" at bounding box center [368, 242] width 79 height 21
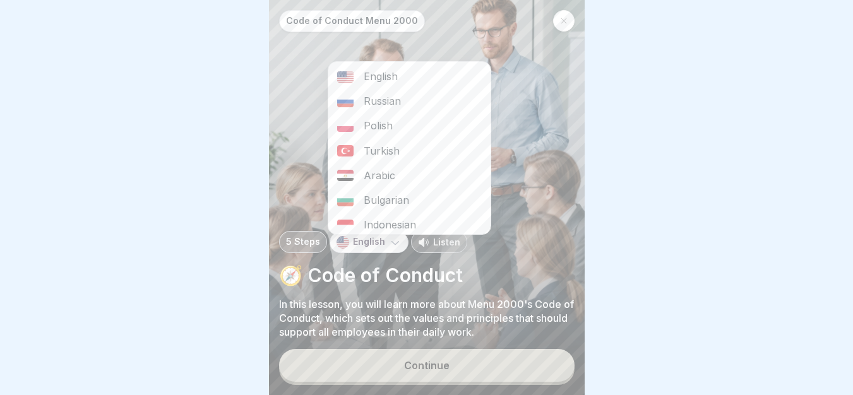
scroll to position [204, 0]
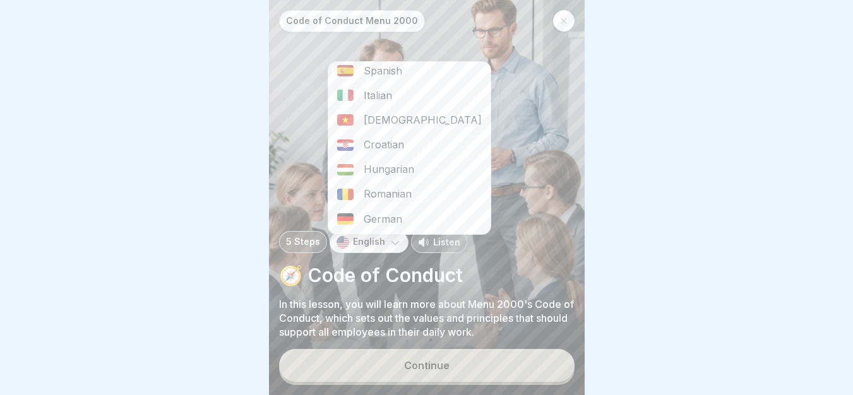
click at [432, 231] on div "German" at bounding box center [409, 219] width 162 height 25
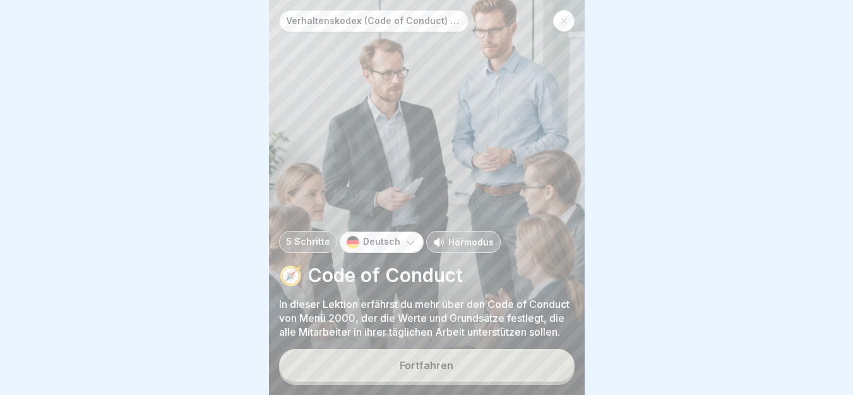
scroll to position [9, 0]
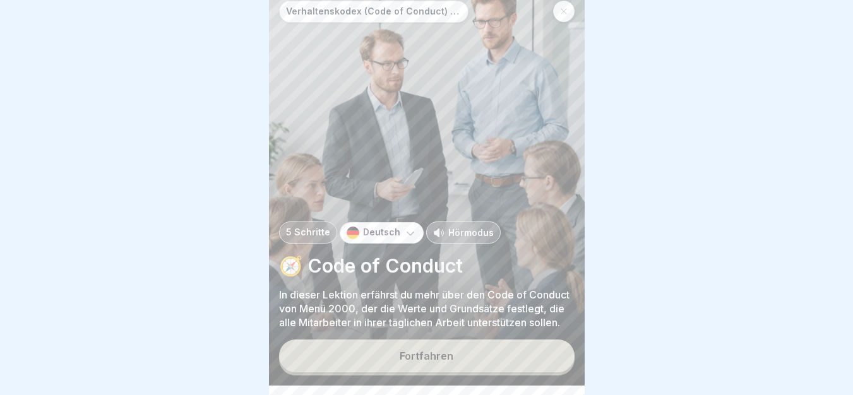
drag, startPoint x: 276, startPoint y: 293, endPoint x: 577, endPoint y: 348, distance: 305.3
click at [423, 359] on button "Fortfahren" at bounding box center [426, 355] width 295 height 33
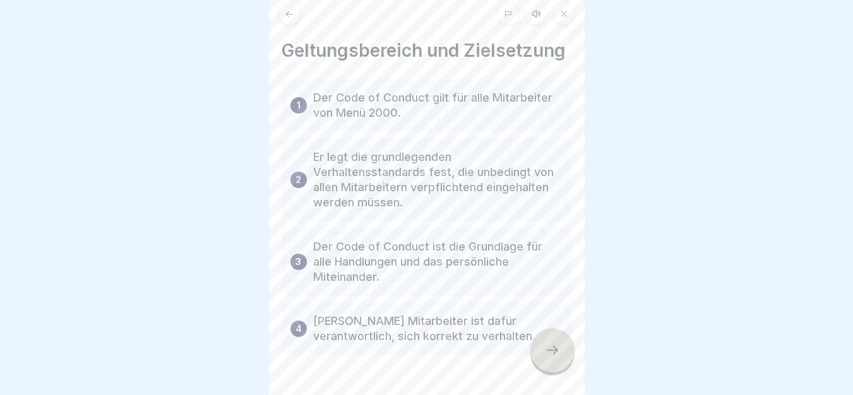
click at [285, 17] on icon at bounding box center [289, 13] width 9 height 9
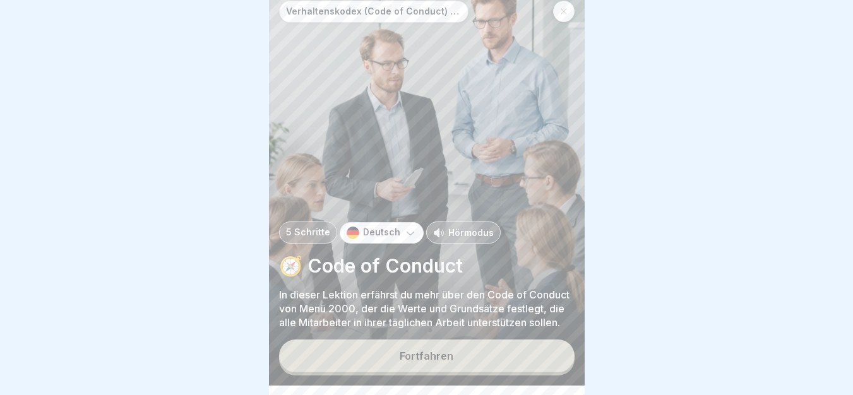
click at [471, 239] on p "Hörmodus" at bounding box center [470, 232] width 45 height 13
click at [471, 366] on button "Fortfahren" at bounding box center [426, 355] width 295 height 33
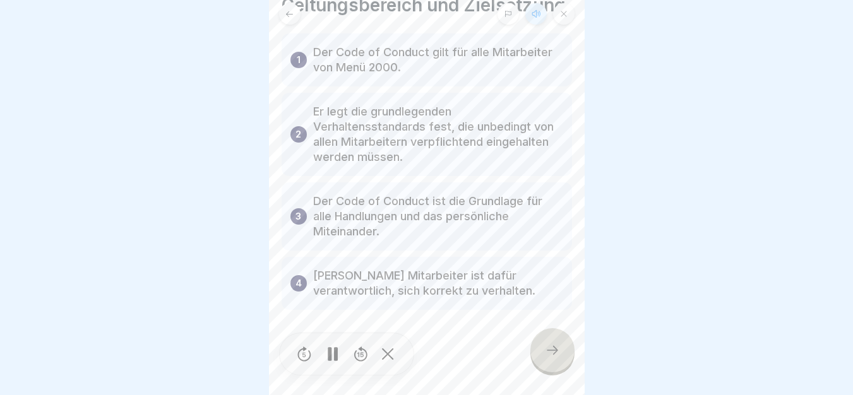
scroll to position [0, 0]
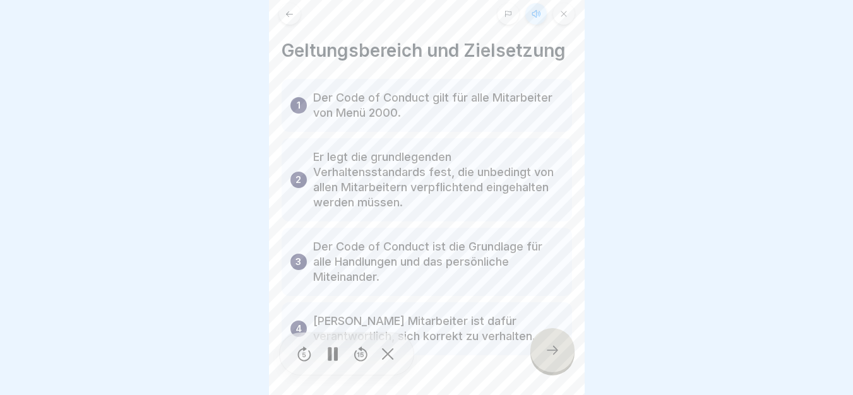
click at [562, 16] on icon at bounding box center [563, 14] width 6 height 6
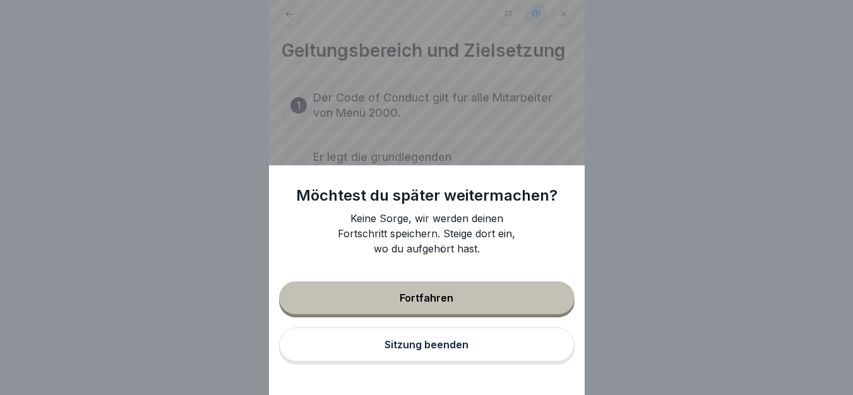
click at [562, 16] on div "Möchtest du später weitermachen? Keine Sorge, wir werden deinen Fortschritt spe…" at bounding box center [427, 197] width 316 height 395
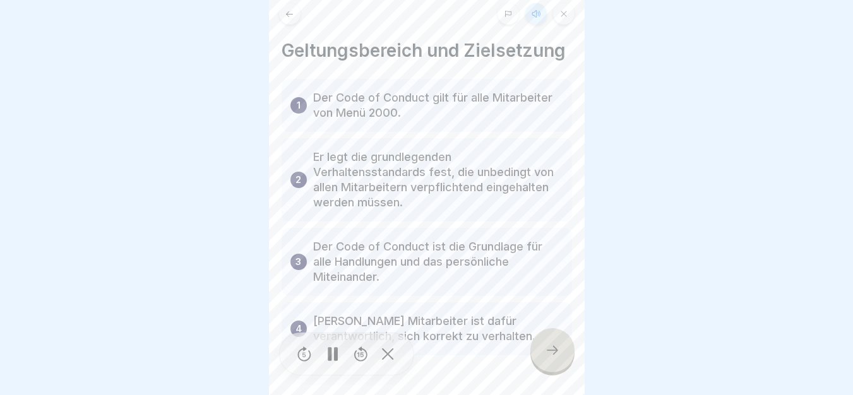
click at [292, 21] on button at bounding box center [289, 13] width 21 height 21
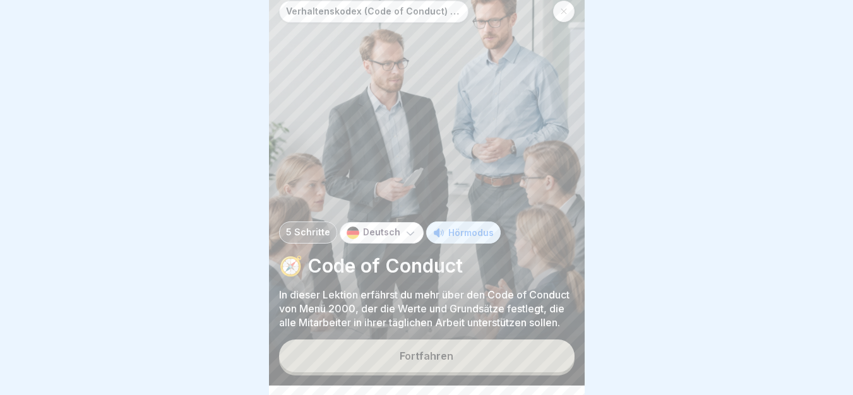
click at [565, 9] on icon at bounding box center [563, 12] width 6 height 6
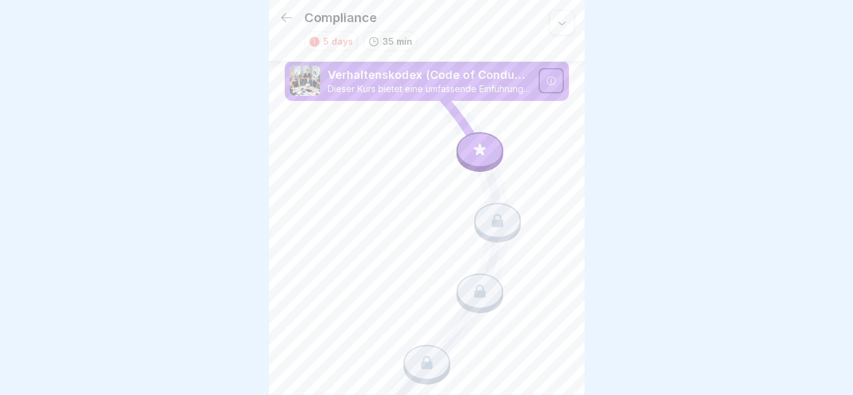
click at [280, 16] on icon at bounding box center [286, 17] width 15 height 15
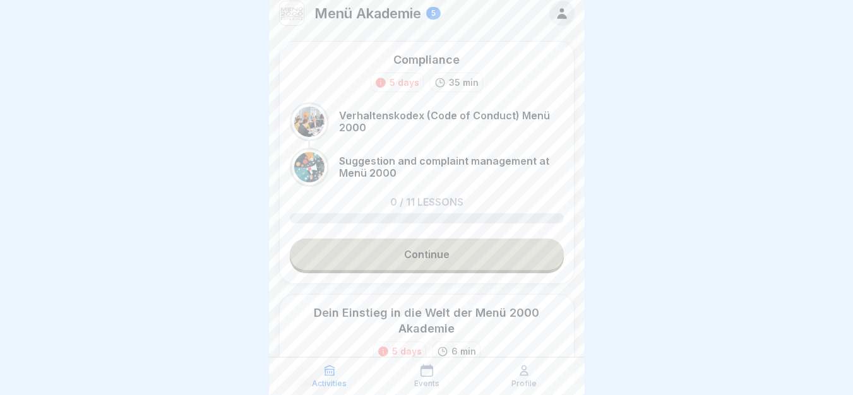
click at [375, 85] on icon at bounding box center [380, 83] width 10 height 10
click at [389, 83] on div "5 days" at bounding box center [404, 82] width 30 height 13
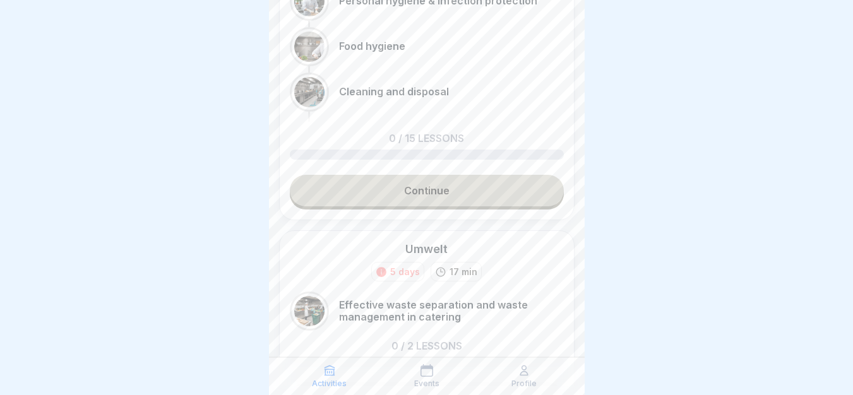
scroll to position [1025, 0]
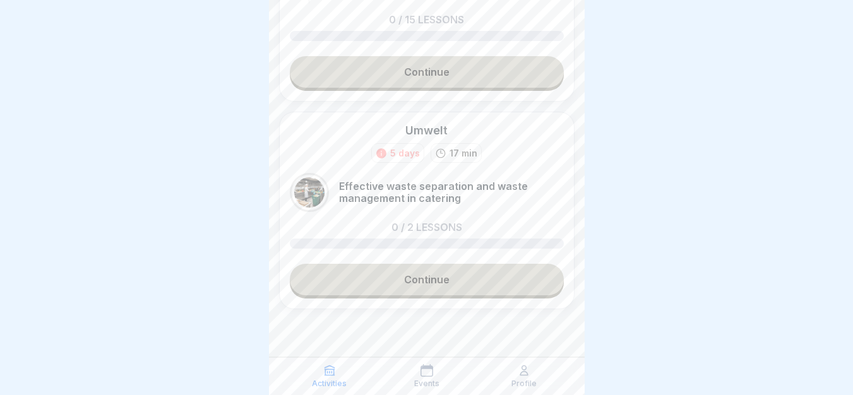
click at [454, 266] on link "Continue" at bounding box center [427, 280] width 274 height 32
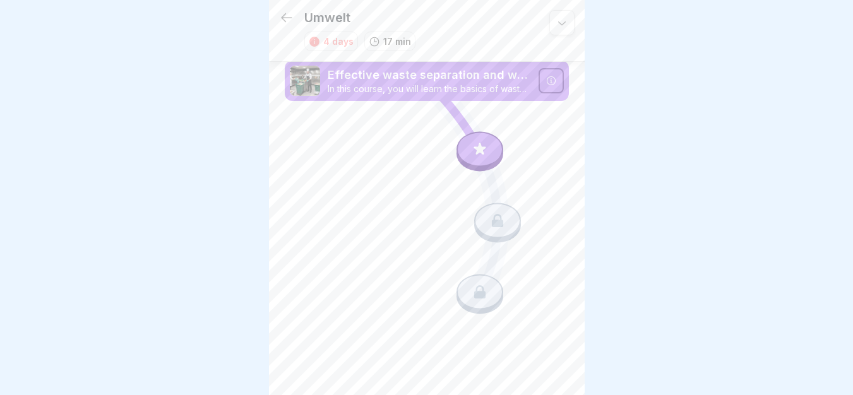
click at [471, 136] on div at bounding box center [479, 152] width 47 height 40
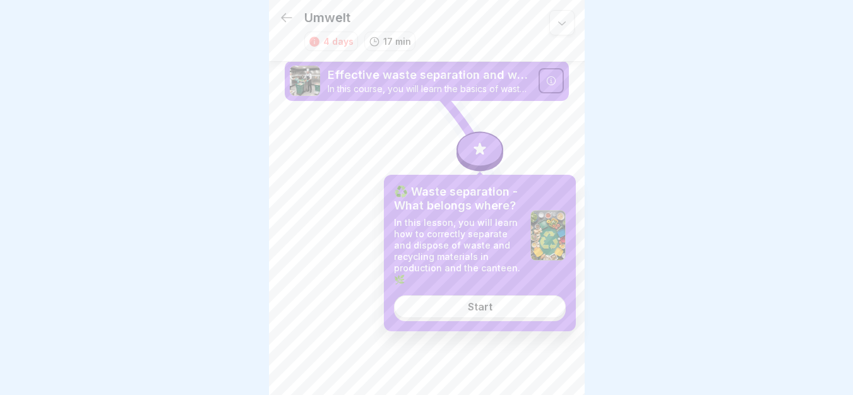
click at [501, 308] on link "Start" at bounding box center [480, 306] width 172 height 23
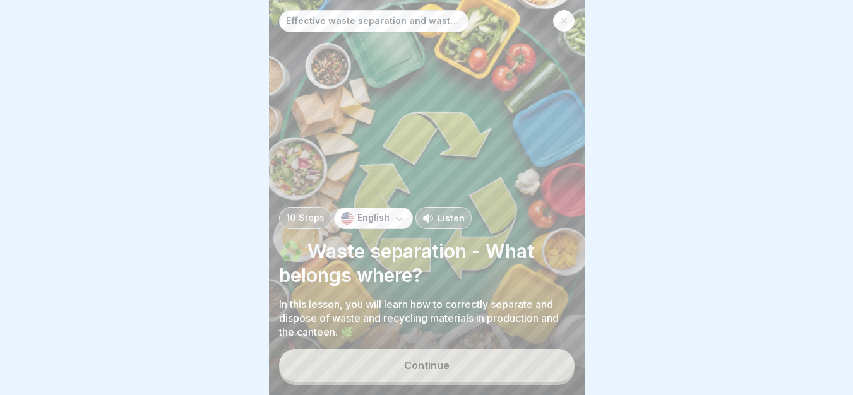
click at [396, 225] on icon at bounding box center [399, 218] width 13 height 13
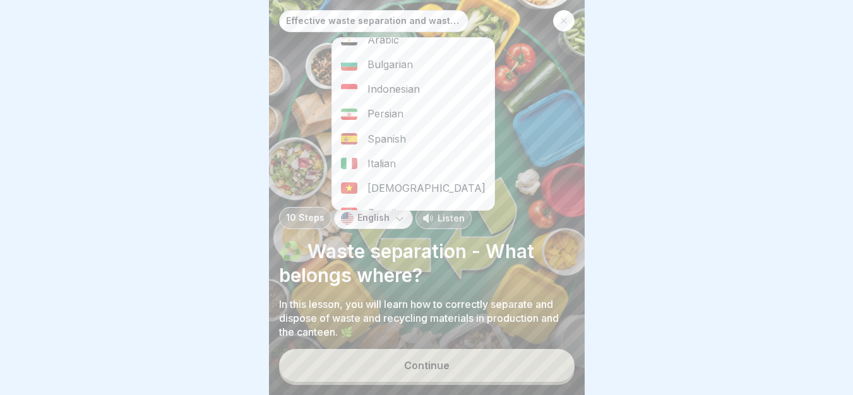
scroll to position [204, 0]
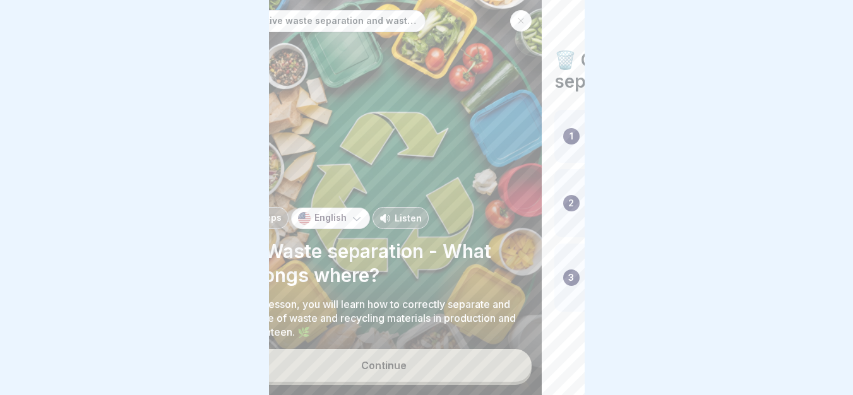
click at [464, 210] on div "Effective waste separation and waste management in catering 10 Steps English Li…" at bounding box center [384, 197] width 316 height 395
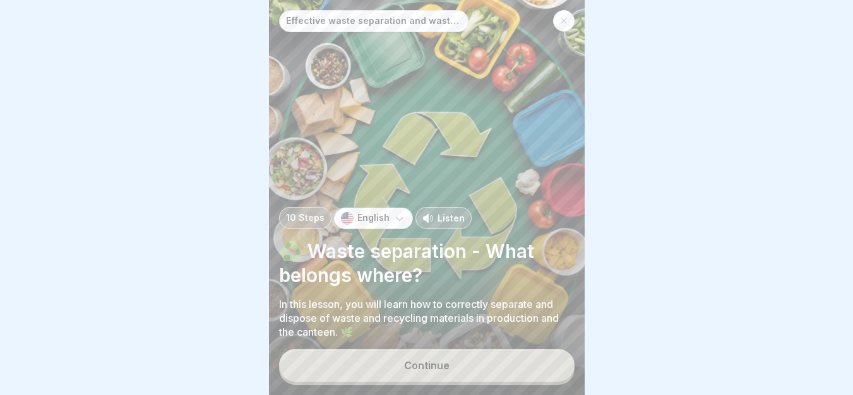
click at [369, 223] on p "English" at bounding box center [373, 218] width 32 height 11
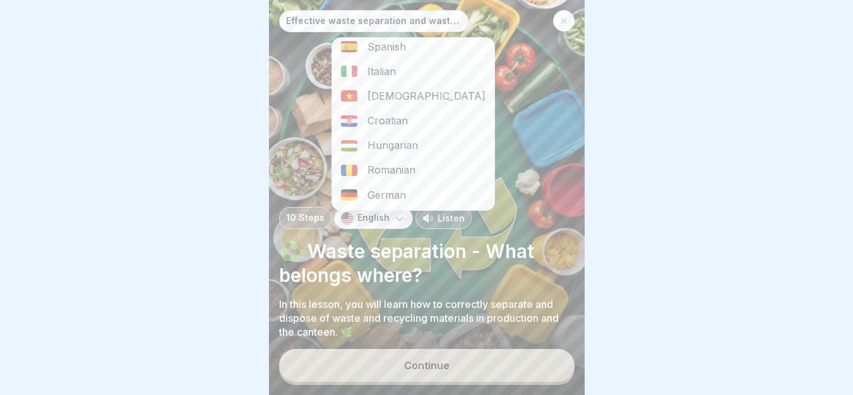
click at [442, 201] on div "German" at bounding box center [413, 195] width 162 height 25
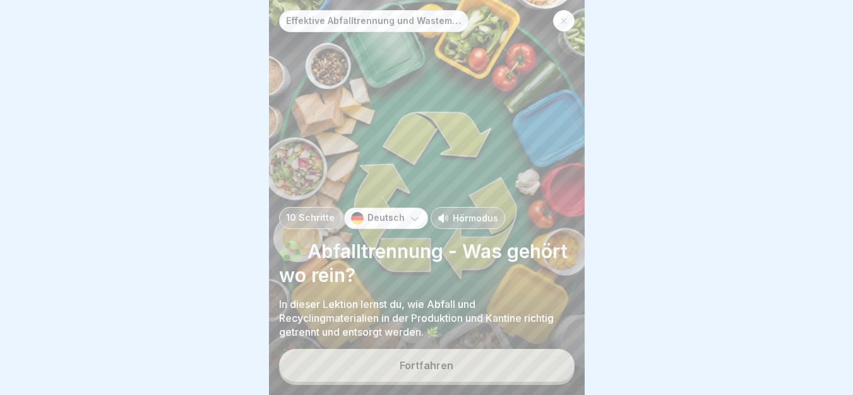
click at [403, 369] on button "Fortfahren" at bounding box center [426, 365] width 295 height 33
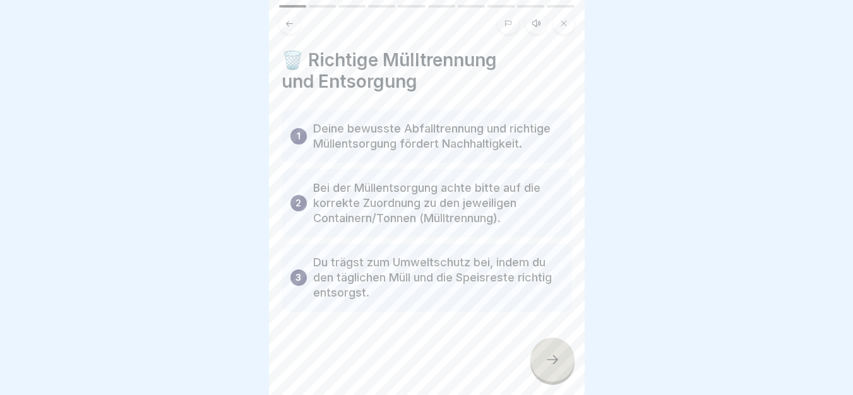
drag, startPoint x: 280, startPoint y: 41, endPoint x: 568, endPoint y: 326, distance: 405.6
click at [557, 382] on div at bounding box center [552, 360] width 44 height 44
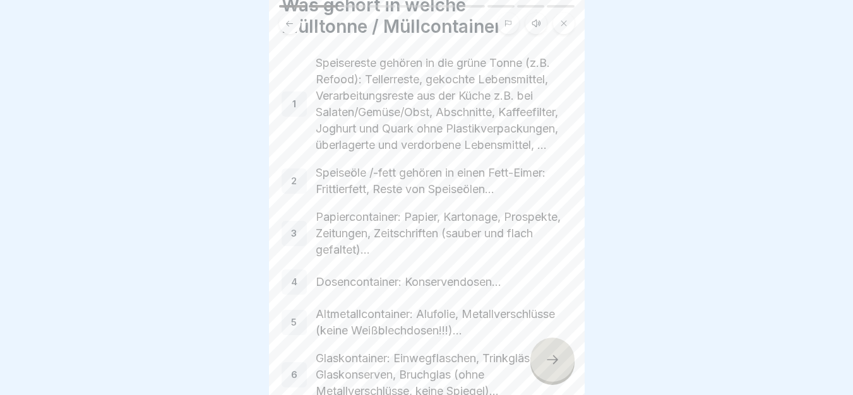
scroll to position [81, 0]
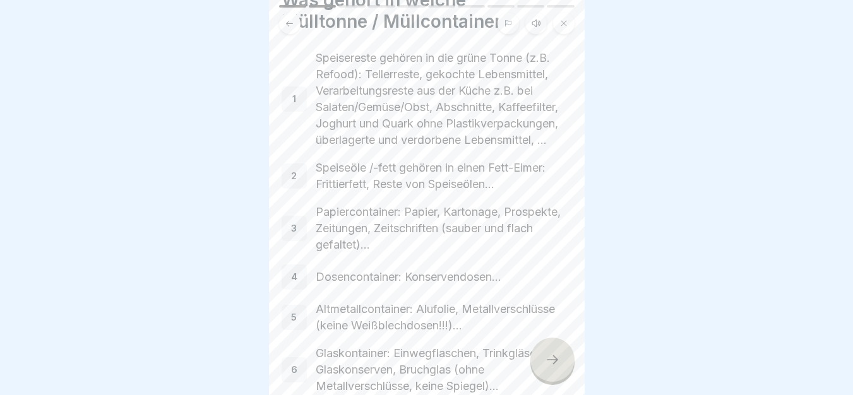
drag, startPoint x: 309, startPoint y: 43, endPoint x: 553, endPoint y: 373, distance: 410.6
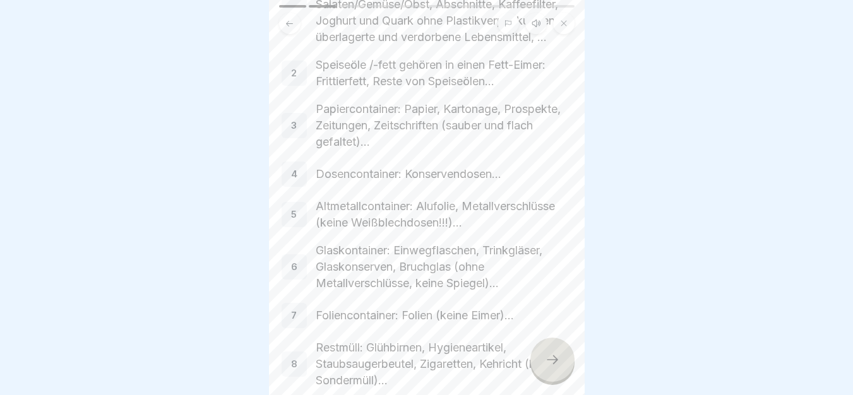
scroll to position [180, 0]
click at [584, 257] on div "🍴 Speiserestetonne ( z.B. ReFood) In unseren Betriebsrestaurants werden die Spe…" at bounding box center [742, 197] width 316 height 395
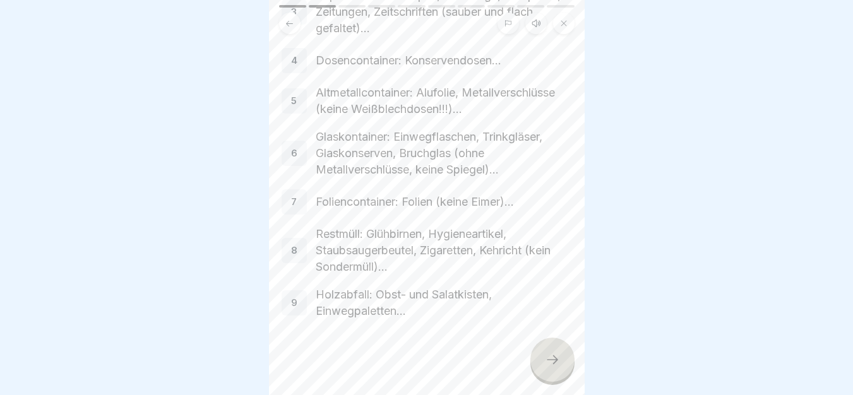
scroll to position [331, 0]
drag, startPoint x: 311, startPoint y: 122, endPoint x: 574, endPoint y: 334, distance: 337.0
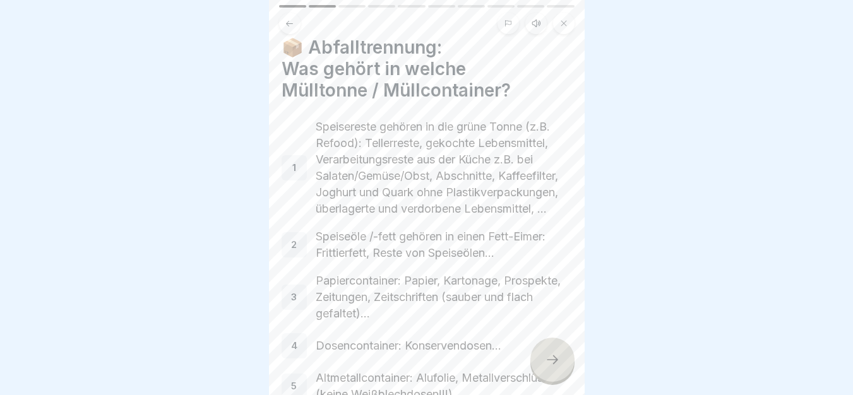
scroll to position [0, 0]
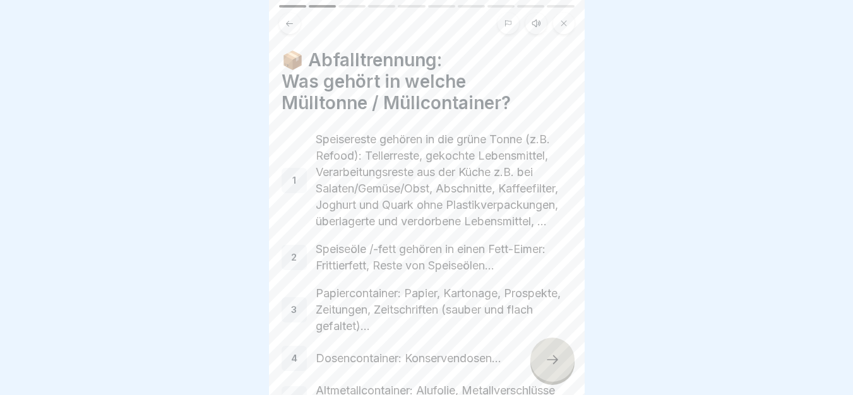
click at [577, 91] on div "📦 Abfalltrennung: Was gehört in welche Mülltonne / Müllcontainer? 1 Speisereste…" at bounding box center [427, 197] width 316 height 395
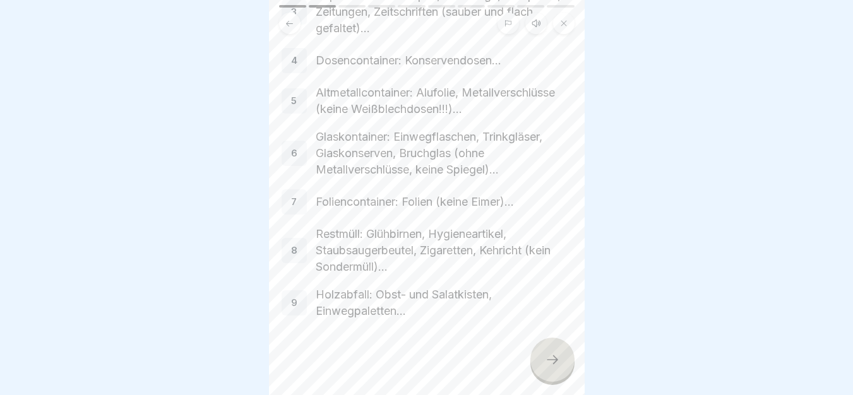
scroll to position [331, 0]
click at [572, 363] on div at bounding box center [552, 360] width 44 height 44
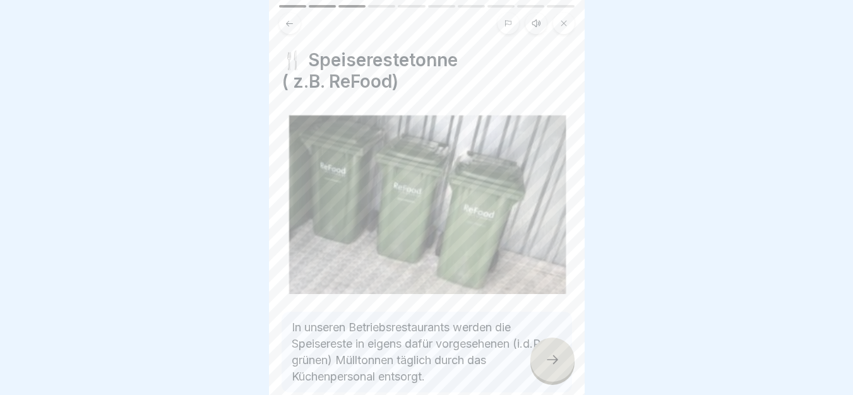
click at [598, 204] on body "Effektive Abfalltrennung und Wastemanagement im Catering 10 Schritte Deutsch Hö…" at bounding box center [426, 197] width 853 height 395
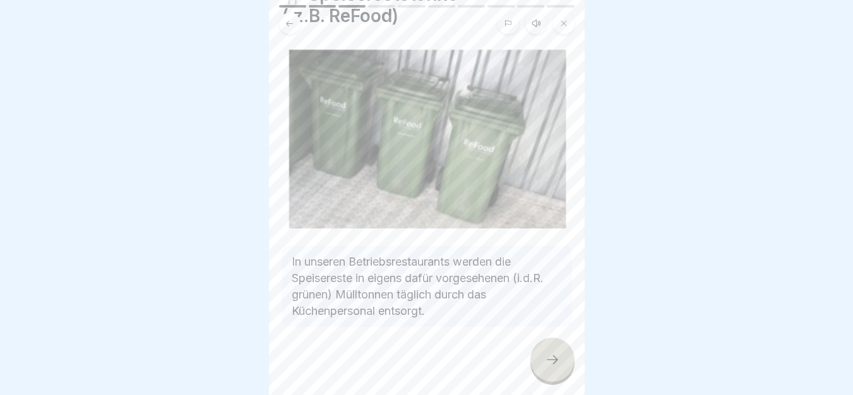
scroll to position [83, 0]
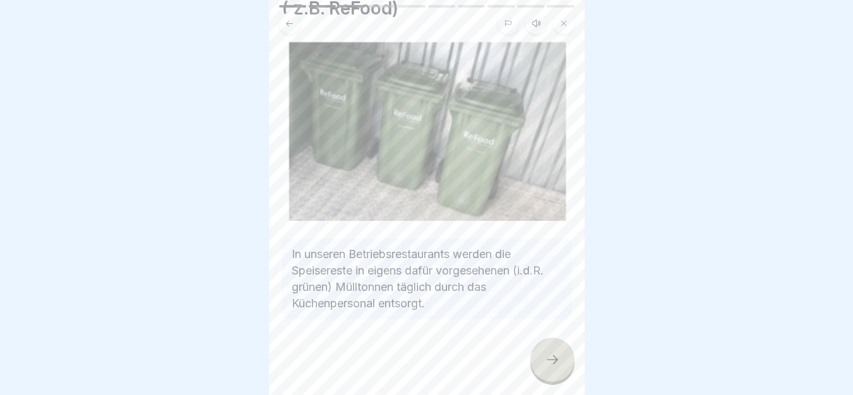
drag, startPoint x: 288, startPoint y: 228, endPoint x: 541, endPoint y: 312, distance: 266.8
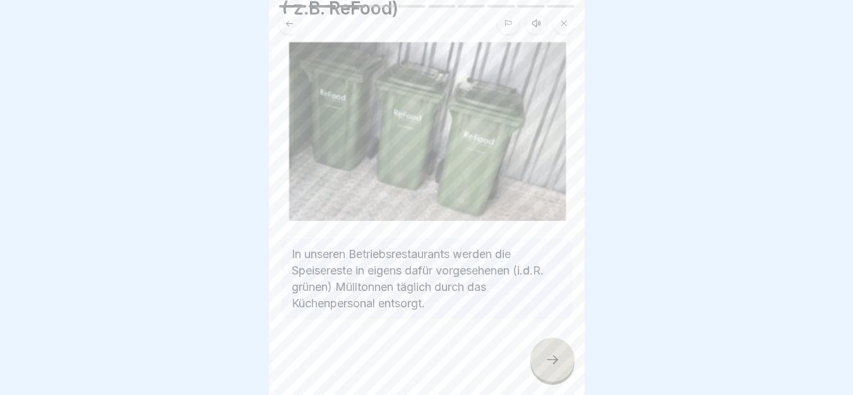
click at [555, 367] on icon at bounding box center [552, 359] width 15 height 15
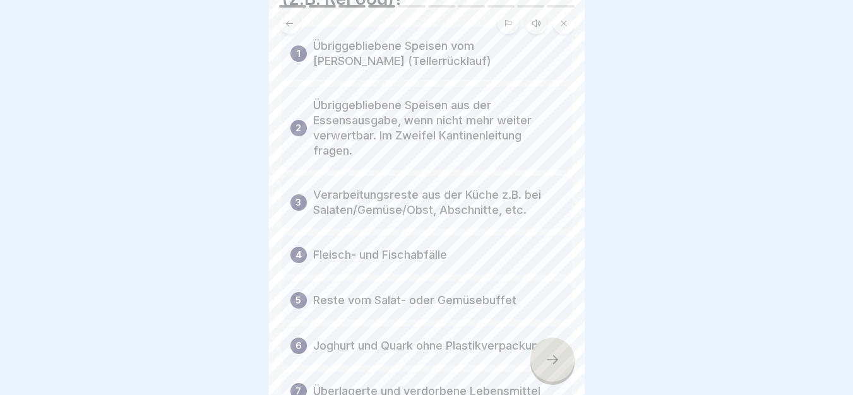
scroll to position [107, 0]
drag, startPoint x: 279, startPoint y: 24, endPoint x: 555, endPoint y: 381, distance: 450.7
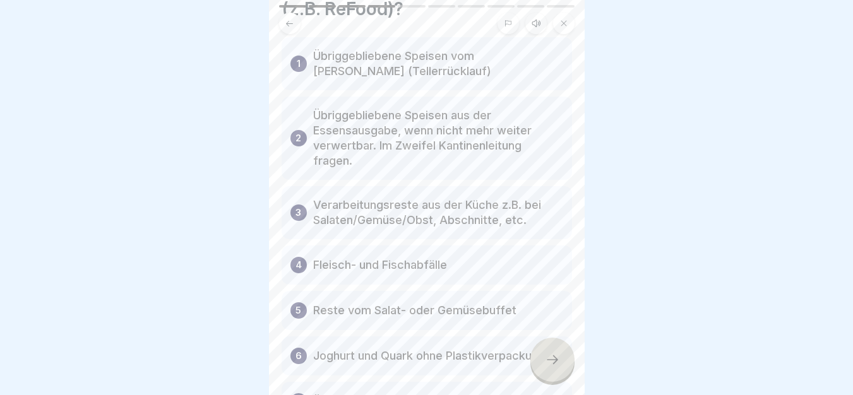
scroll to position [255, 0]
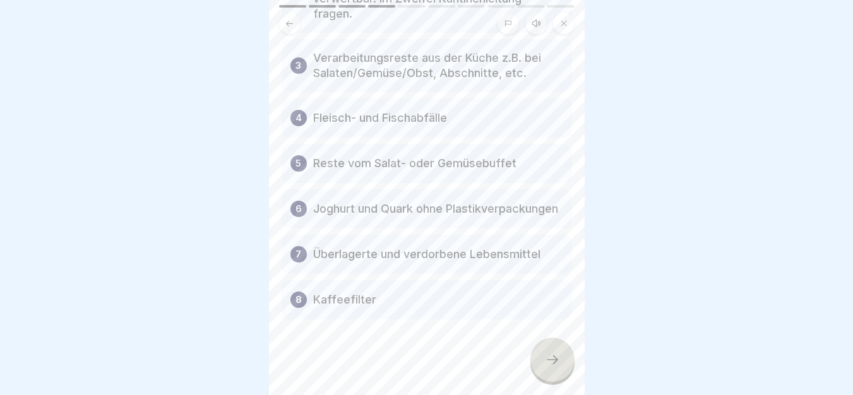
click at [557, 367] on icon at bounding box center [552, 359] width 15 height 15
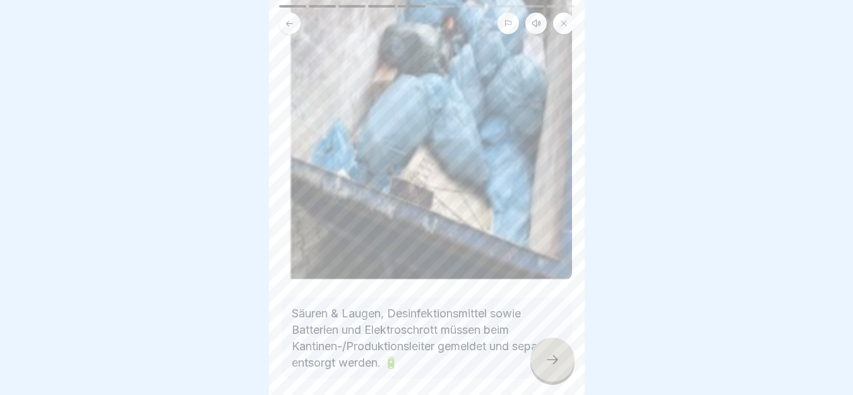
scroll to position [227, 0]
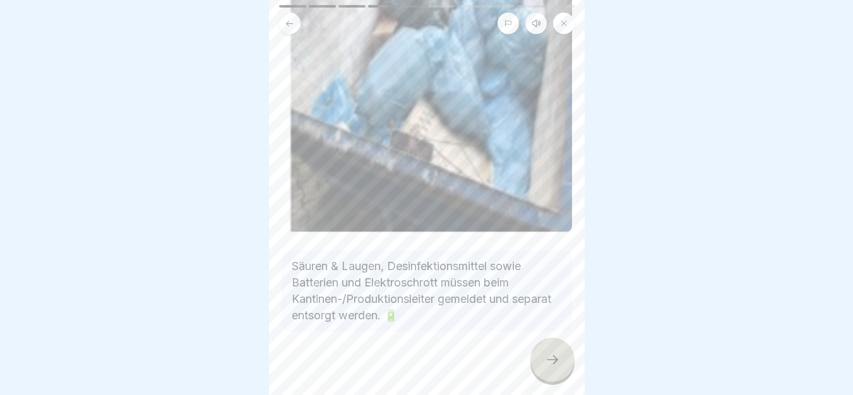
drag, startPoint x: 289, startPoint y: 238, endPoint x: 538, endPoint y: 316, distance: 260.6
type textarea "**********"
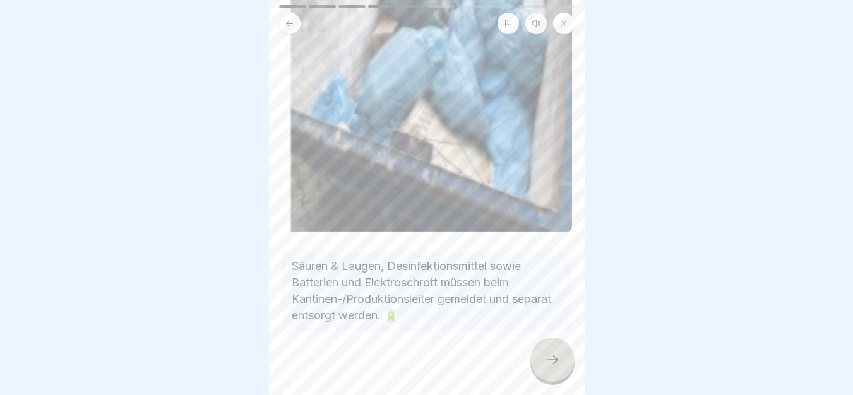
click at [554, 367] on icon at bounding box center [552, 359] width 15 height 15
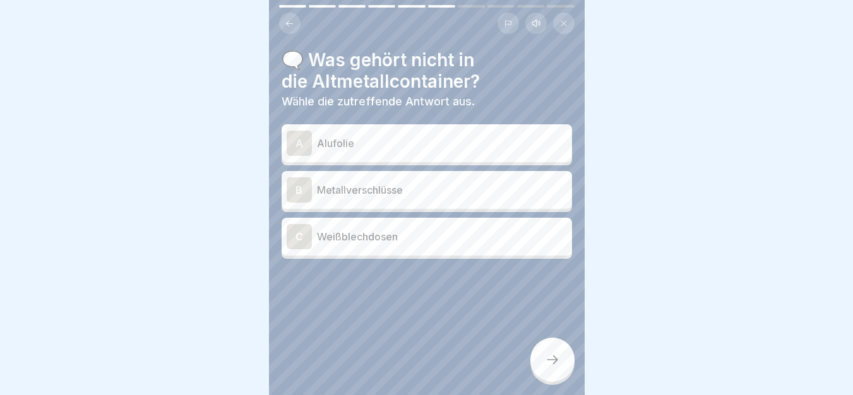
click at [415, 251] on div "C Weißblechdosen" at bounding box center [426, 237] width 290 height 38
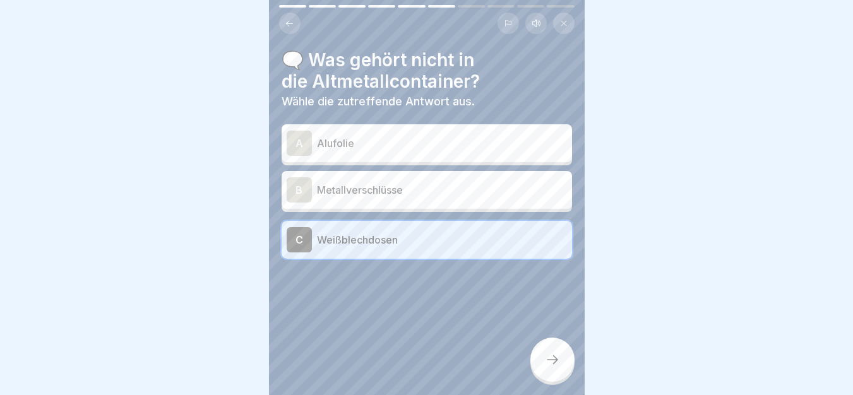
click at [562, 375] on div at bounding box center [552, 360] width 44 height 44
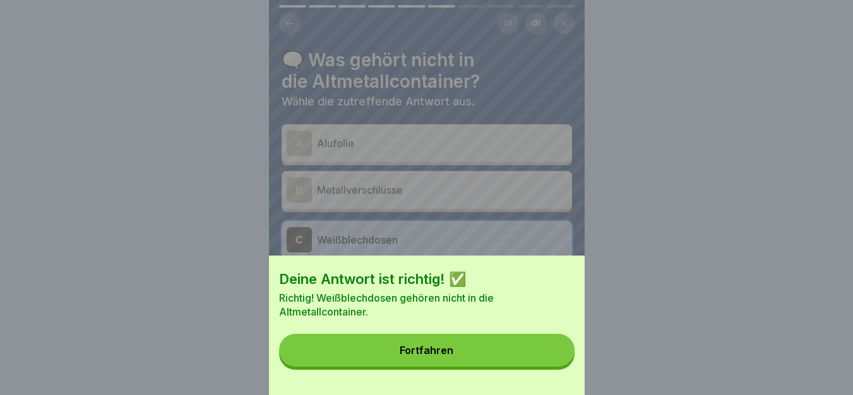
click at [488, 358] on button "Fortfahren" at bounding box center [426, 350] width 295 height 33
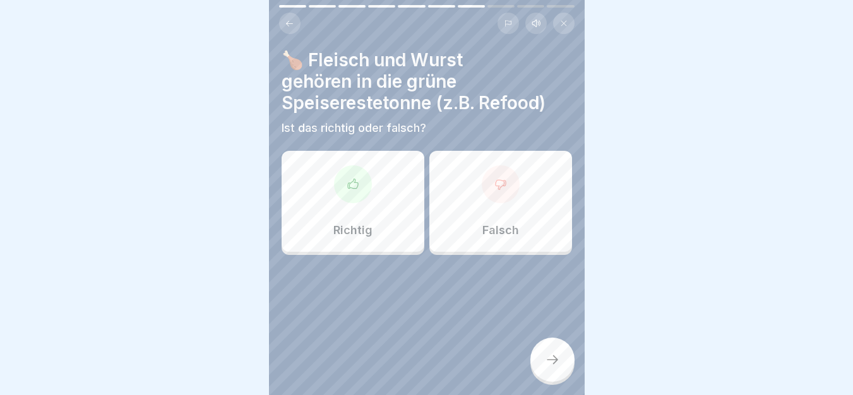
click at [358, 173] on div at bounding box center [353, 184] width 38 height 38
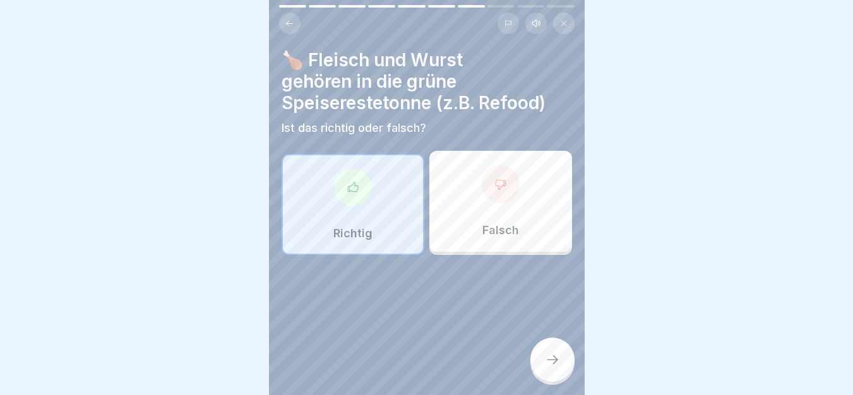
click at [559, 367] on icon at bounding box center [552, 359] width 15 height 15
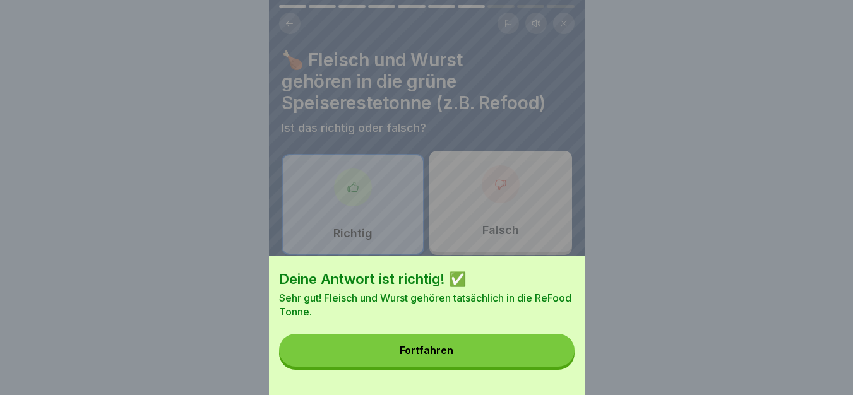
click at [427, 356] on div "Fortfahren" at bounding box center [426, 350] width 54 height 11
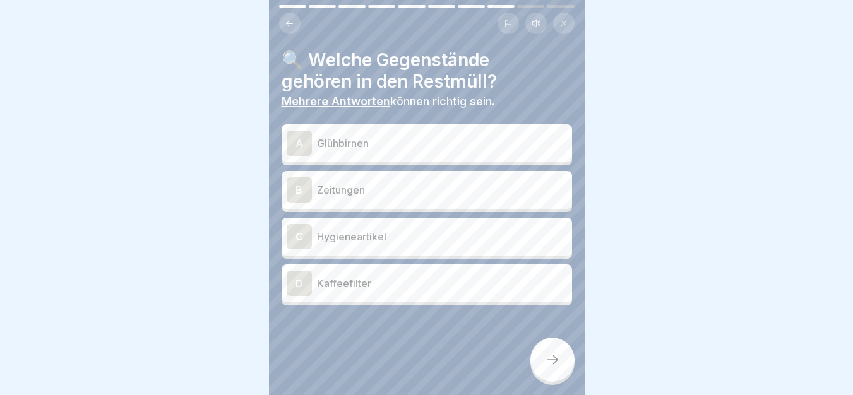
click at [391, 131] on div "A Glühbirnen" at bounding box center [426, 143] width 280 height 25
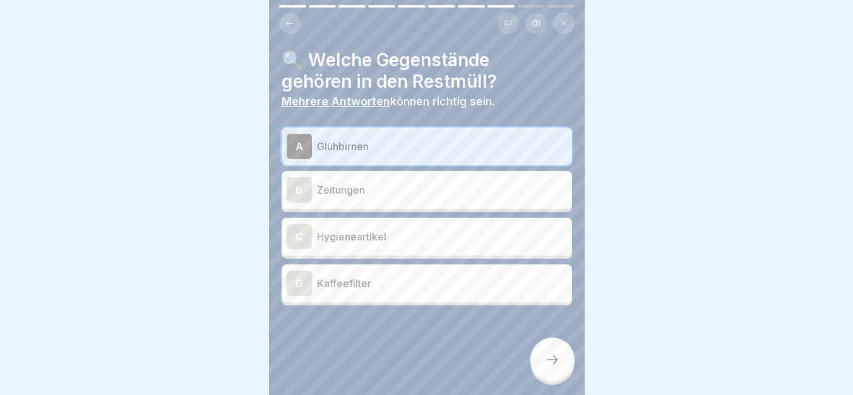
click at [390, 227] on div "C Hygieneartikel" at bounding box center [426, 236] width 280 height 25
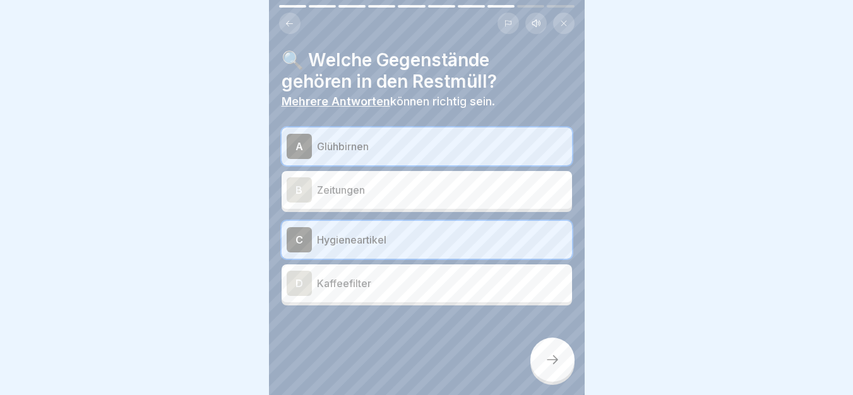
click at [546, 377] on div at bounding box center [552, 360] width 44 height 44
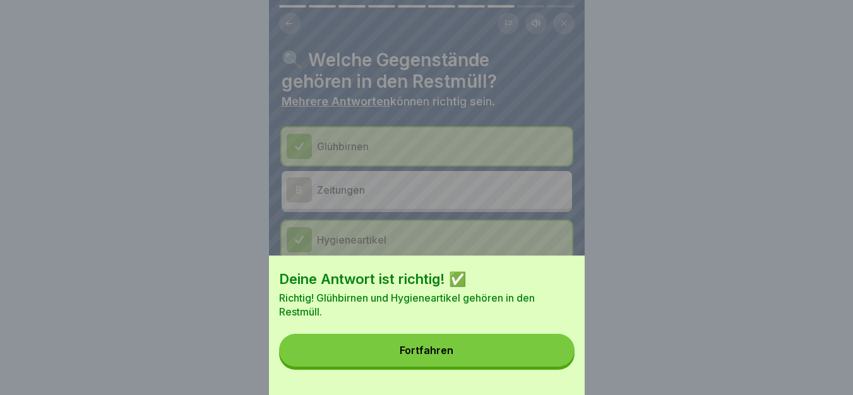
click at [485, 362] on button "Fortfahren" at bounding box center [426, 350] width 295 height 33
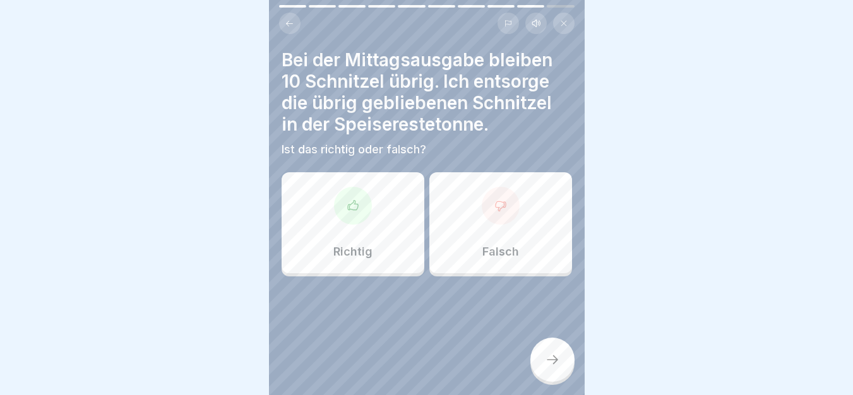
click at [356, 228] on div "Richtig" at bounding box center [352, 222] width 143 height 101
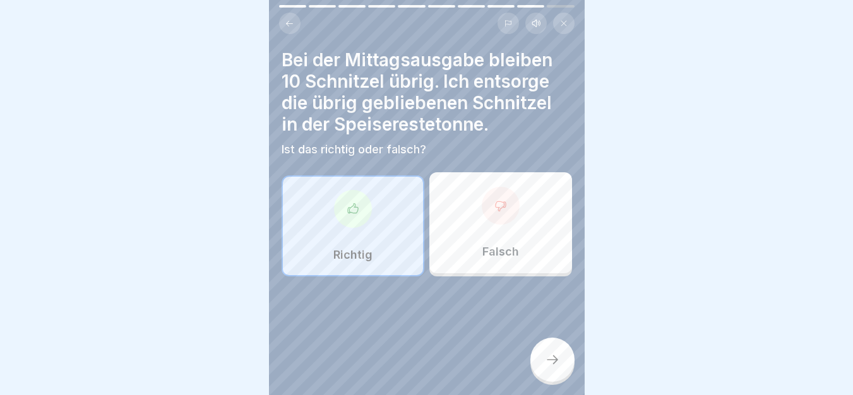
click at [560, 382] on div at bounding box center [552, 360] width 44 height 44
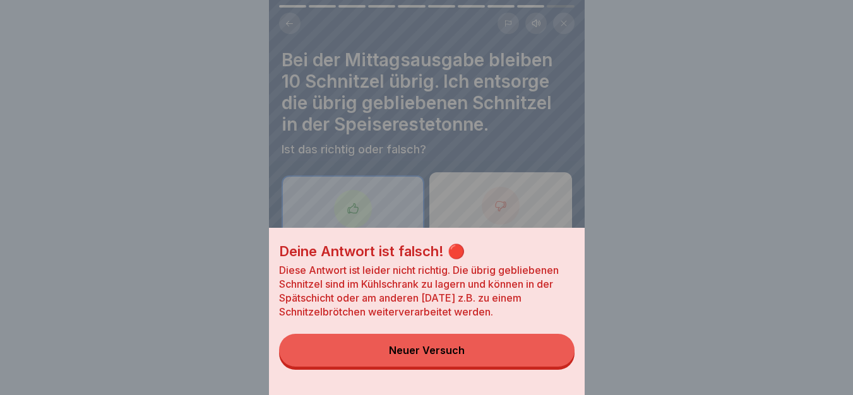
click at [414, 356] on div "Neuer Versuch" at bounding box center [427, 350] width 76 height 11
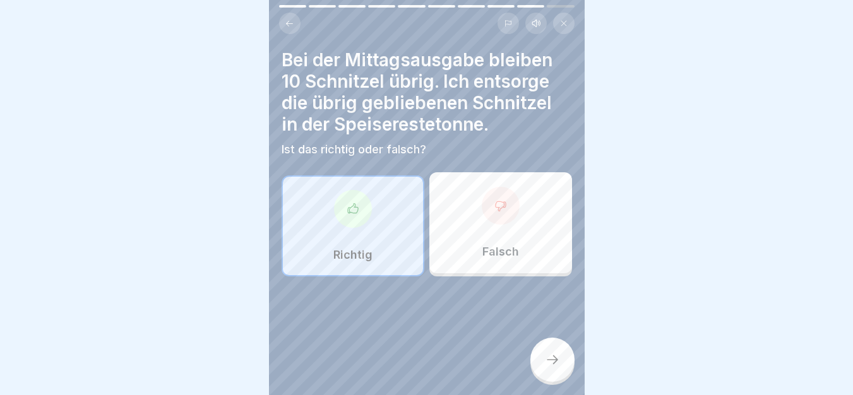
click at [488, 247] on p "Falsch" at bounding box center [500, 252] width 37 height 14
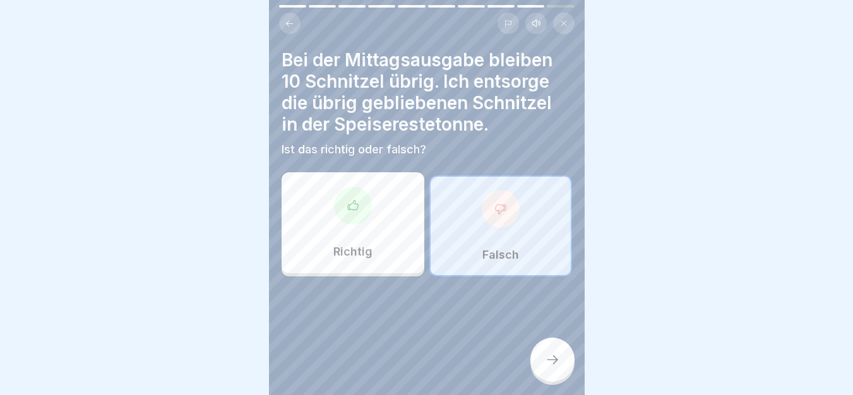
click at [549, 367] on icon at bounding box center [552, 359] width 15 height 15
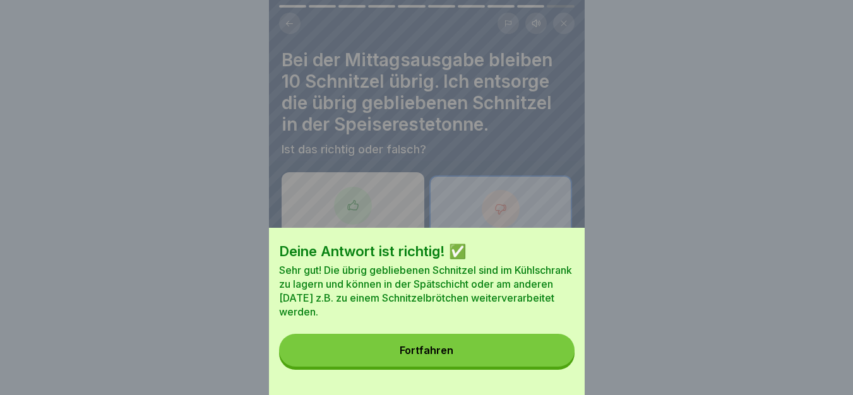
click at [445, 366] on button "Fortfahren" at bounding box center [426, 350] width 295 height 33
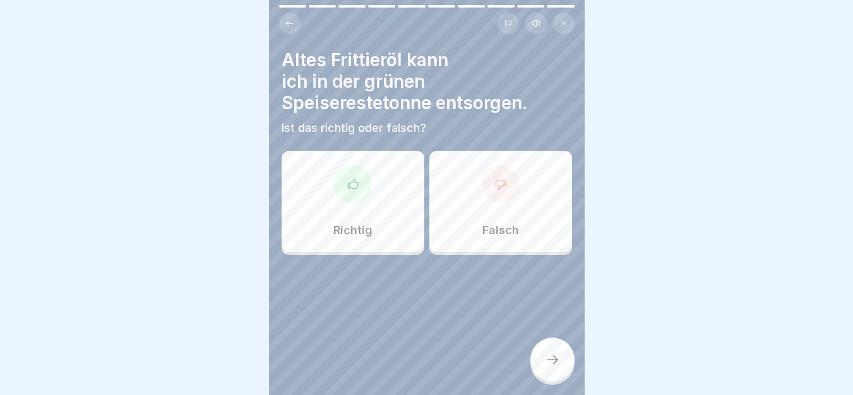
click at [489, 206] on div "Falsch" at bounding box center [500, 201] width 143 height 101
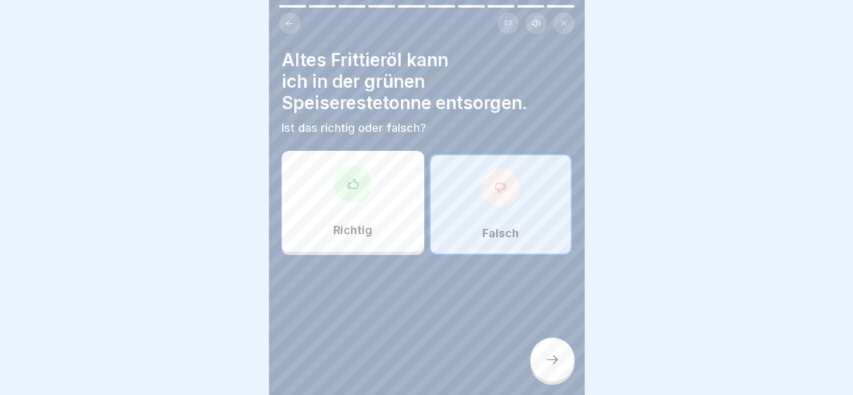
click at [545, 367] on icon at bounding box center [552, 359] width 15 height 15
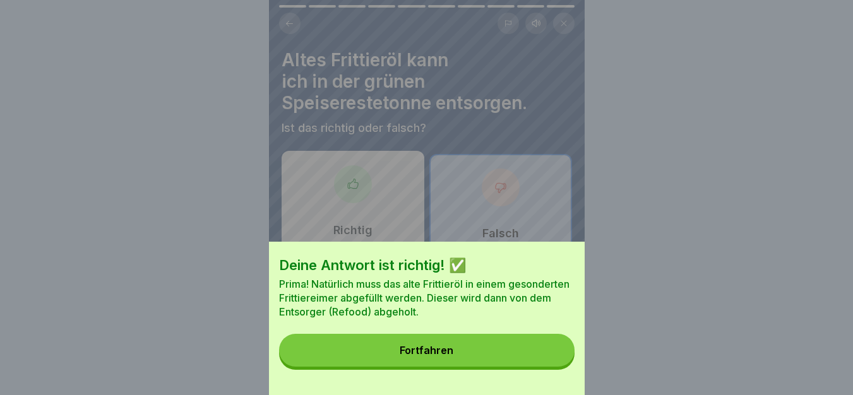
click at [386, 367] on button "Fortfahren" at bounding box center [426, 350] width 295 height 33
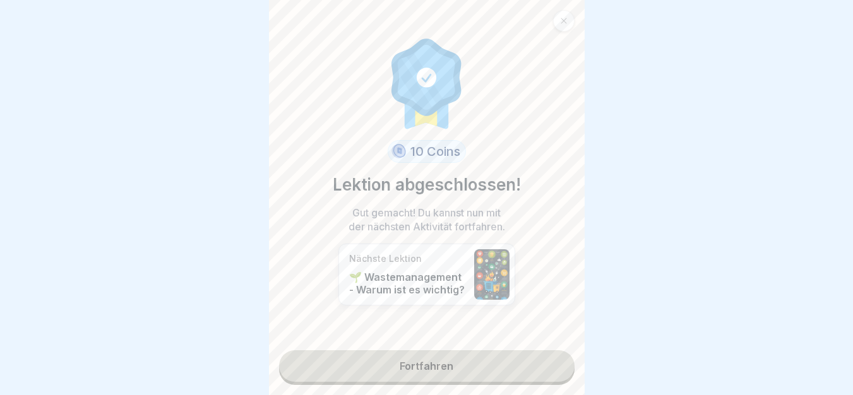
click at [386, 369] on link "Fortfahren" at bounding box center [426, 366] width 295 height 32
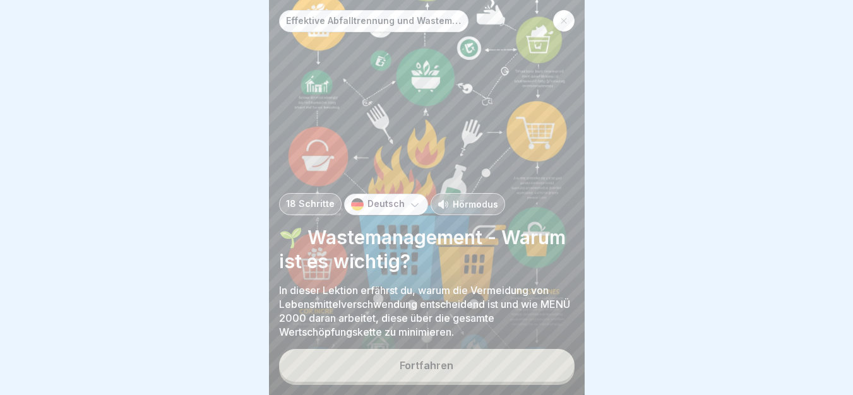
click at [562, 20] on icon at bounding box center [563, 21] width 6 height 6
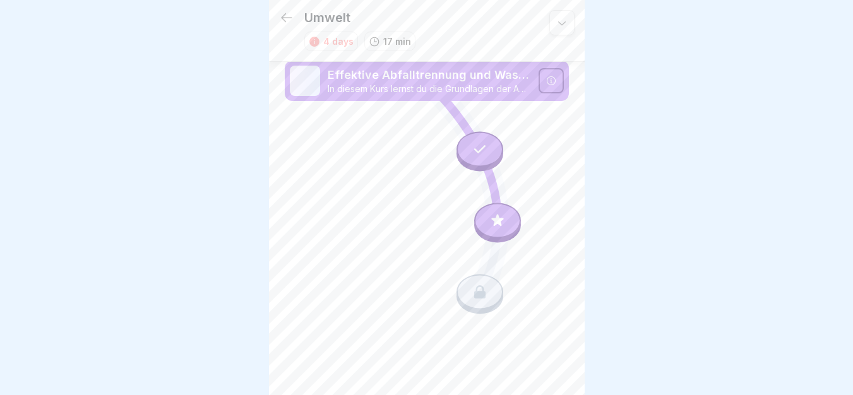
scroll to position [9, 0]
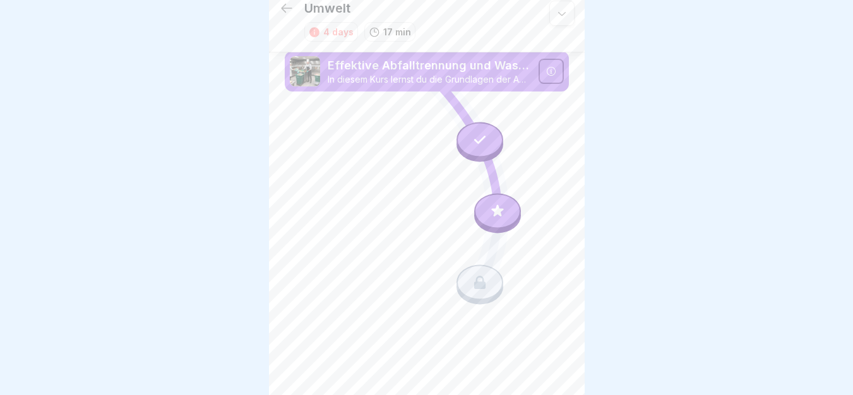
drag, startPoint x: 851, startPoint y: 186, endPoint x: 861, endPoint y: 328, distance: 142.4
click at [852, 328] on html "Umwelt 4 days 17 min Effektive Abfalltrennung und Wastemanagement im Catering I…" at bounding box center [426, 188] width 853 height 395
click at [254, 216] on div at bounding box center [426, 197] width 853 height 395
click at [487, 214] on div at bounding box center [497, 211] width 47 height 35
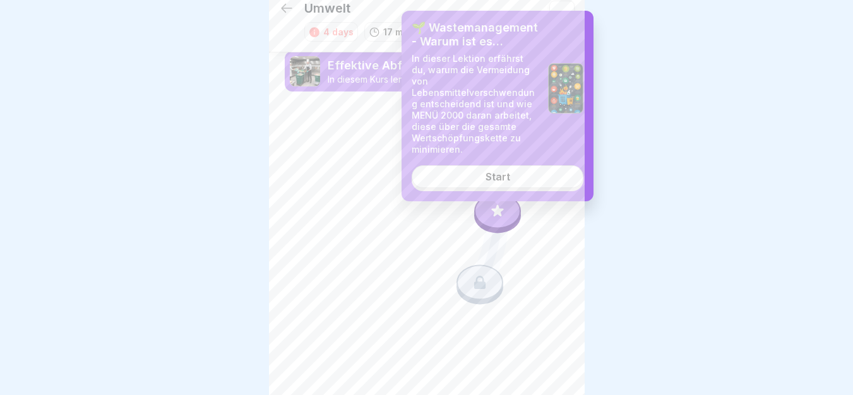
click at [507, 174] on link "Start" at bounding box center [497, 176] width 172 height 23
